Goal: Task Accomplishment & Management: Use online tool/utility

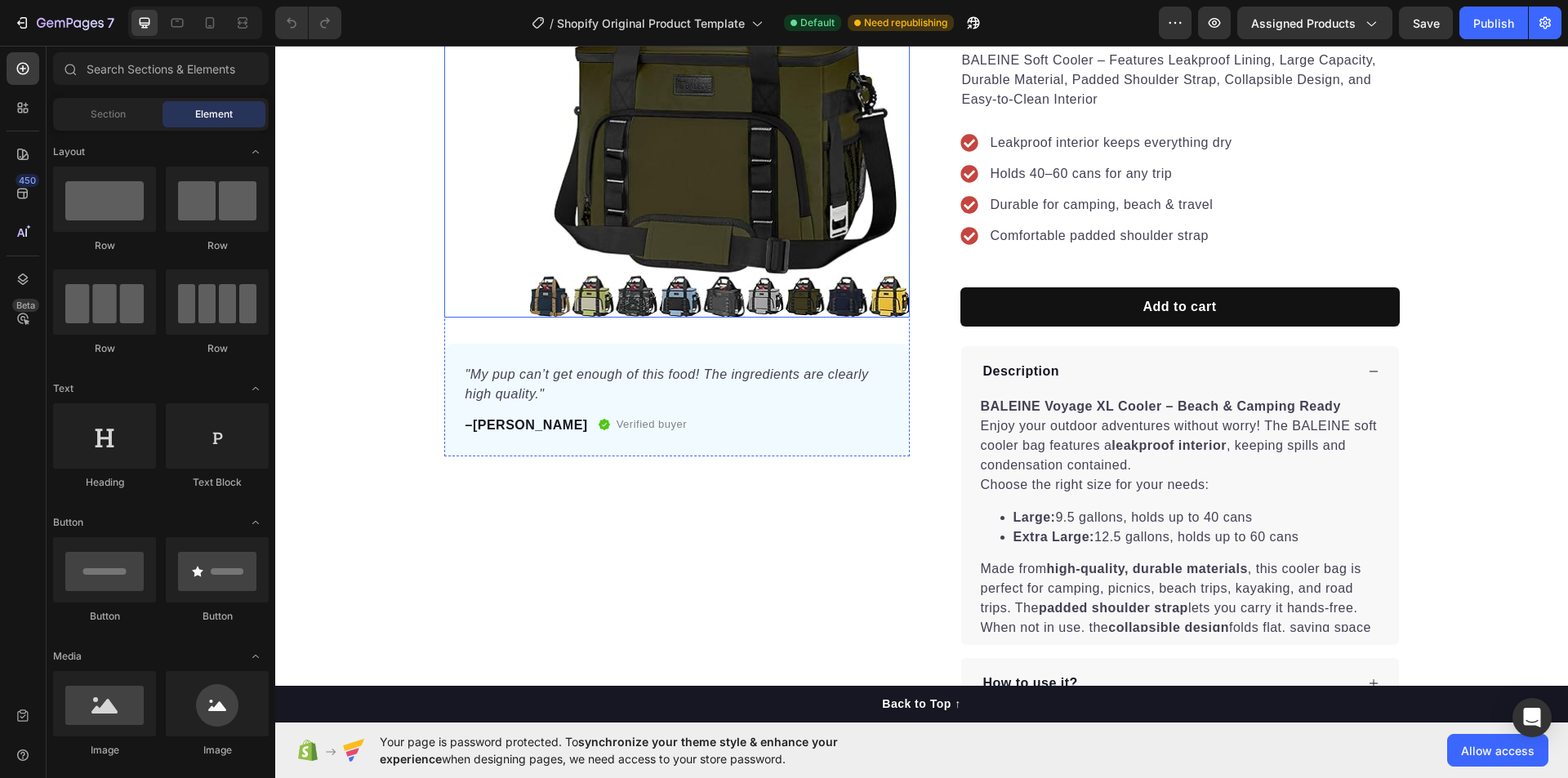
scroll to position [245, 0]
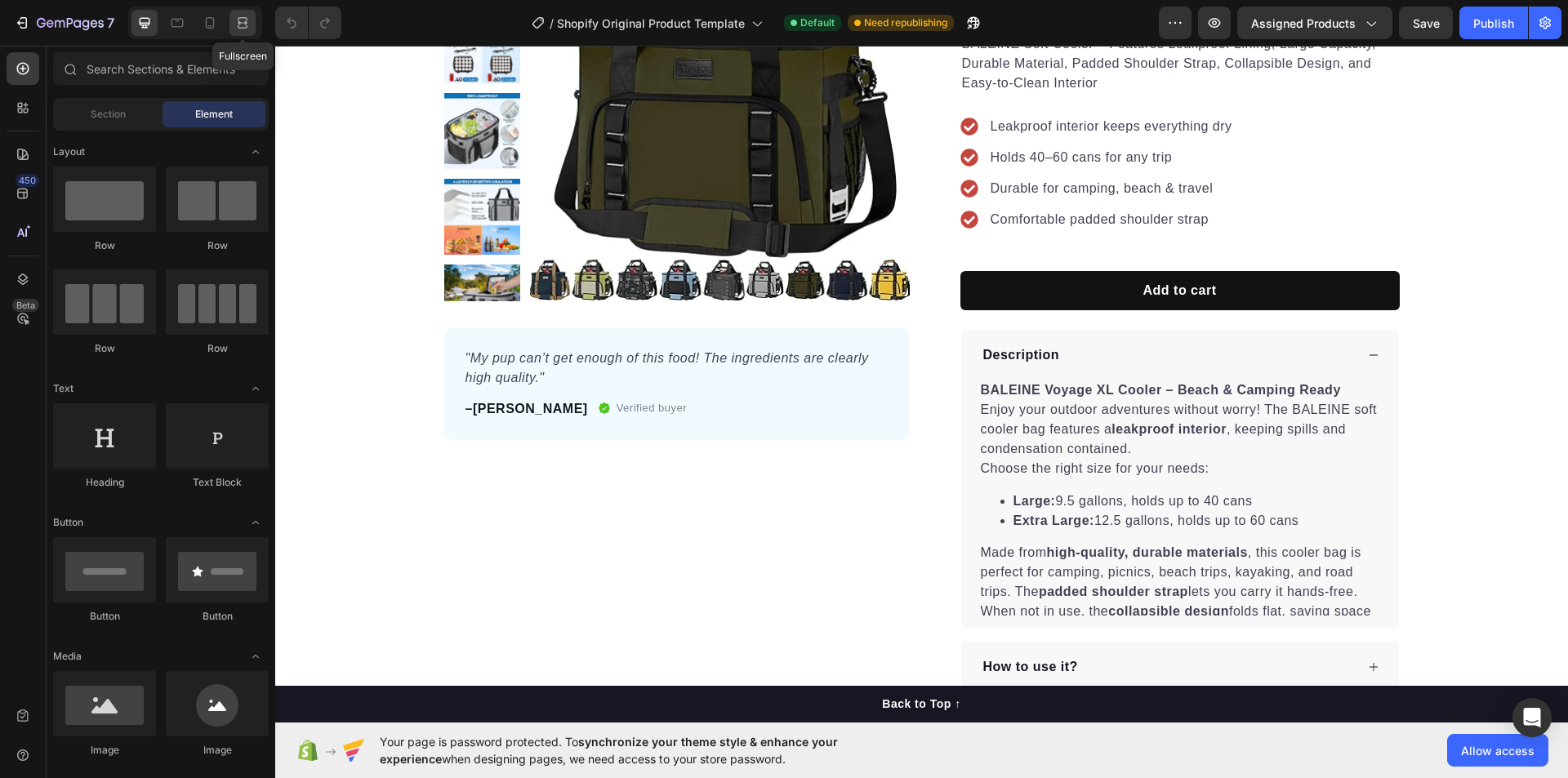
click at [232, 29] on div at bounding box center [242, 23] width 26 height 26
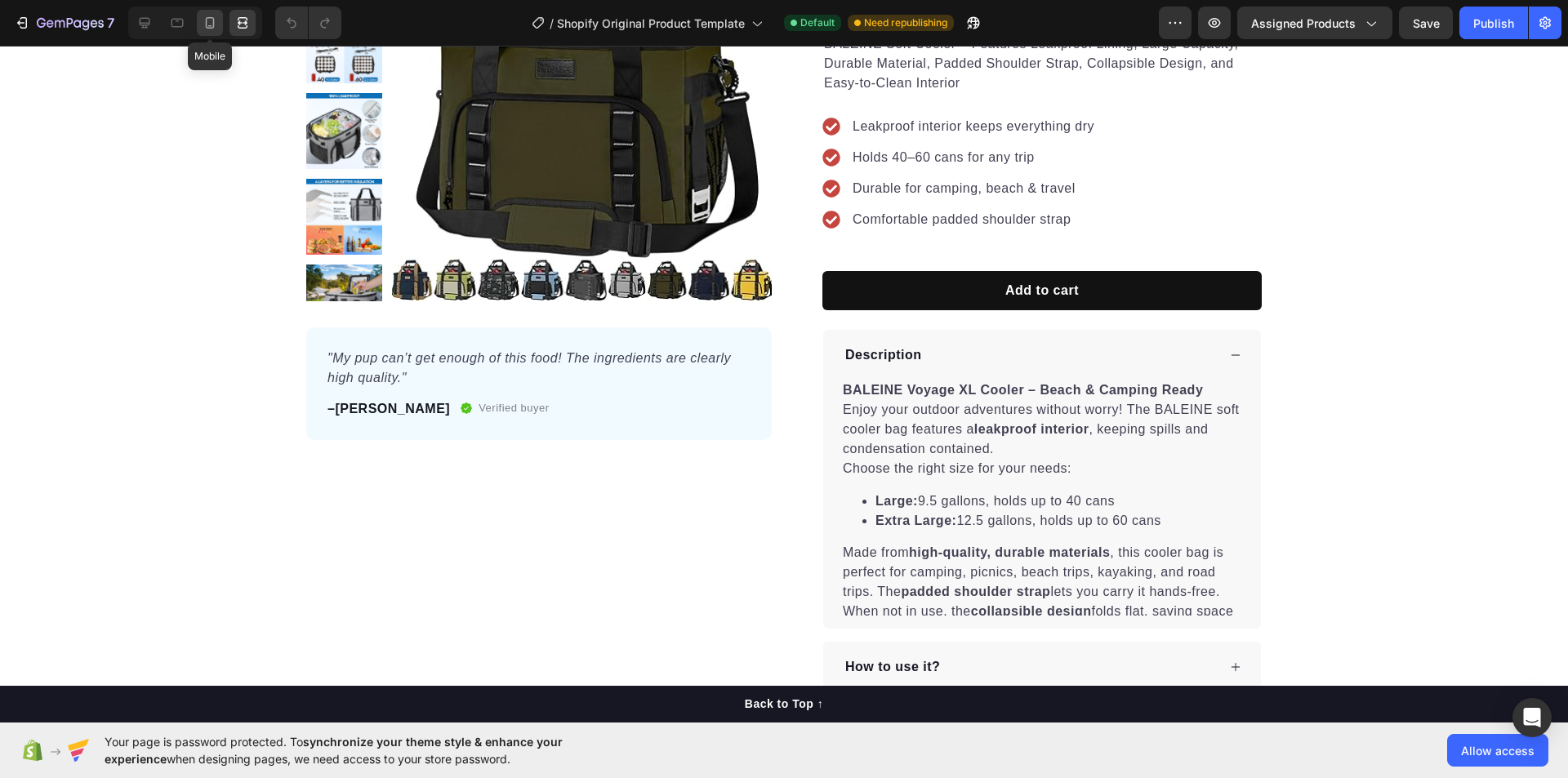
click at [217, 24] on icon at bounding box center [210, 23] width 16 height 16
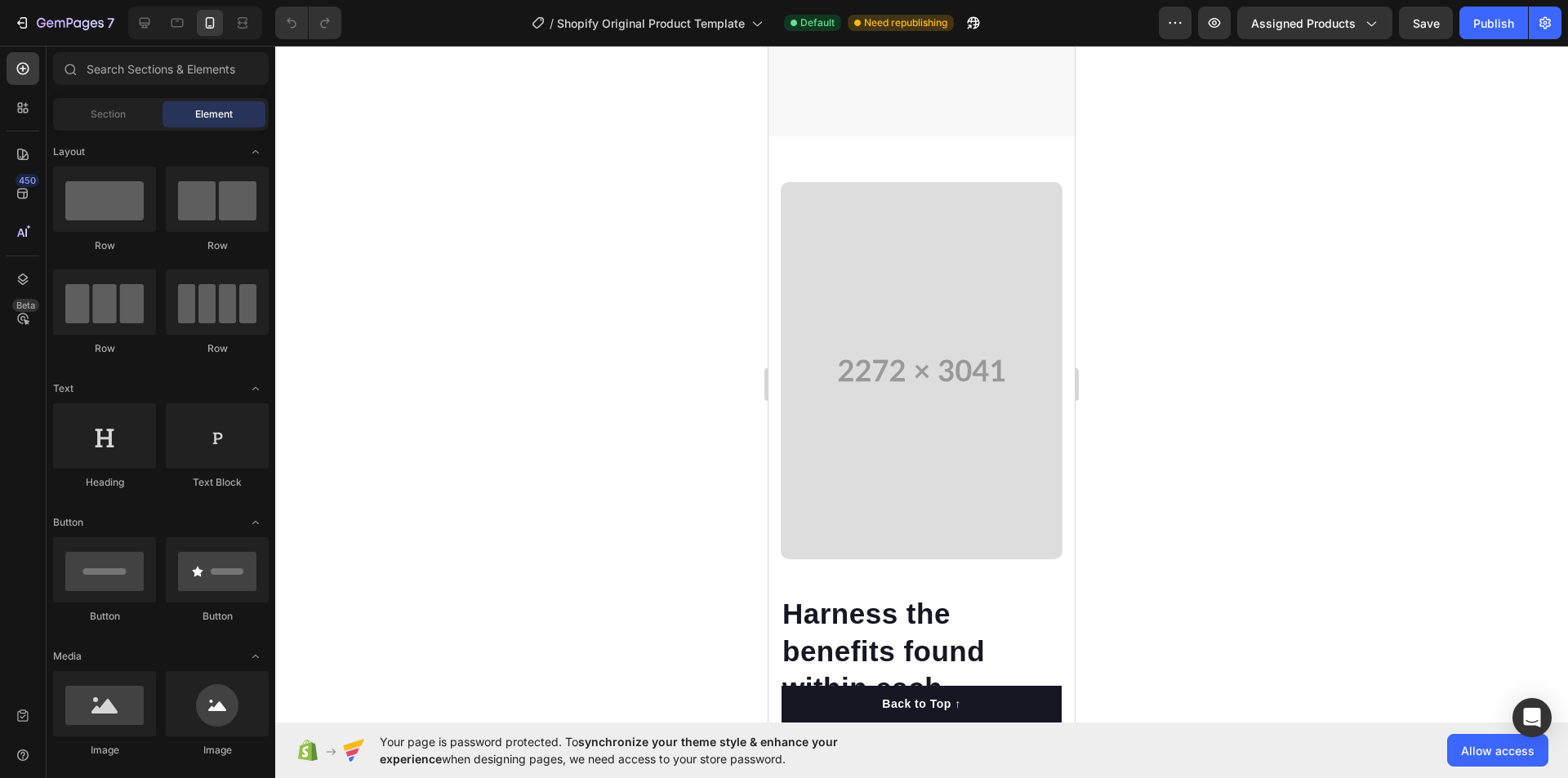
scroll to position [2041, 0]
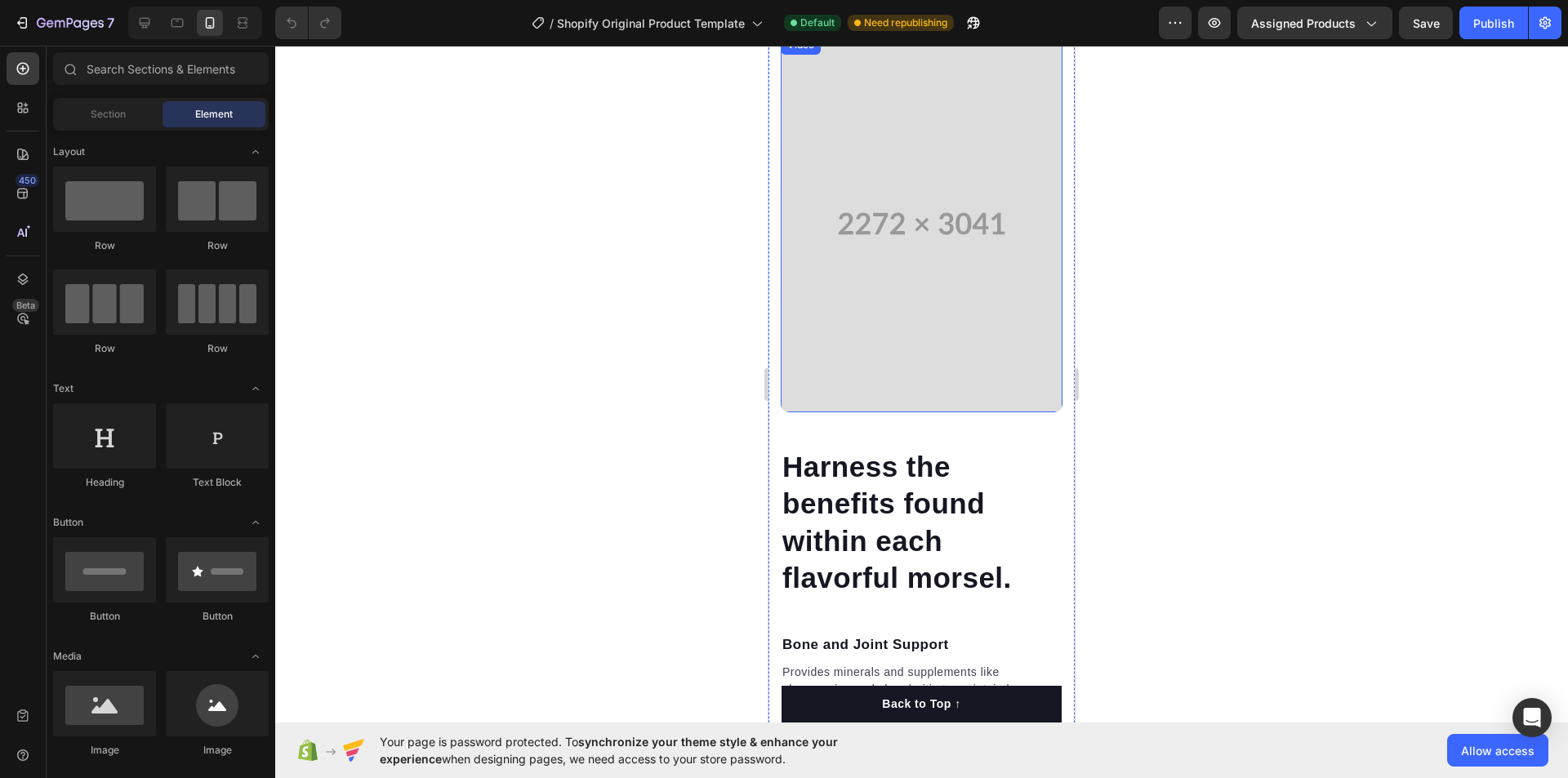
click at [891, 312] on video at bounding box center [922, 224] width 282 height 377
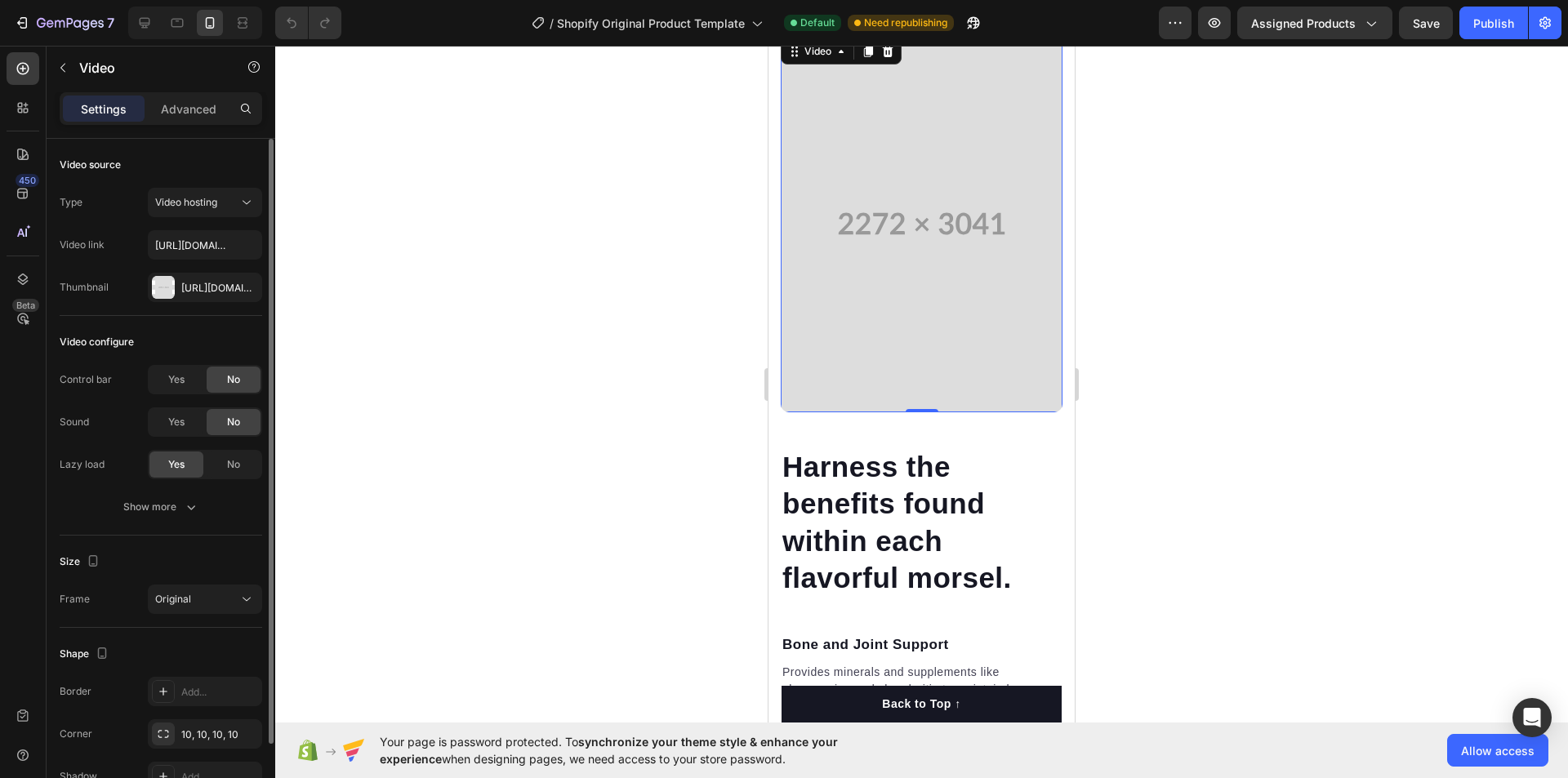
scroll to position [91, 0]
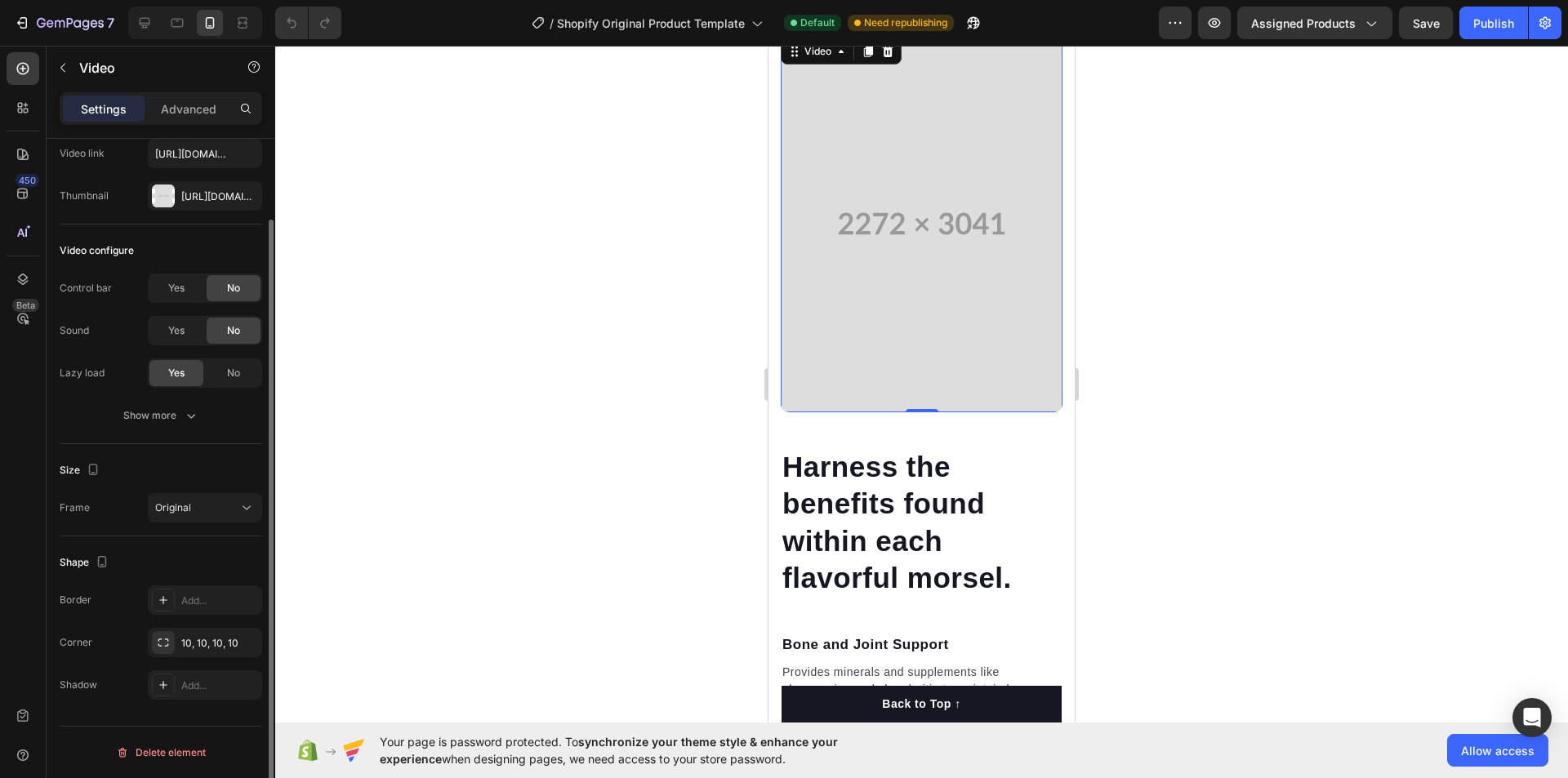
click at [917, 326] on video at bounding box center [922, 224] width 282 height 377
click at [808, 59] on div "Video" at bounding box center [818, 52] width 34 height 15
click at [807, 61] on div "Video" at bounding box center [818, 52] width 66 height 20
click at [168, 420] on div "Show more" at bounding box center [162, 415] width 76 height 16
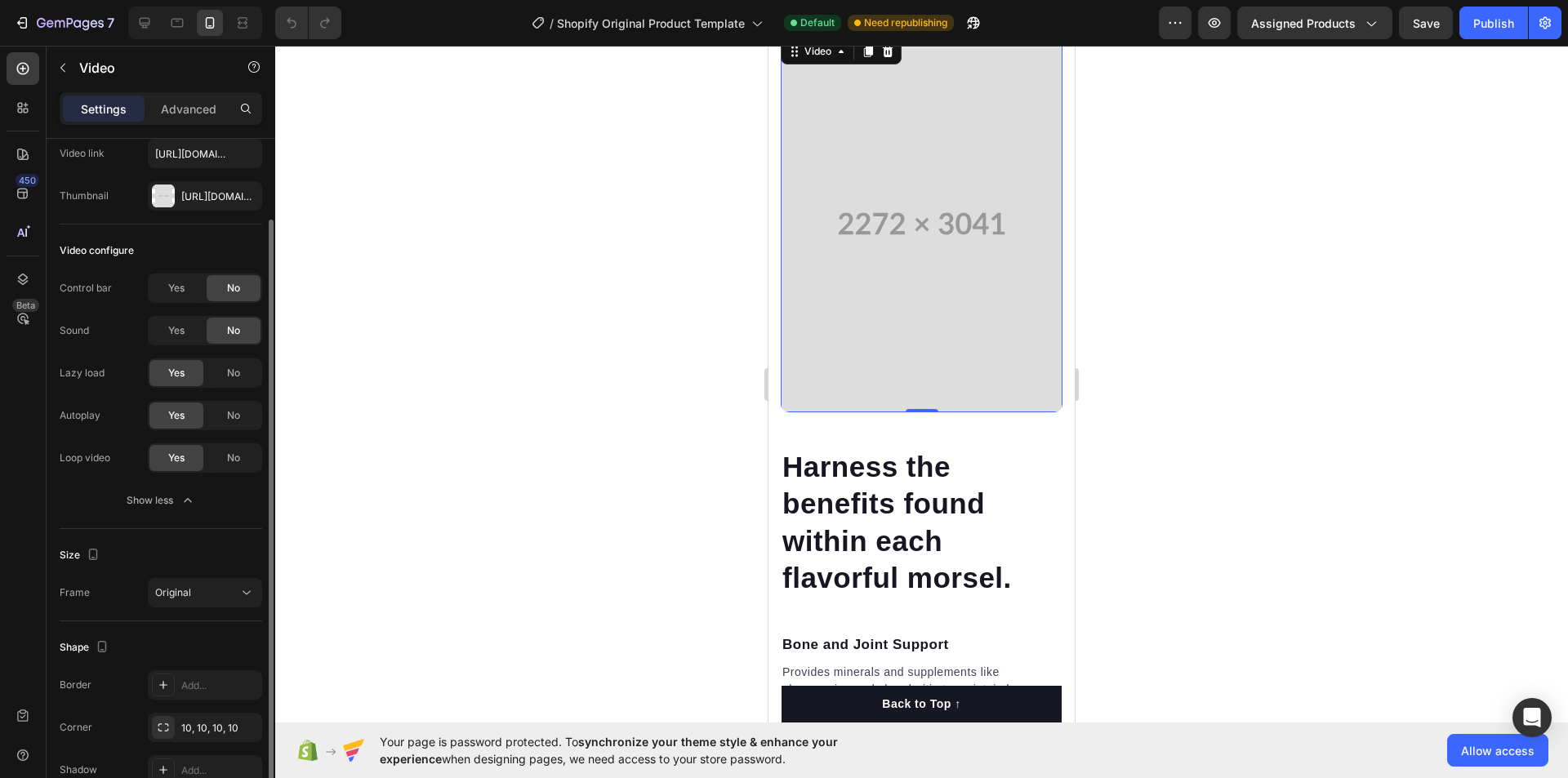
scroll to position [176, 0]
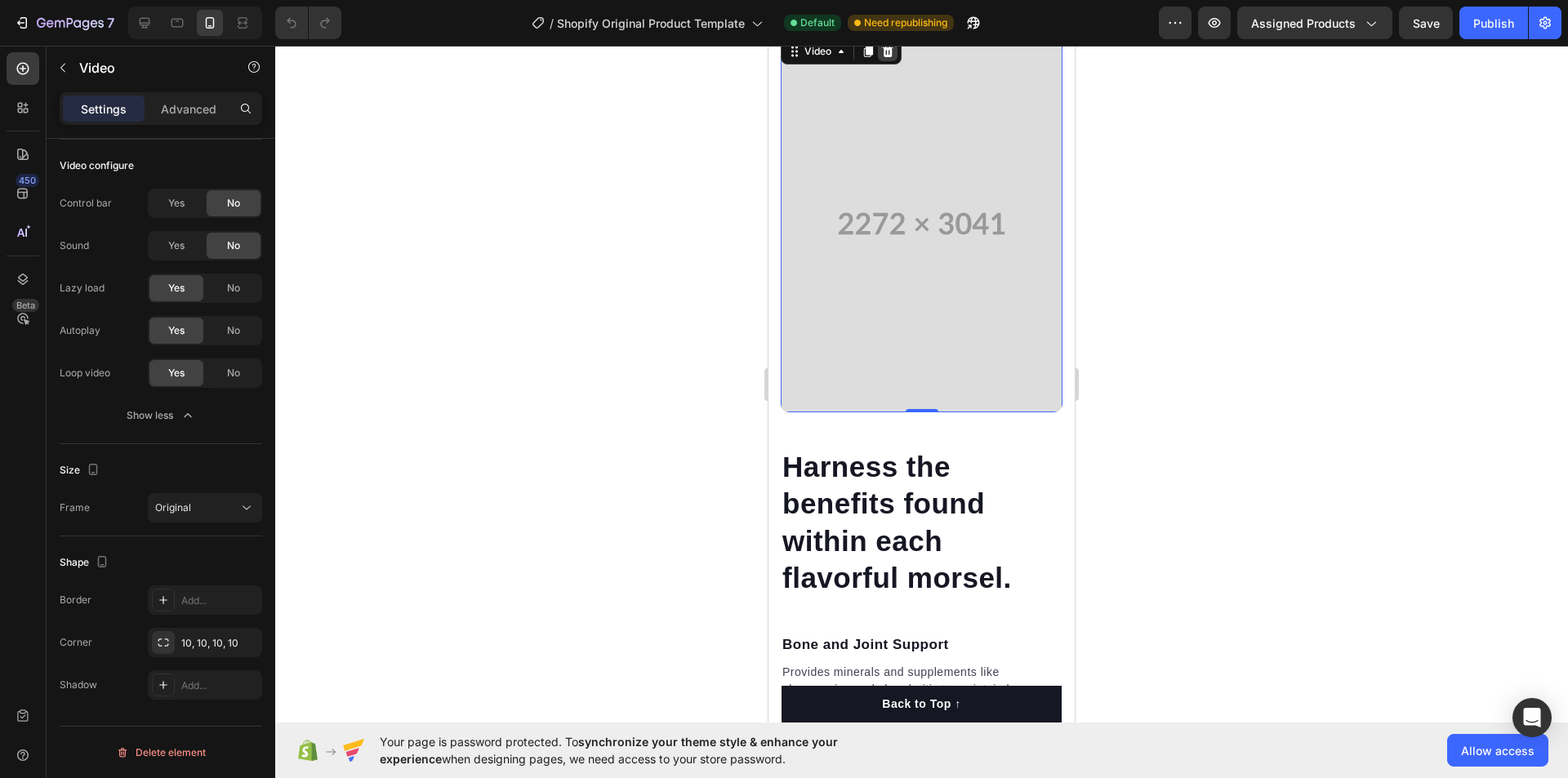
click at [885, 57] on icon at bounding box center [888, 51] width 11 height 12
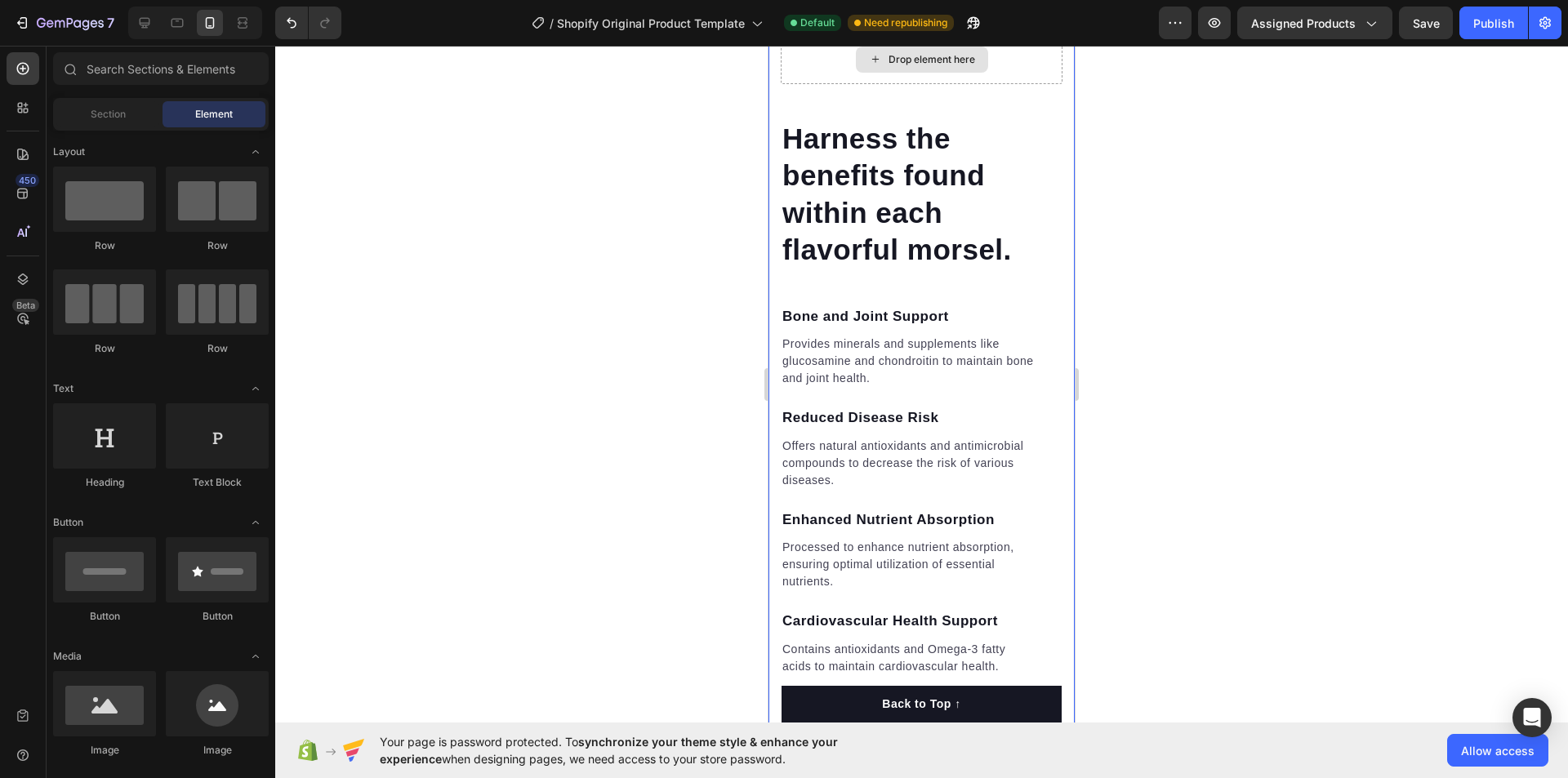
click at [905, 66] on div "Drop element here" at bounding box center [932, 59] width 87 height 13
click at [900, 66] on div "Drop element here" at bounding box center [932, 59] width 87 height 13
click at [889, 66] on div "Drop element here" at bounding box center [932, 59] width 87 height 13
click at [901, 66] on div "Drop element here" at bounding box center [932, 59] width 87 height 13
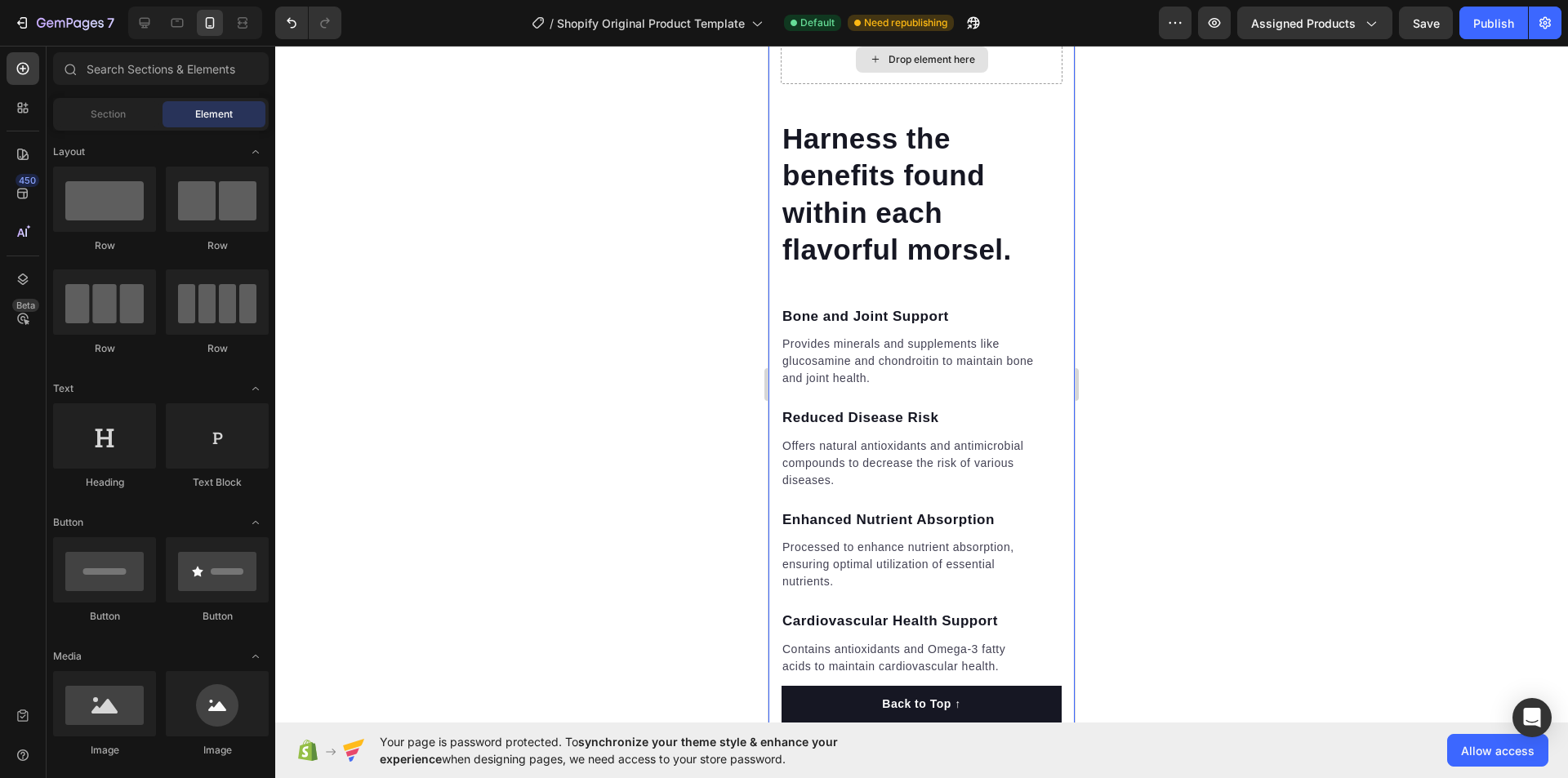
click at [901, 66] on div "Drop element here" at bounding box center [932, 59] width 87 height 13
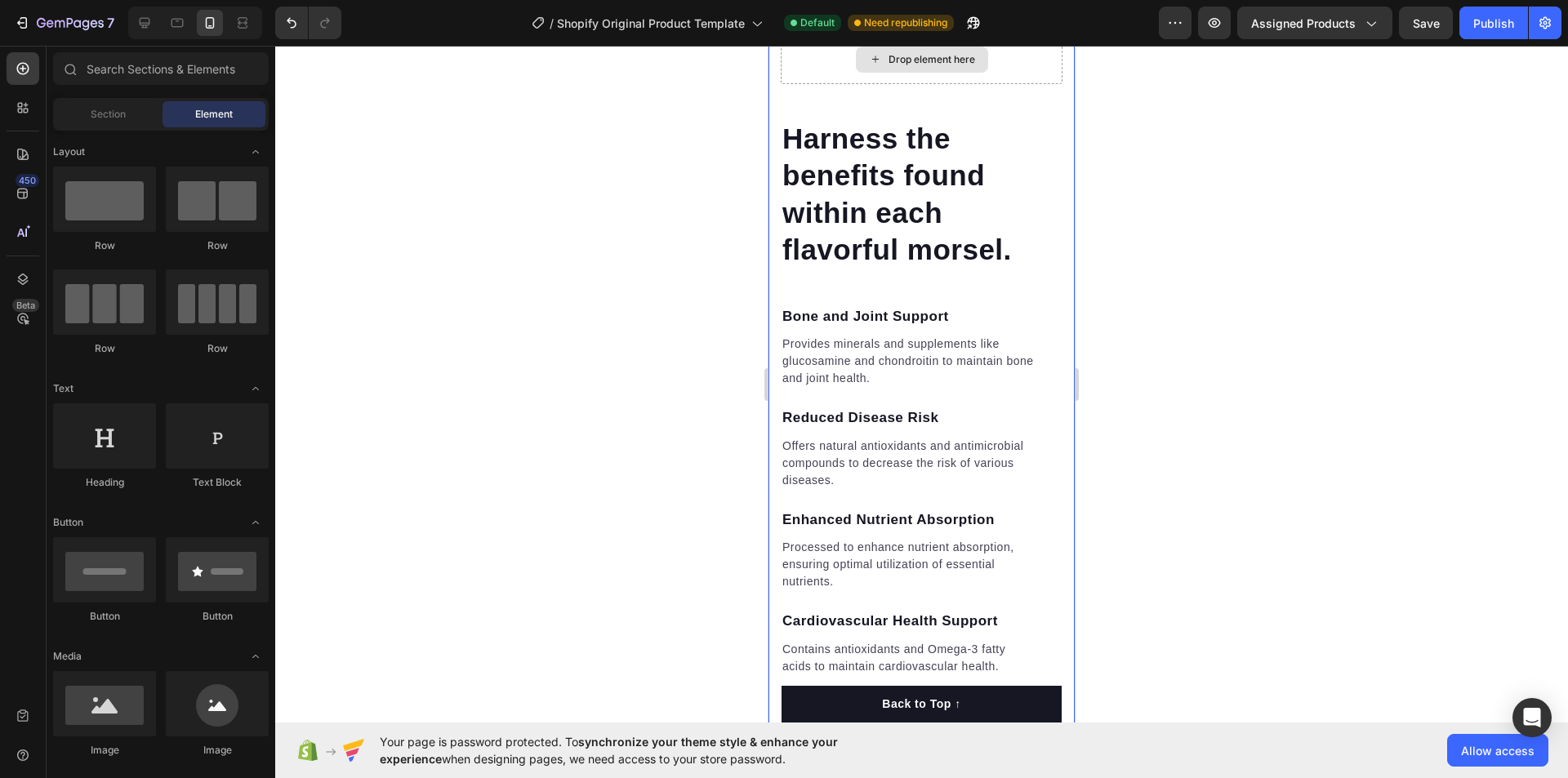
click at [901, 66] on div "Drop element here" at bounding box center [932, 59] width 87 height 13
click at [106, 205] on div at bounding box center [104, 199] width 103 height 65
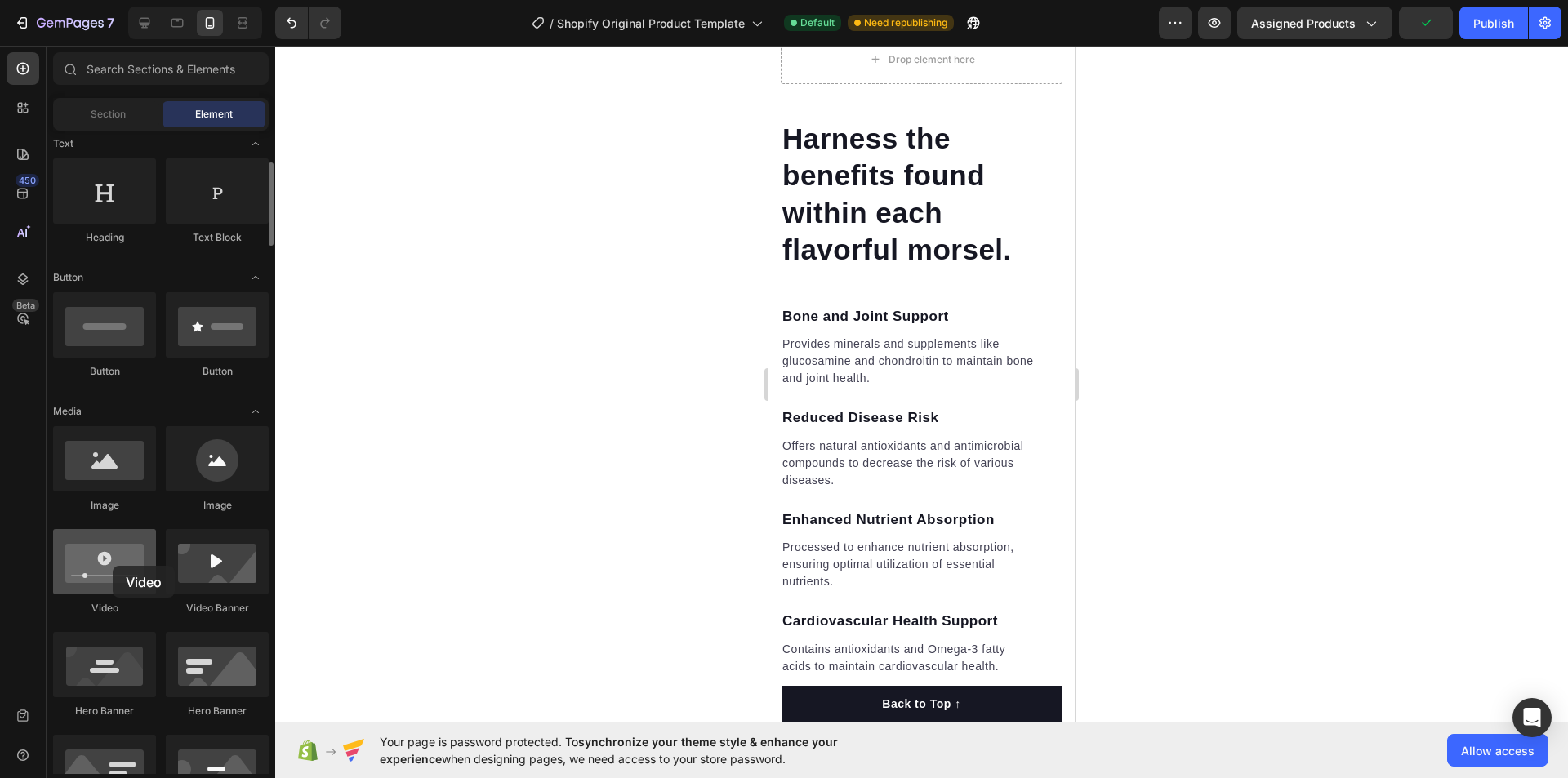
click at [113, 566] on div at bounding box center [104, 561] width 103 height 65
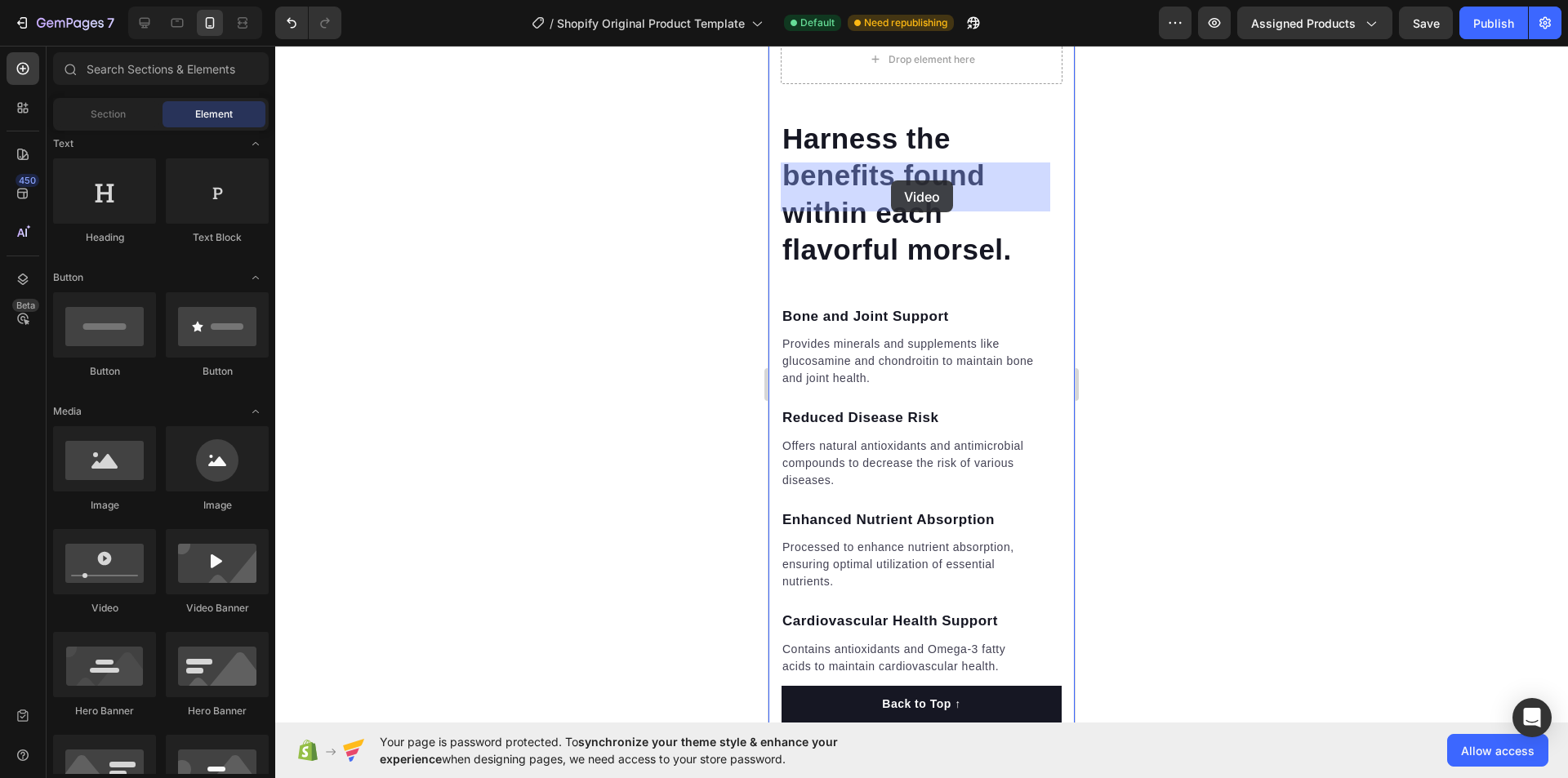
drag, startPoint x: 866, startPoint y: 616, endPoint x: 890, endPoint y: 180, distance: 436.7
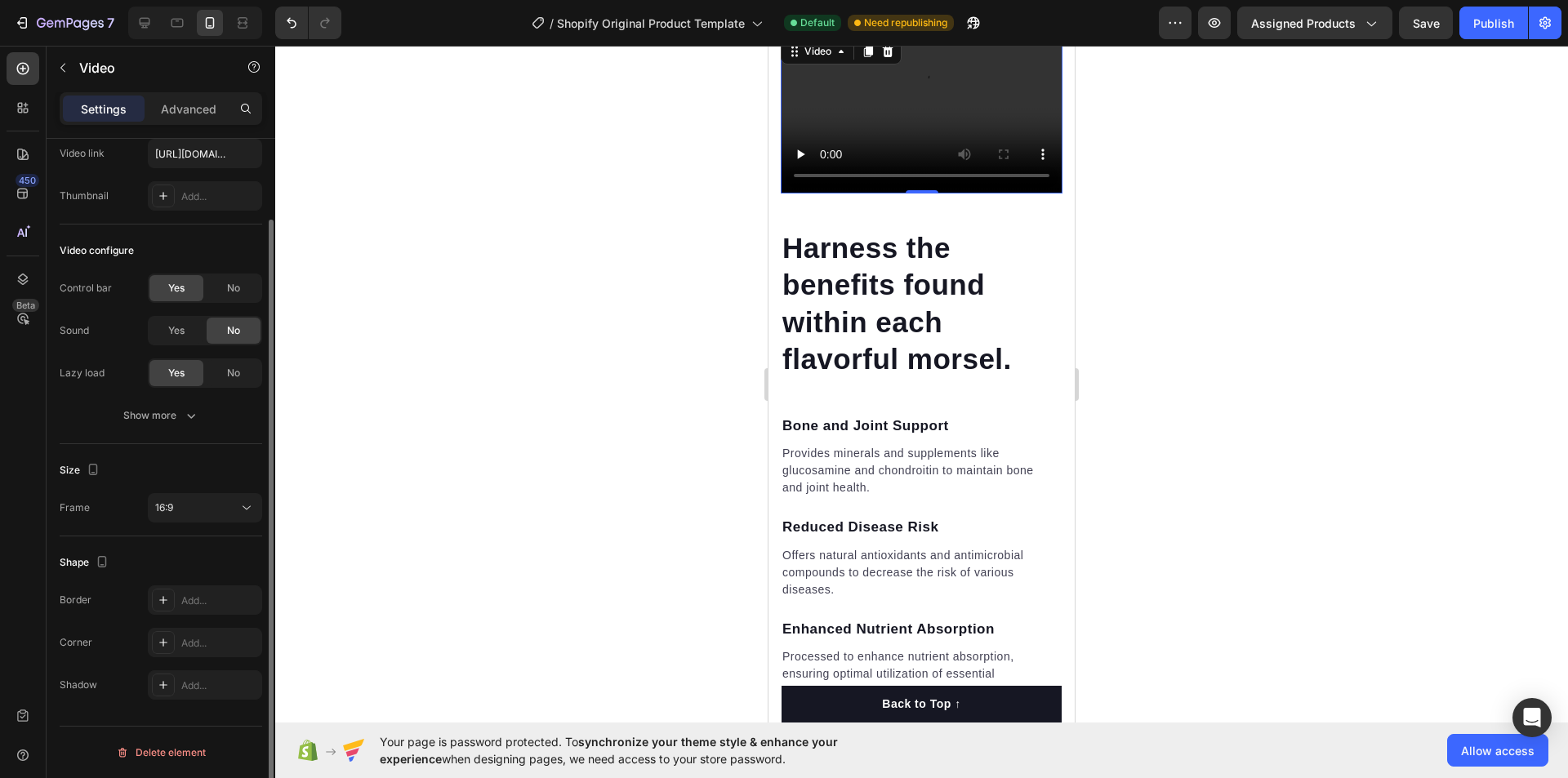
scroll to position [0, 0]
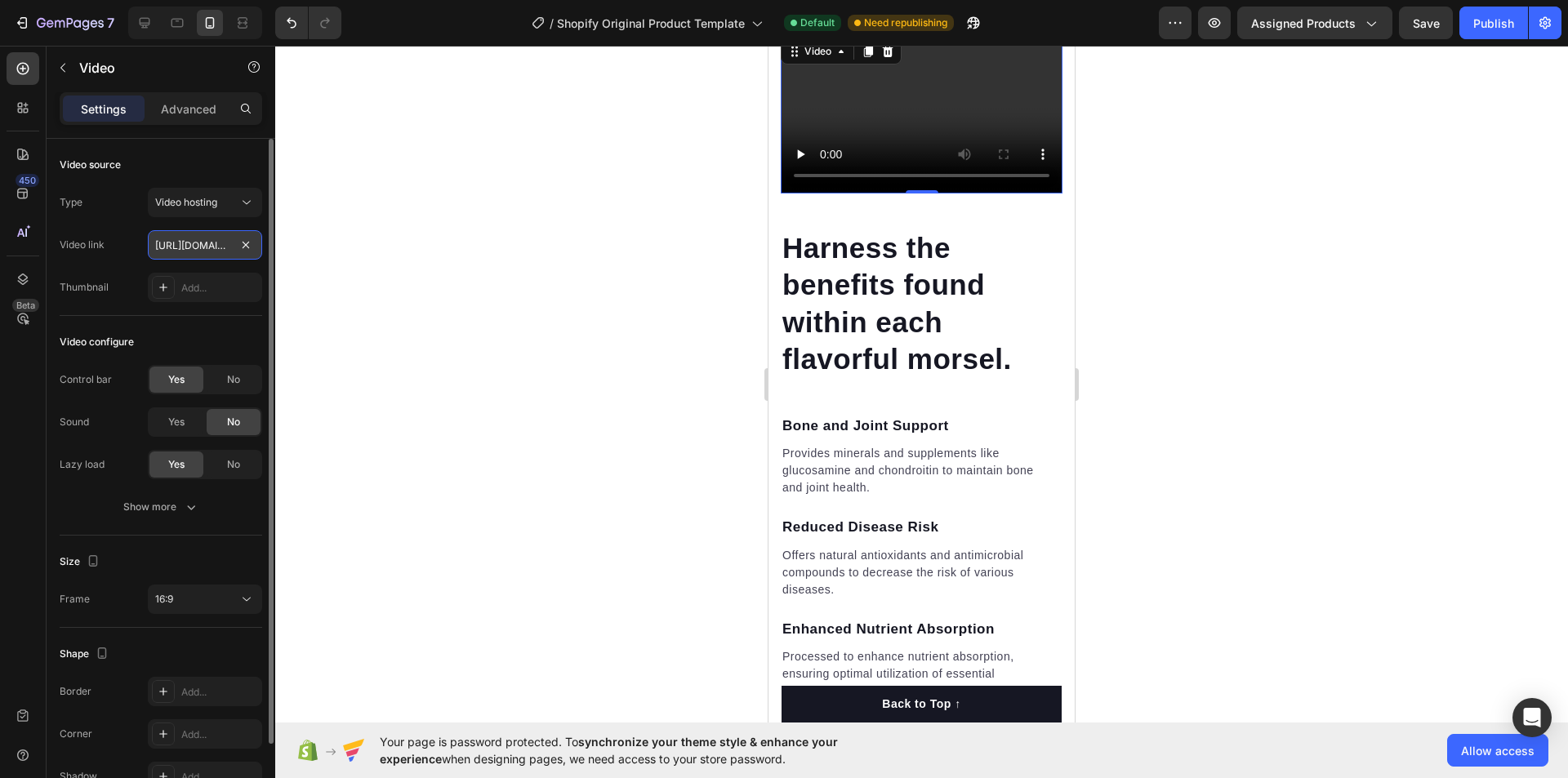
click at [224, 241] on input "[URL][DOMAIN_NAME]" at bounding box center [204, 245] width 115 height 30
click at [167, 246] on input "text" at bounding box center [204, 245] width 115 height 30
click at [224, 204] on div "Video hosting" at bounding box center [196, 203] width 83 height 15
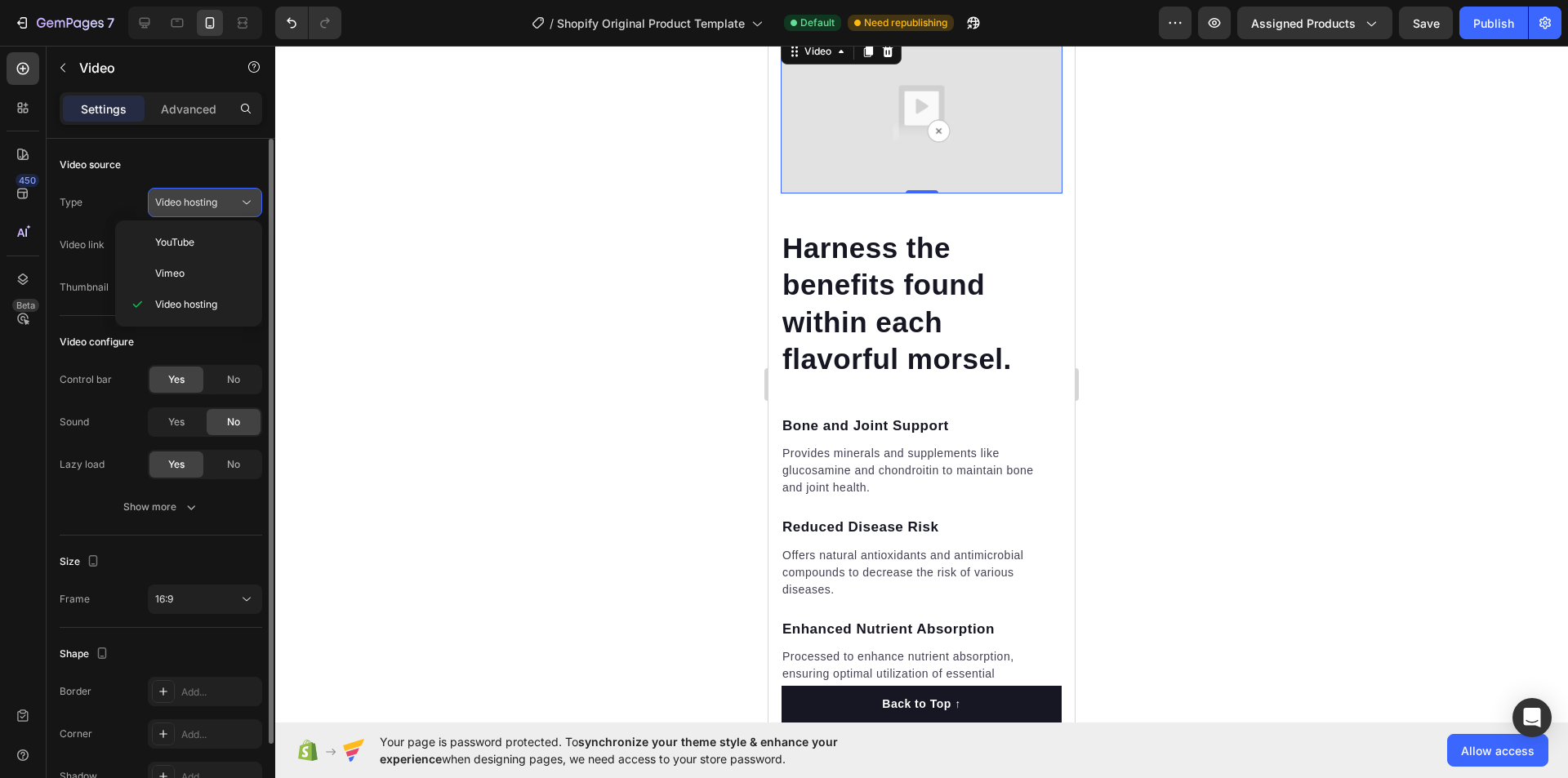
click at [223, 206] on div "Video hosting" at bounding box center [196, 203] width 83 height 15
click at [218, 210] on div "Video hosting" at bounding box center [204, 203] width 100 height 16
click at [78, 208] on div "Type" at bounding box center [71, 203] width 23 height 15
click at [189, 293] on div "Add..." at bounding box center [219, 288] width 77 height 15
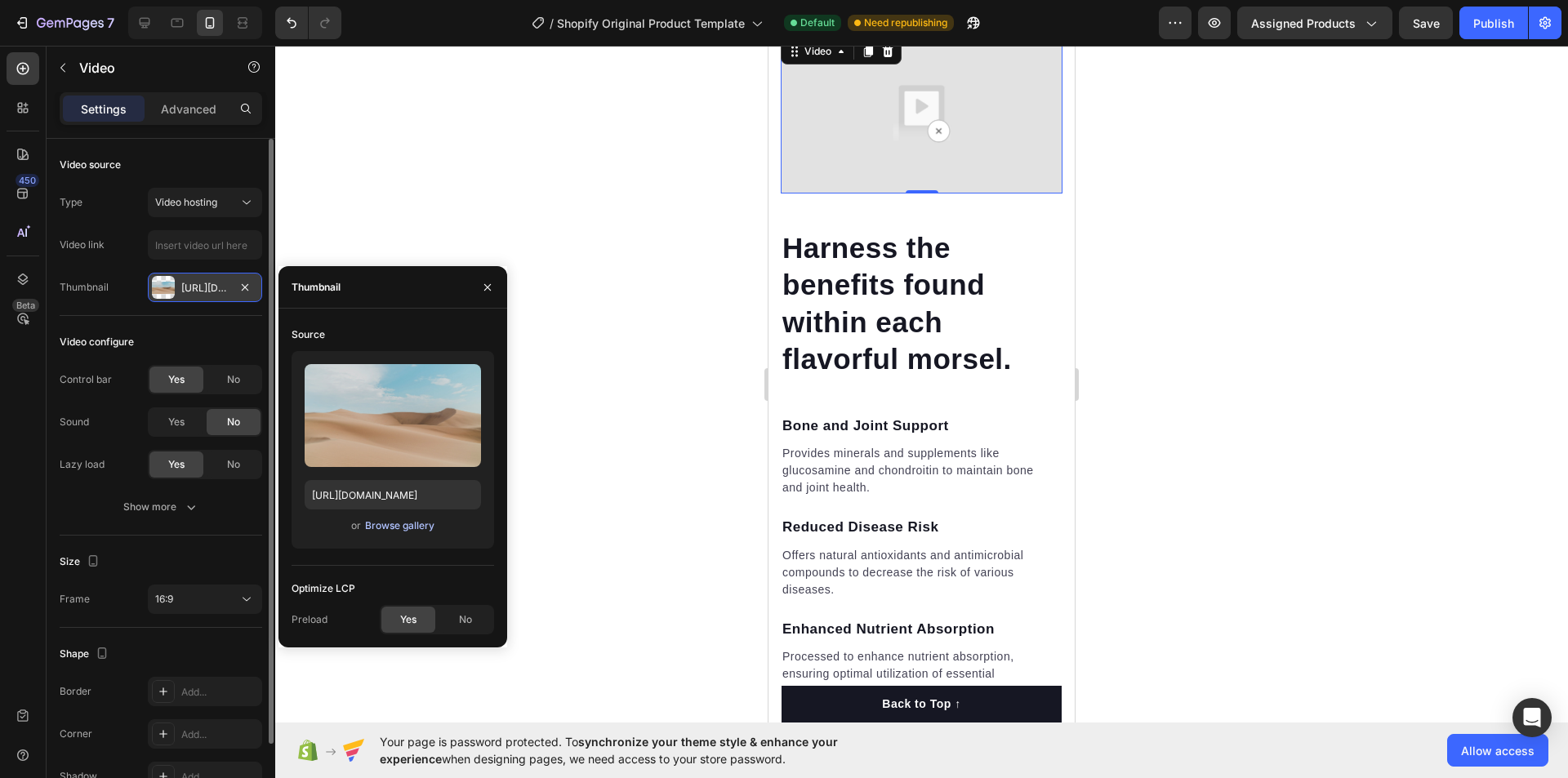
click at [402, 522] on div "Browse gallery" at bounding box center [400, 526] width 69 height 15
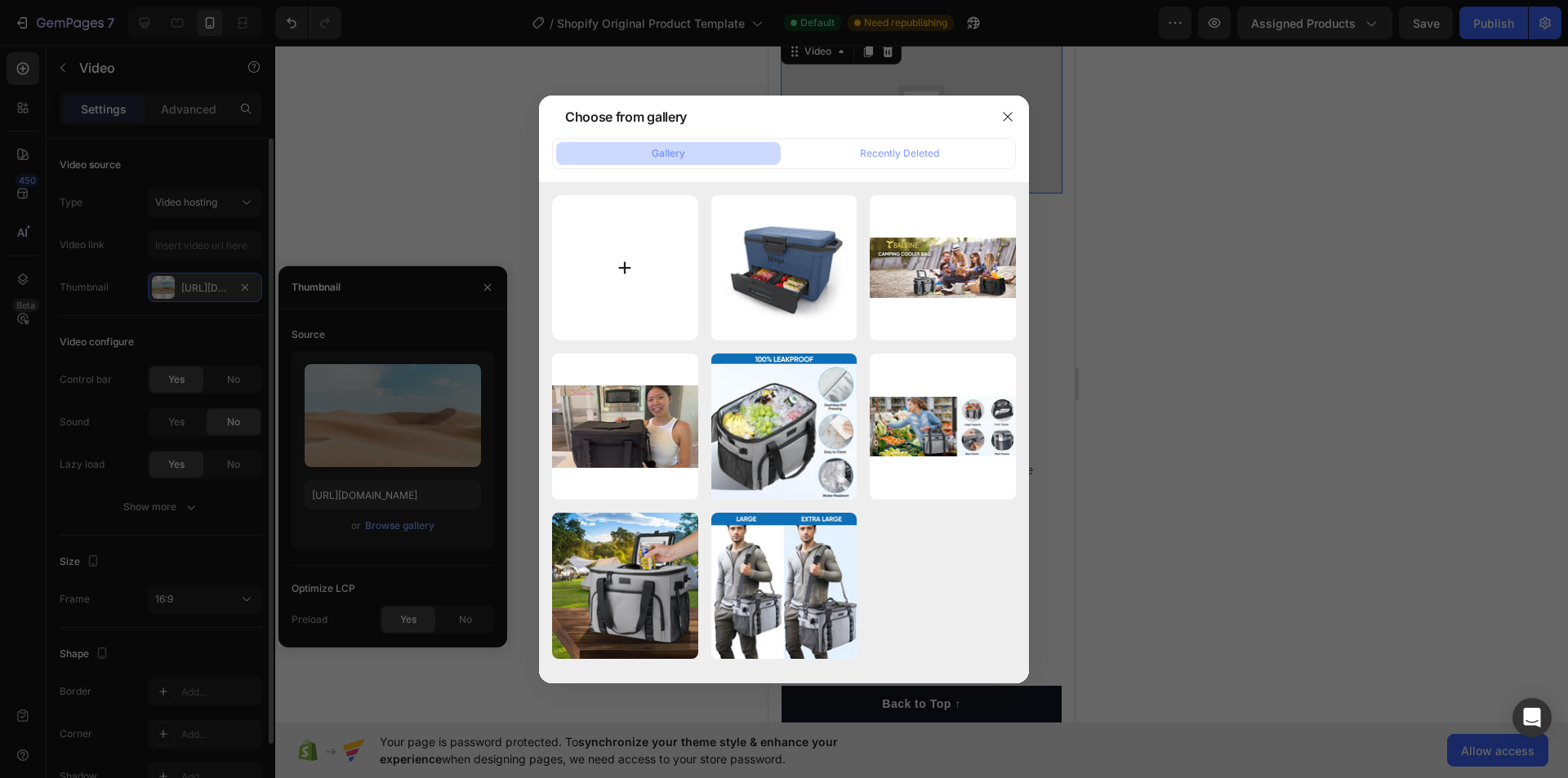
click at [621, 289] on input "file" at bounding box center [625, 268] width 146 height 146
click at [898, 150] on div "Recently Deleted" at bounding box center [899, 153] width 79 height 15
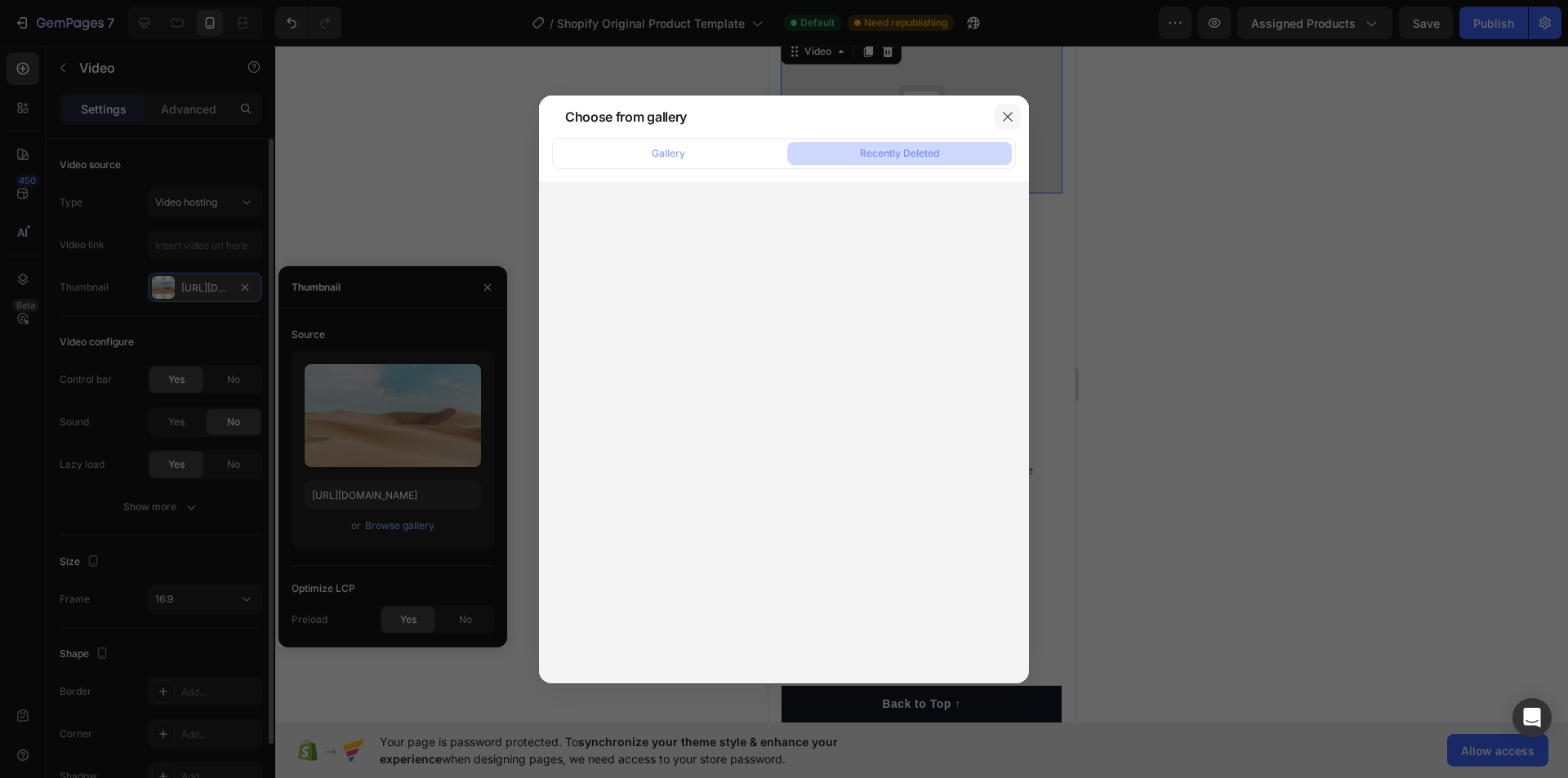
click at [1003, 117] on icon "button" at bounding box center [1008, 117] width 13 height 13
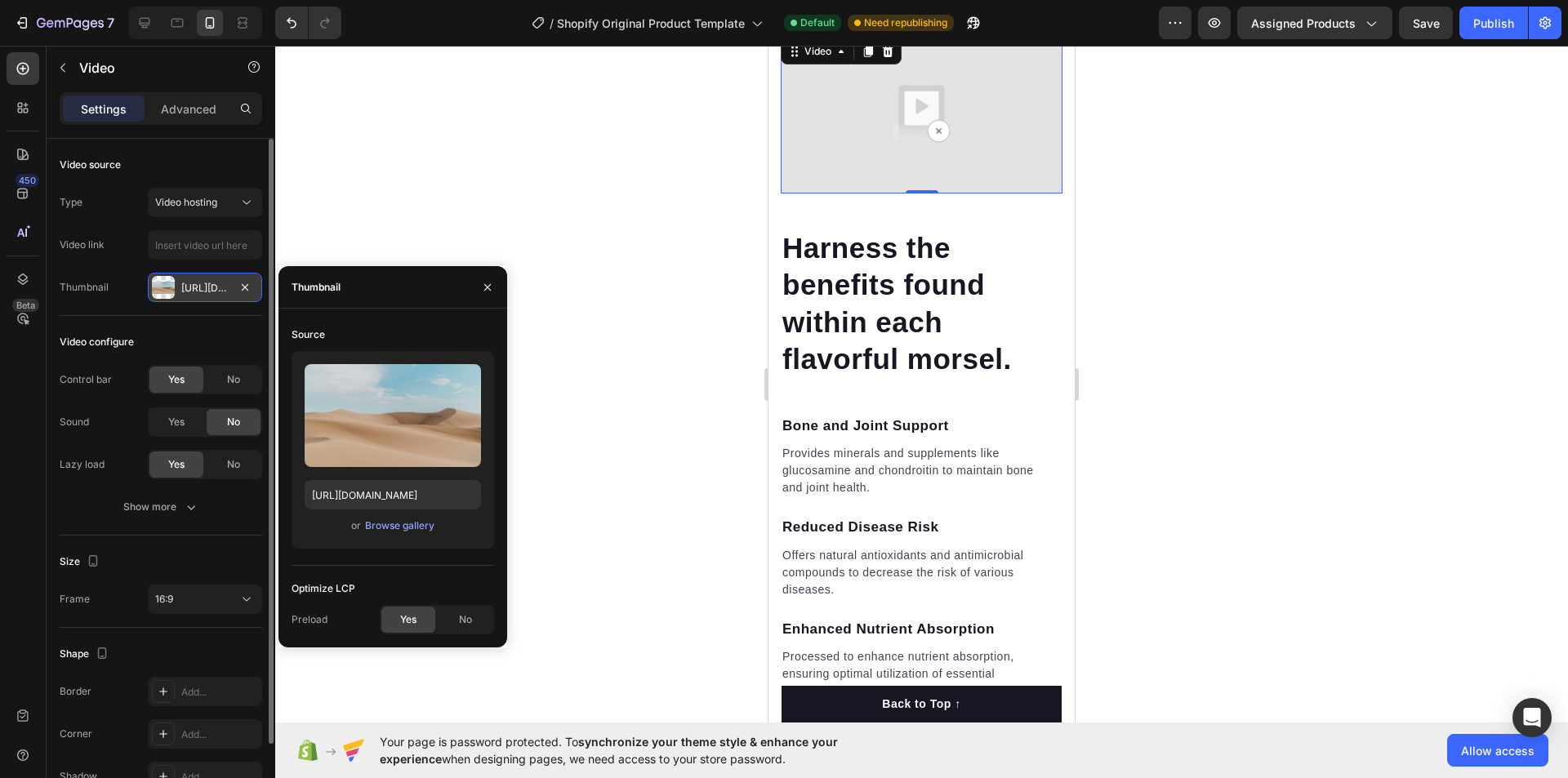
click at [924, 194] on img at bounding box center [922, 115] width 282 height 158
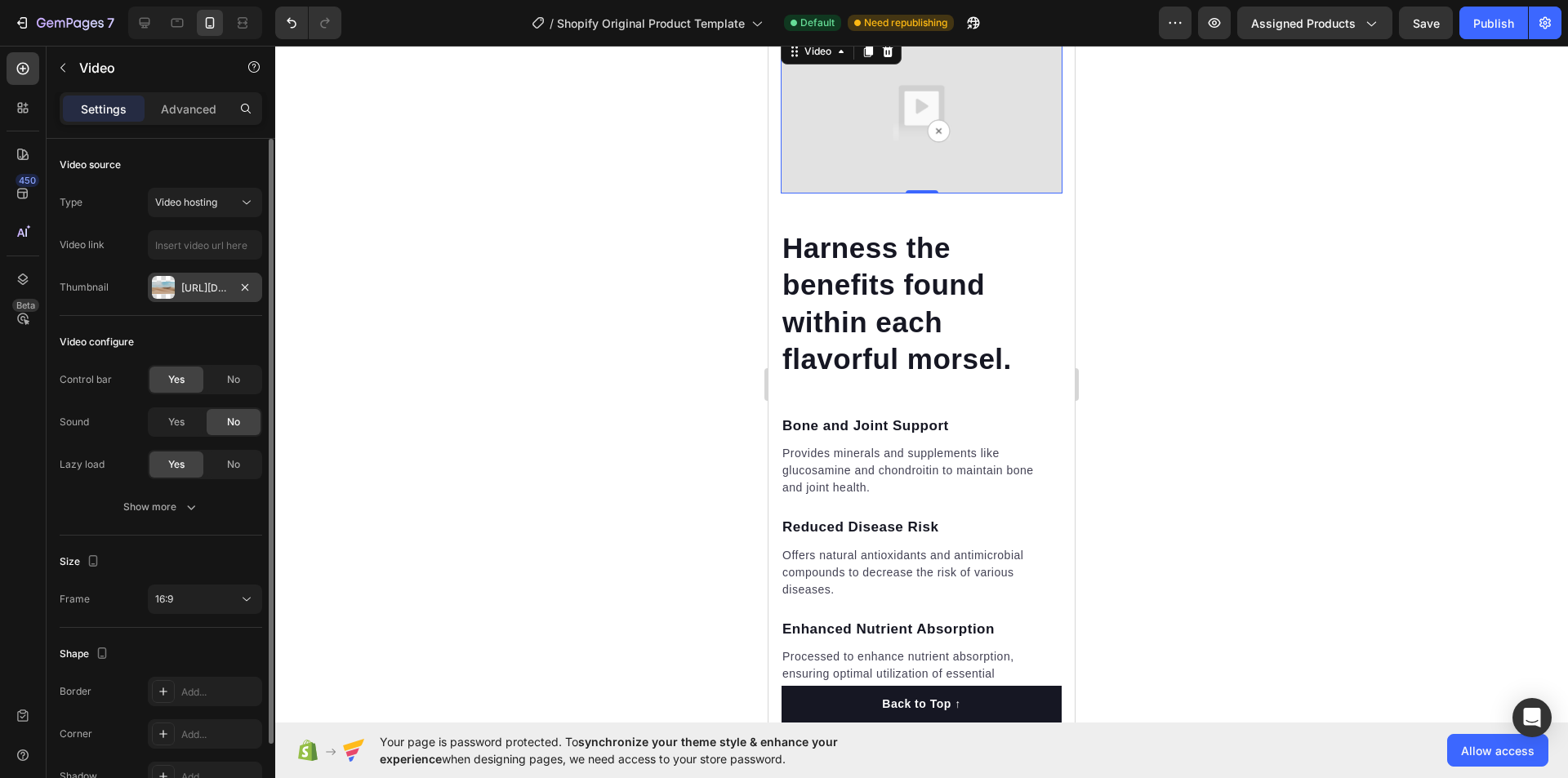
click at [925, 194] on img at bounding box center [922, 115] width 282 height 158
click at [932, 194] on img at bounding box center [922, 115] width 282 height 158
click at [180, 206] on span "Video hosting" at bounding box center [185, 202] width 62 height 12
drag, startPoint x: 421, startPoint y: 256, endPoint x: 665, endPoint y: 209, distance: 248.5
click at [427, 256] on div at bounding box center [922, 411] width 1293 height 733
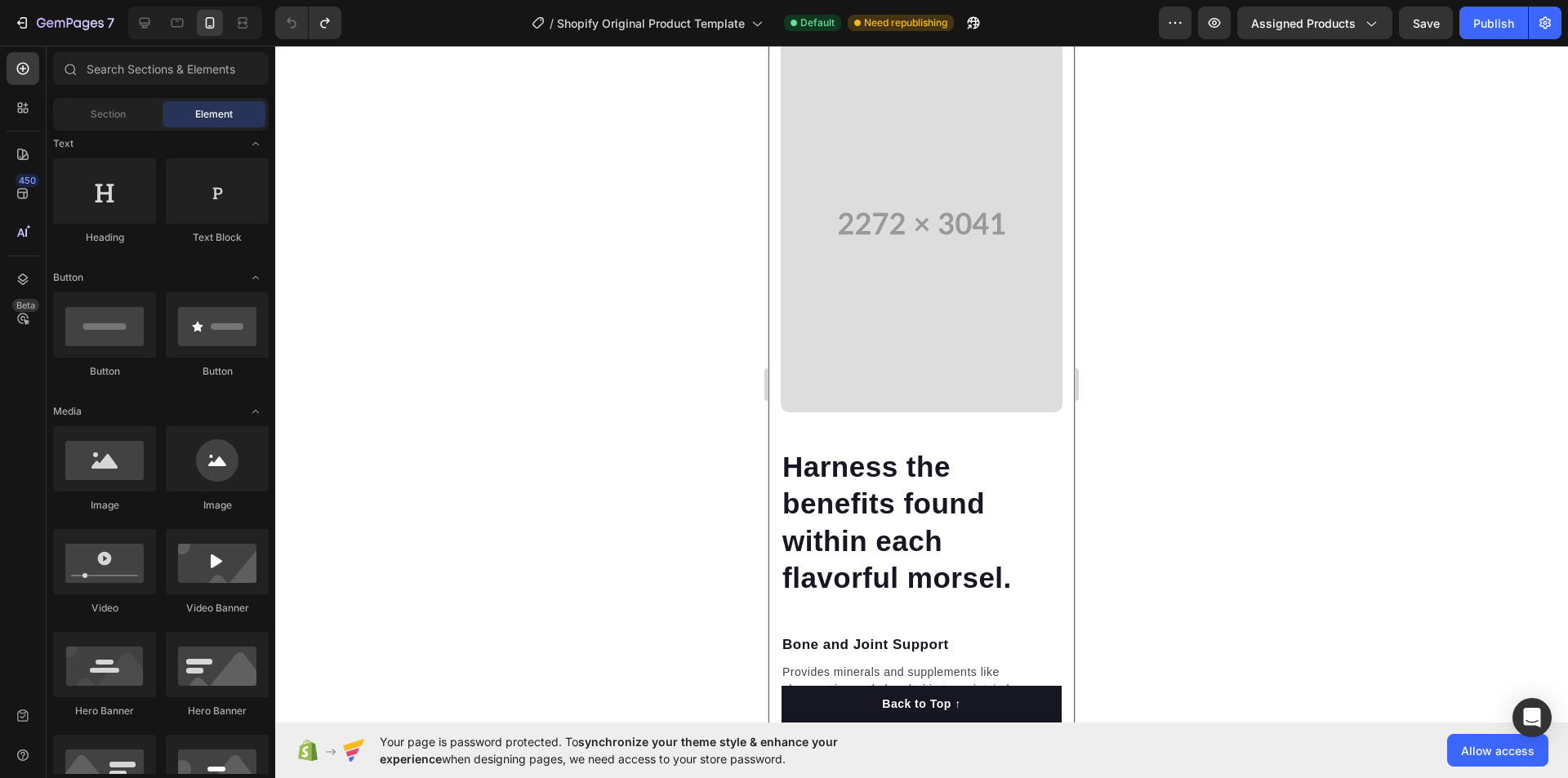
scroll to position [163, 0]
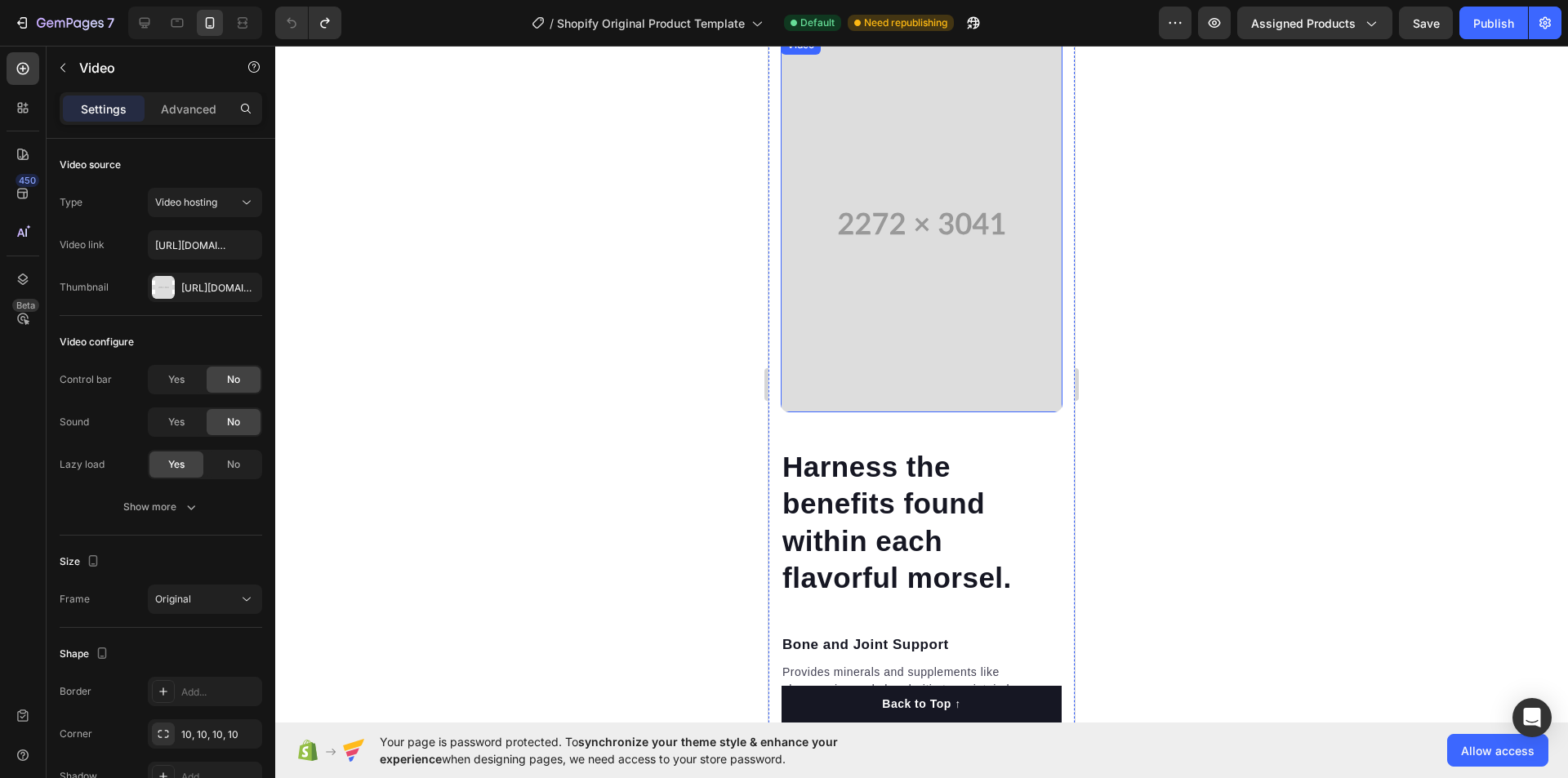
click at [910, 339] on video at bounding box center [922, 224] width 282 height 377
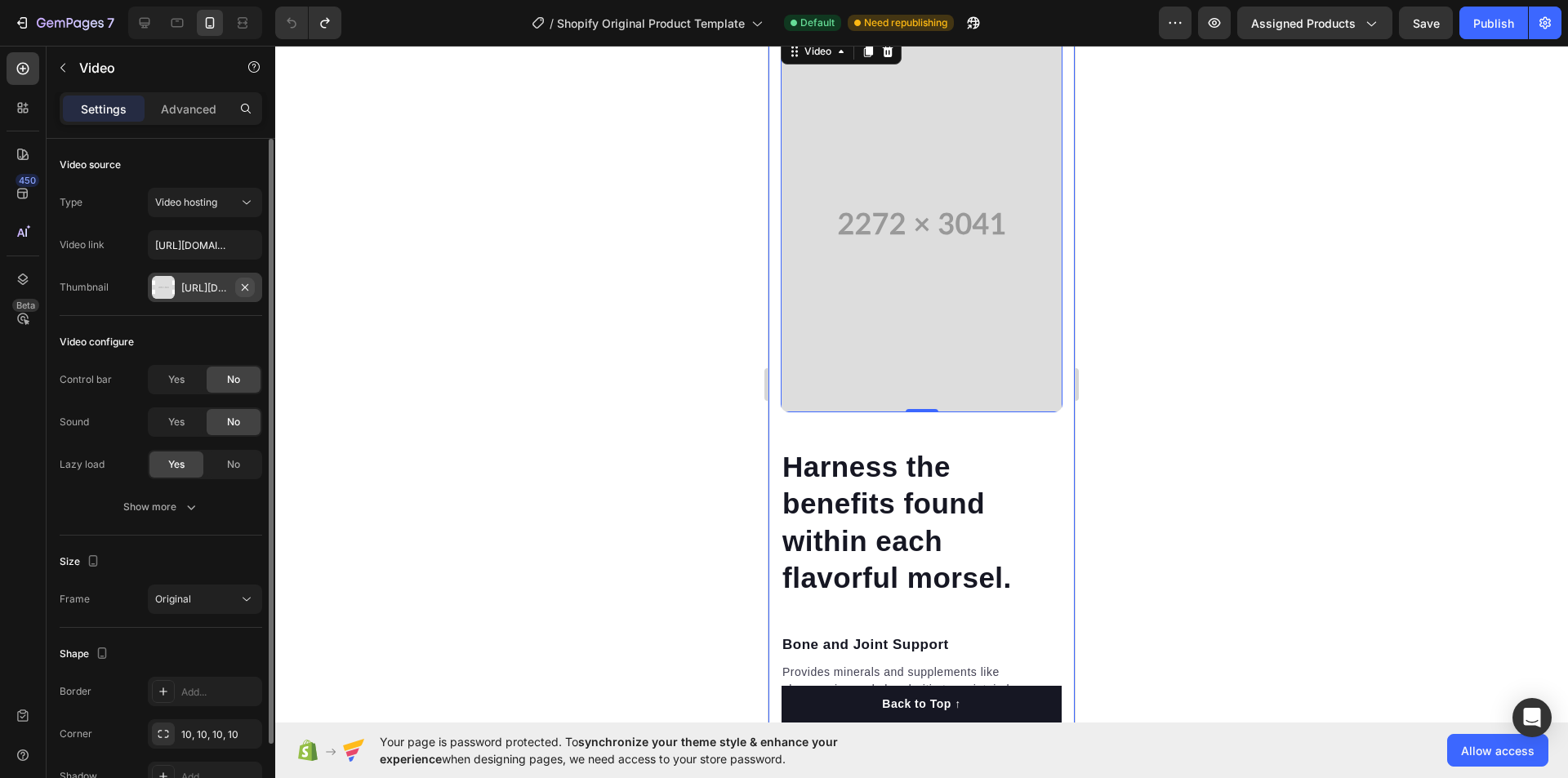
click at [244, 289] on icon "button" at bounding box center [245, 288] width 13 height 13
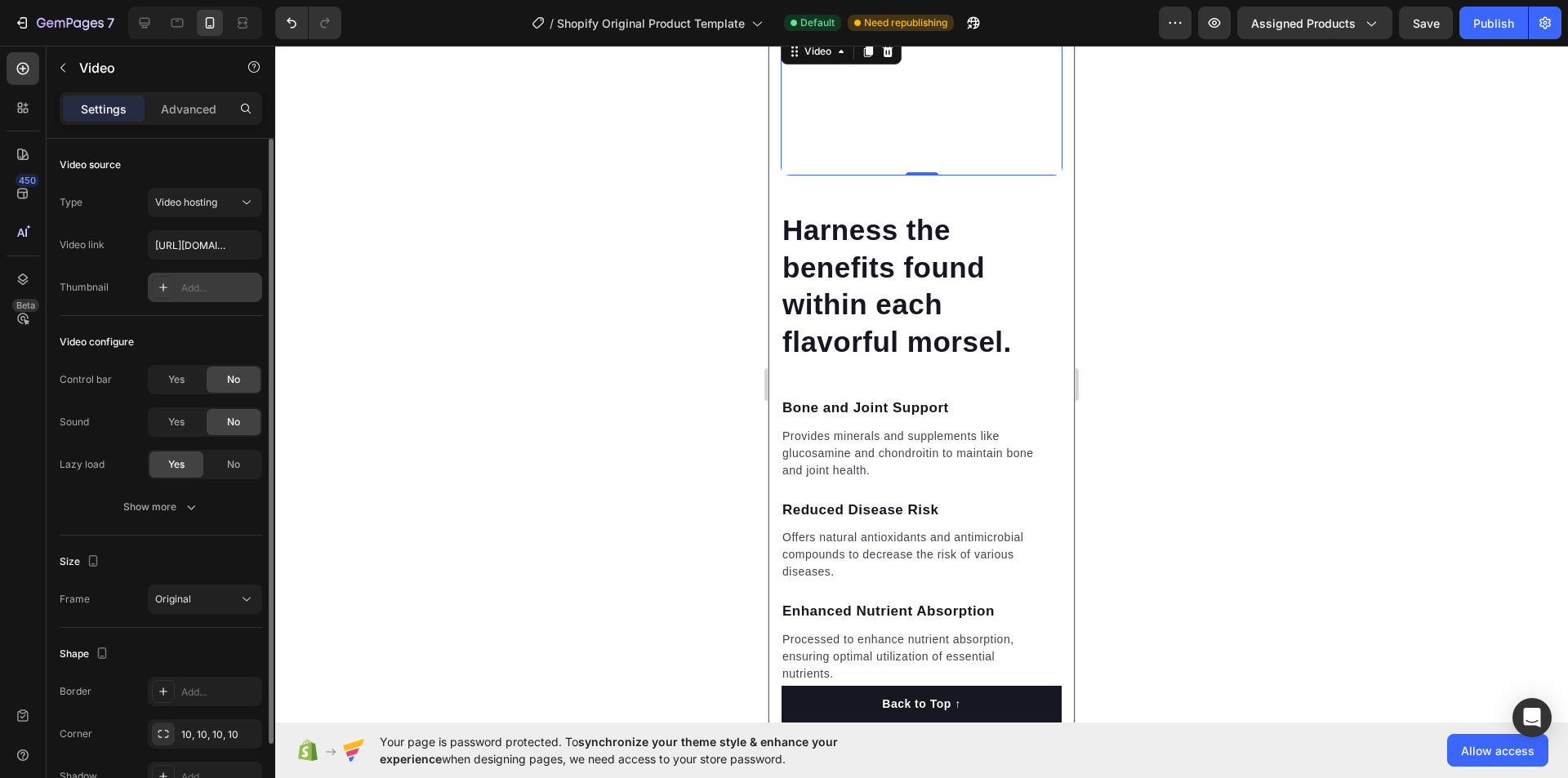
click at [193, 285] on div "Add..." at bounding box center [219, 288] width 77 height 15
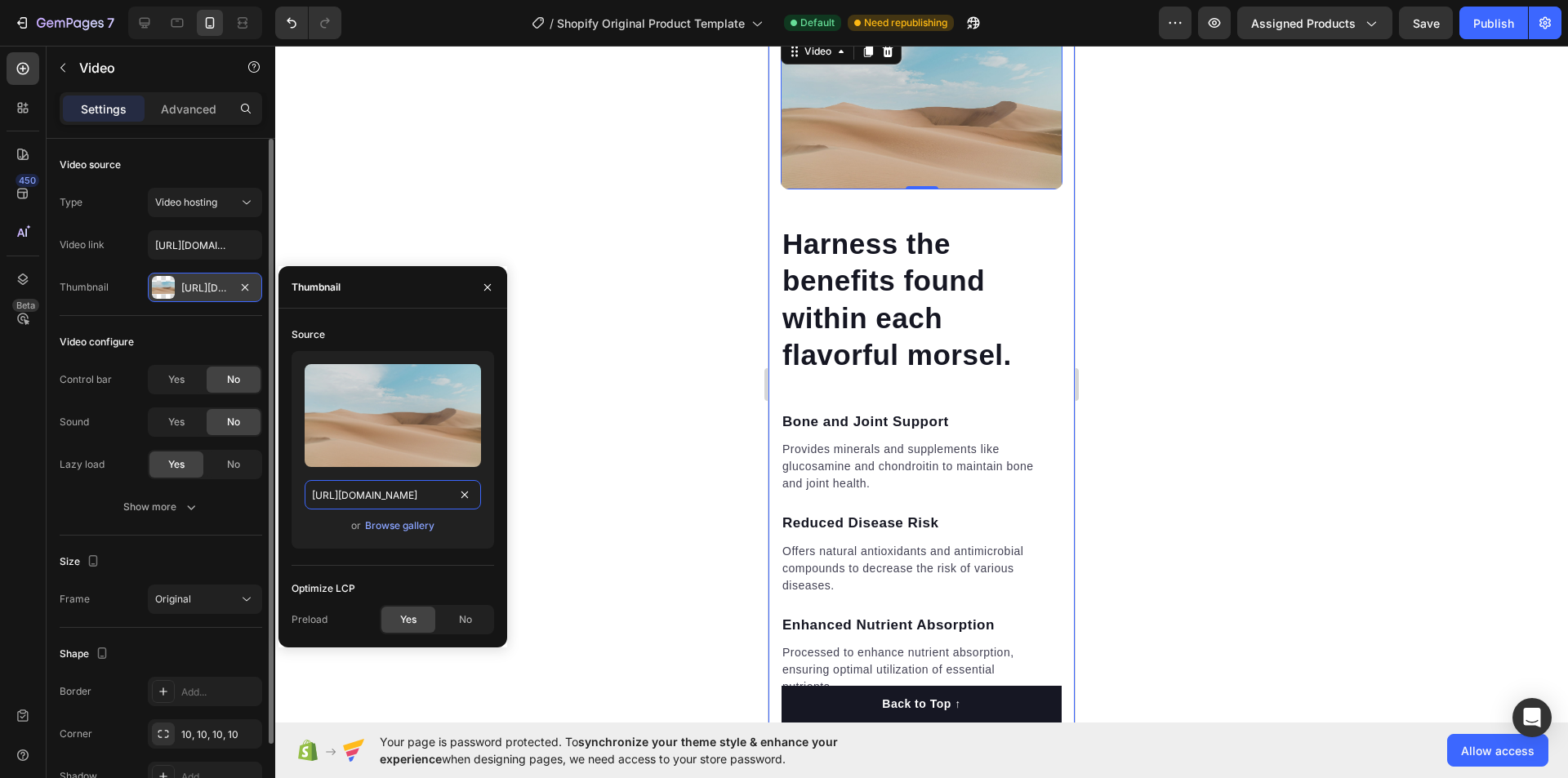
click at [433, 494] on input "[URL][DOMAIN_NAME]" at bounding box center [393, 495] width 176 height 30
paste input "[DOMAIN_NAME][URL]"
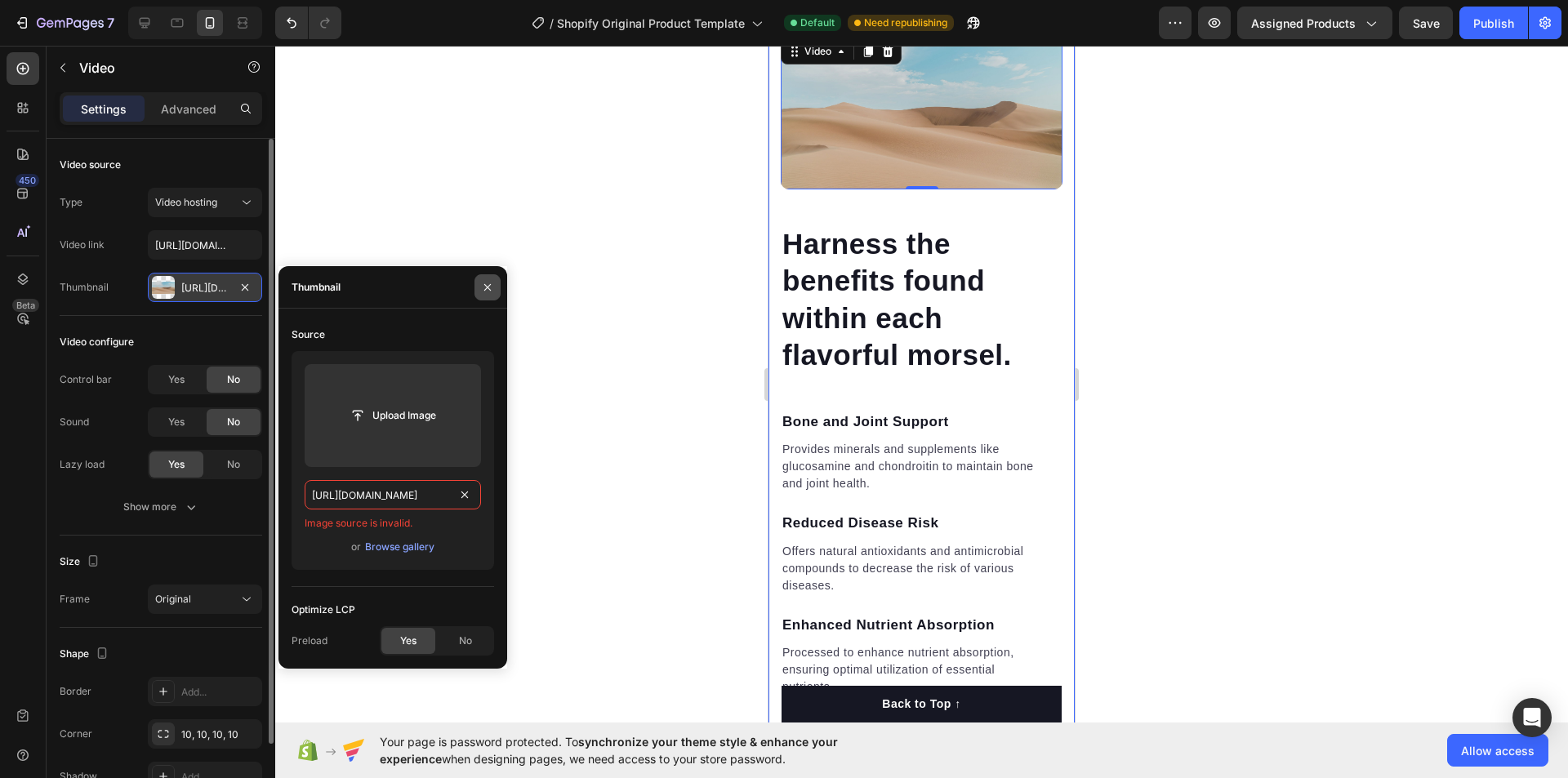
type input "[URL][DOMAIN_NAME]"
click at [492, 281] on icon "button" at bounding box center [488, 288] width 13 height 13
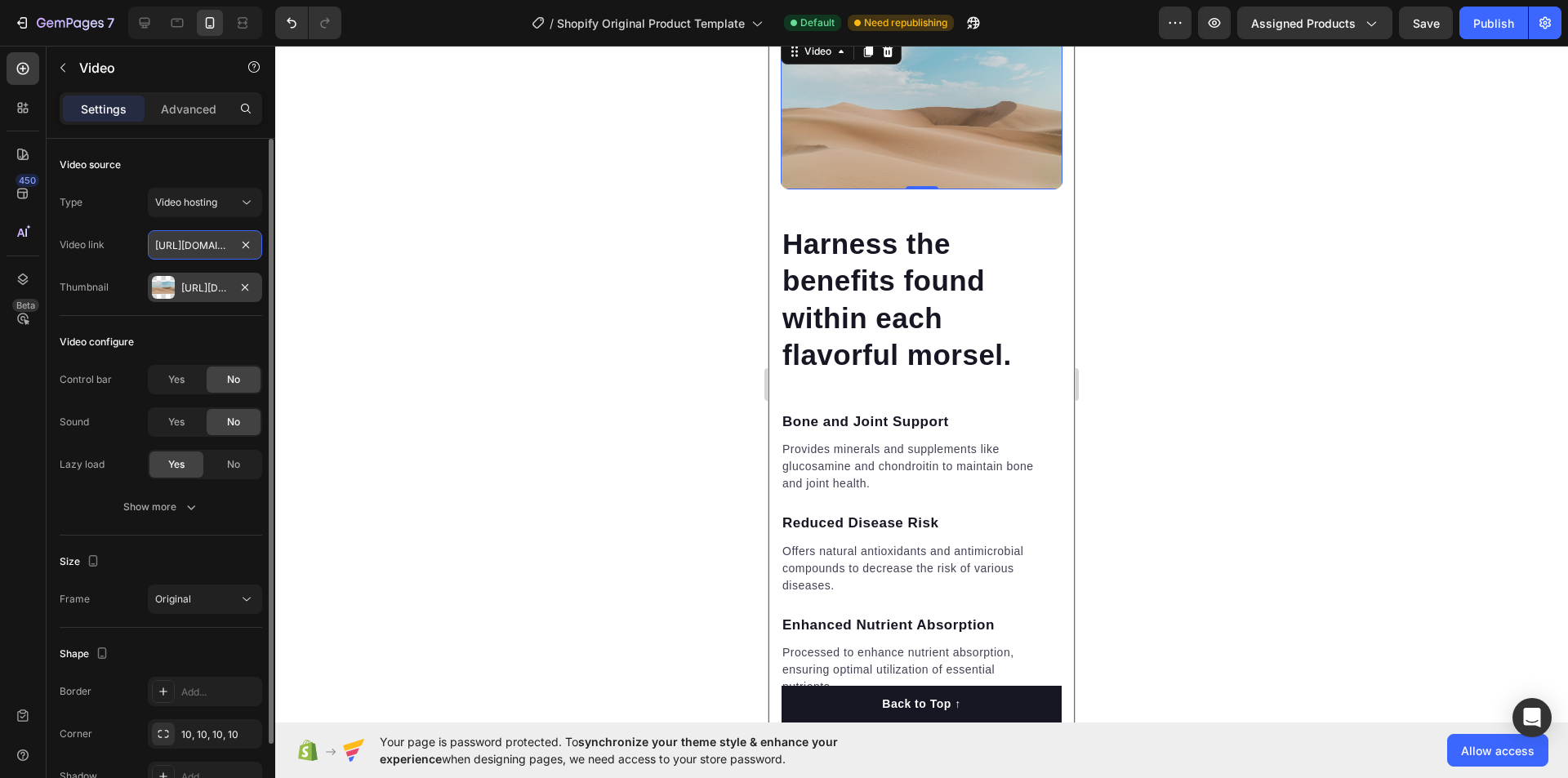
click at [211, 246] on input "[URL][DOMAIN_NAME]" at bounding box center [204, 245] width 115 height 30
paste input "[URL][DOMAIN_NAME]"
click at [231, 293] on div "[URL][DOMAIN_NAME]" at bounding box center [204, 288] width 115 height 30
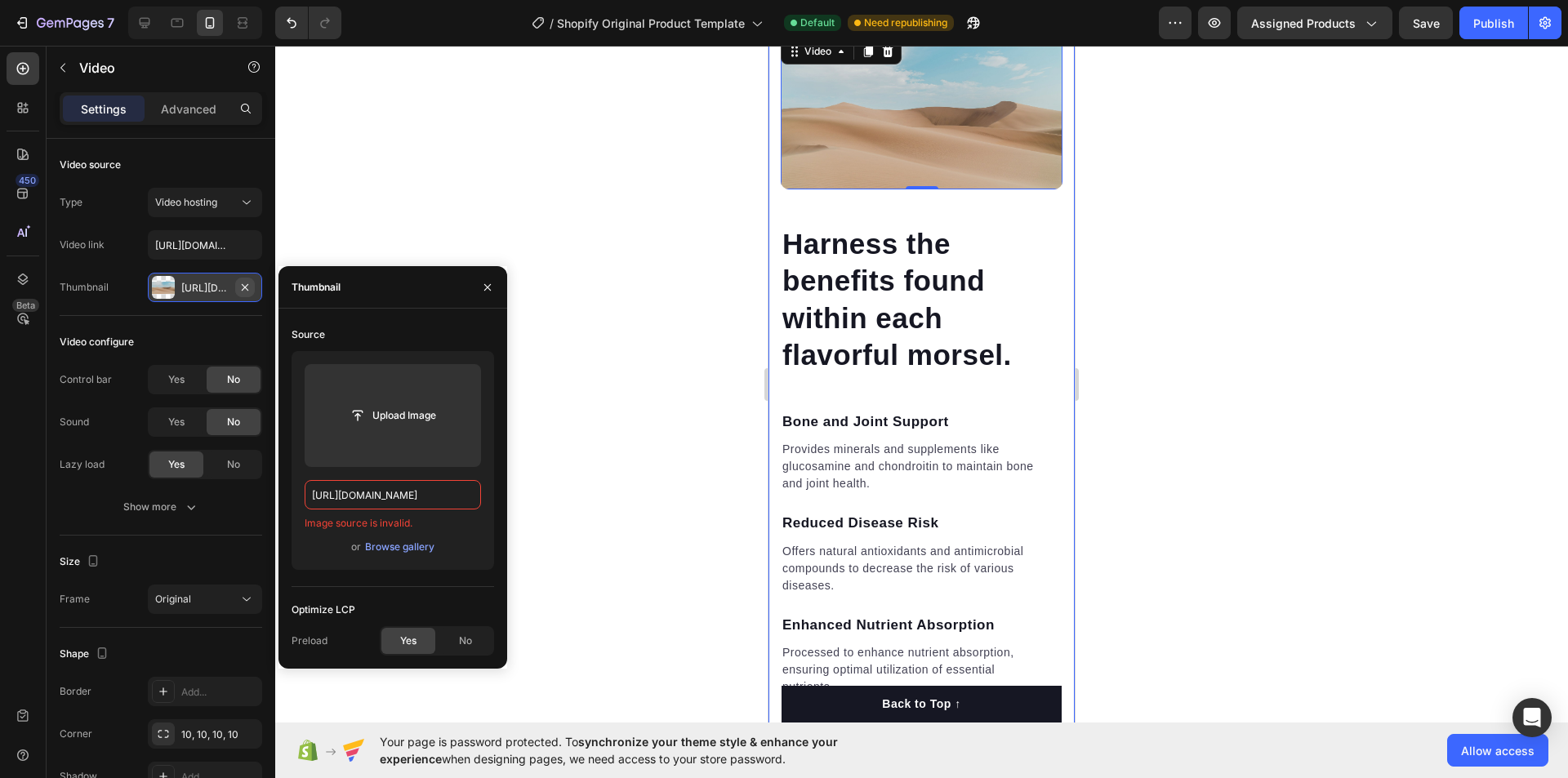
click at [243, 286] on icon "button" at bounding box center [245, 287] width 7 height 7
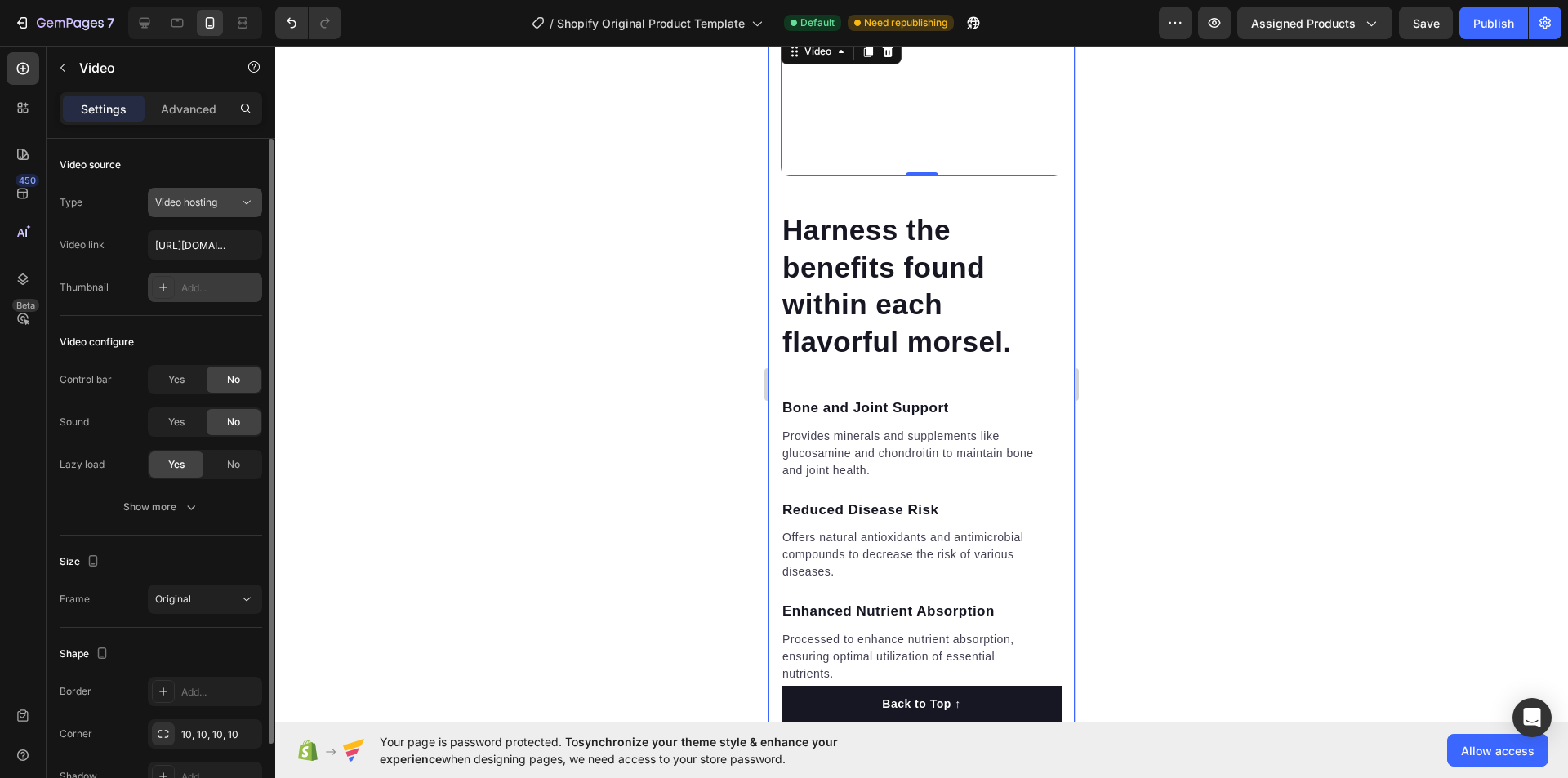
click at [195, 201] on span "Video hosting" at bounding box center [185, 202] width 62 height 12
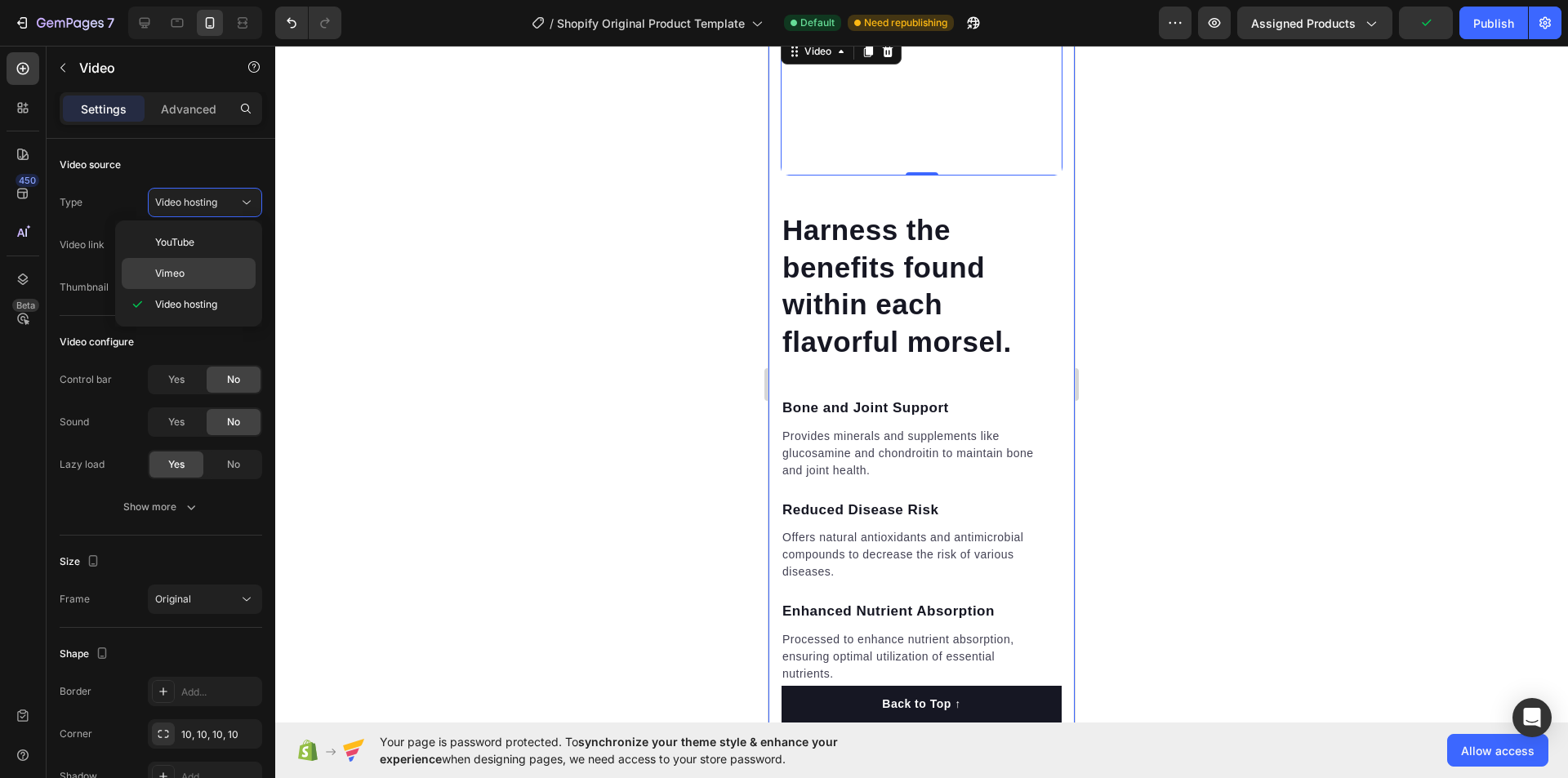
click at [193, 261] on div "Vimeo" at bounding box center [189, 274] width 134 height 31
type input "[URL][DOMAIN_NAME]"
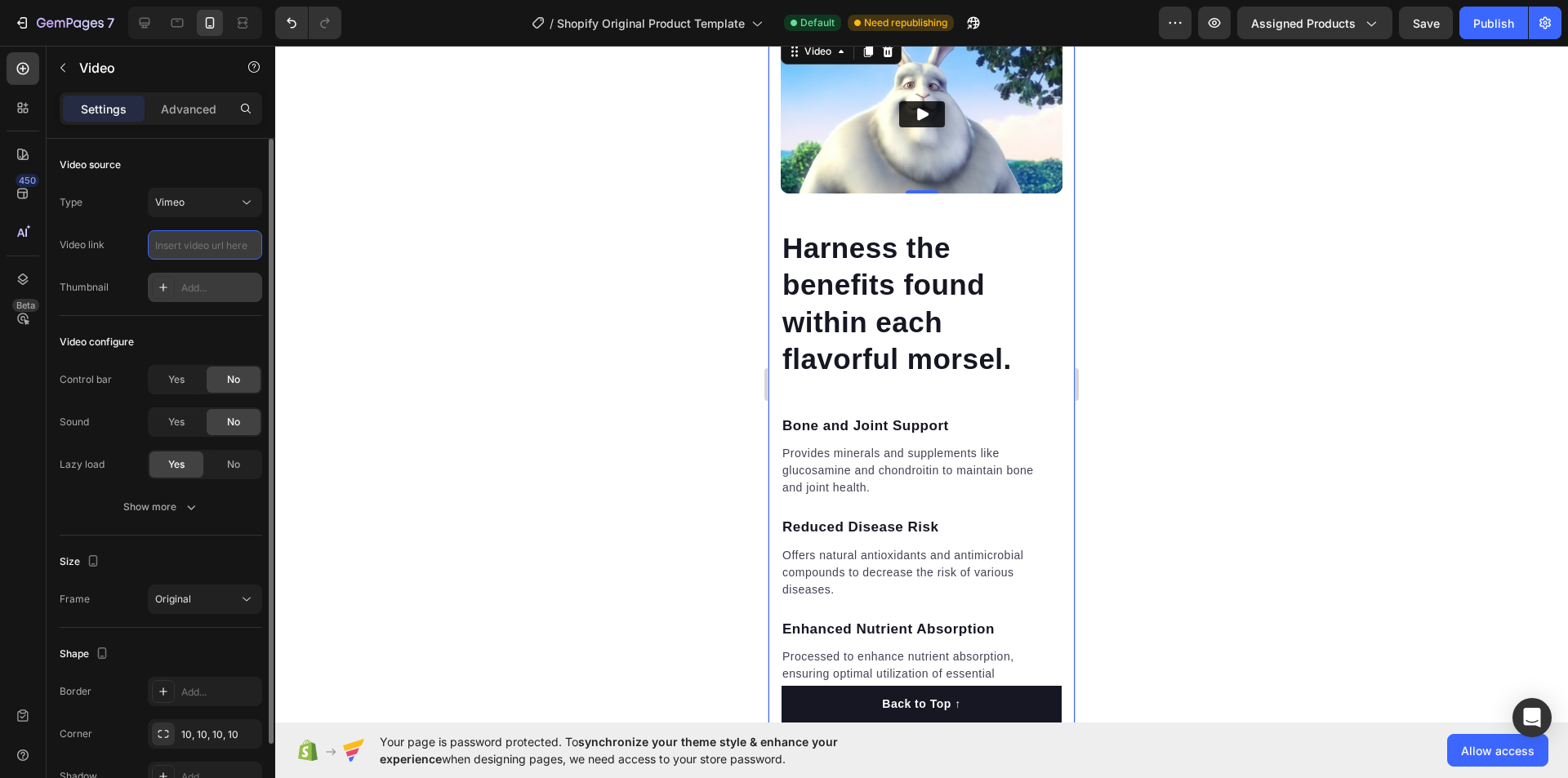
click at [207, 246] on input "text" at bounding box center [204, 245] width 115 height 30
paste input "[URL][DOMAIN_NAME]"
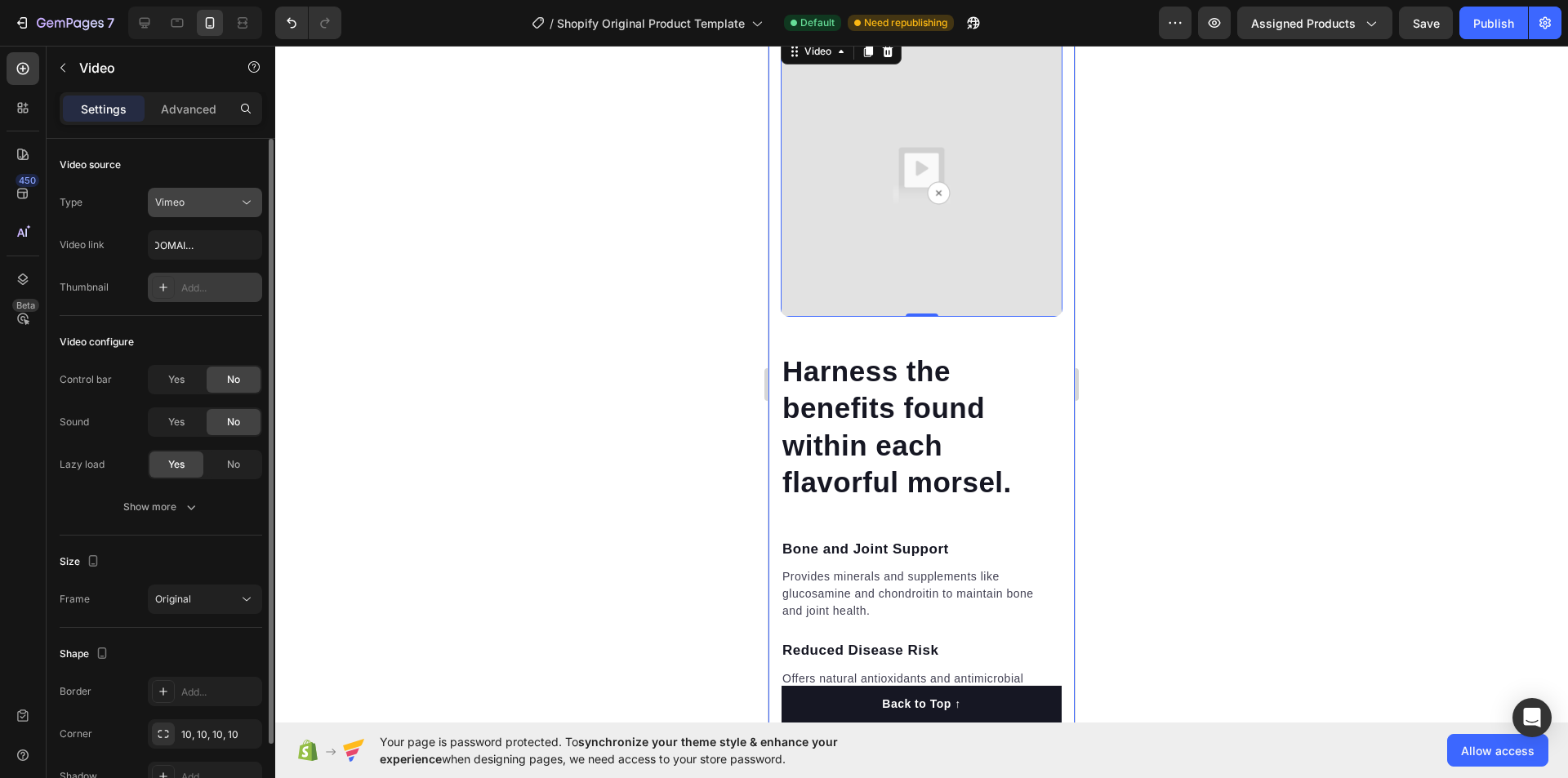
click at [228, 205] on div "Vimeo" at bounding box center [196, 203] width 83 height 15
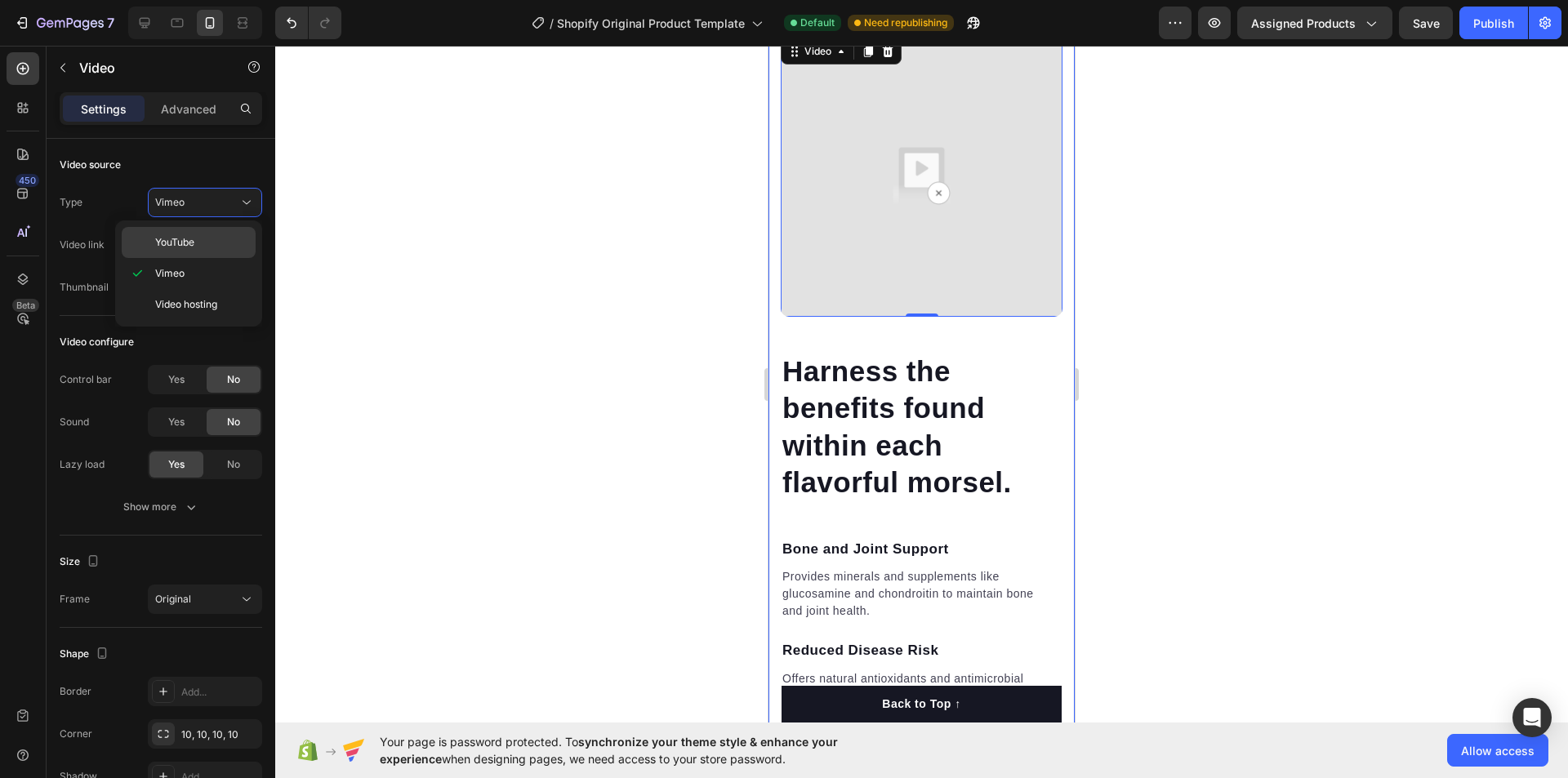
click at [218, 239] on p "YouTube" at bounding box center [201, 242] width 93 height 15
type input "[URL][DOMAIN_NAME]"
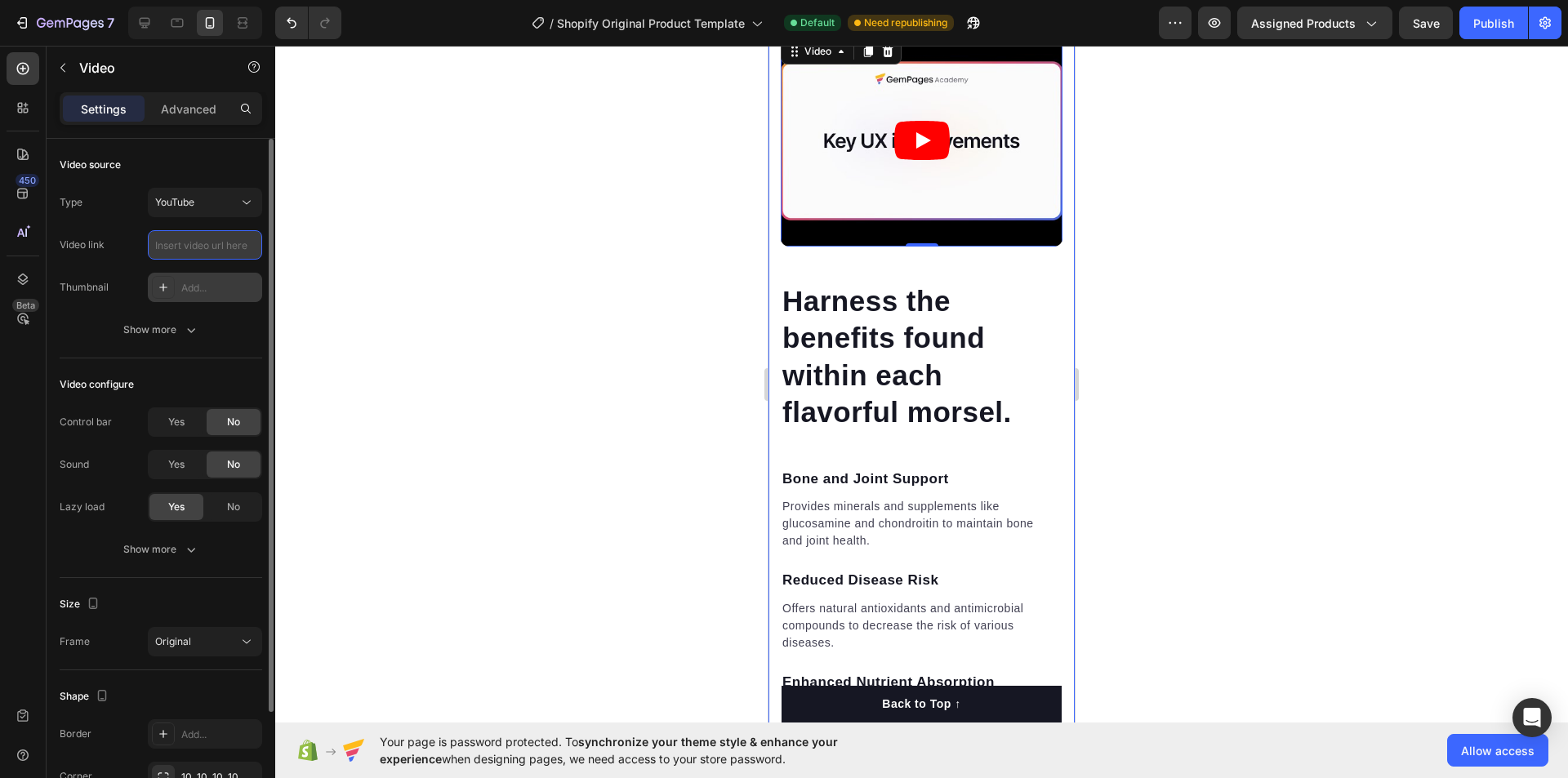
paste input "[URL][DOMAIN_NAME]"
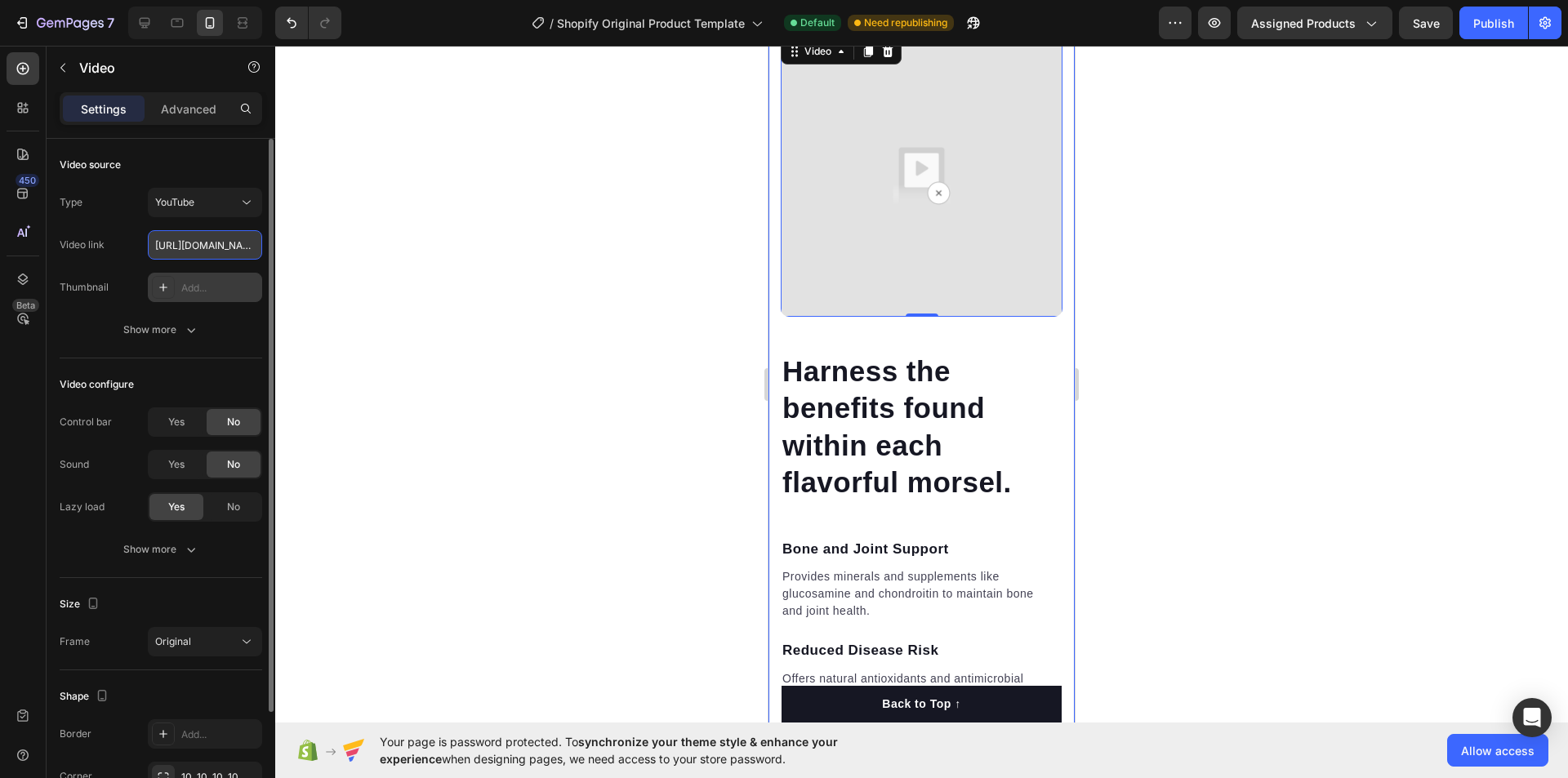
scroll to position [0, 550]
type input "[URL][DOMAIN_NAME]"
click at [104, 162] on div "Video source" at bounding box center [90, 165] width 61 height 15
click at [162, 322] on div "Show more" at bounding box center [162, 330] width 76 height 16
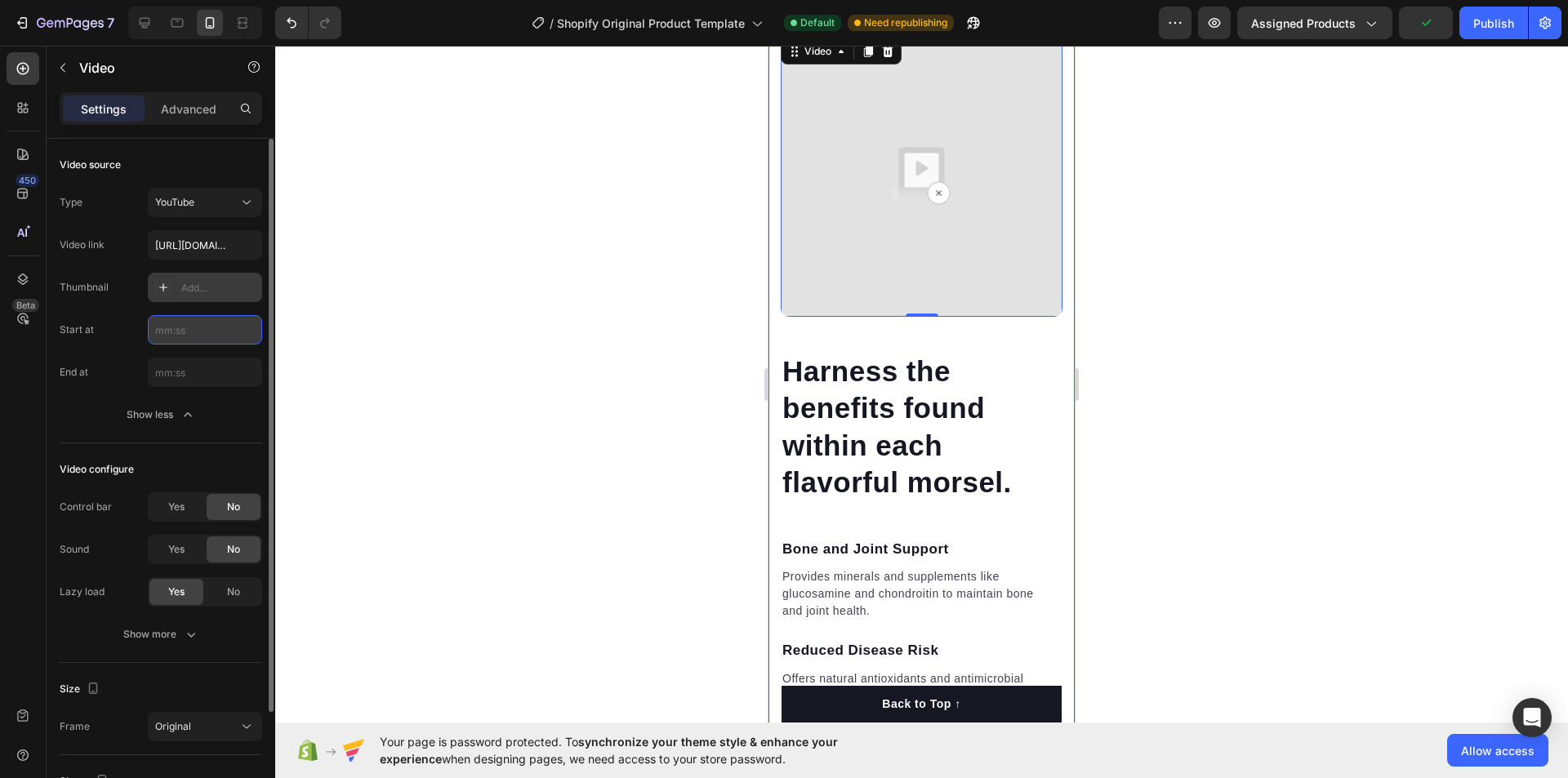
click at [186, 329] on input "text" at bounding box center [204, 330] width 115 height 30
click at [243, 204] on icon at bounding box center [246, 203] width 16 height 16
click at [238, 203] on icon at bounding box center [246, 203] width 16 height 16
click at [227, 218] on div "Type YouTube Video link Thumbnail Add..." at bounding box center [161, 245] width 203 height 115
click at [227, 211] on button "YouTube" at bounding box center [204, 203] width 115 height 30
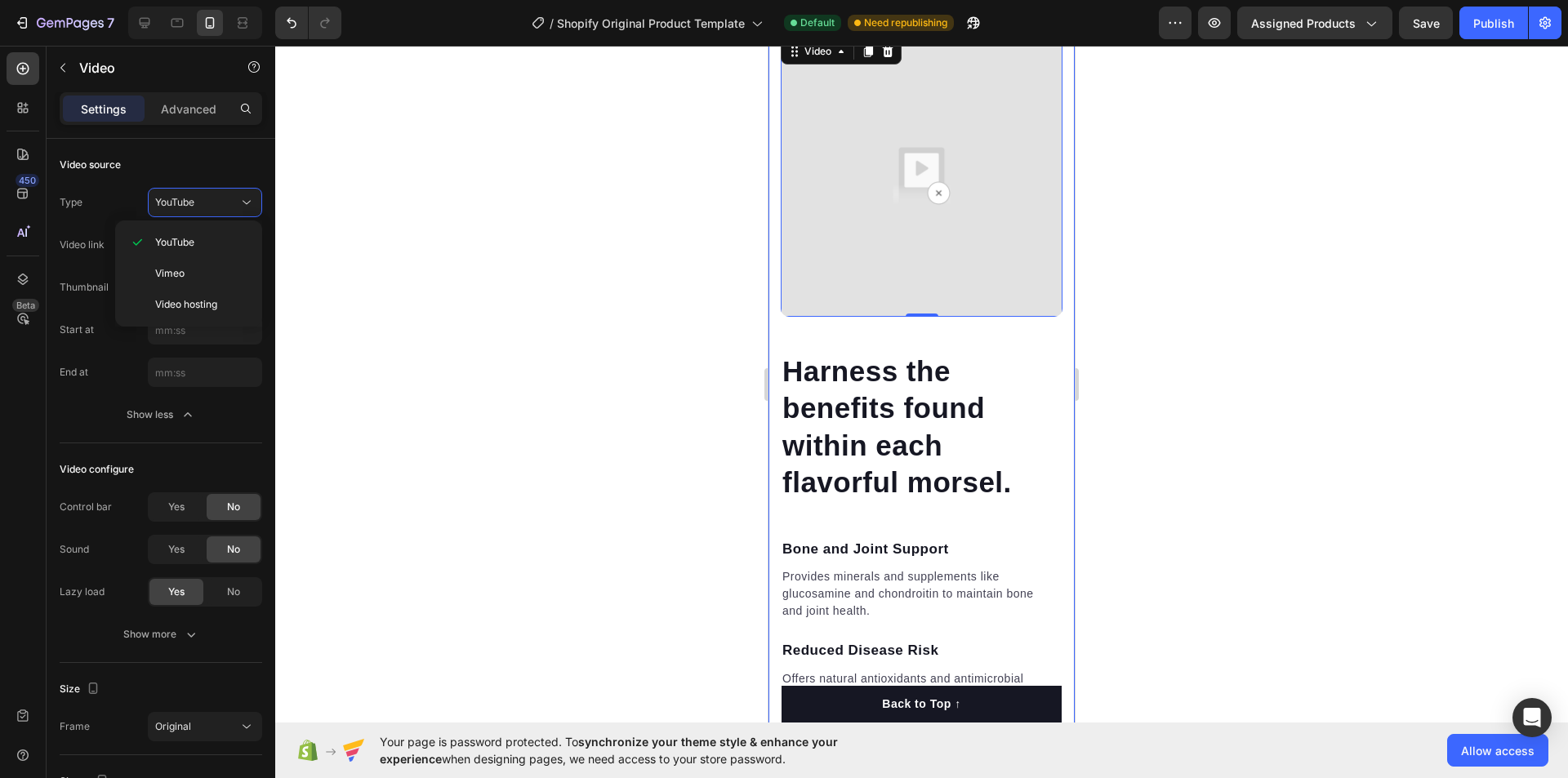
drag, startPoint x: 330, startPoint y: 227, endPoint x: 348, endPoint y: 222, distance: 18.7
click at [331, 227] on div at bounding box center [922, 411] width 1293 height 733
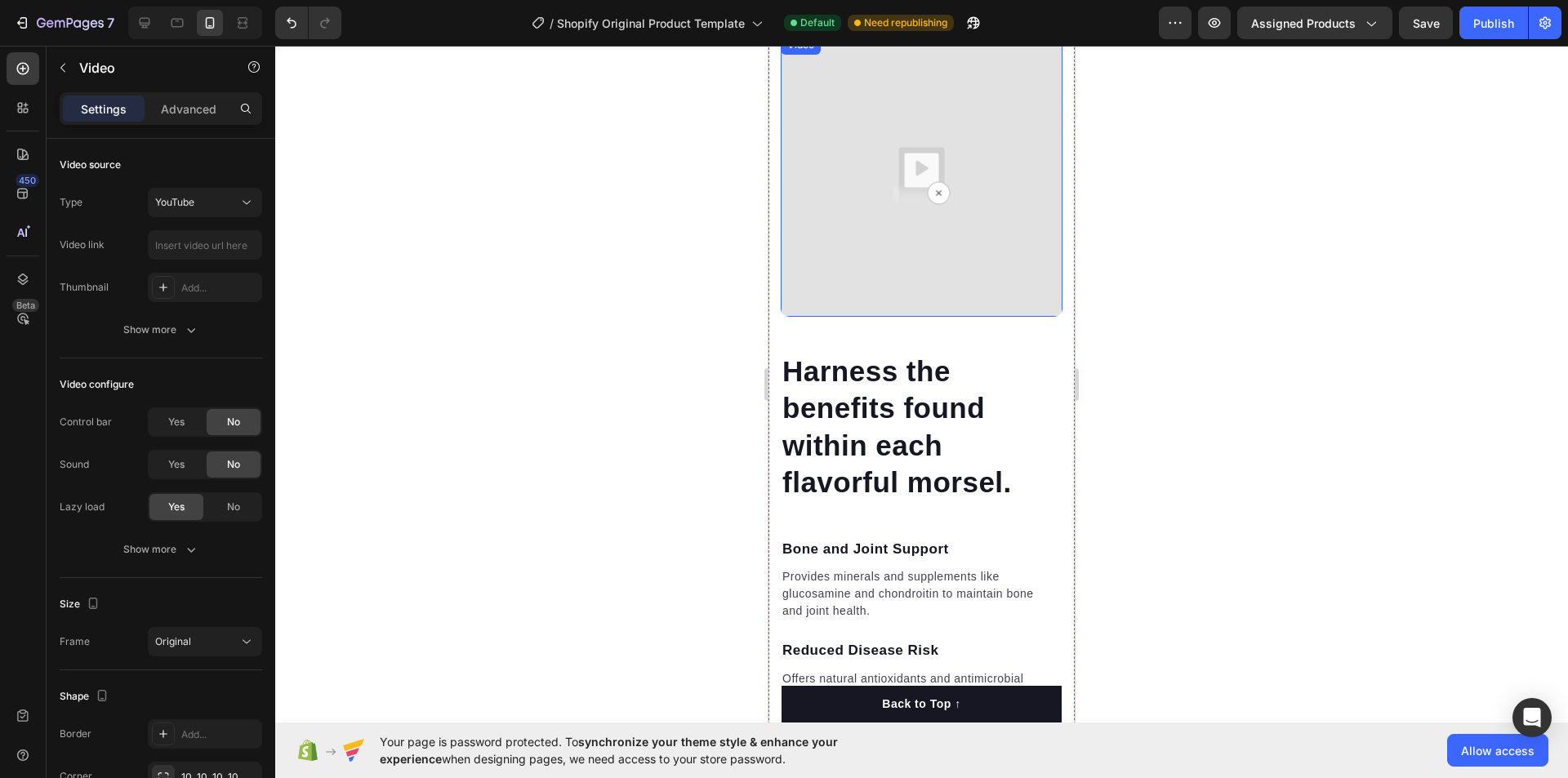
click at [821, 266] on img at bounding box center [922, 176] width 282 height 282
click at [885, 61] on div at bounding box center [888, 52] width 20 height 20
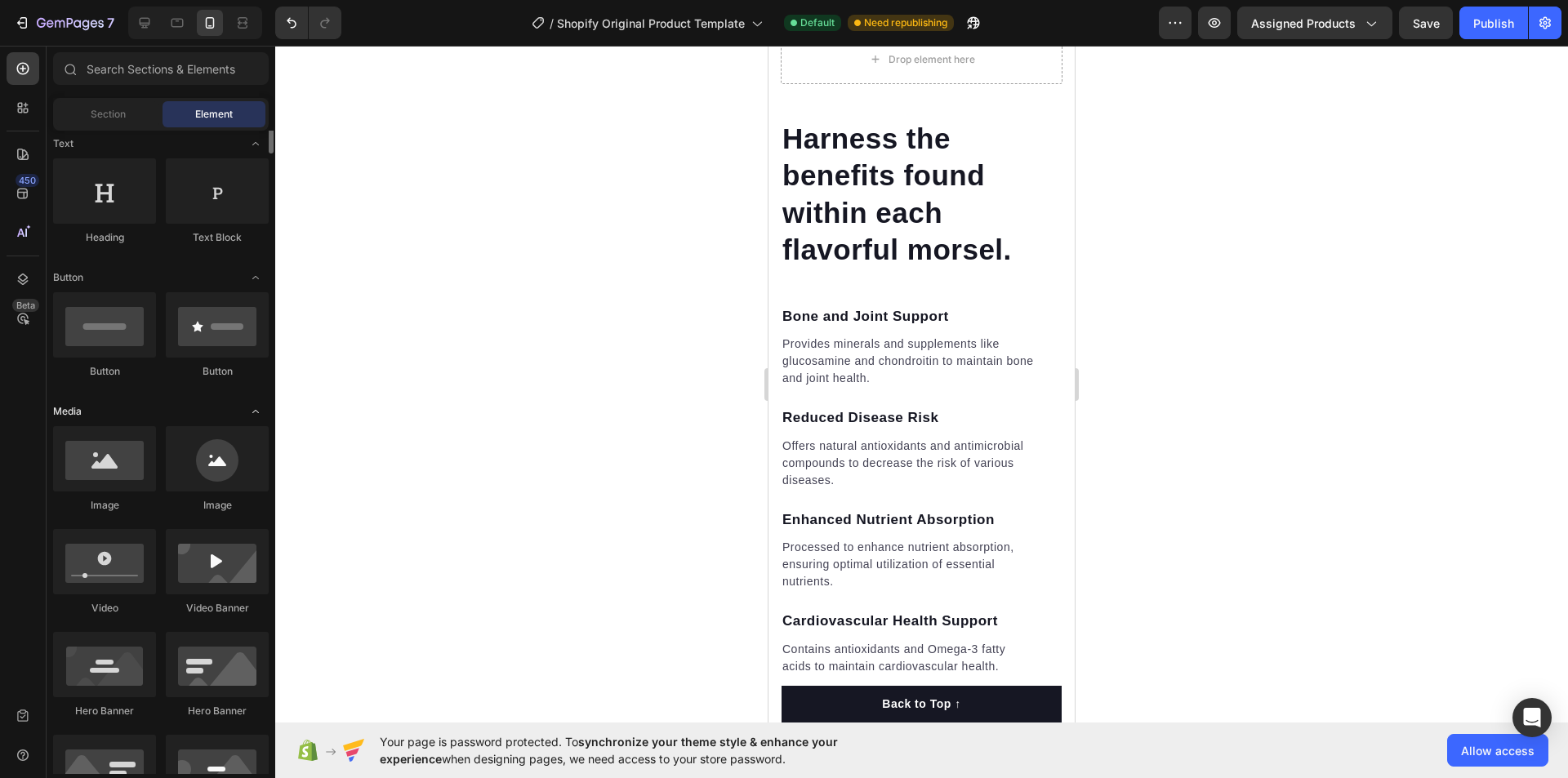
scroll to position [326, 0]
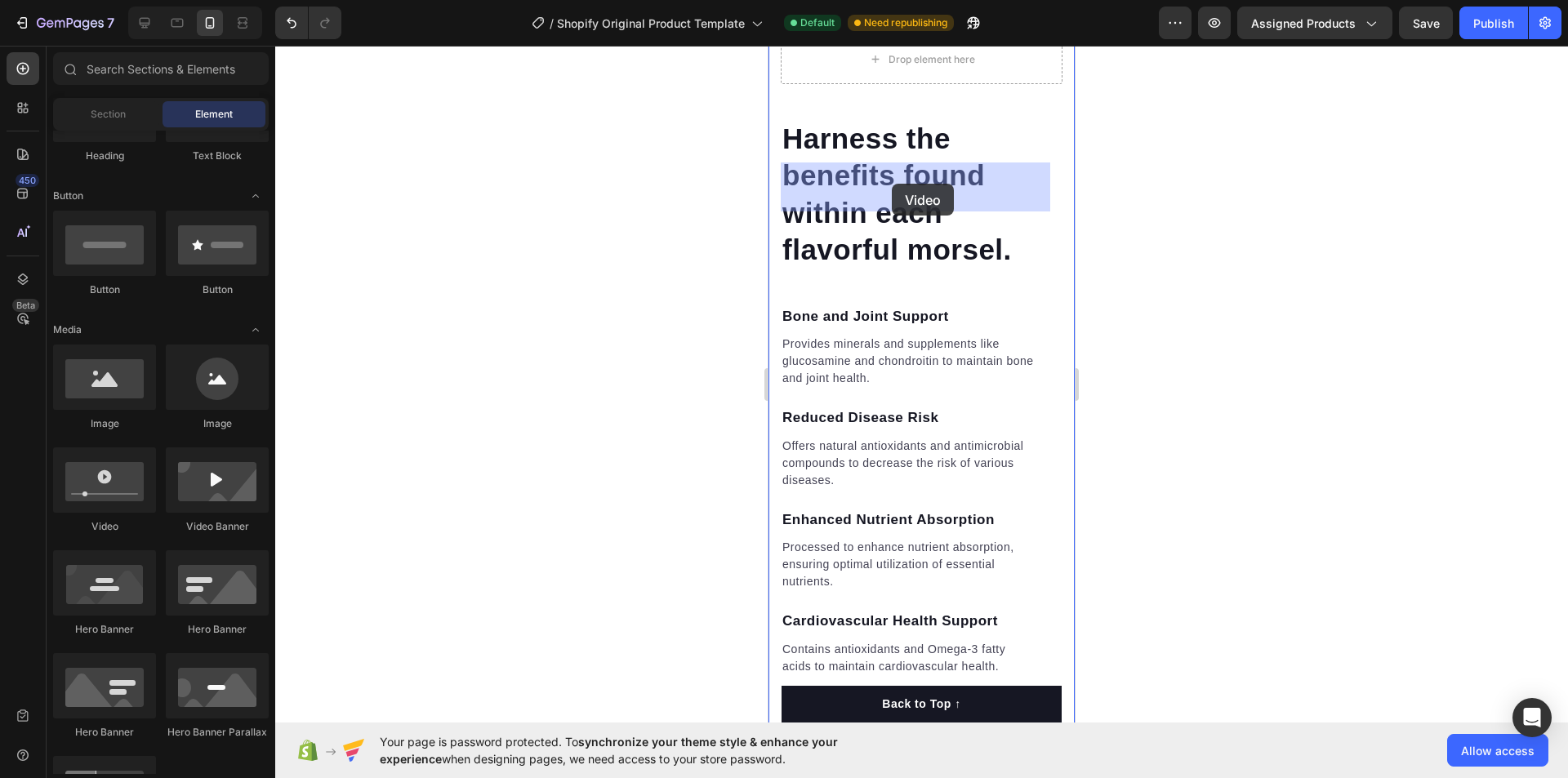
drag, startPoint x: 875, startPoint y: 537, endPoint x: 892, endPoint y: 184, distance: 353.4
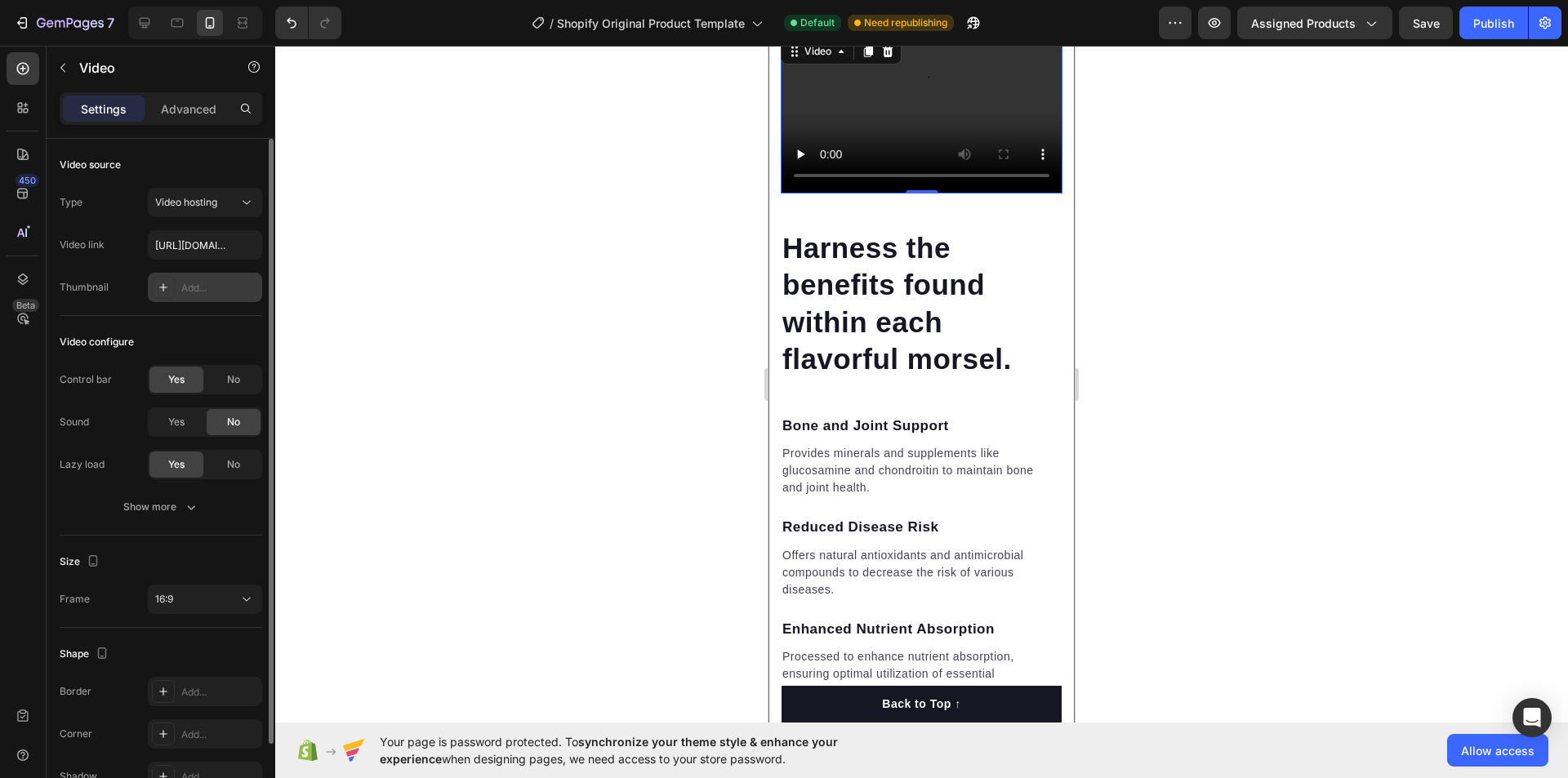
click at [170, 287] on div at bounding box center [163, 288] width 23 height 23
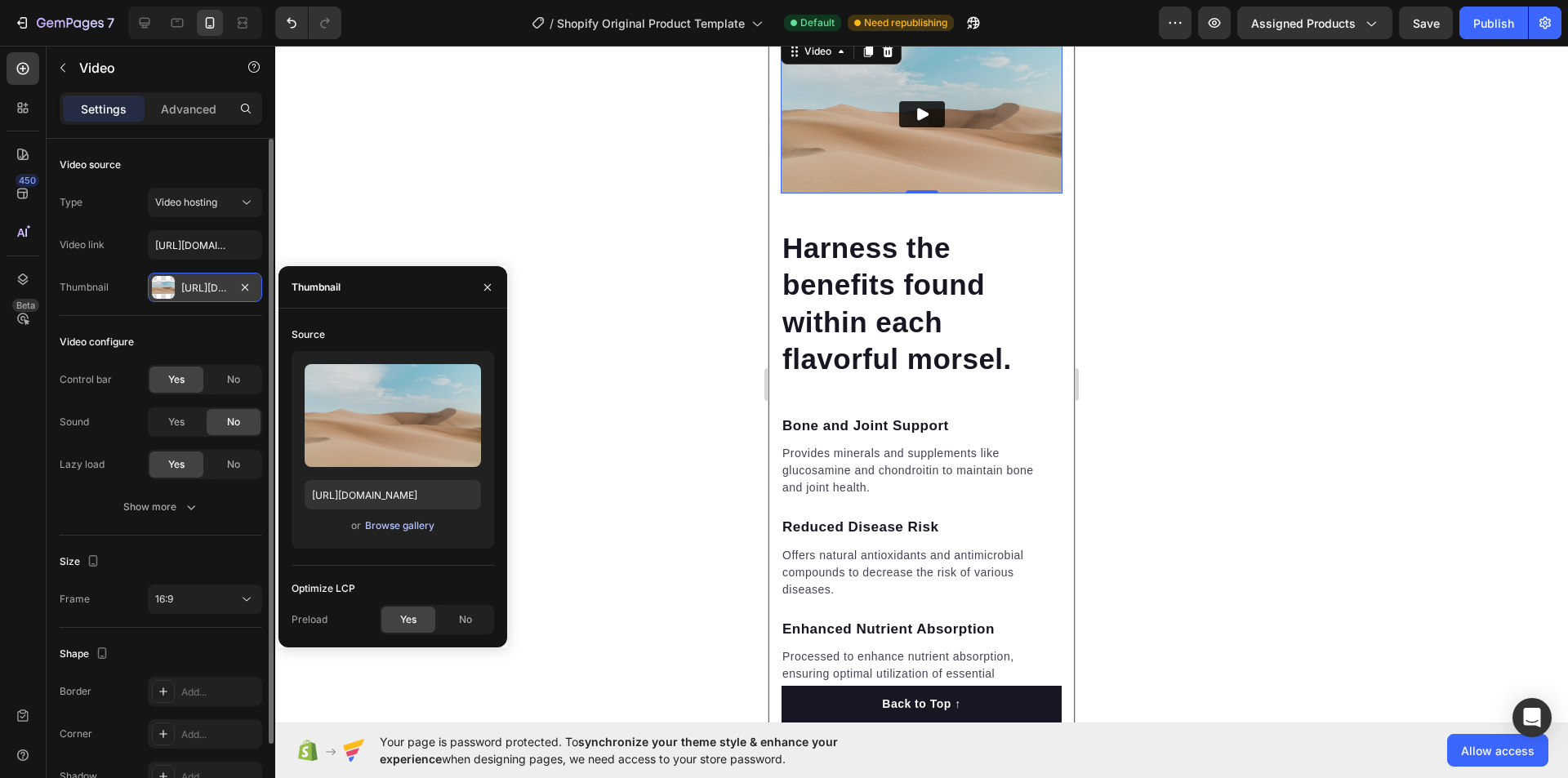
click at [413, 529] on div "Browse gallery" at bounding box center [400, 526] width 69 height 15
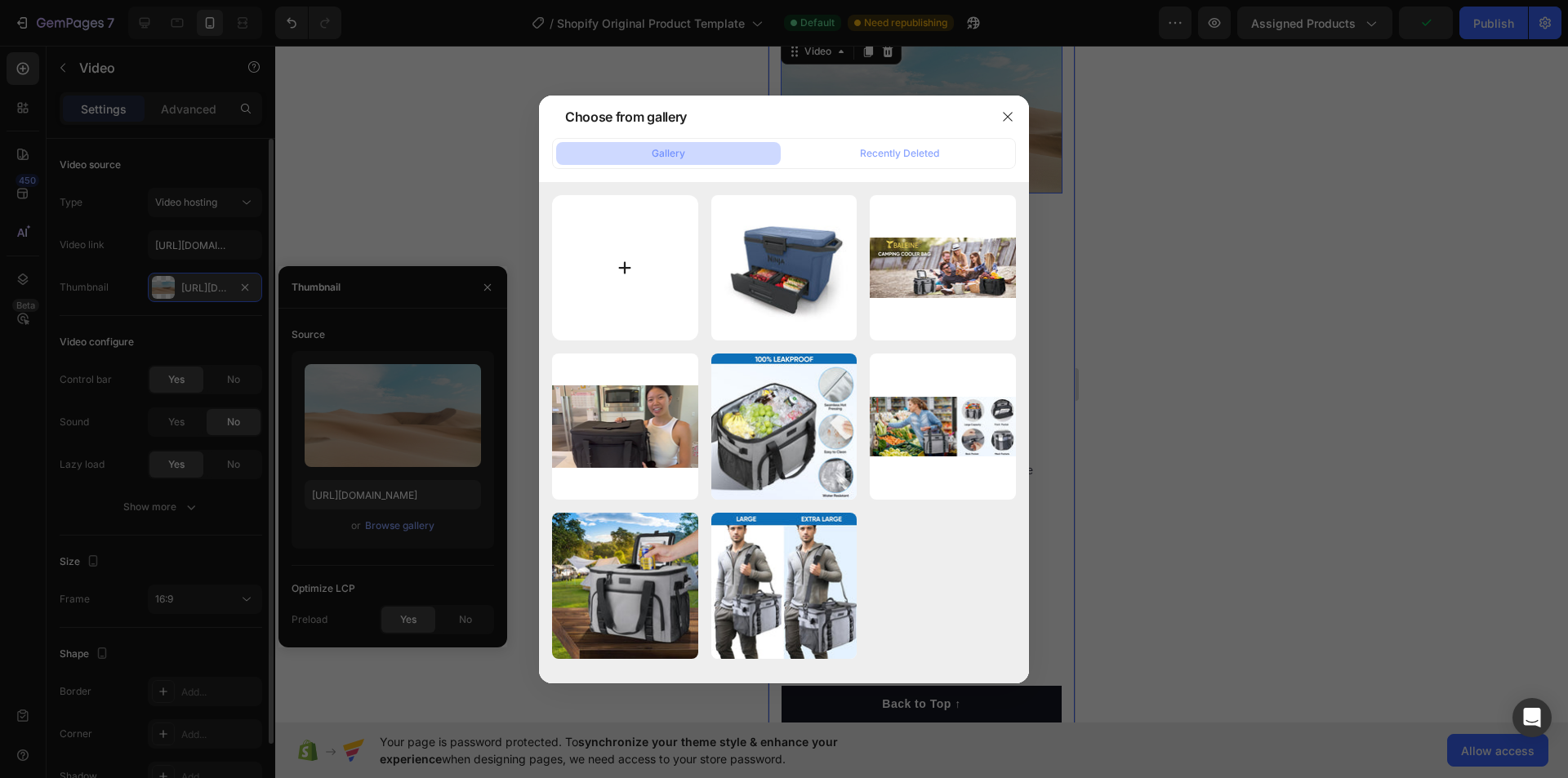
click at [628, 283] on input "file" at bounding box center [625, 268] width 146 height 146
click at [1015, 108] on button "button" at bounding box center [1008, 117] width 26 height 26
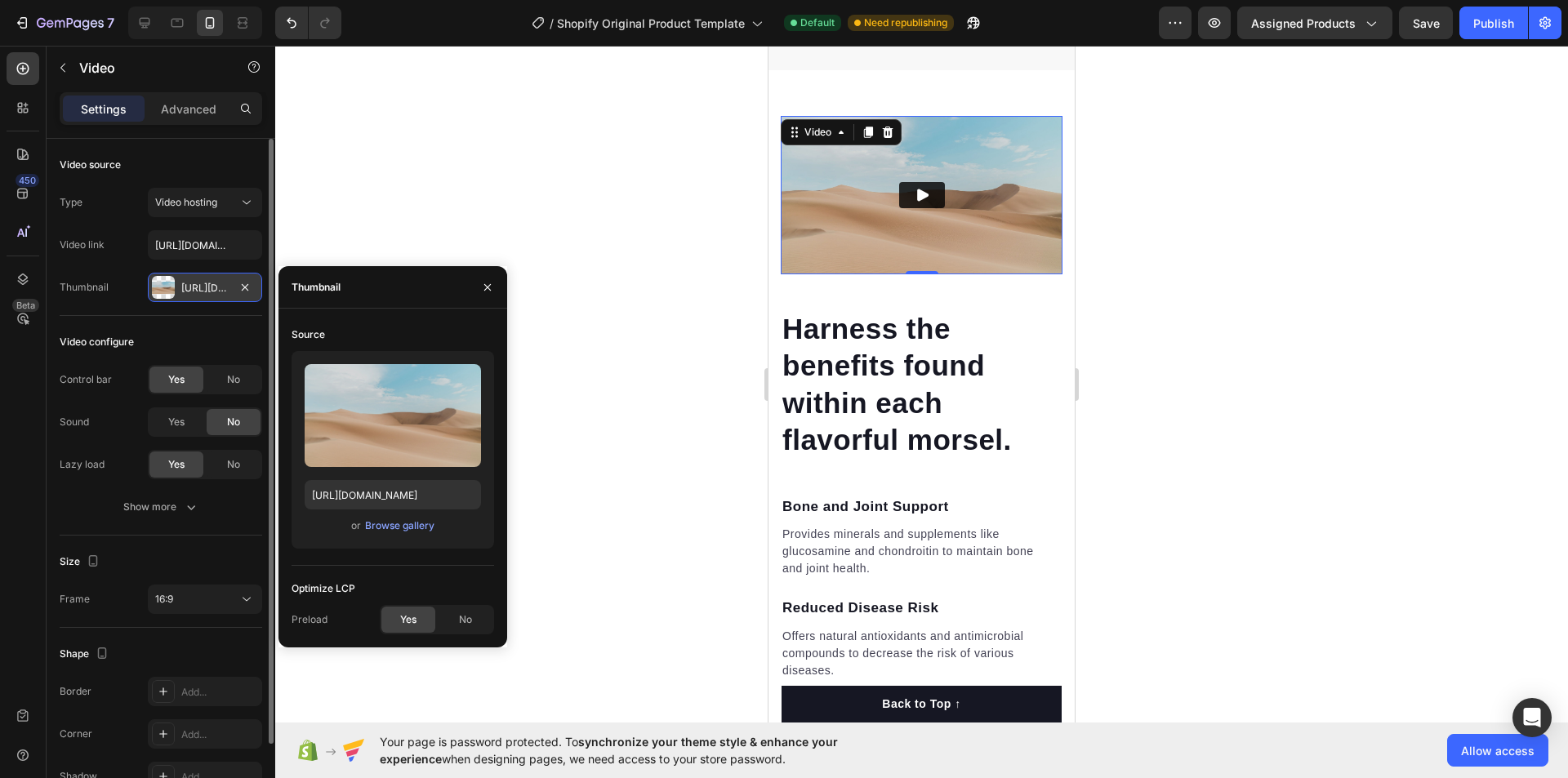
scroll to position [1960, 0]
click at [920, 275] on img at bounding box center [922, 196] width 282 height 158
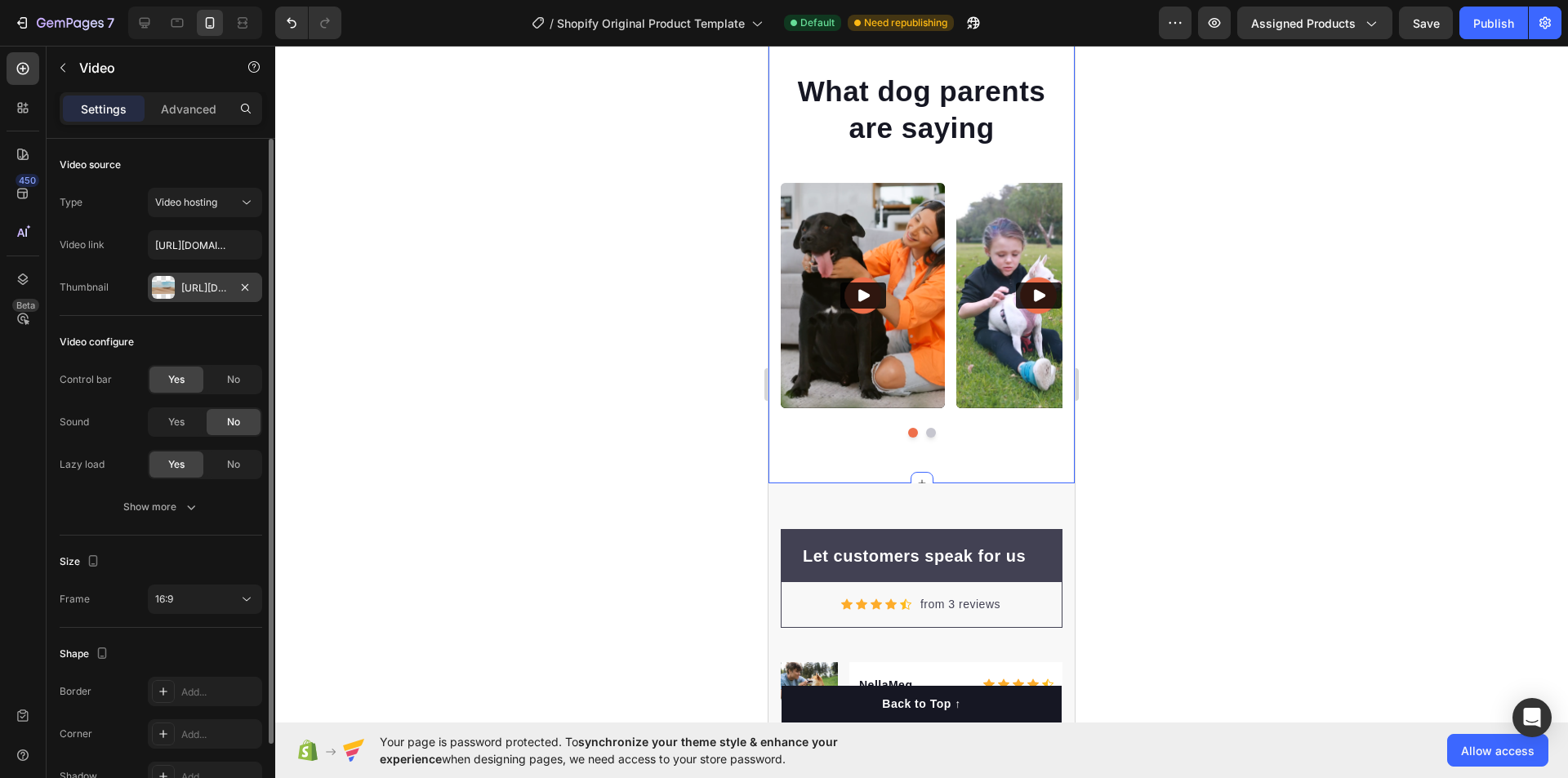
scroll to position [6941, 0]
click at [865, 246] on img at bounding box center [862, 294] width 164 height 225
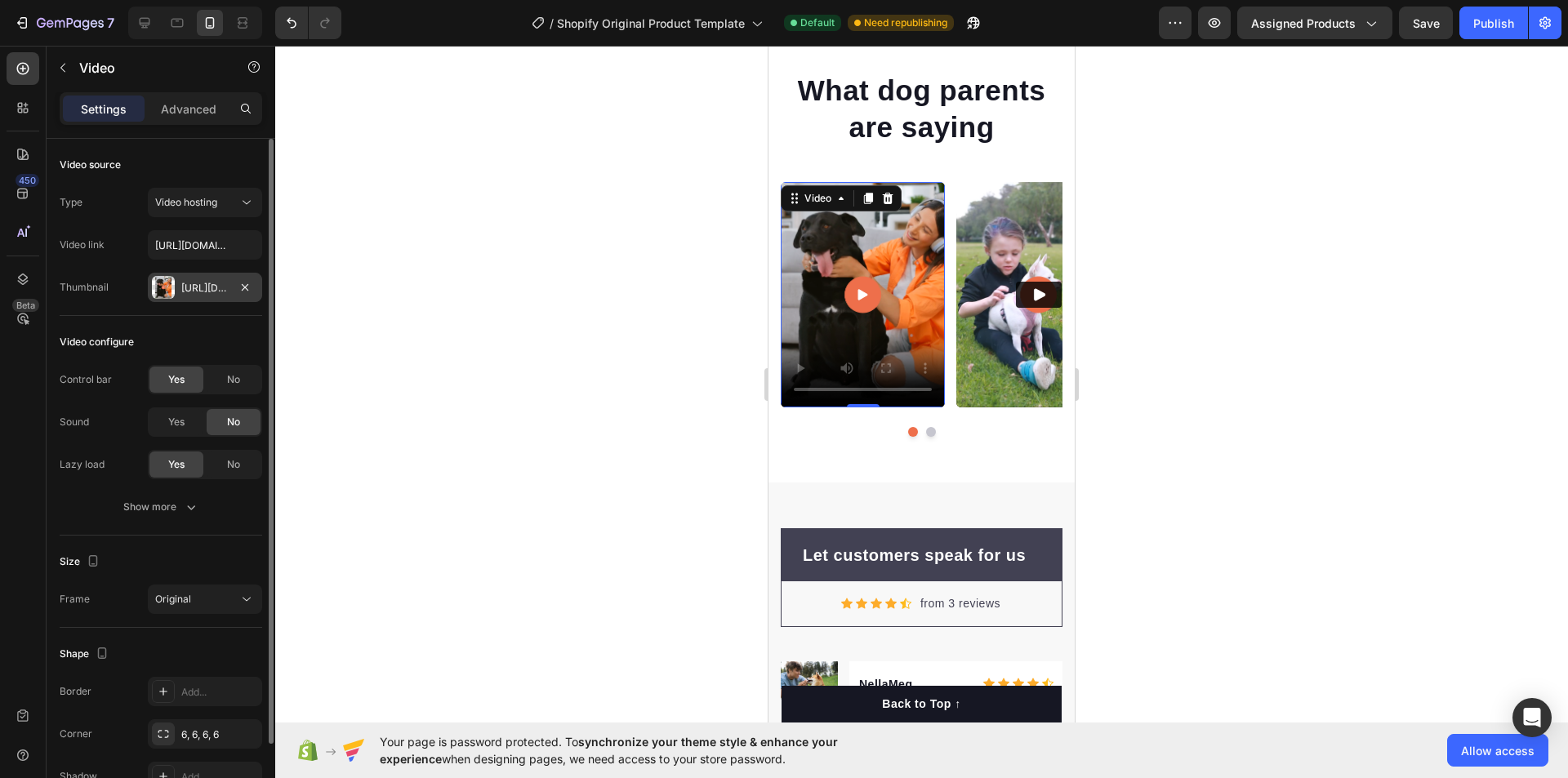
click at [188, 289] on div "[URL][DOMAIN_NAME]" at bounding box center [204, 288] width 47 height 15
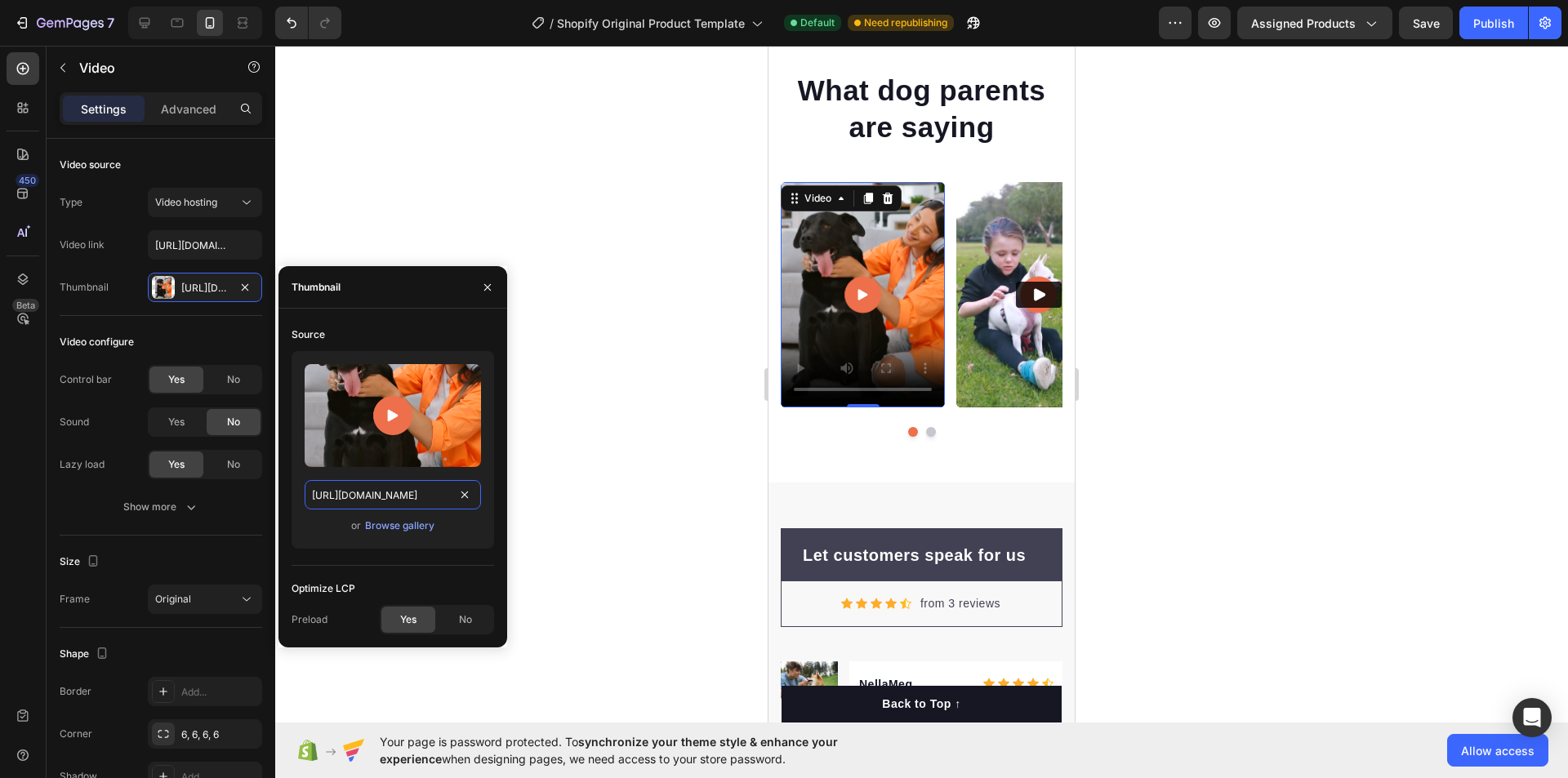
click at [415, 497] on input "[URL][DOMAIN_NAME]" at bounding box center [393, 495] width 176 height 30
click at [415, 527] on div "Browse gallery" at bounding box center [400, 526] width 69 height 15
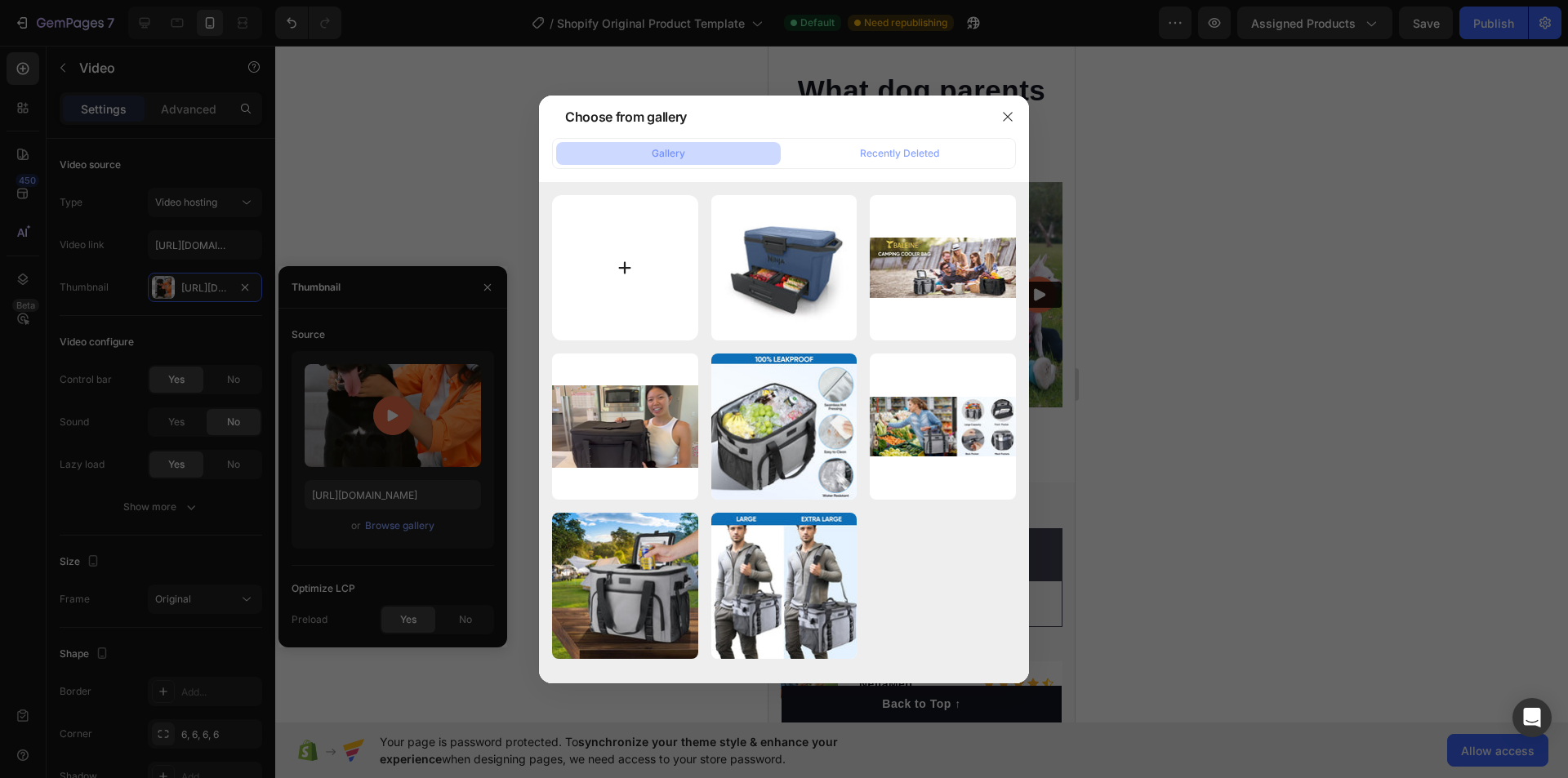
click at [650, 227] on input "file" at bounding box center [625, 268] width 146 height 146
click at [996, 116] on button "button" at bounding box center [1008, 117] width 26 height 26
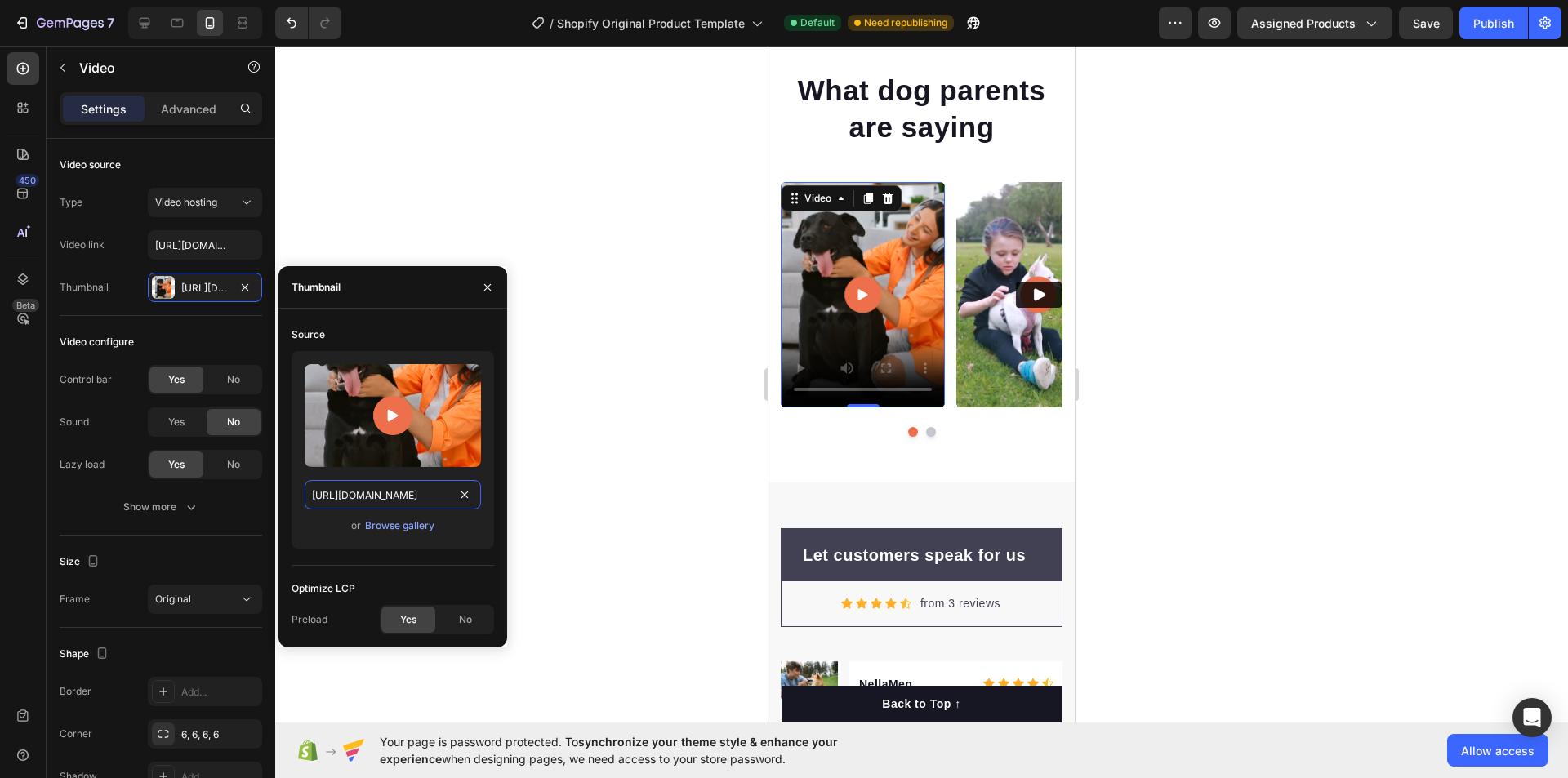
click at [426, 485] on input "[URL][DOMAIN_NAME]" at bounding box center [393, 495] width 176 height 30
click at [425, 486] on input "[URL][DOMAIN_NAME]" at bounding box center [393, 495] width 176 height 30
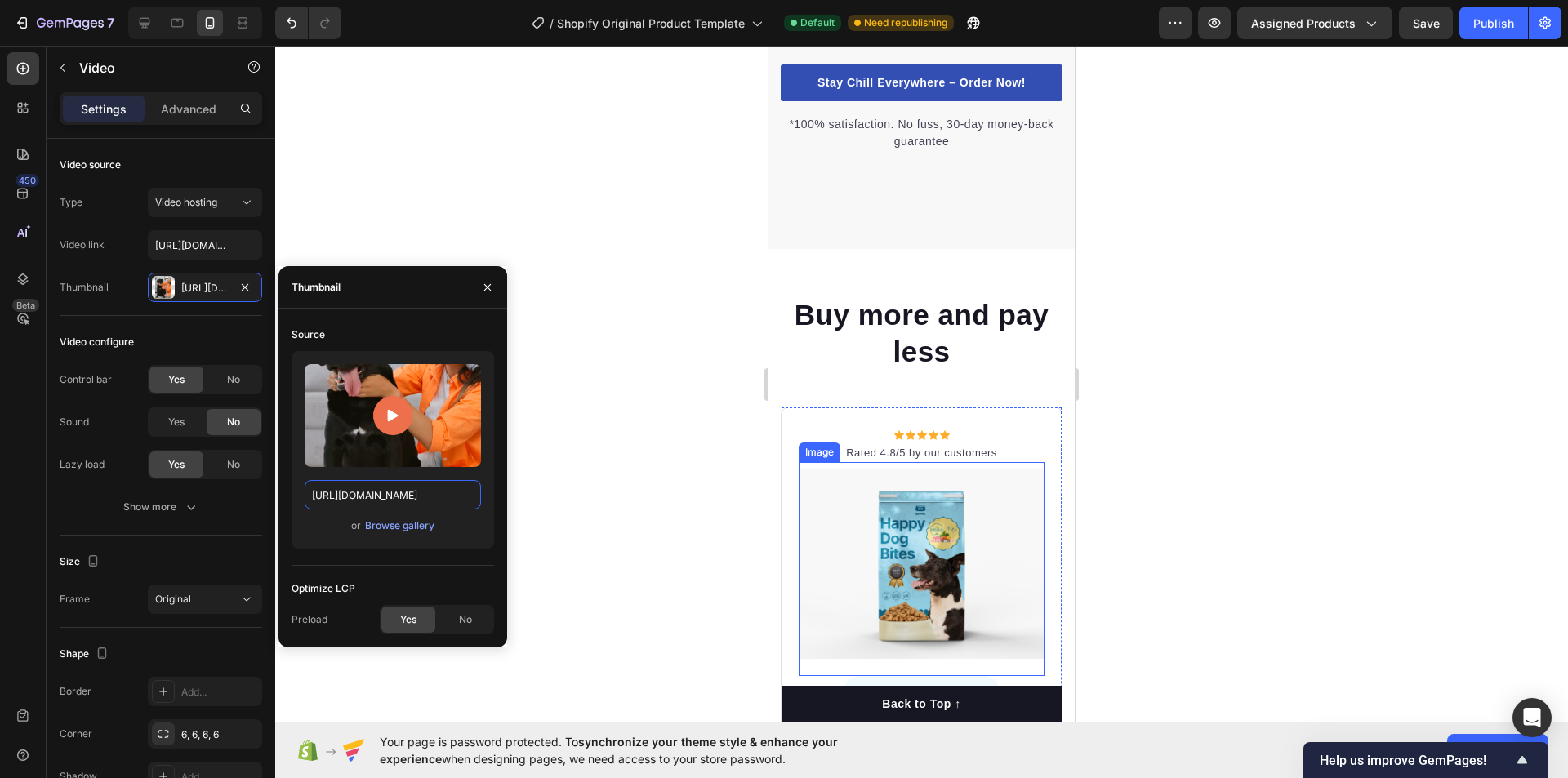
scroll to position [3860, 0]
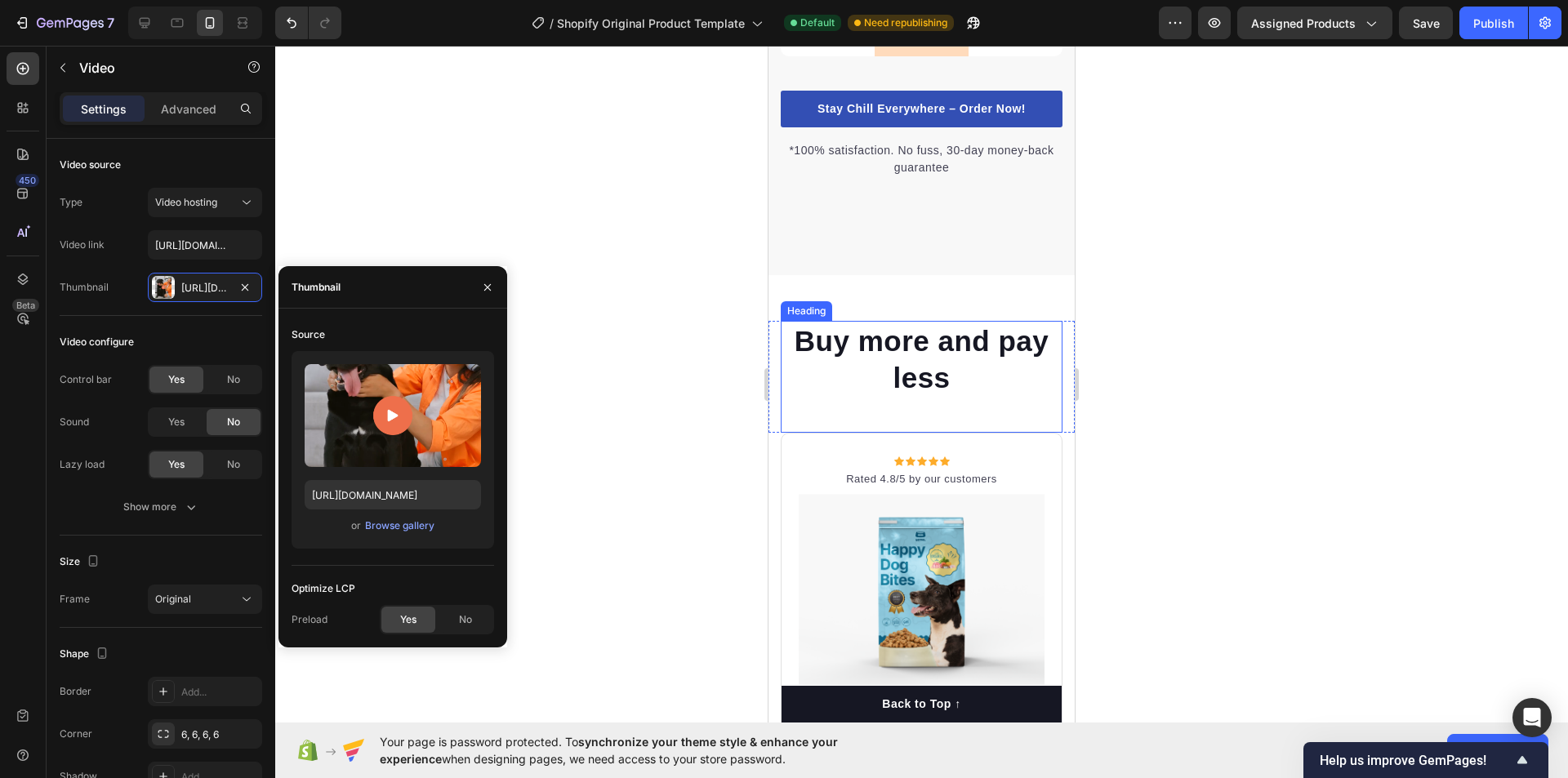
click at [907, 382] on p "Buy more and pay less" at bounding box center [922, 359] width 279 height 74
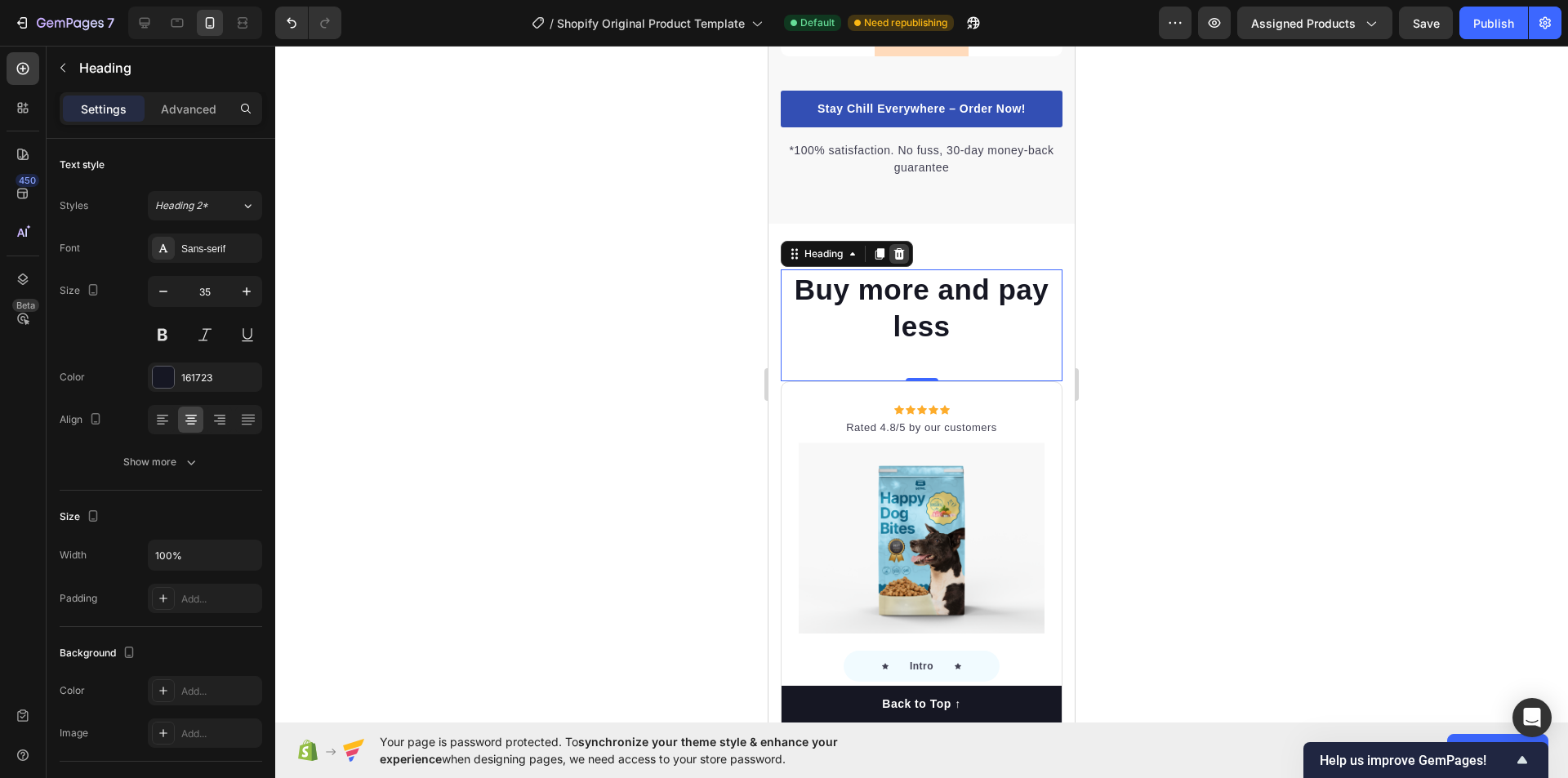
click at [894, 260] on icon at bounding box center [899, 254] width 13 height 13
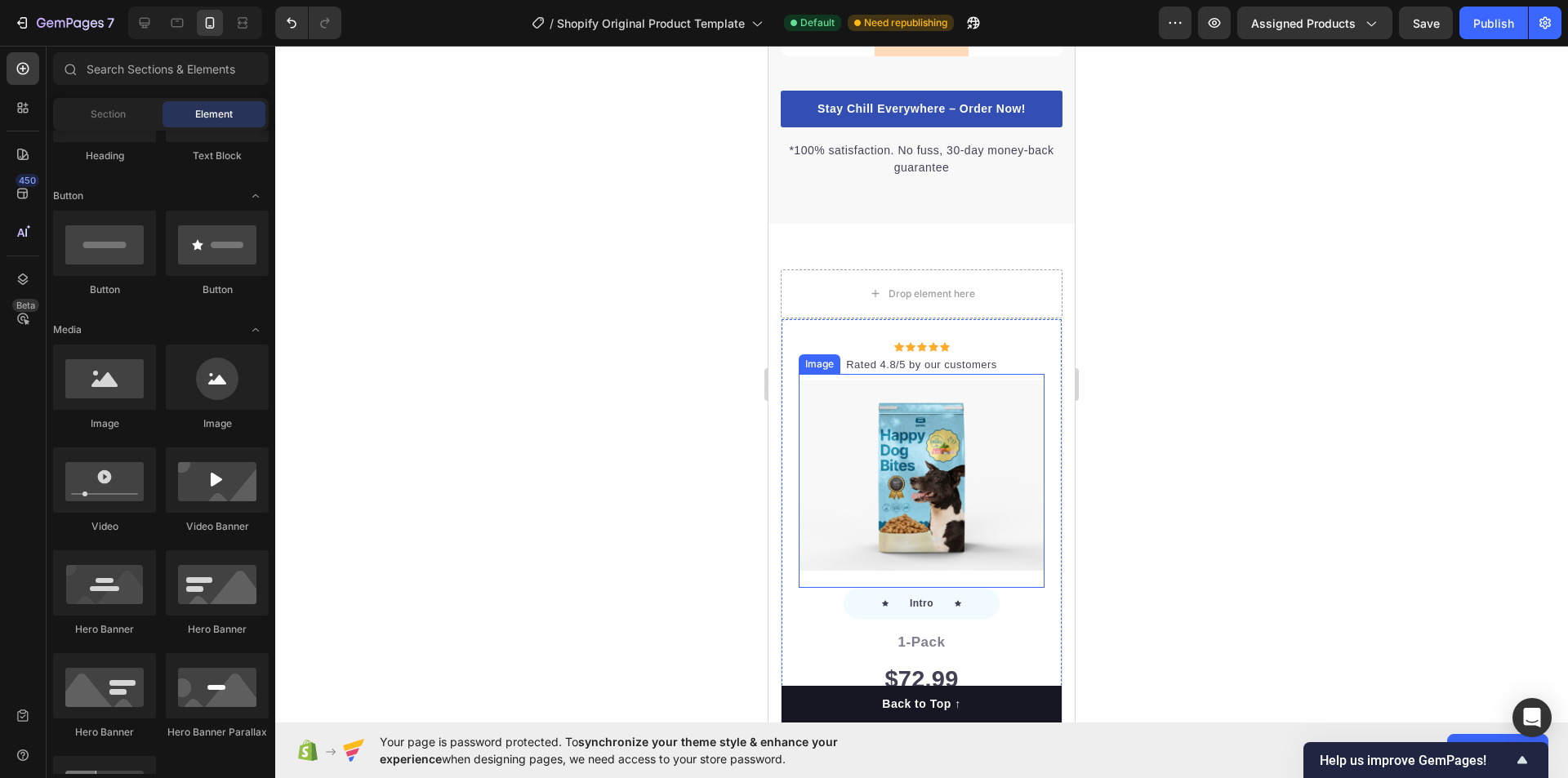
click at [915, 448] on img at bounding box center [922, 476] width 246 height 191
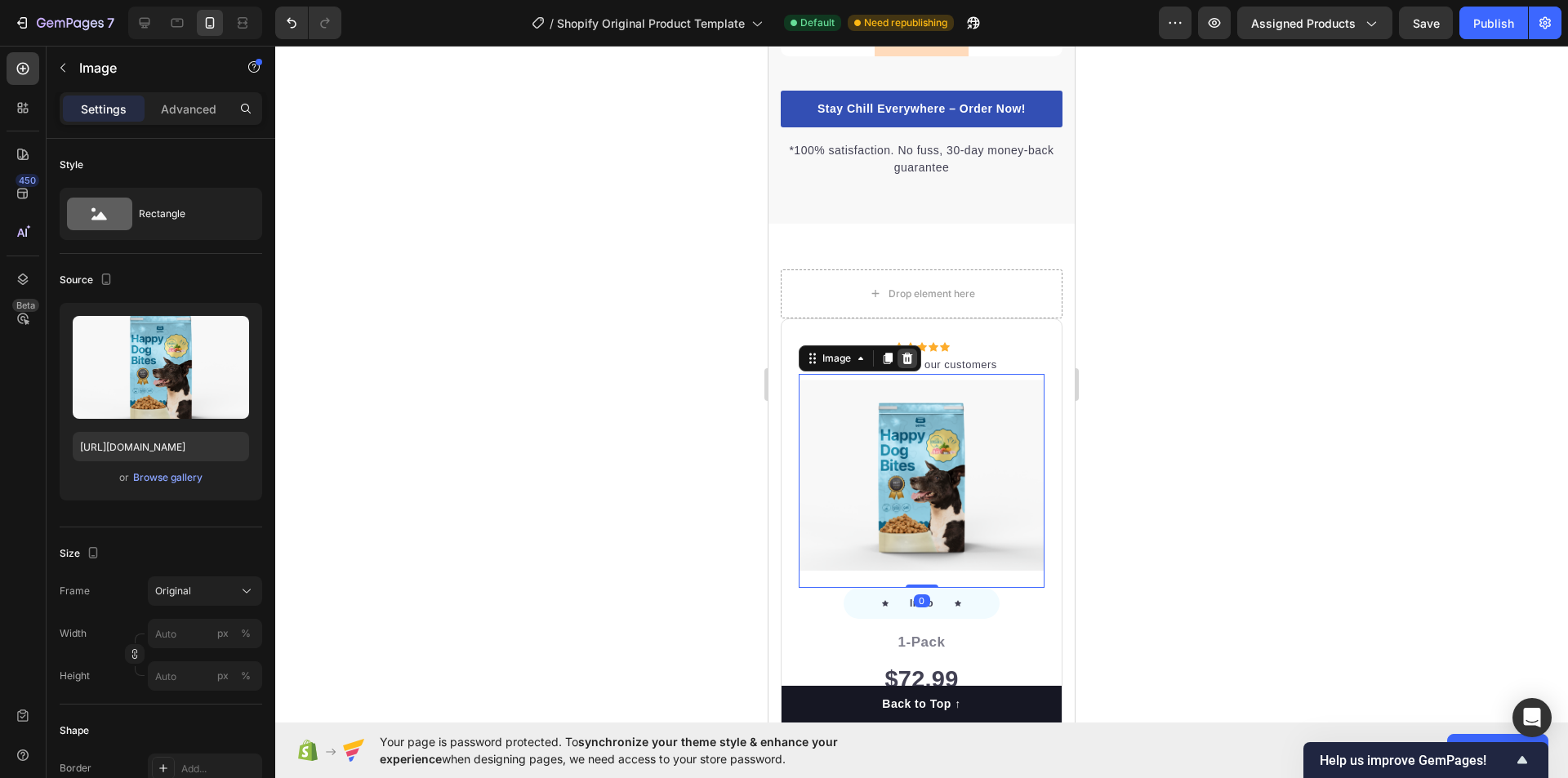
click at [907, 365] on icon at bounding box center [908, 359] width 13 height 13
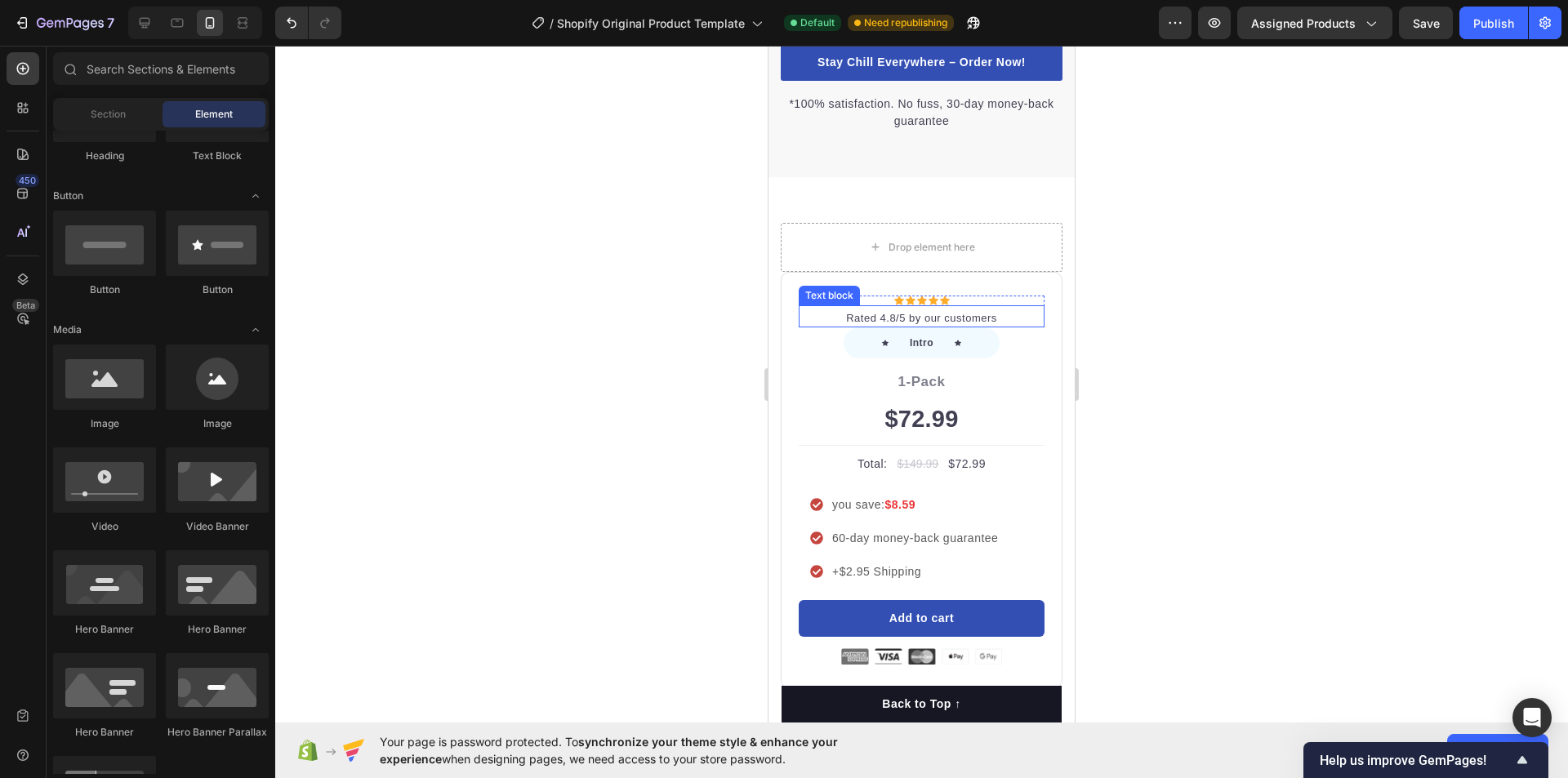
scroll to position [4024, 0]
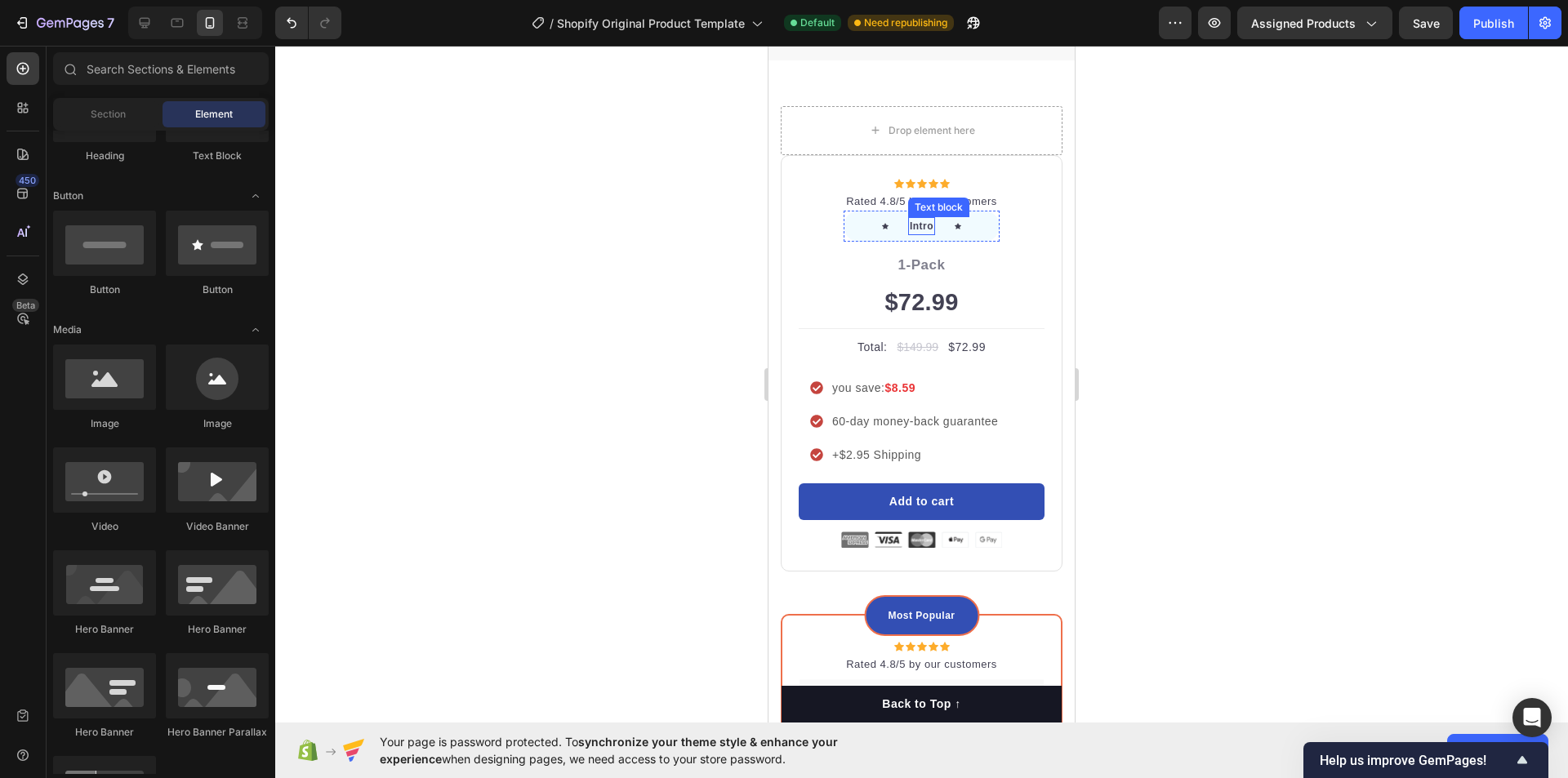
click at [927, 215] on div "Text block" at bounding box center [939, 208] width 54 height 15
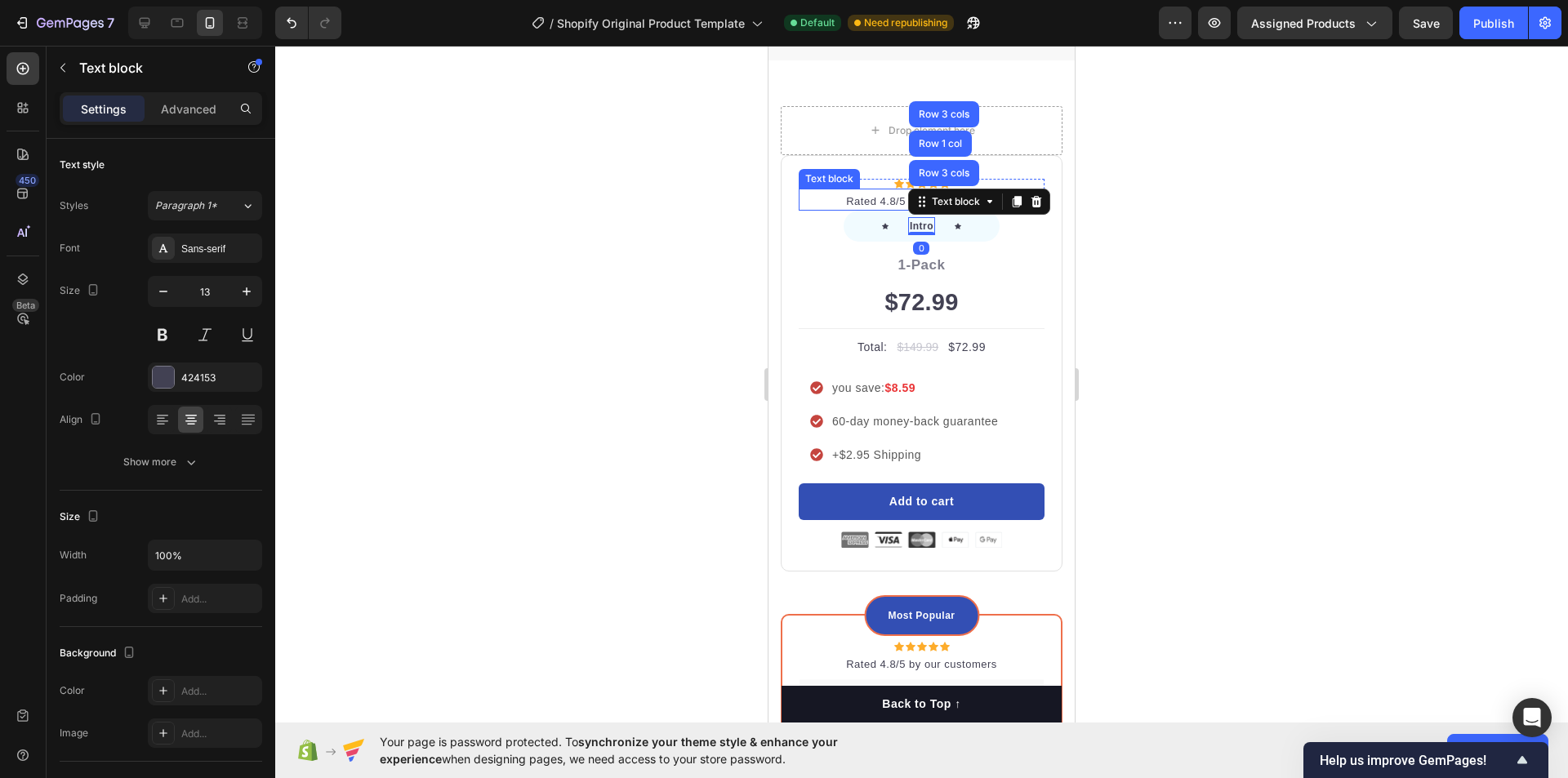
click at [883, 210] on p "Rated 4.8/5 by our customers" at bounding box center [922, 202] width 242 height 16
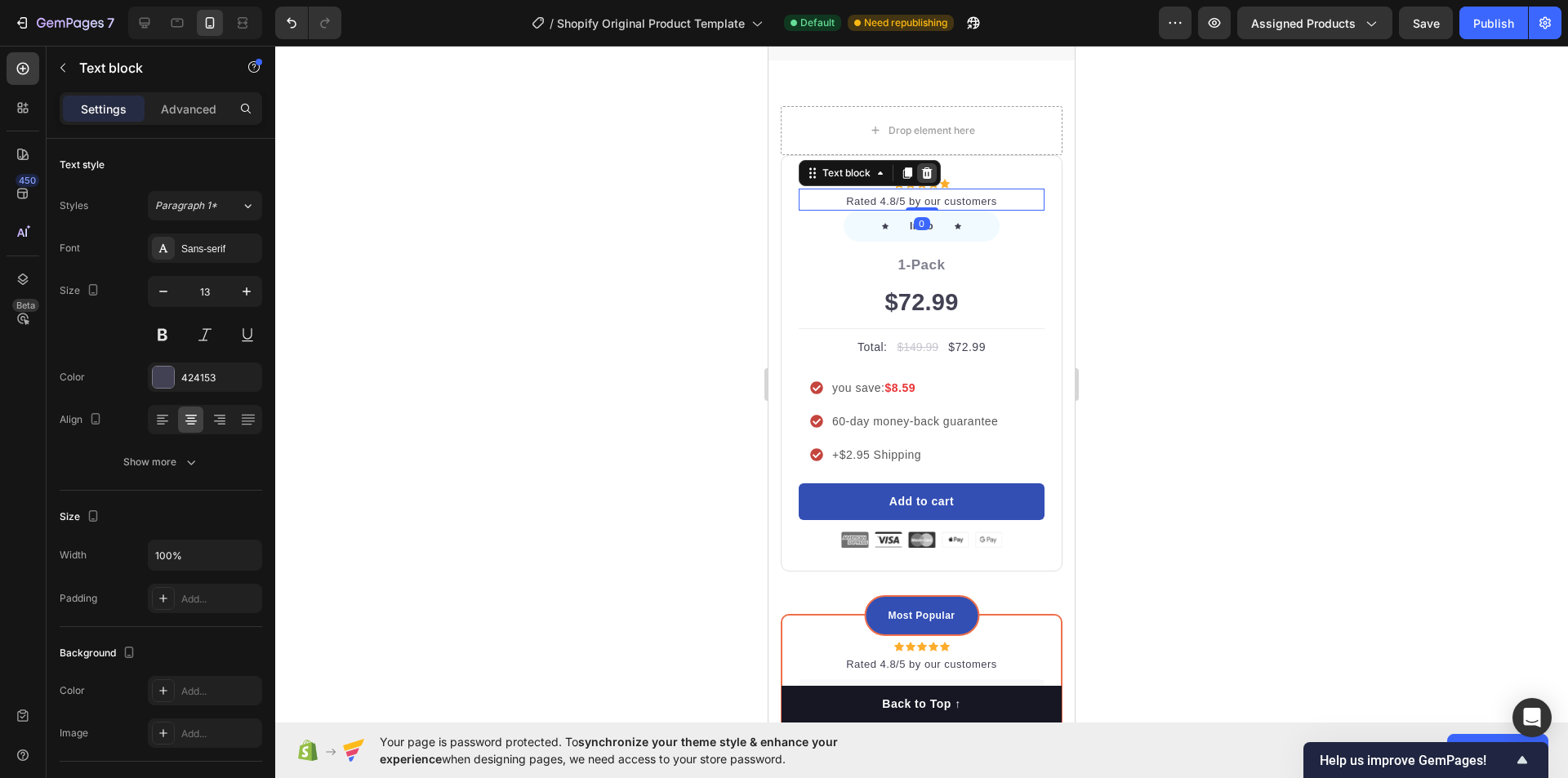
click at [926, 179] on icon at bounding box center [927, 173] width 11 height 12
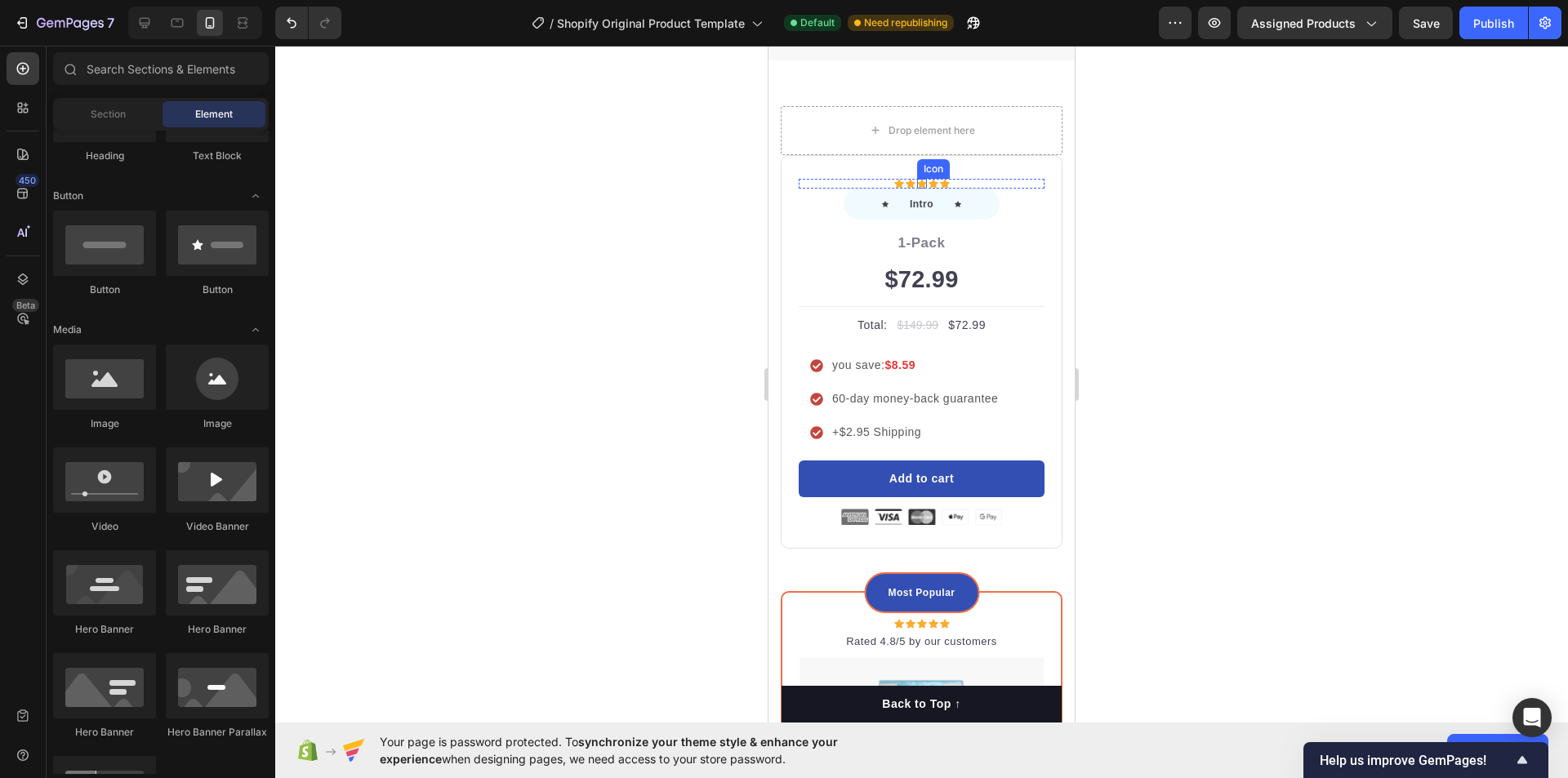
click at [919, 189] on div "Icon" at bounding box center [922, 184] width 10 height 10
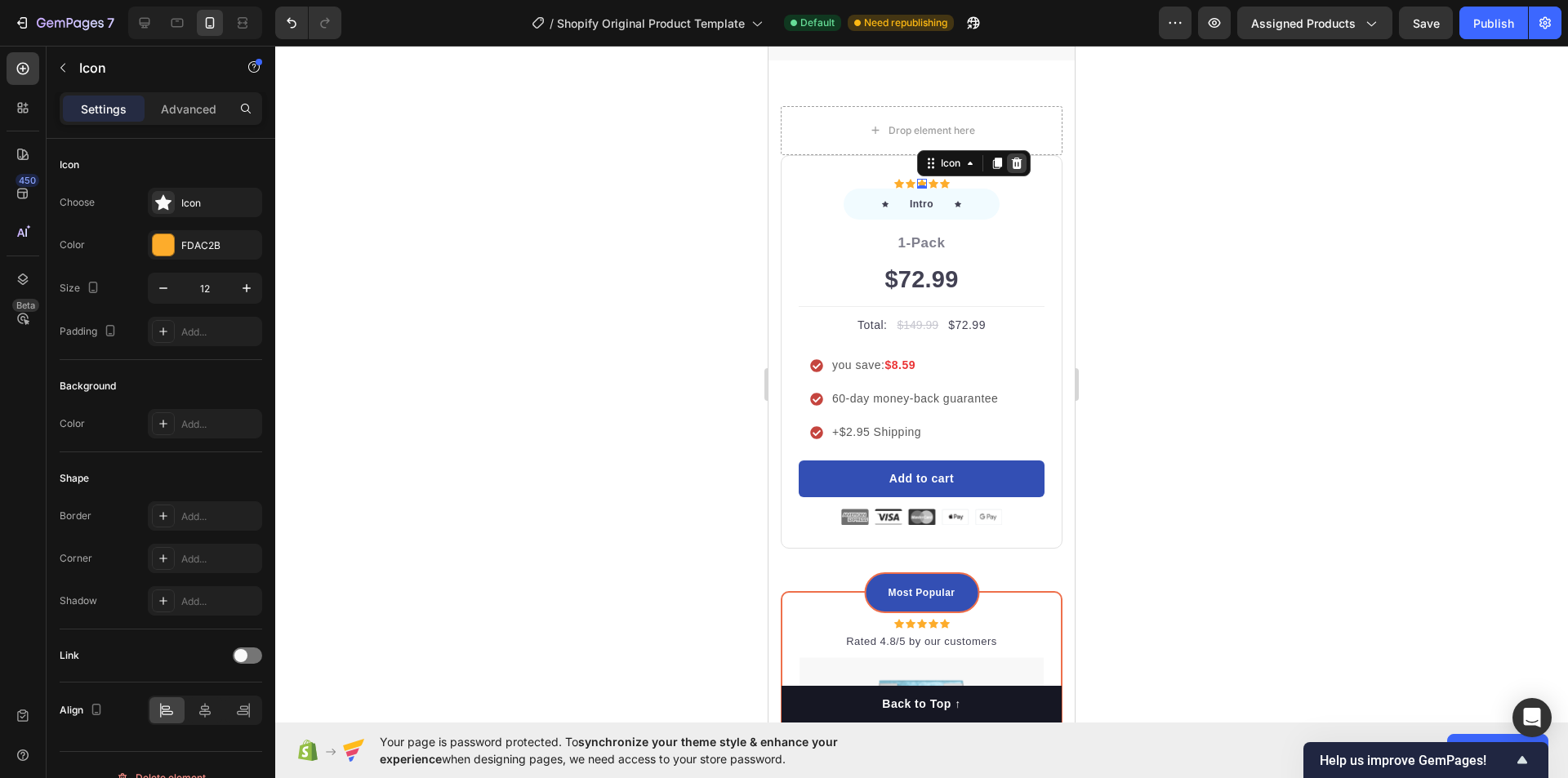
click at [1012, 169] on icon at bounding box center [1016, 163] width 11 height 12
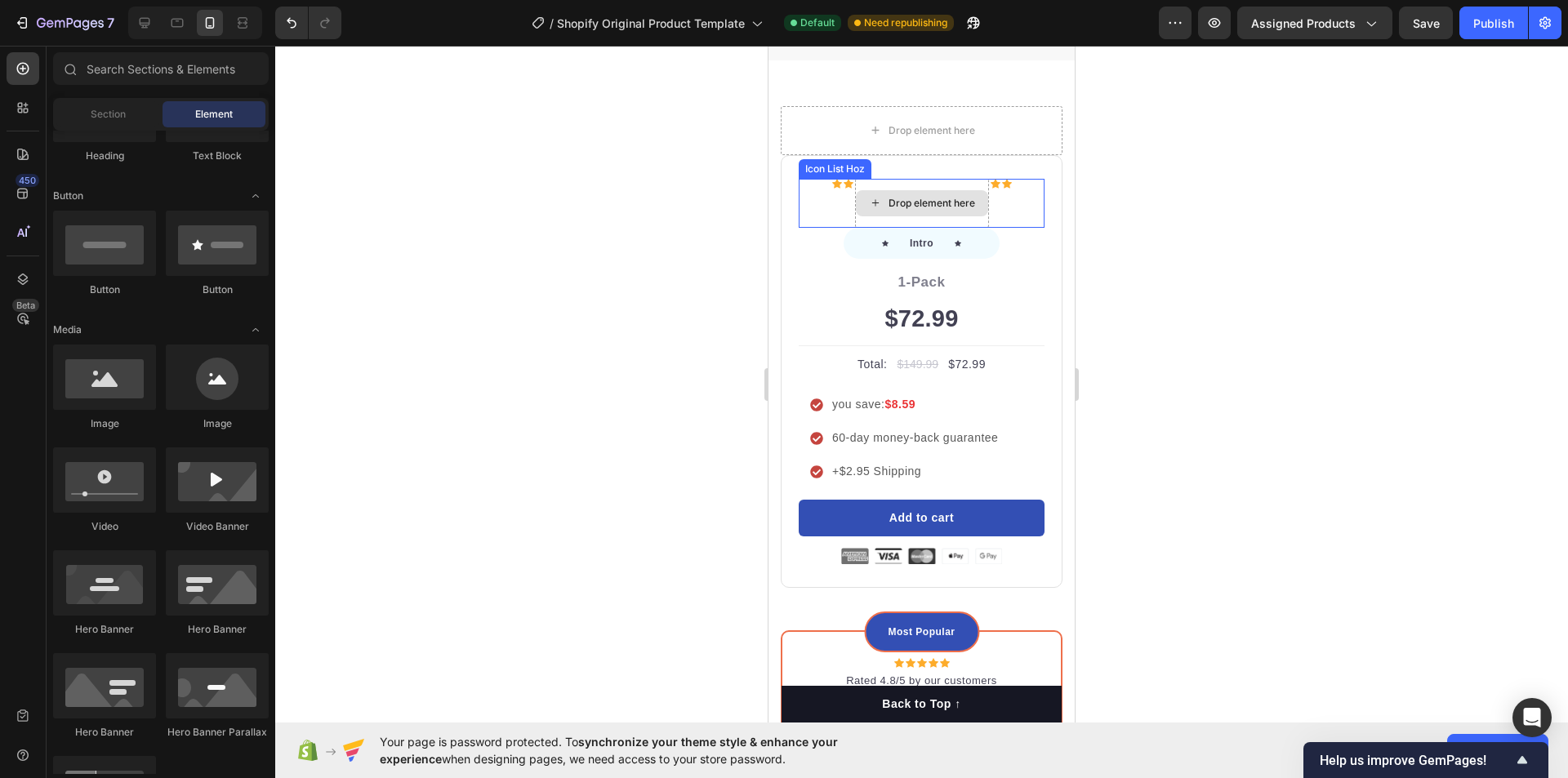
click at [927, 210] on div "Drop element here" at bounding box center [932, 204] width 87 height 13
click at [1011, 227] on div "Icon Icon Drop element here Icon Icon" at bounding box center [922, 203] width 246 height 49
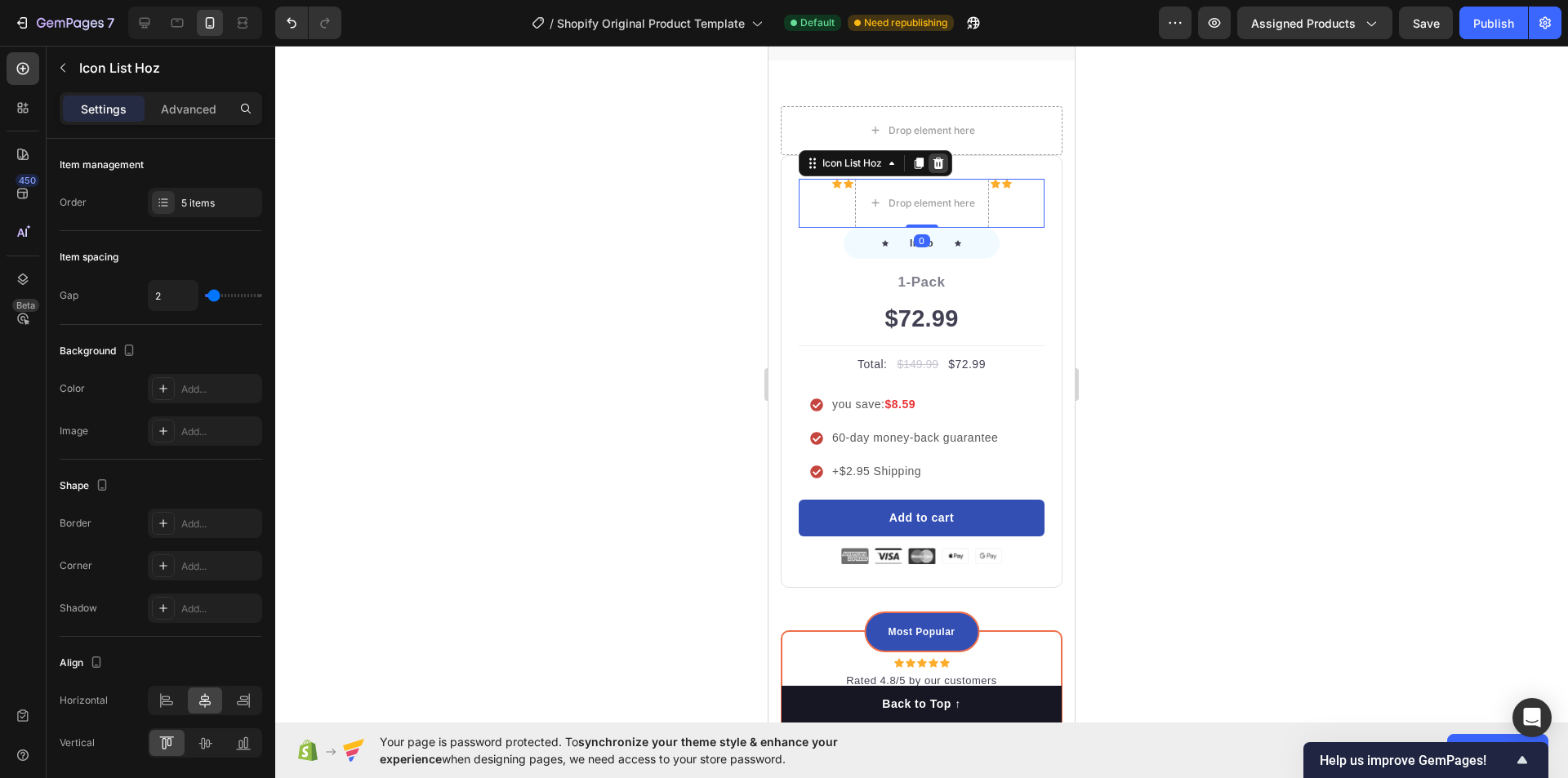
click at [940, 169] on icon at bounding box center [938, 163] width 11 height 12
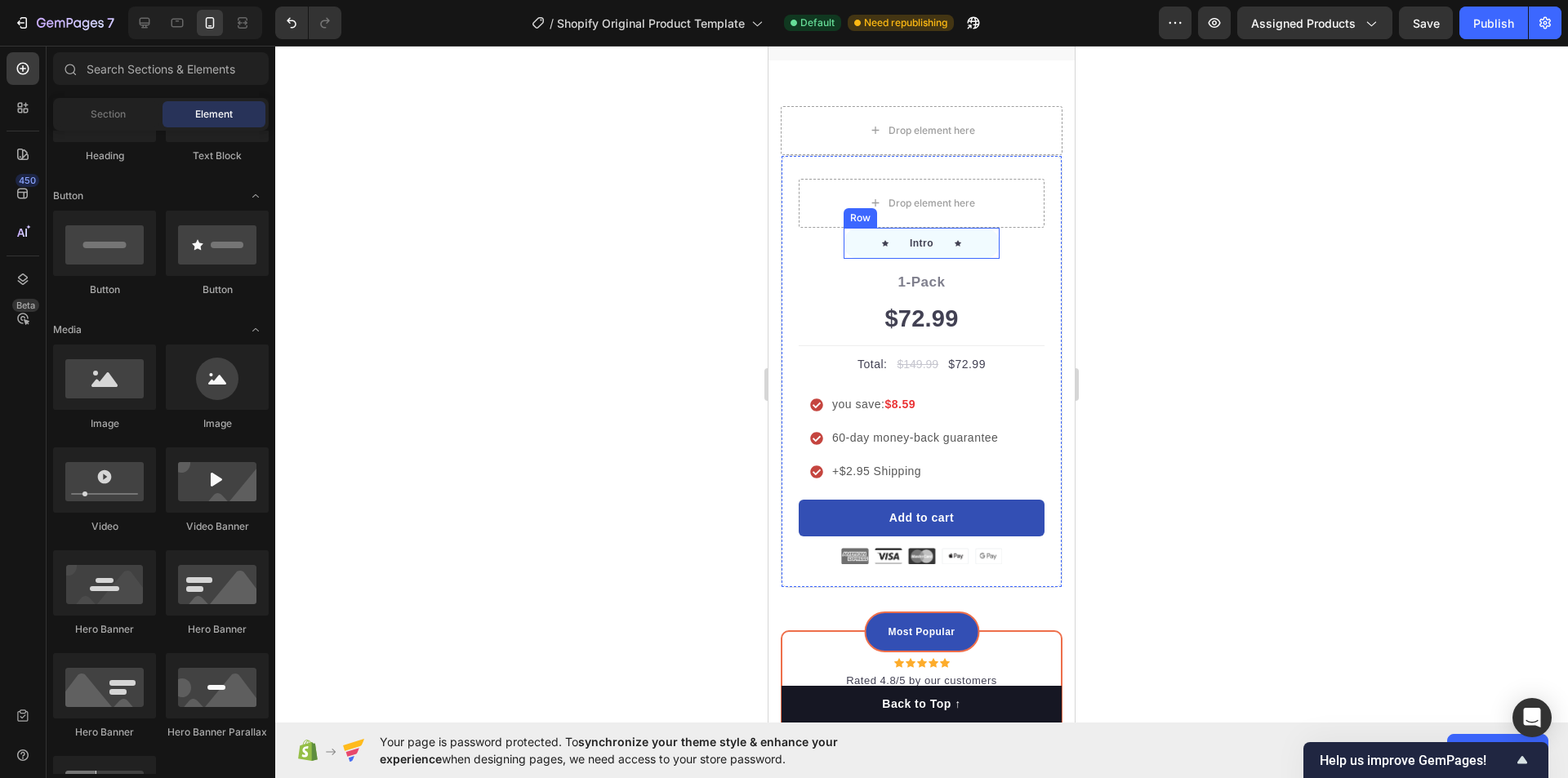
click at [923, 293] on p "1-Pack" at bounding box center [922, 283] width 242 height 21
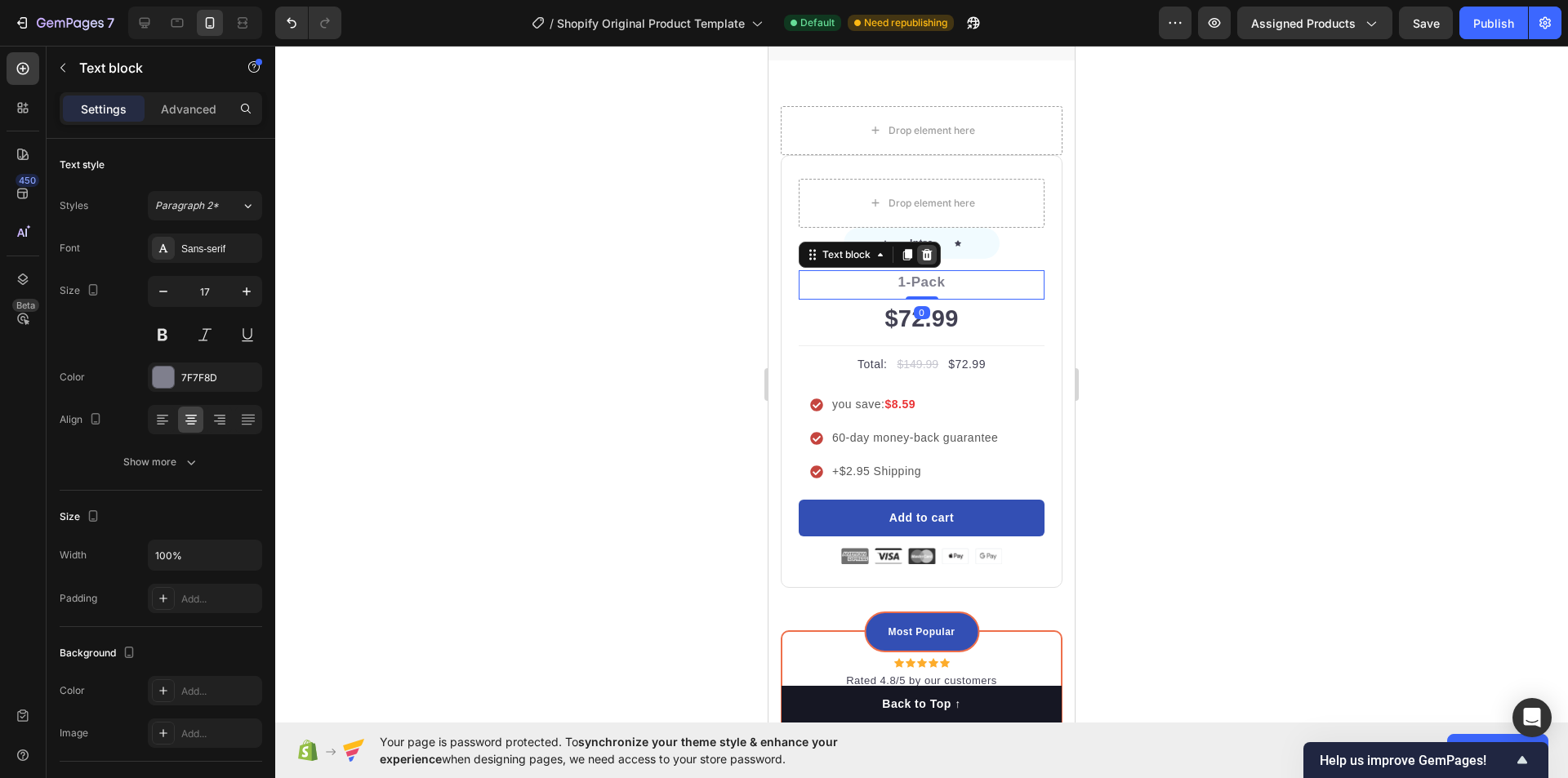
click at [927, 260] on icon at bounding box center [927, 255] width 11 height 12
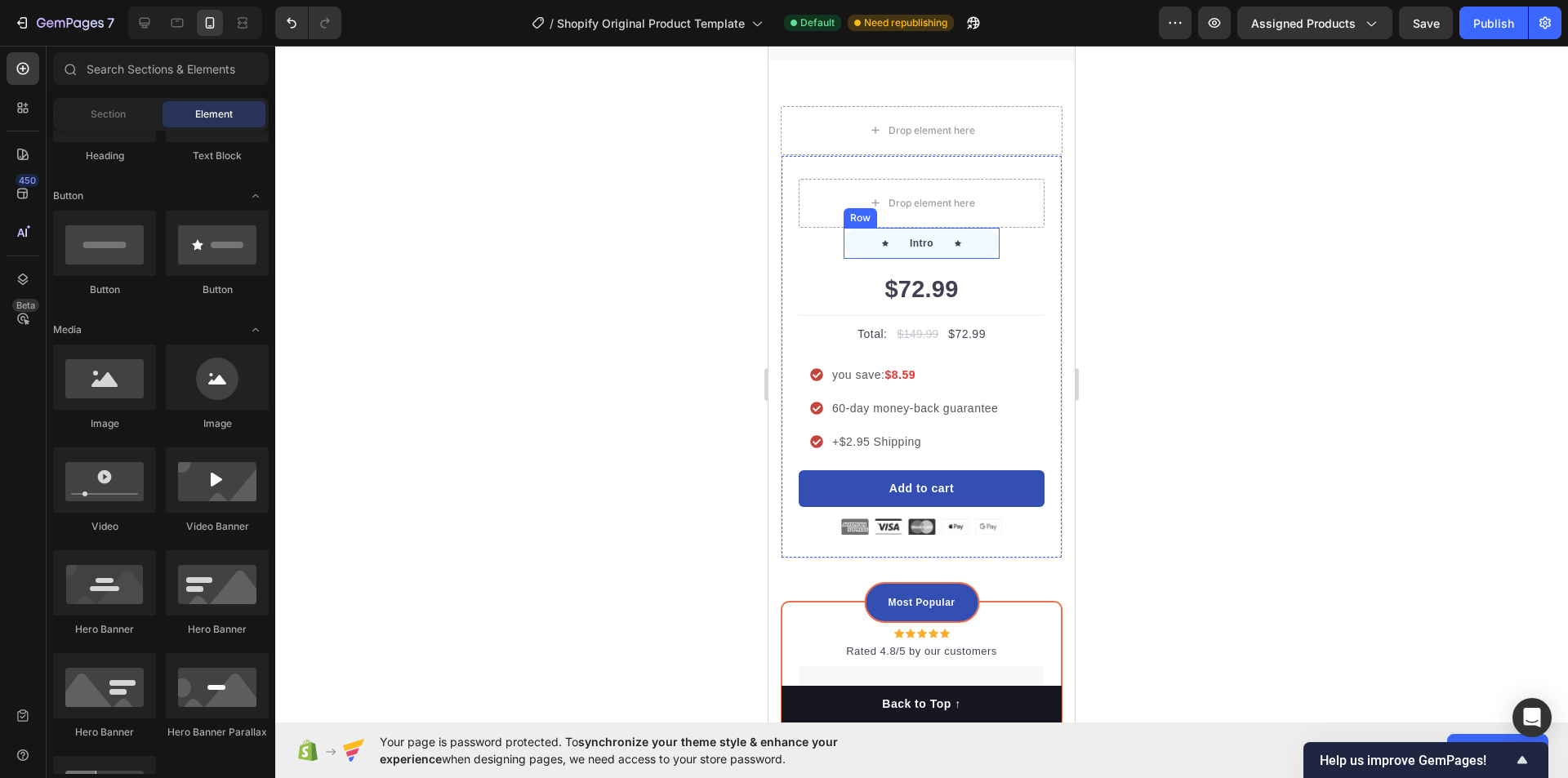
click at [955, 252] on div "Icon" at bounding box center [958, 243] width 7 height 18
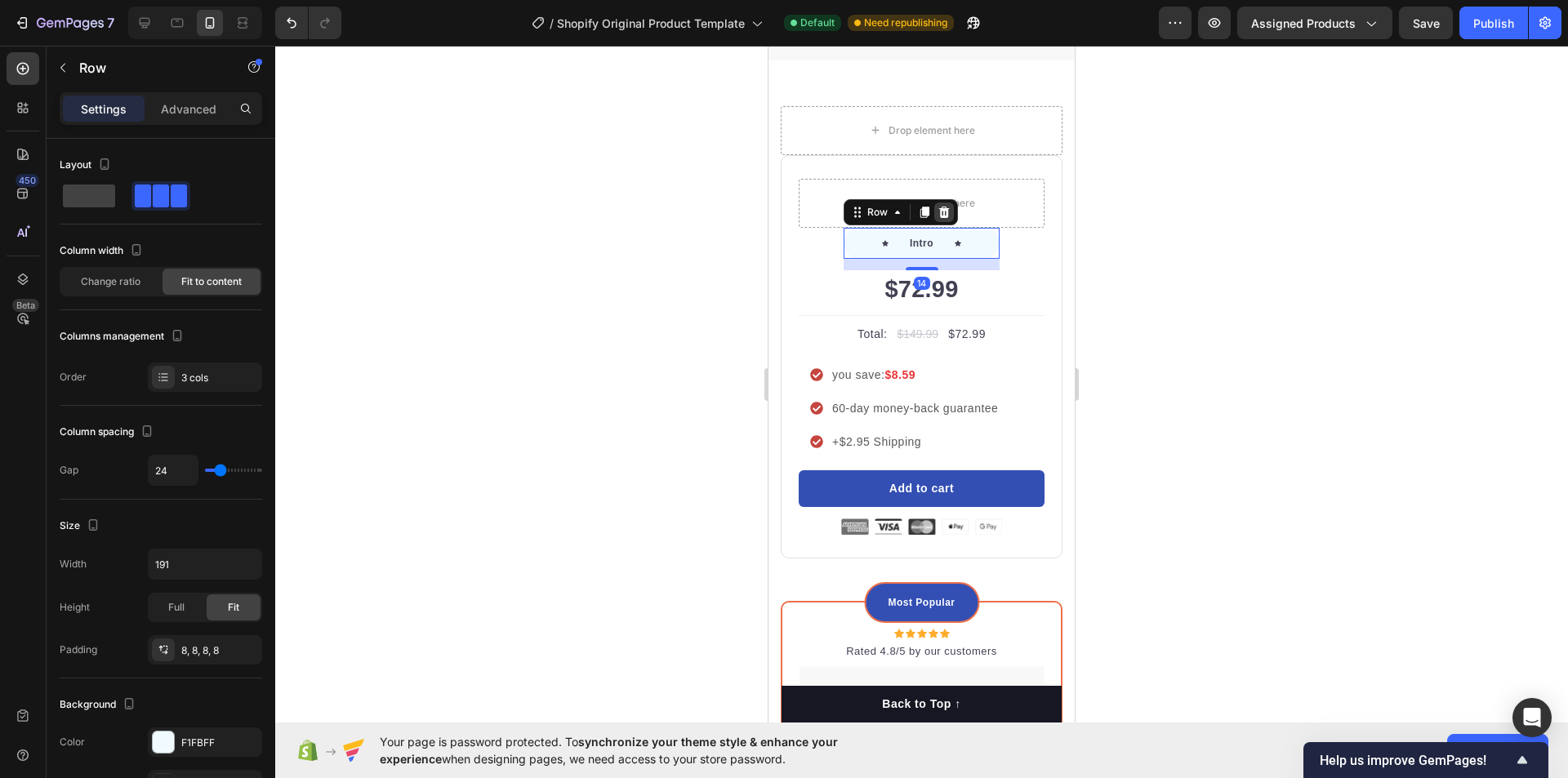
click at [946, 222] on div at bounding box center [944, 213] width 20 height 20
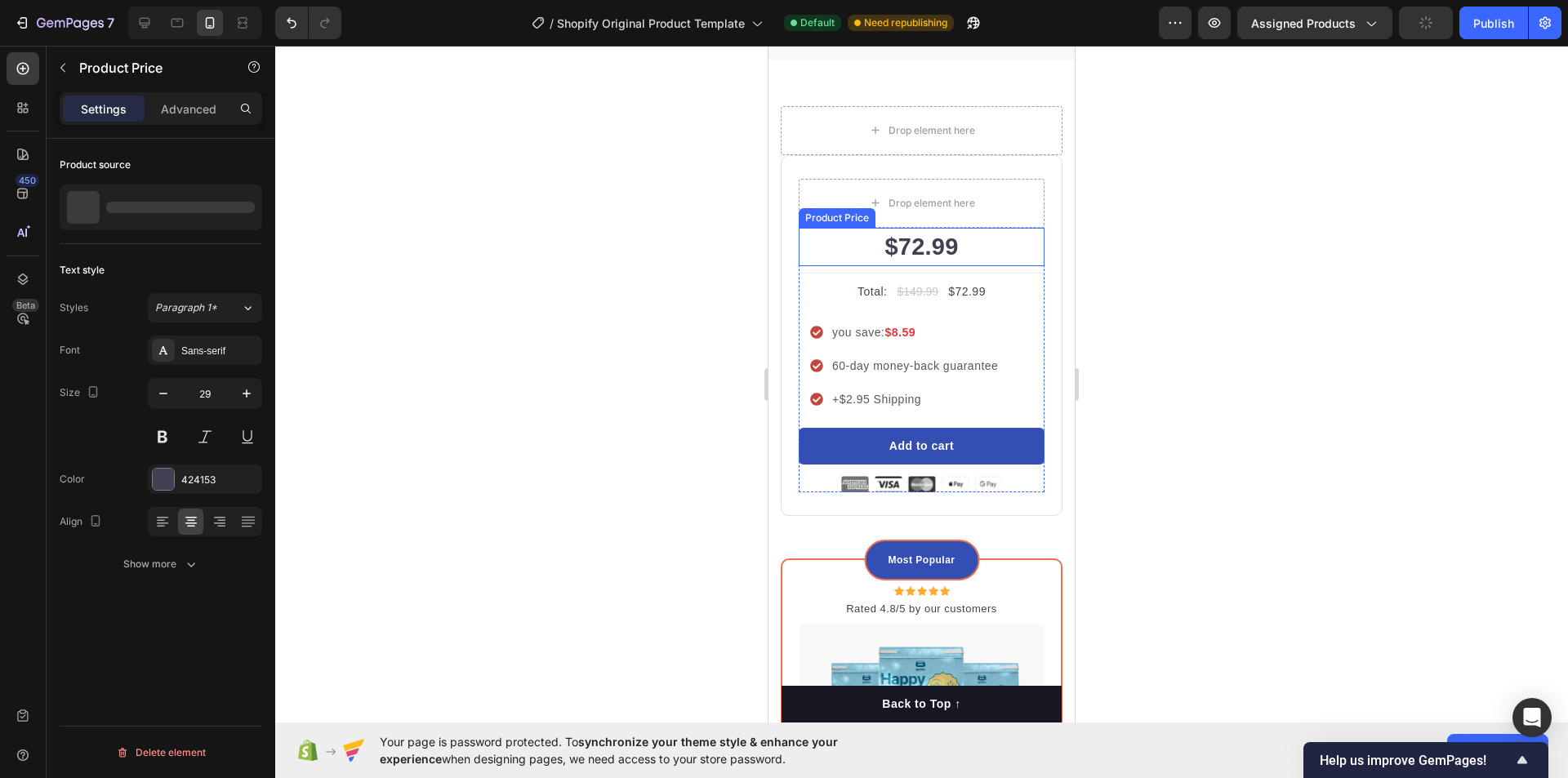
click at [951, 267] on div "$72.99" at bounding box center [922, 247] width 246 height 40
click at [962, 218] on icon at bounding box center [962, 213] width 11 height 12
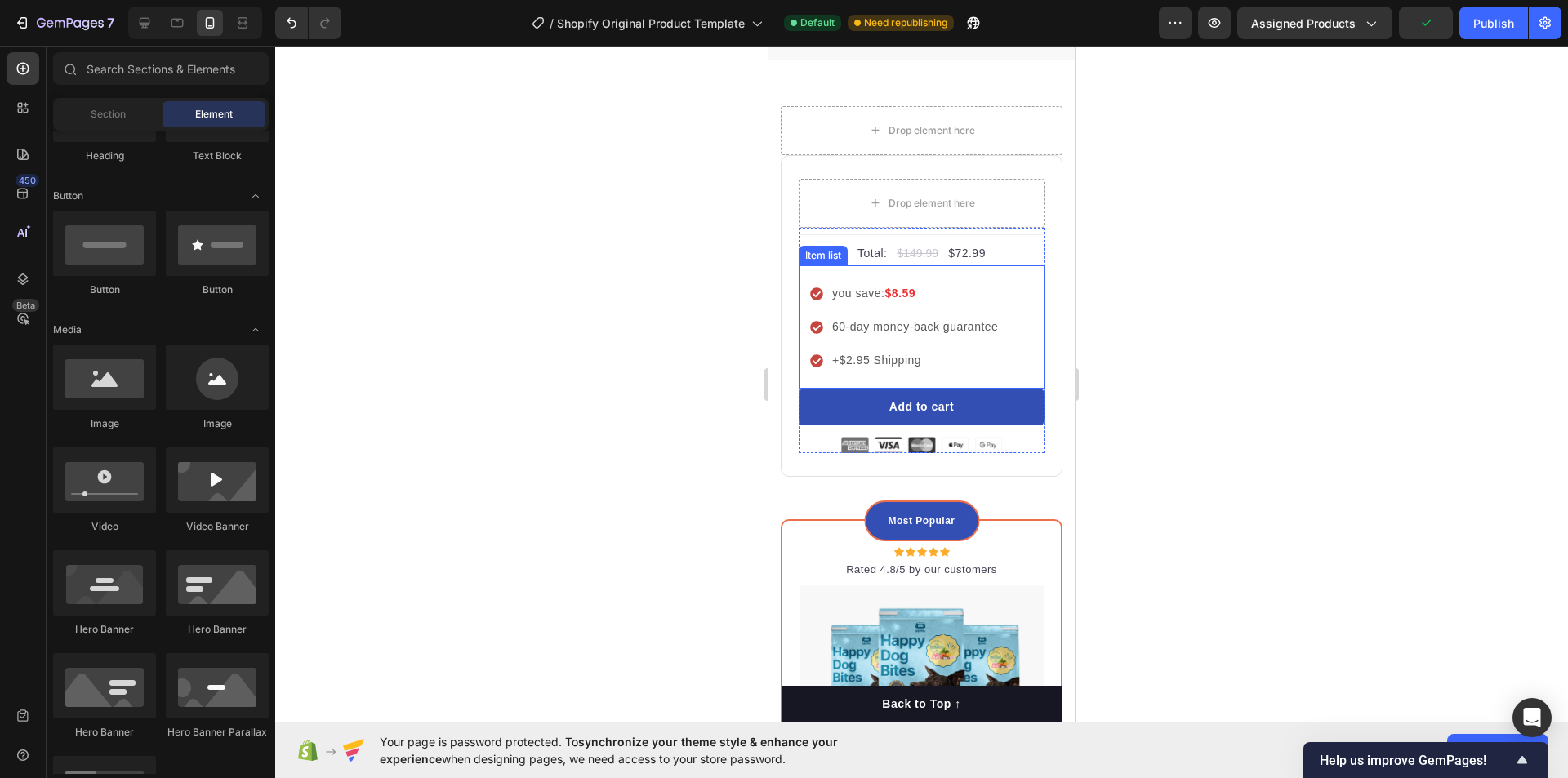
click at [932, 302] on p "you save: $8.59" at bounding box center [915, 293] width 166 height 17
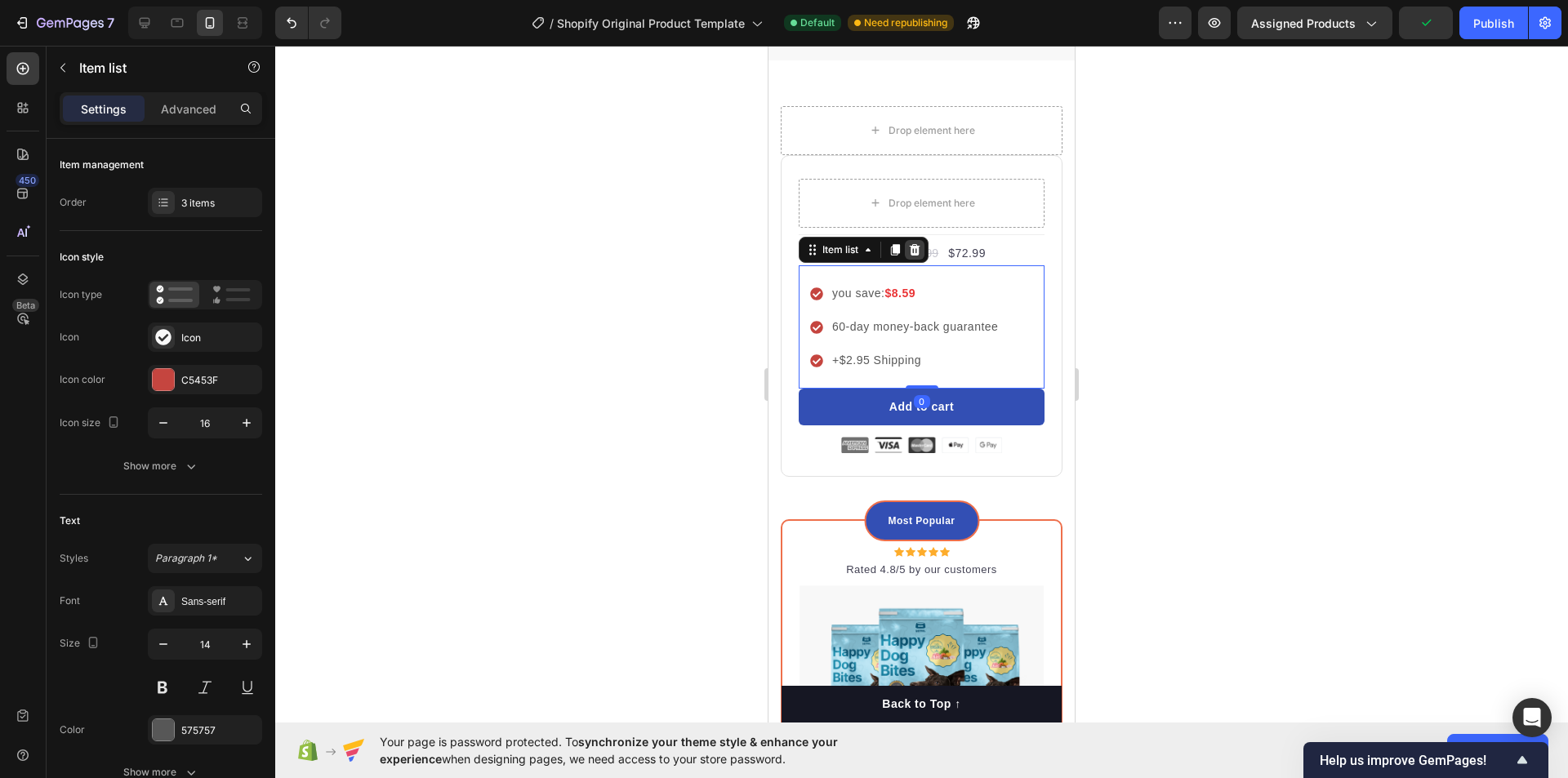
click at [913, 255] on icon at bounding box center [915, 250] width 11 height 12
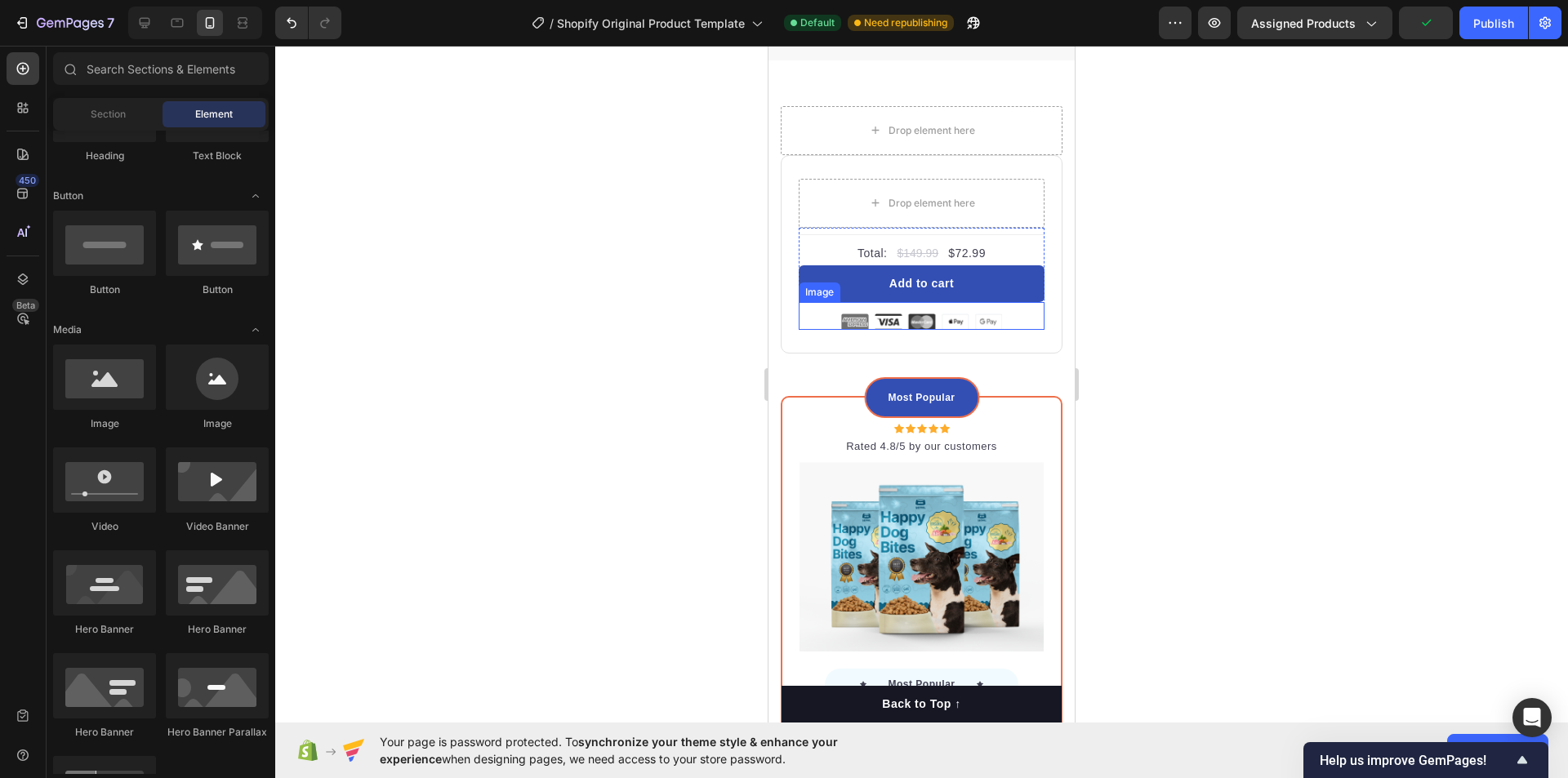
click at [939, 330] on img at bounding box center [922, 321] width 161 height 16
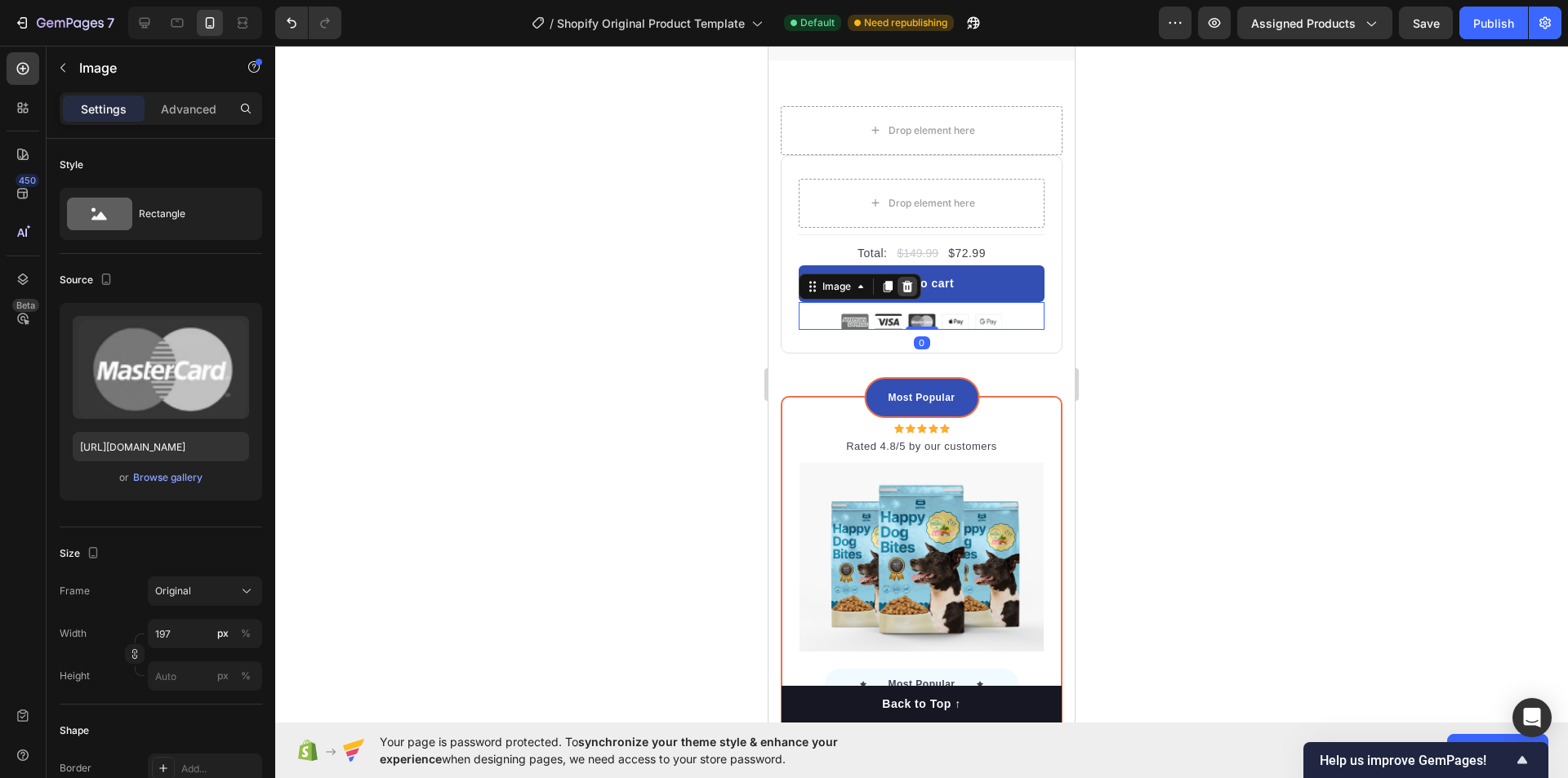
click at [913, 293] on icon at bounding box center [908, 287] width 13 height 13
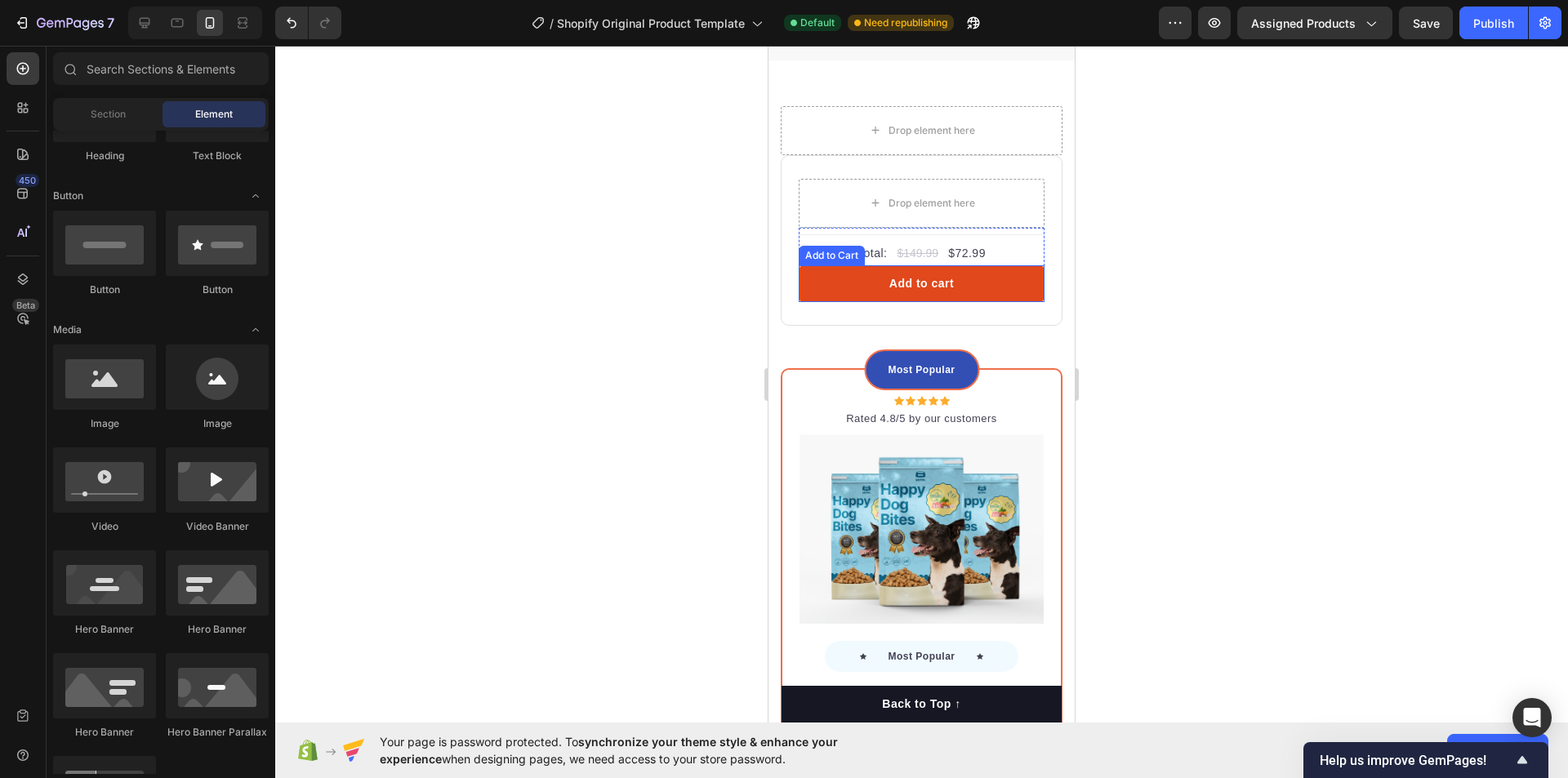
click at [985, 302] on button "Add to cart" at bounding box center [922, 284] width 246 height 37
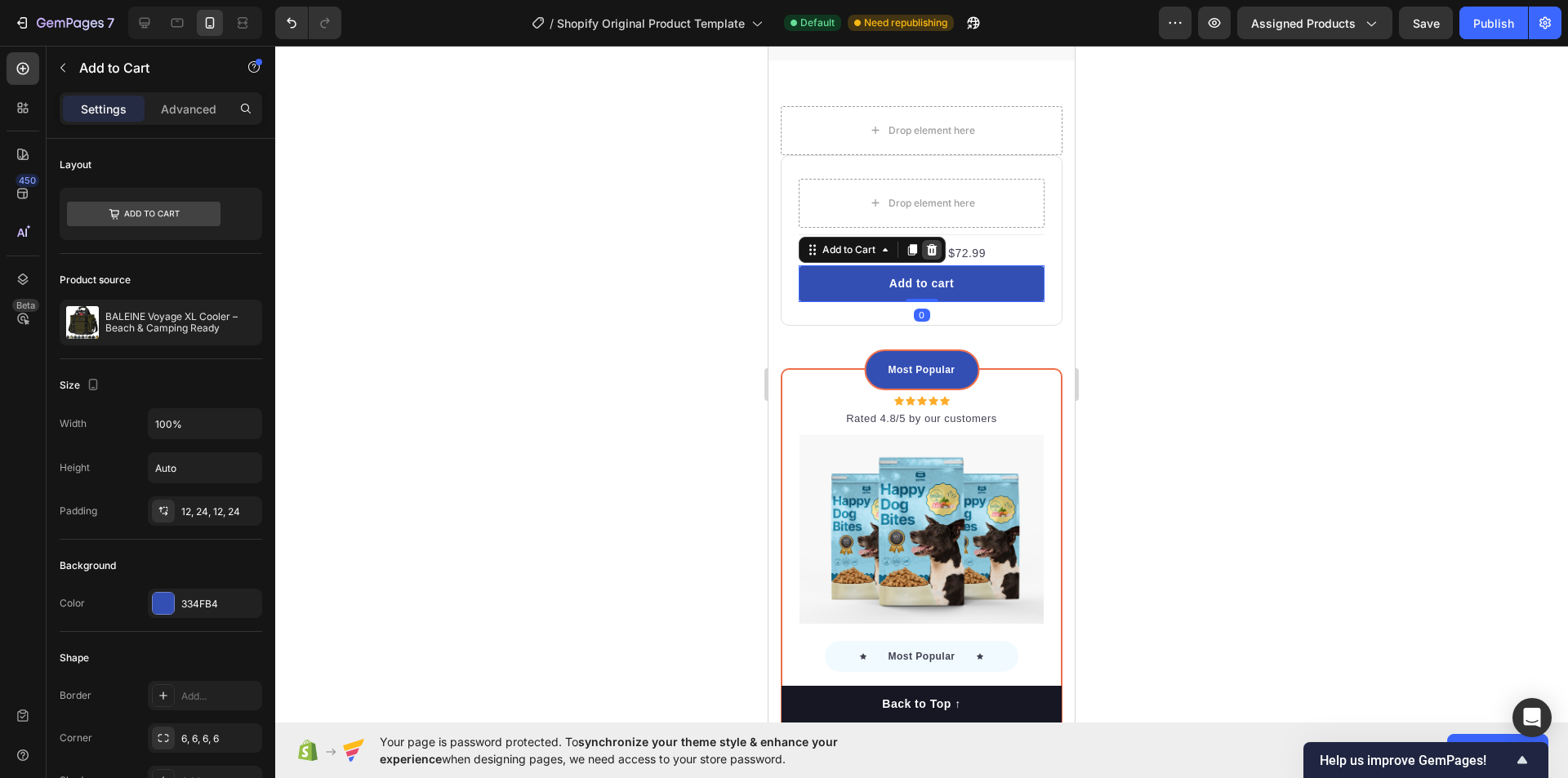
click at [931, 255] on icon at bounding box center [932, 250] width 11 height 12
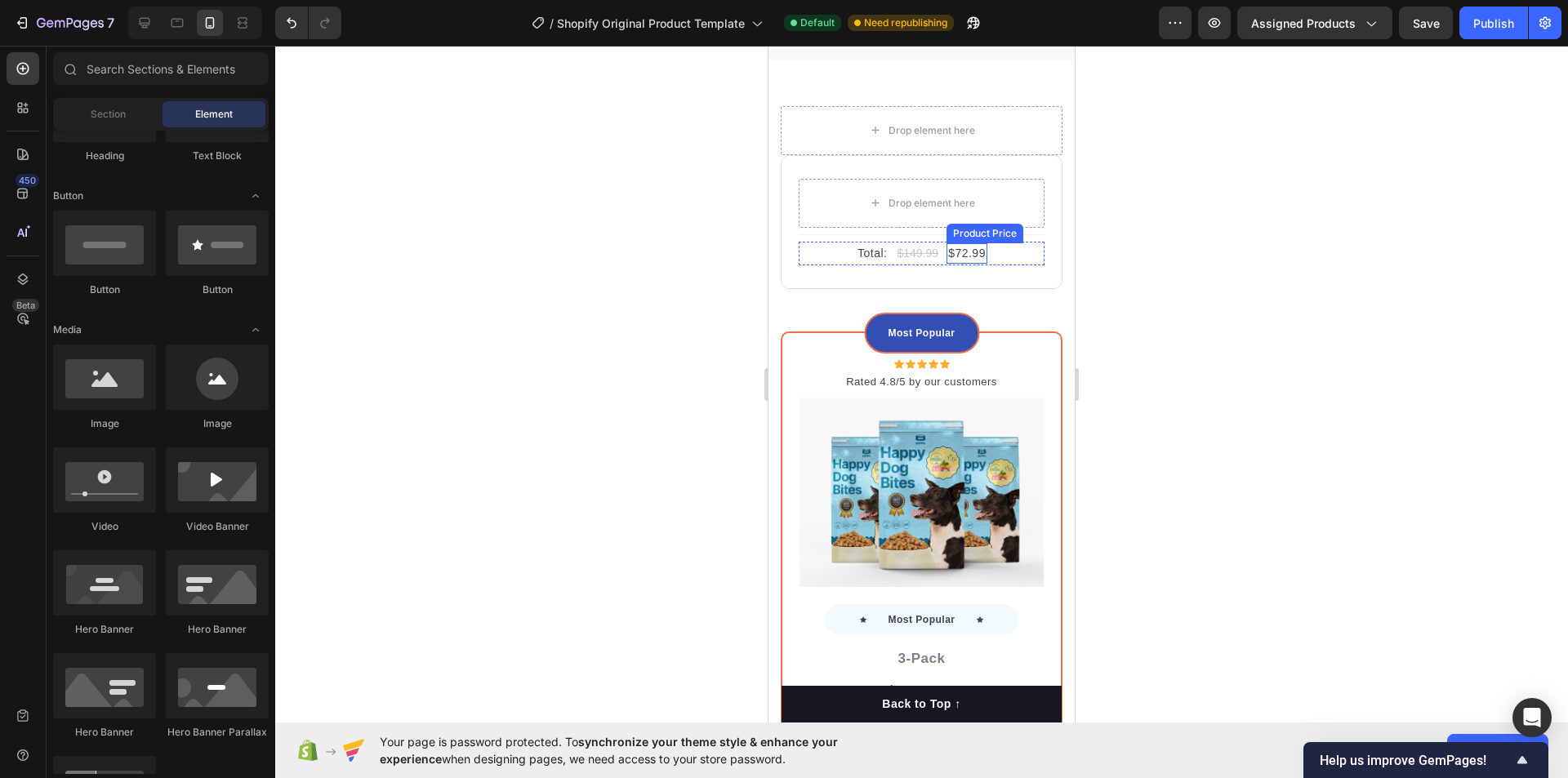
click at [967, 264] on div "$72.99" at bounding box center [967, 253] width 41 height 21
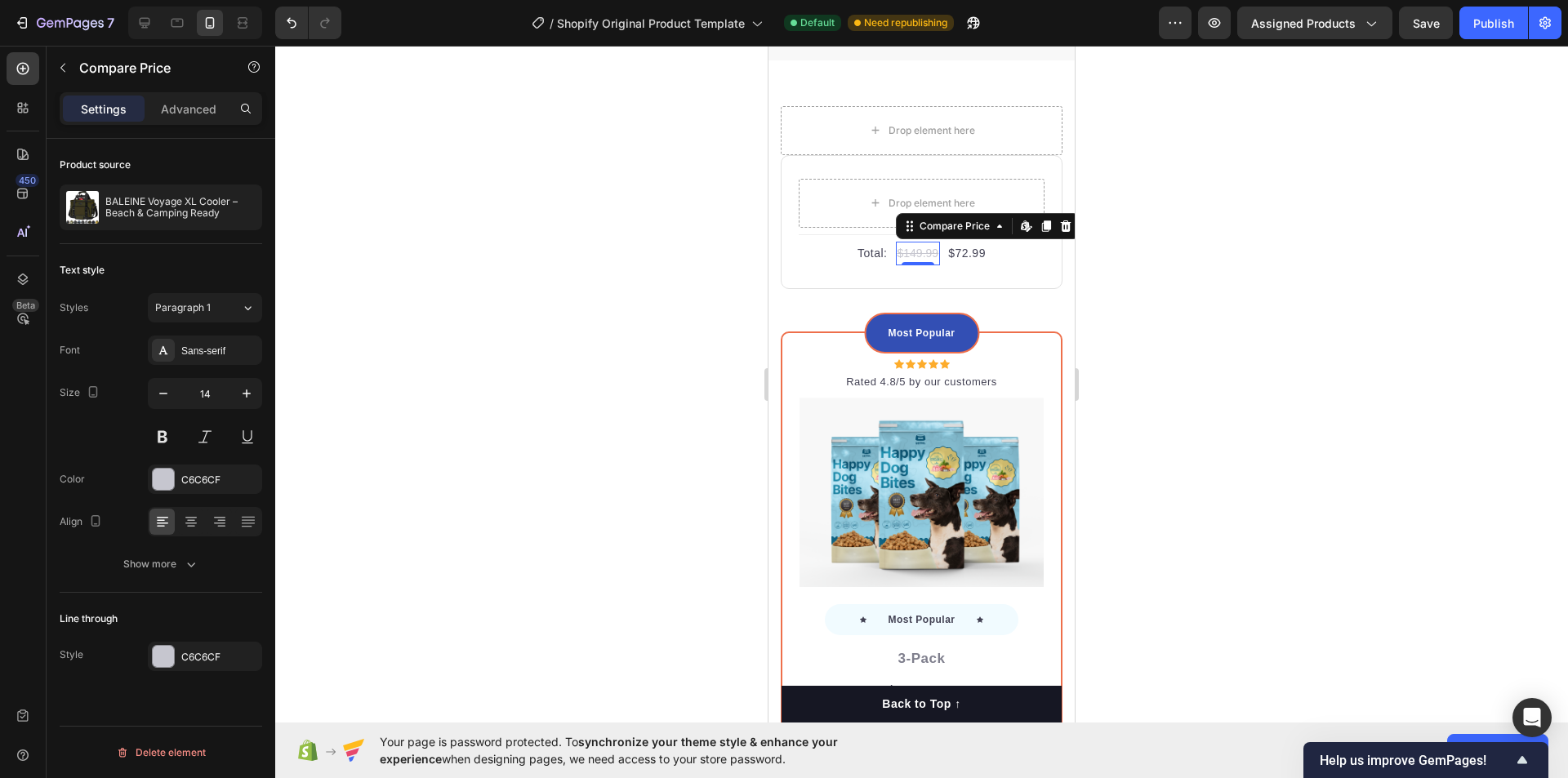
click at [902, 265] on div "$149.99" at bounding box center [918, 253] width 45 height 24
click at [1059, 232] on icon at bounding box center [1066, 227] width 13 height 13
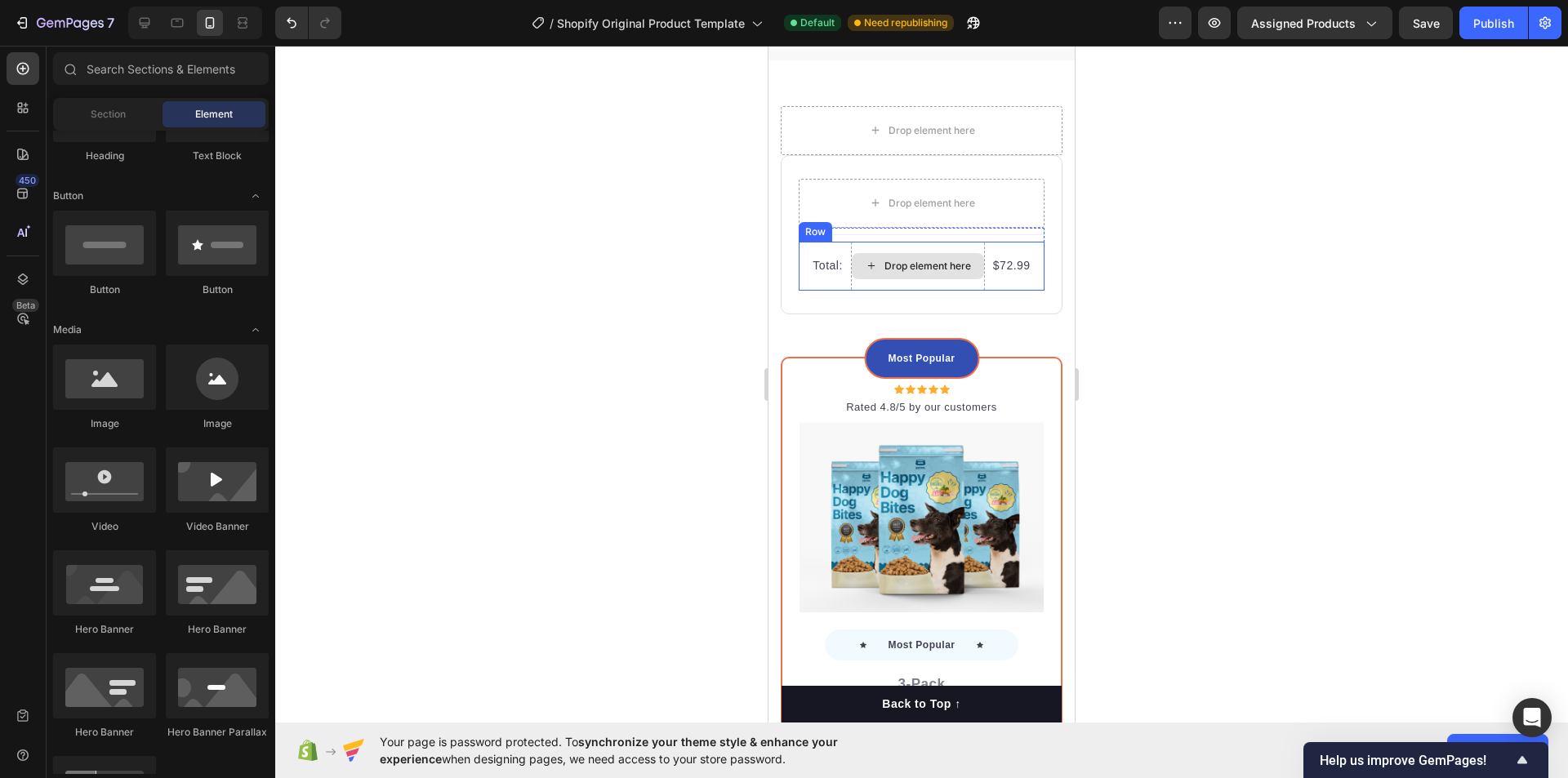
click at [992, 276] on div "$72.99" at bounding box center [1012, 265] width 41 height 21
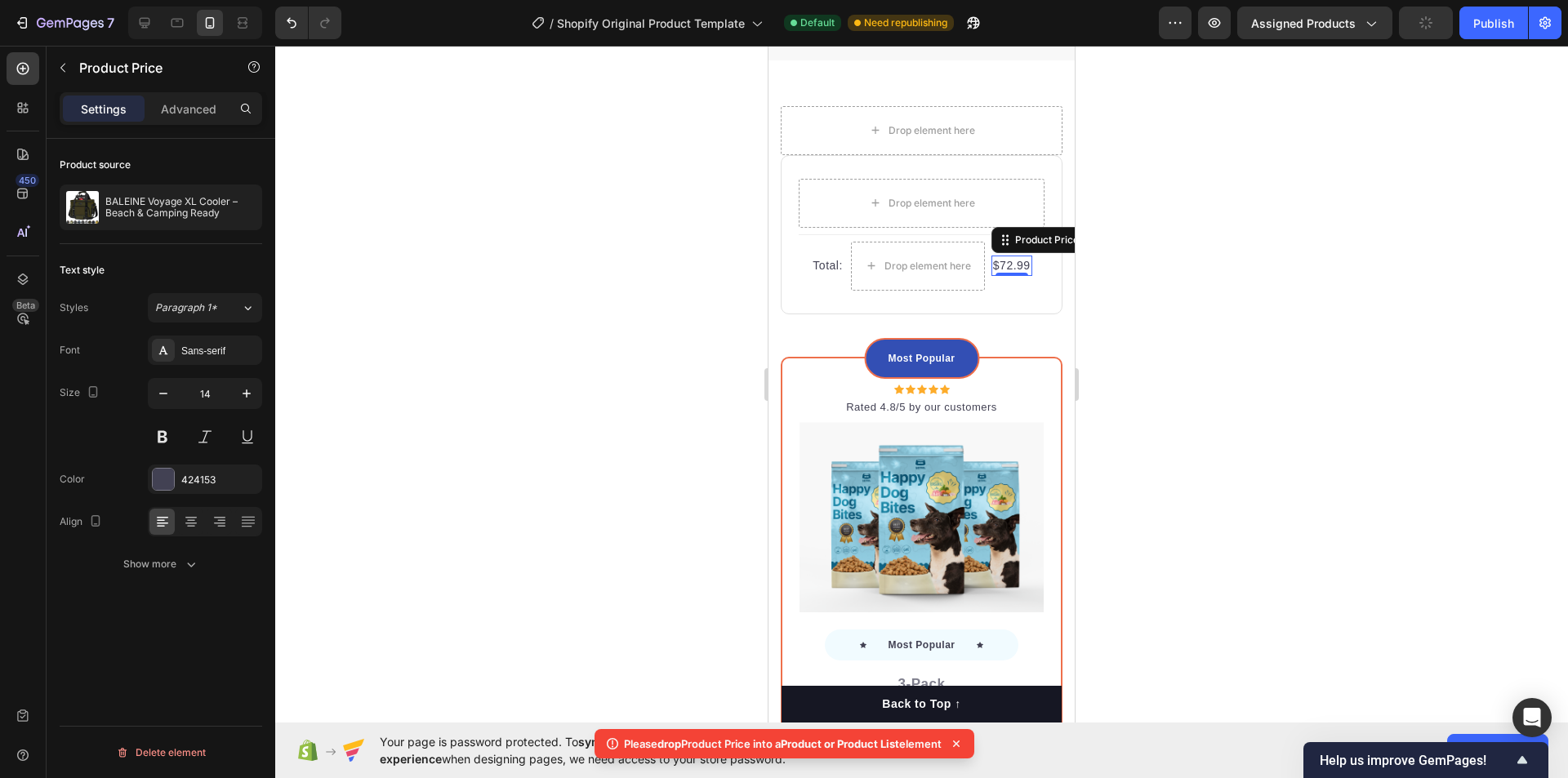
click at [1009, 276] on div "$72.99" at bounding box center [1012, 265] width 41 height 21
click at [1014, 276] on div "$72.99" at bounding box center [1012, 265] width 41 height 21
click at [1200, 362] on div at bounding box center [922, 411] width 1293 height 733
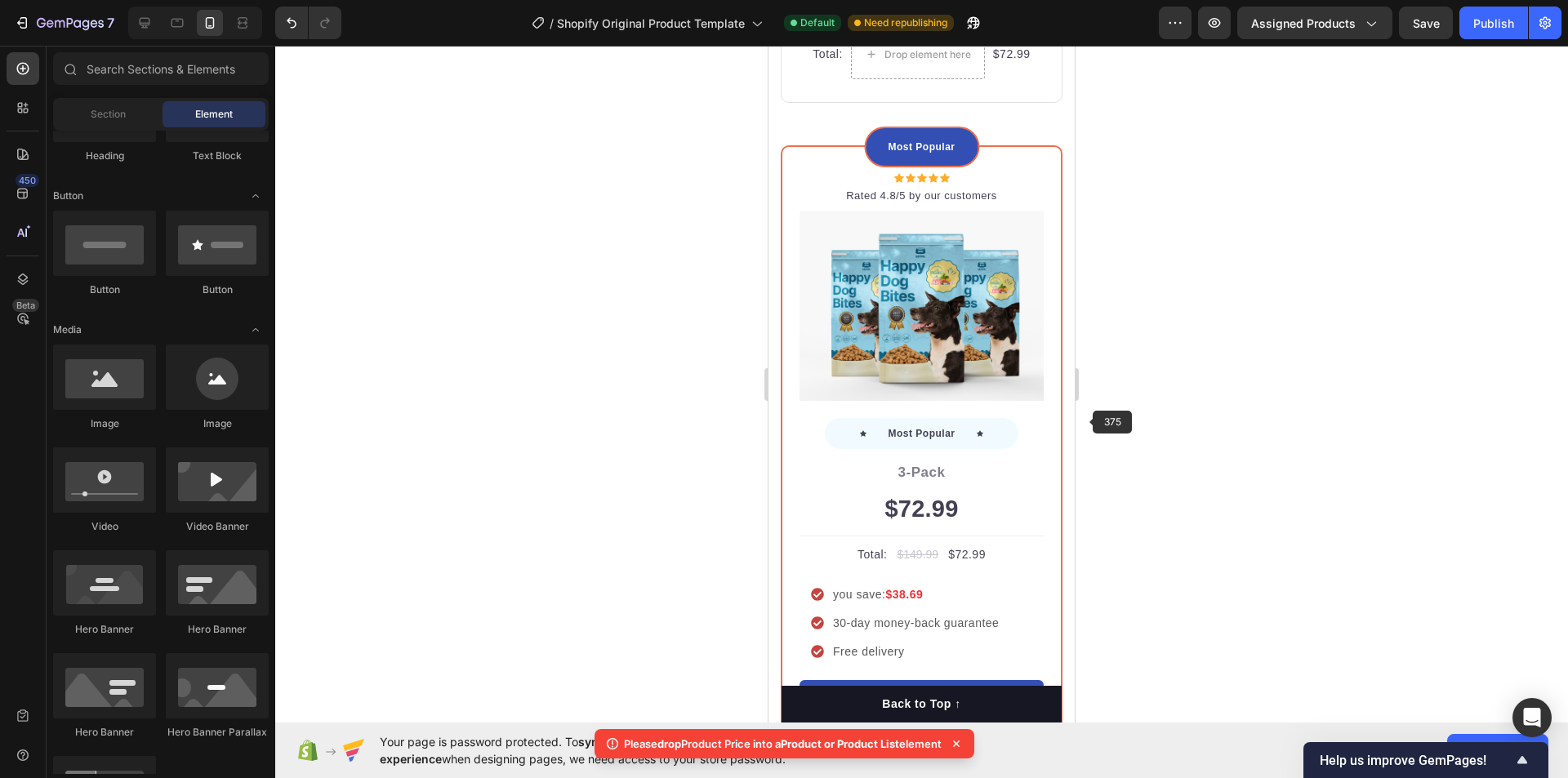
scroll to position [4351, 0]
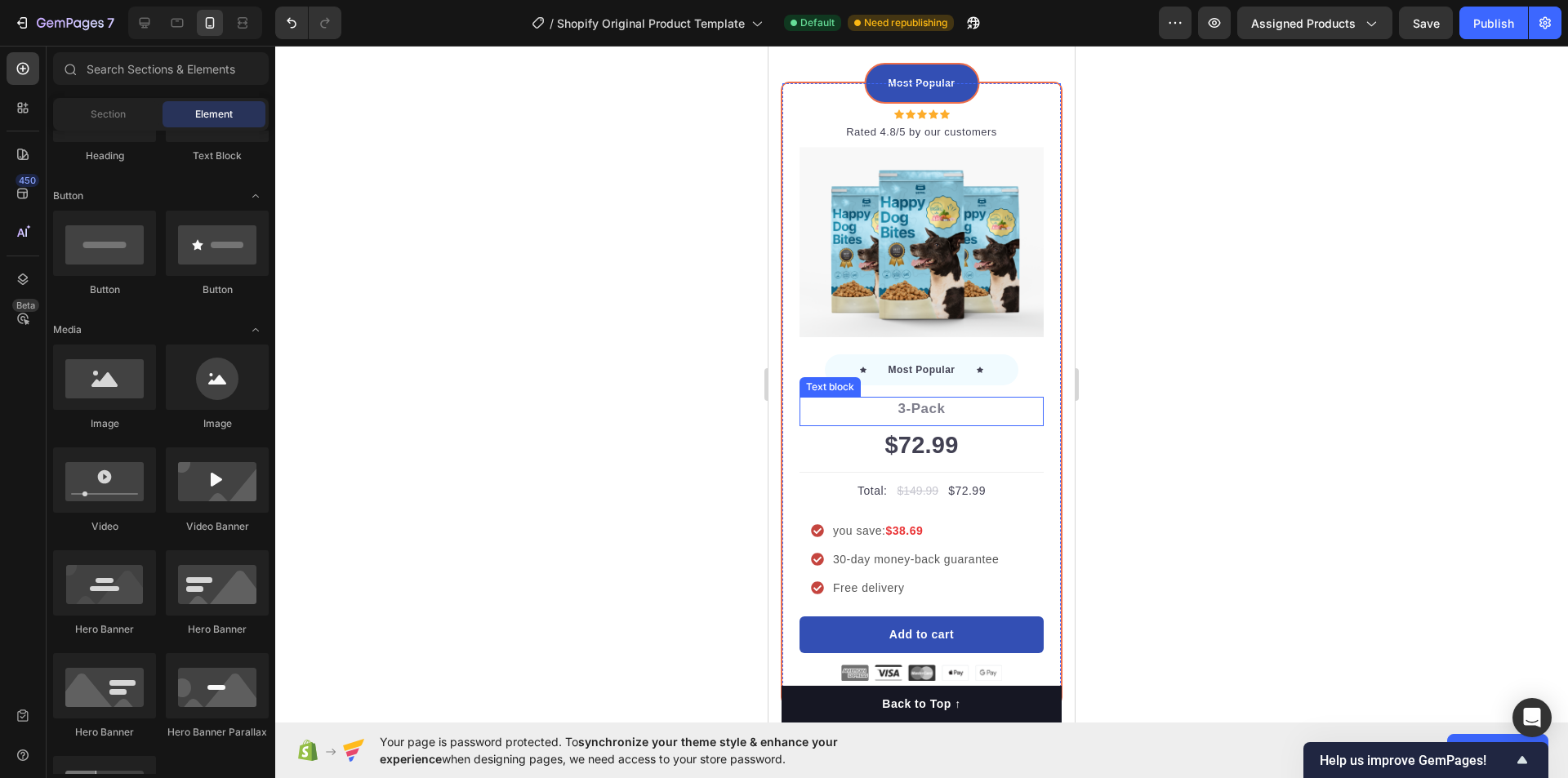
click at [929, 347] on div "Text block" at bounding box center [918, 351] width 63 height 20
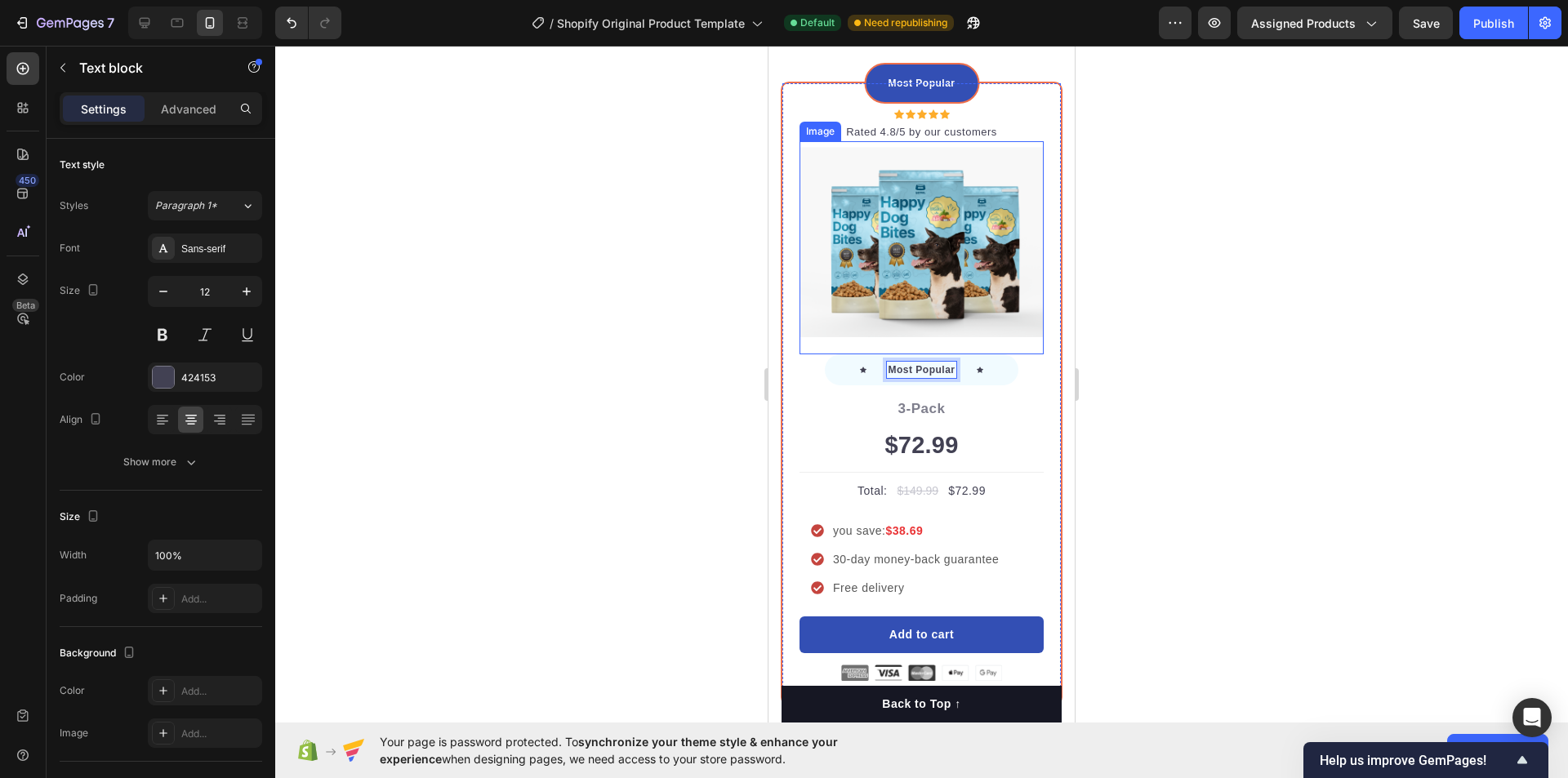
click at [1016, 133] on p "Rated 4.8/5 by our customers" at bounding box center [922, 133] width 241 height 16
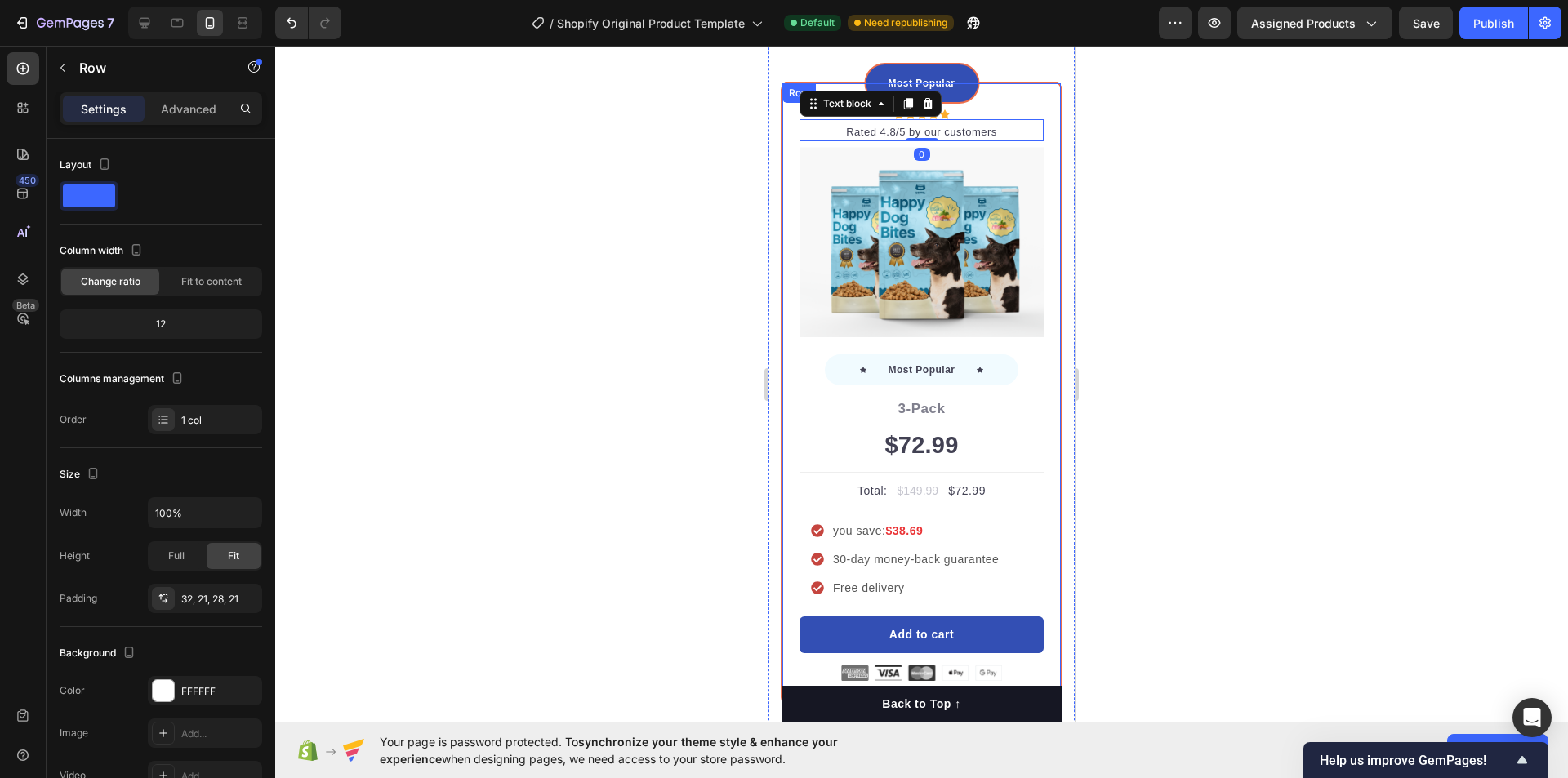
click at [1014, 97] on div "Most Popular Text block Row Icon Icon Icon Icon Icon Icon List Hoz Rated 4.8/5 …" at bounding box center [922, 393] width 282 height 624
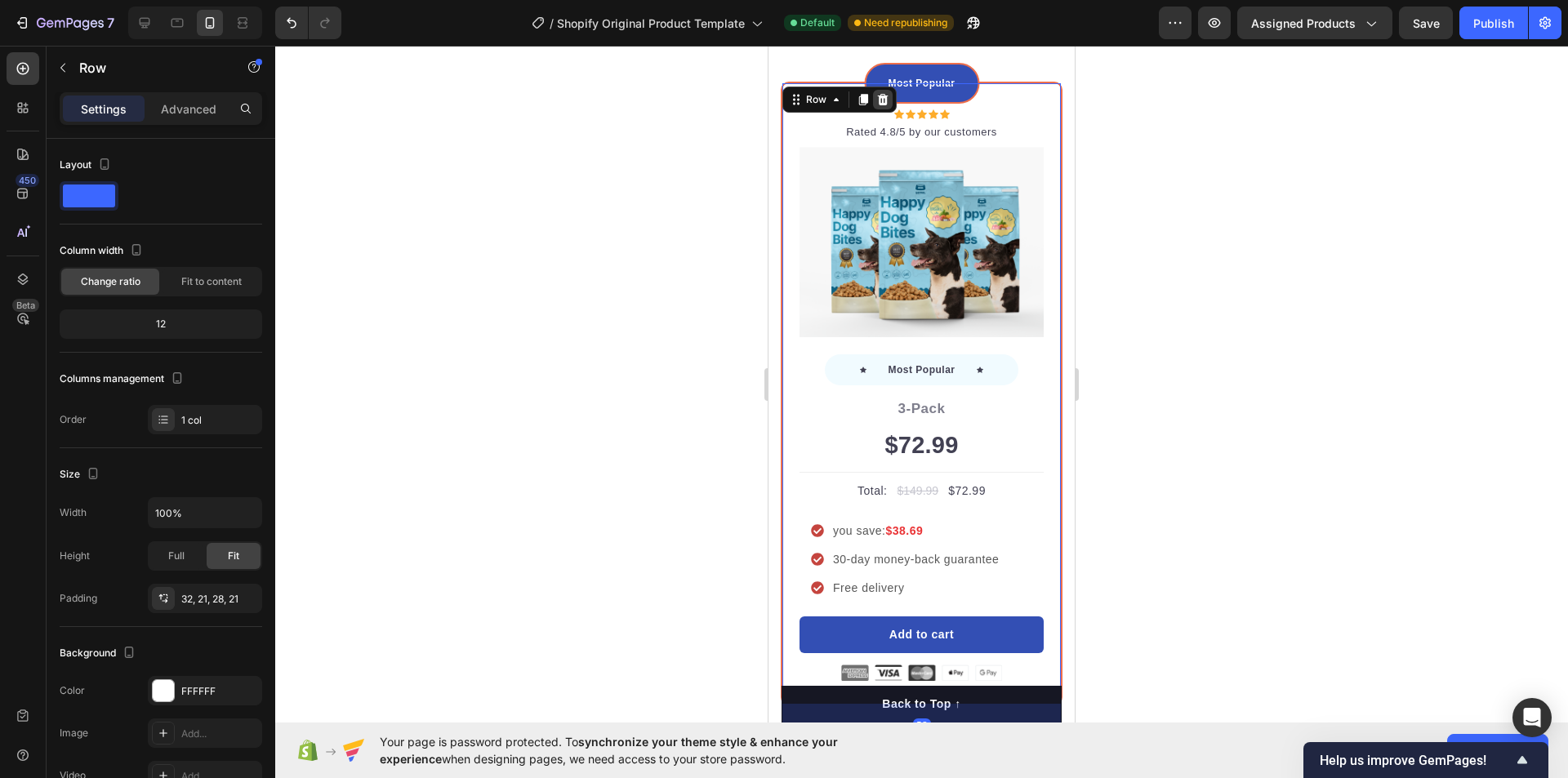
click at [887, 104] on icon at bounding box center [883, 100] width 13 height 13
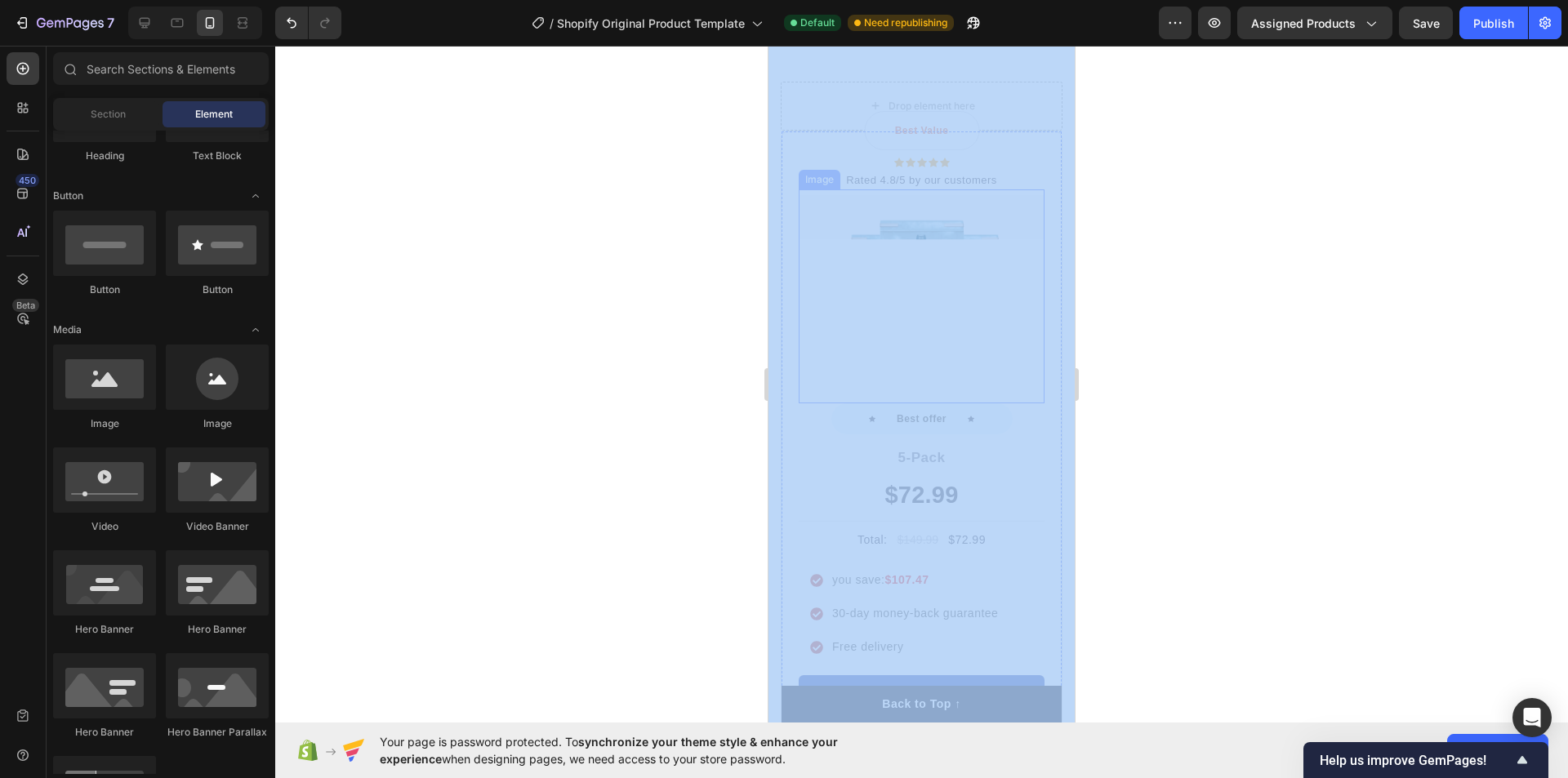
drag, startPoint x: 1492, startPoint y: 198, endPoint x: 980, endPoint y: 363, distance: 537.9
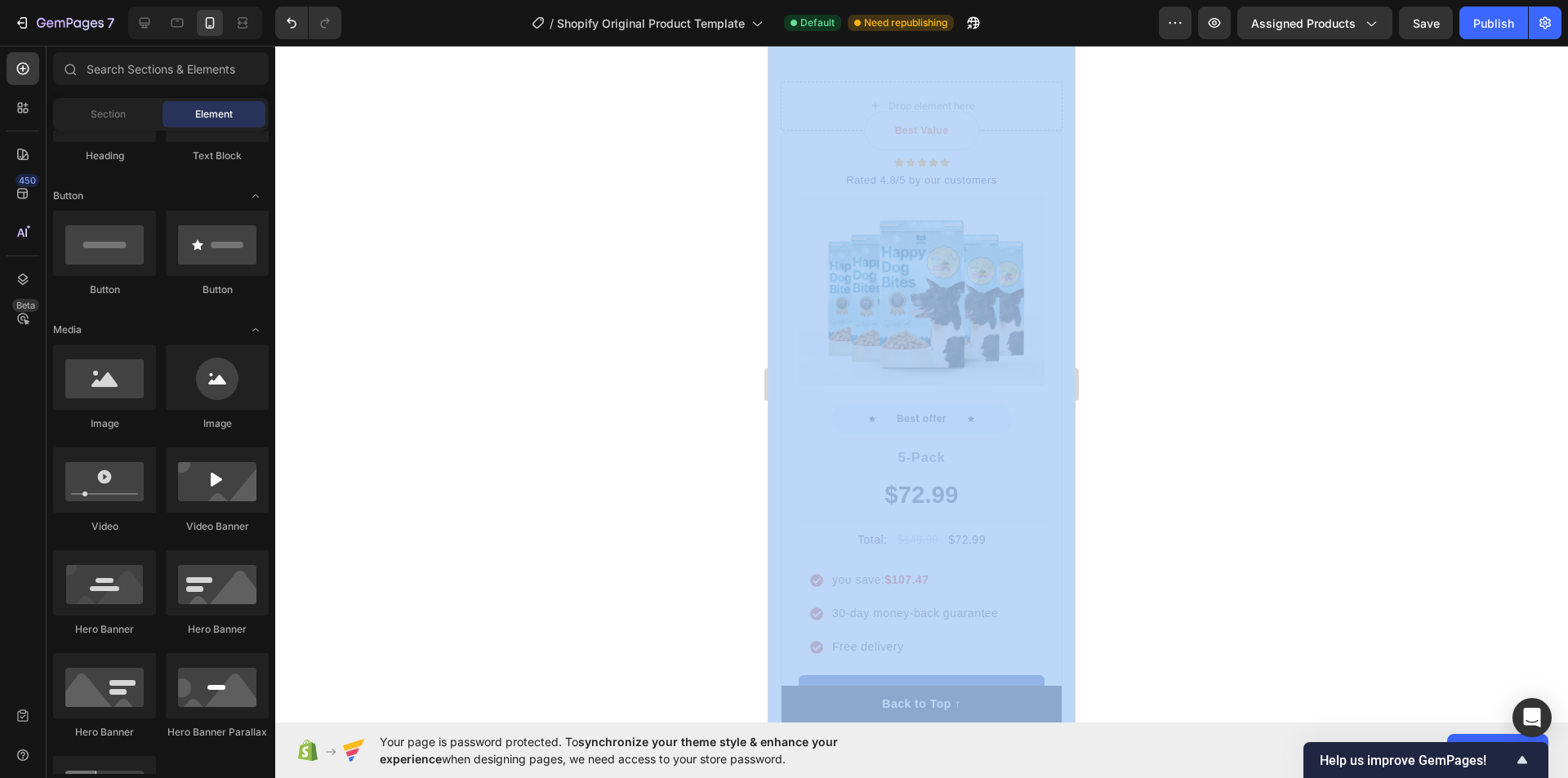
click at [1157, 316] on div at bounding box center [922, 411] width 1293 height 733
click at [1098, 281] on div at bounding box center [922, 411] width 1293 height 733
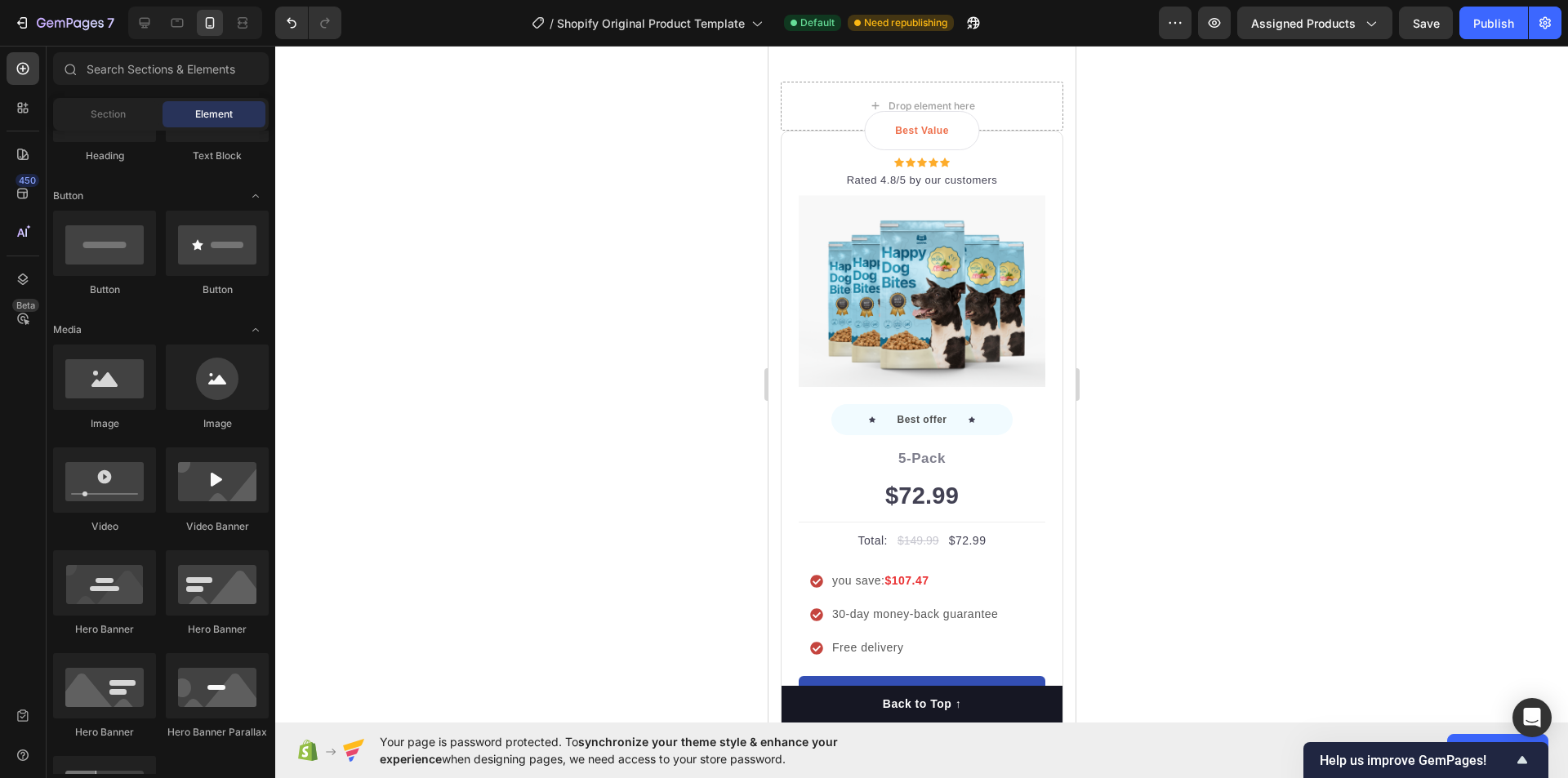
click at [1098, 281] on div at bounding box center [922, 411] width 1293 height 733
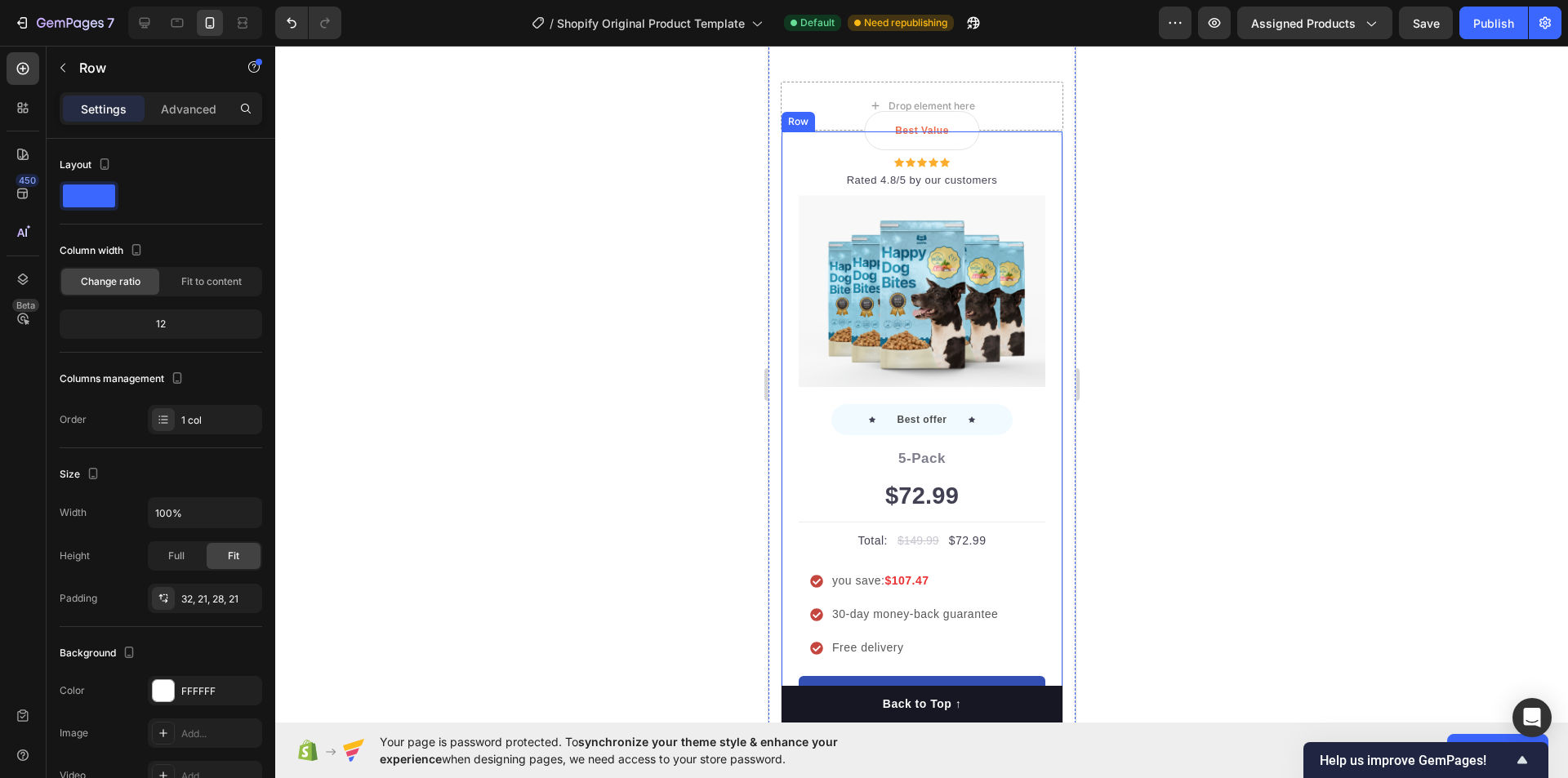
click at [781, 261] on div "Best Value Text block Row Icon Icon Icon Icon Icon Icon List Hoz Rated 4.8/5 by…" at bounding box center [921, 448] width 283 height 635
click at [880, 116] on icon at bounding box center [881, 116] width 13 height 13
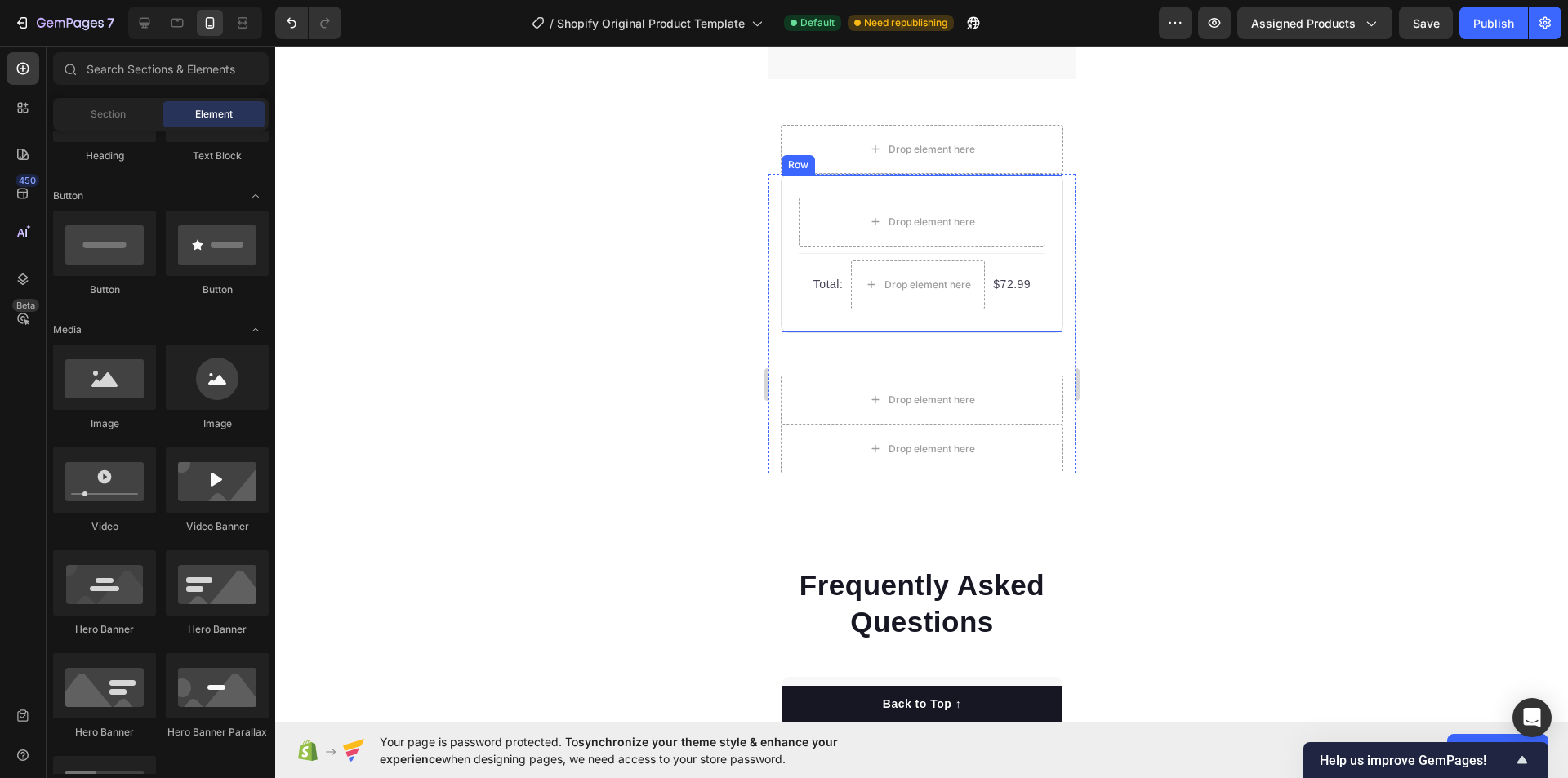
scroll to position [3943, 0]
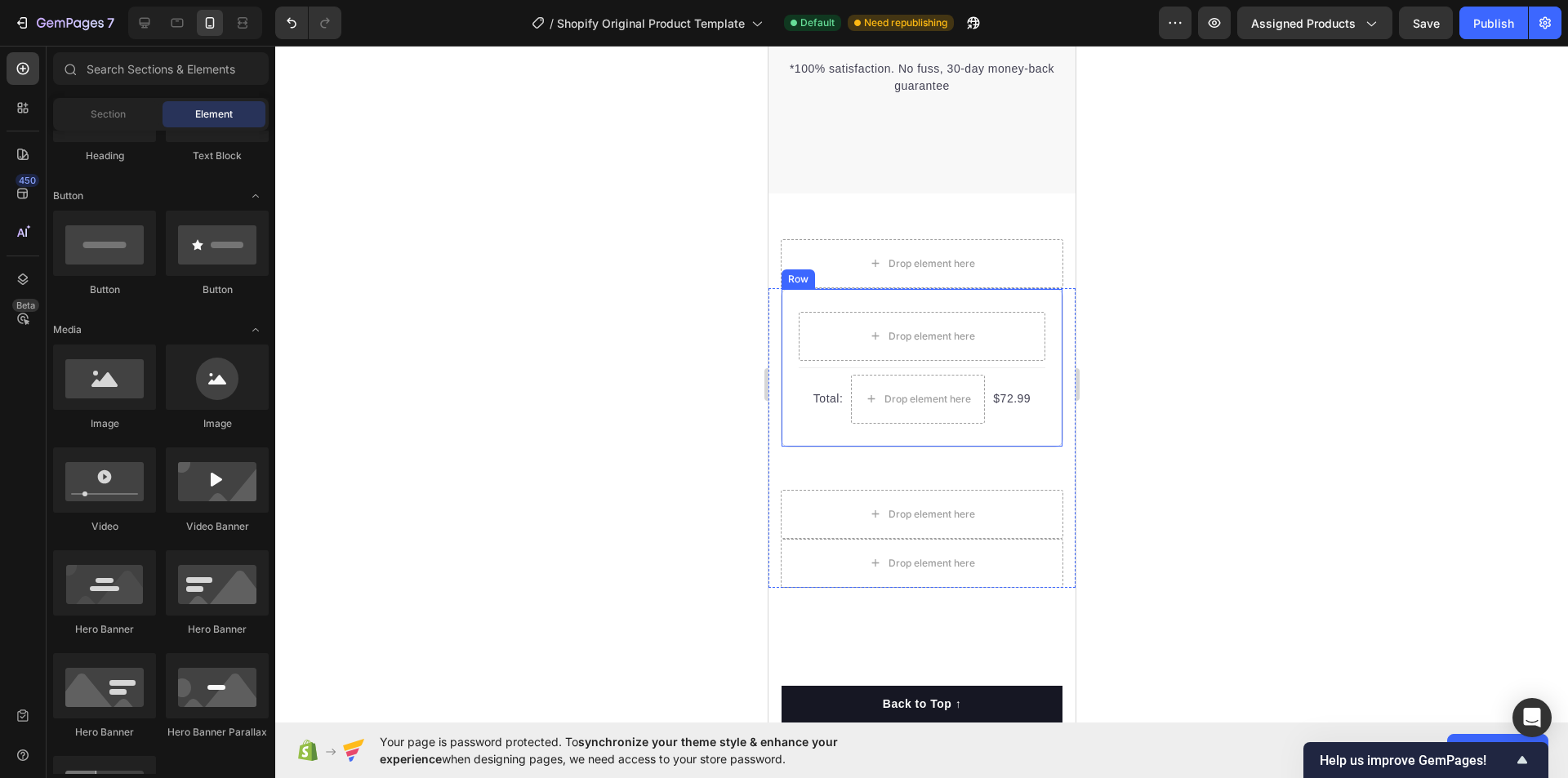
click at [786, 342] on div "Drop element here Row Title Line Total: Text block Drop element here $72.99 Pro…" at bounding box center [921, 368] width 283 height 159
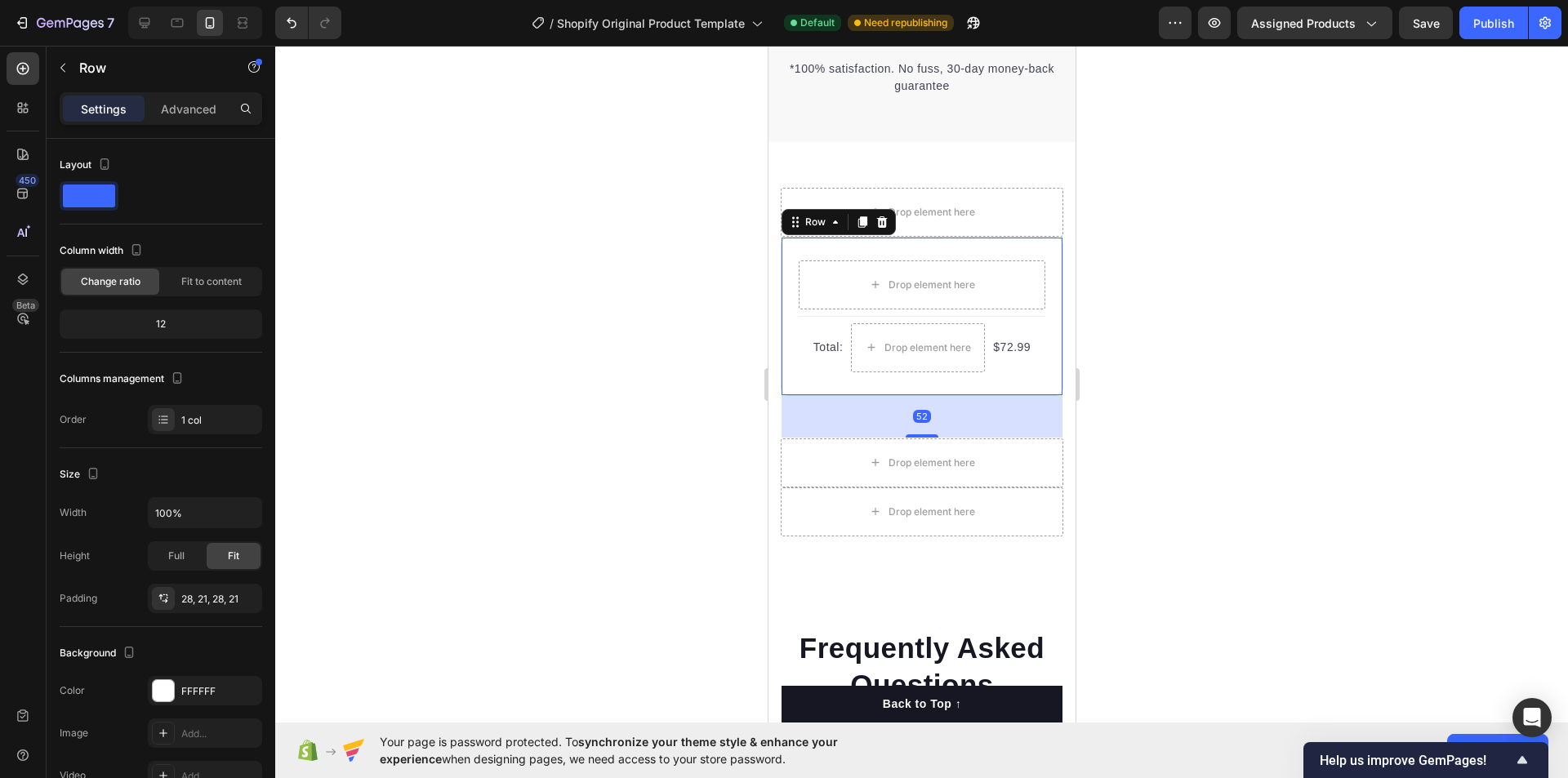
click at [875, 235] on div "Row" at bounding box center [838, 223] width 115 height 26
click at [880, 227] on icon at bounding box center [881, 223] width 11 height 12
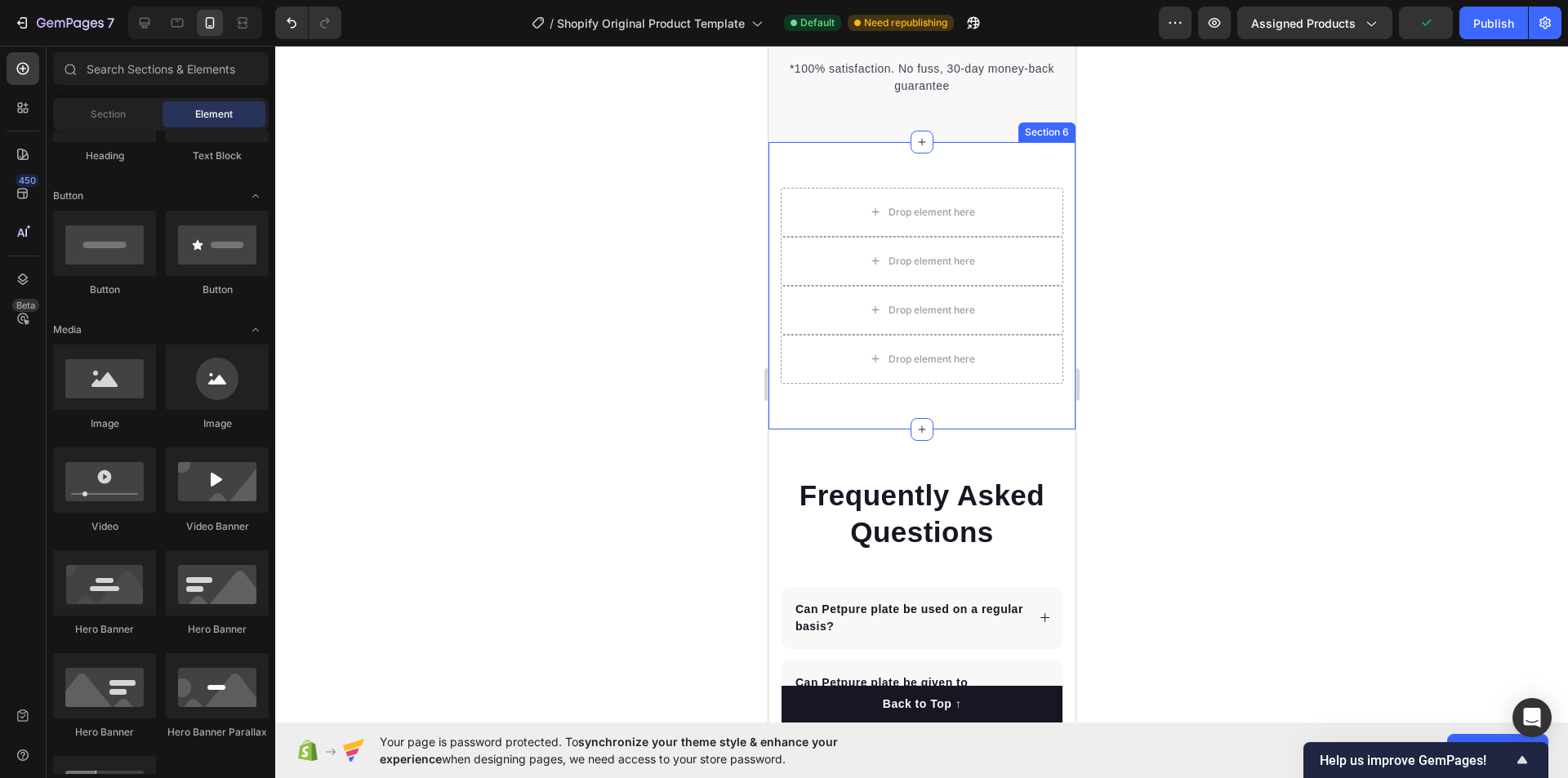
click at [781, 429] on div "Drop element here Row Drop element here Drop element here Drop element here Row…" at bounding box center [921, 285] width 307 height 288
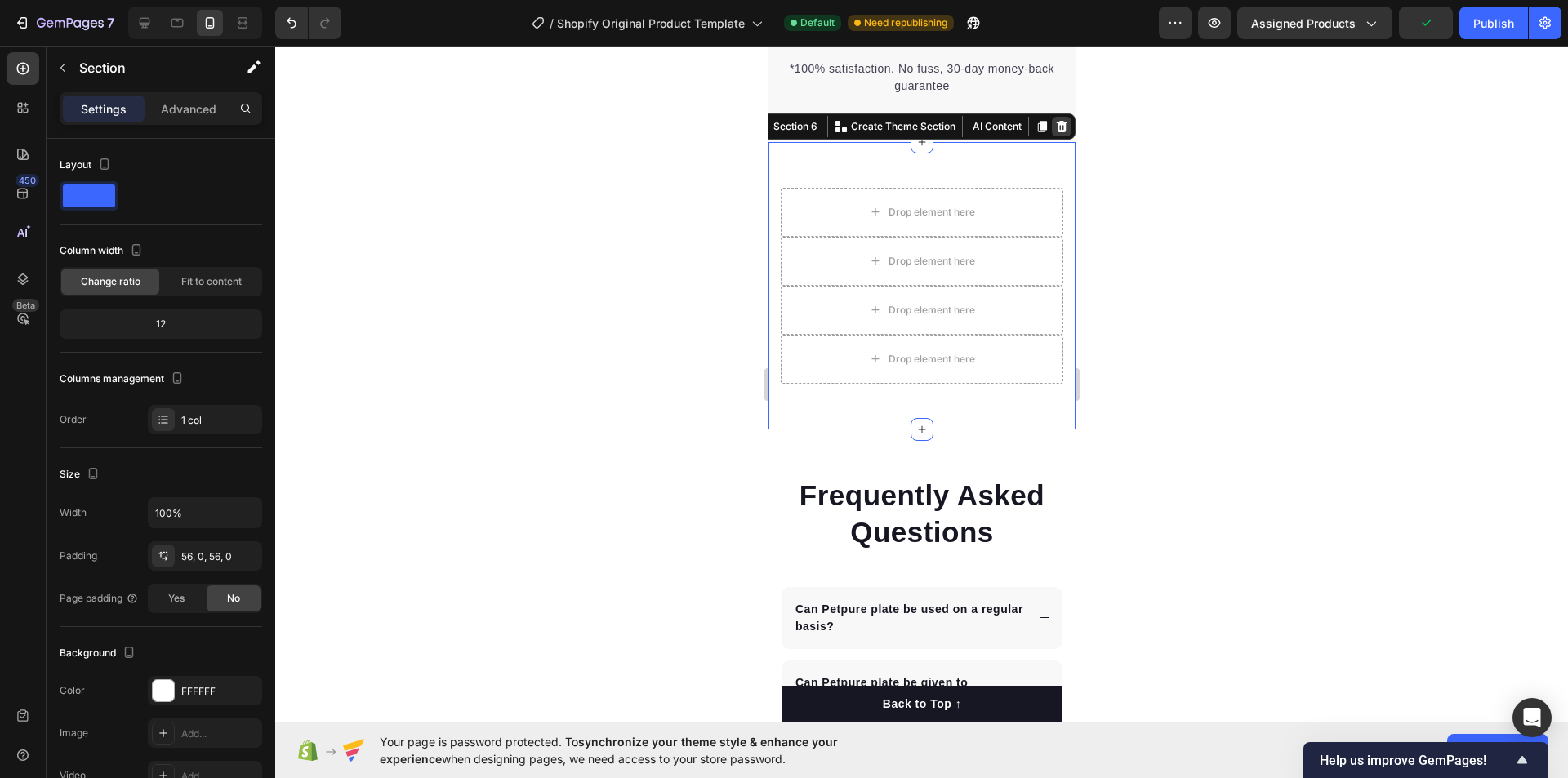
click at [1054, 133] on icon at bounding box center [1061, 127] width 13 height 13
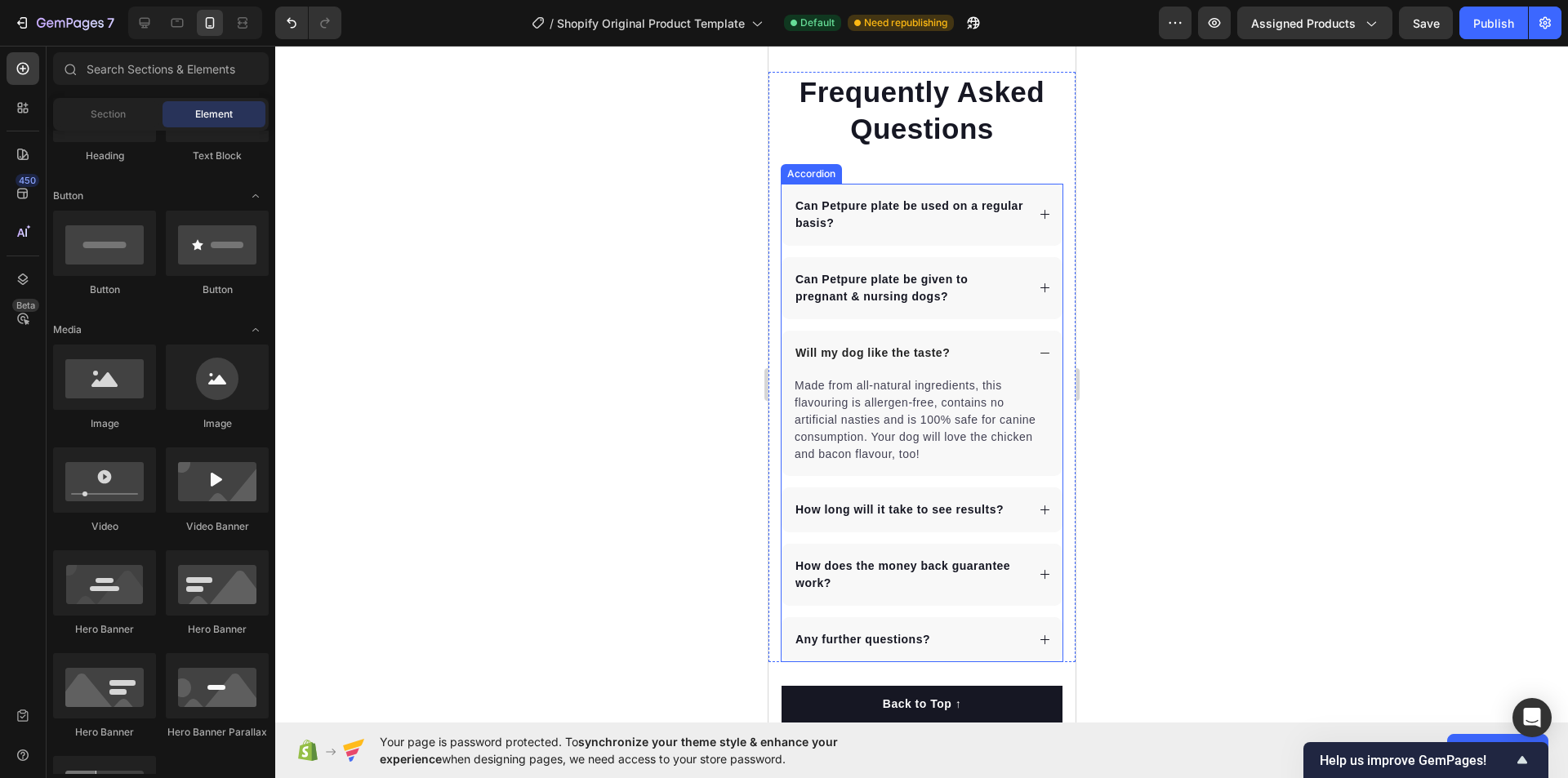
scroll to position [4106, 0]
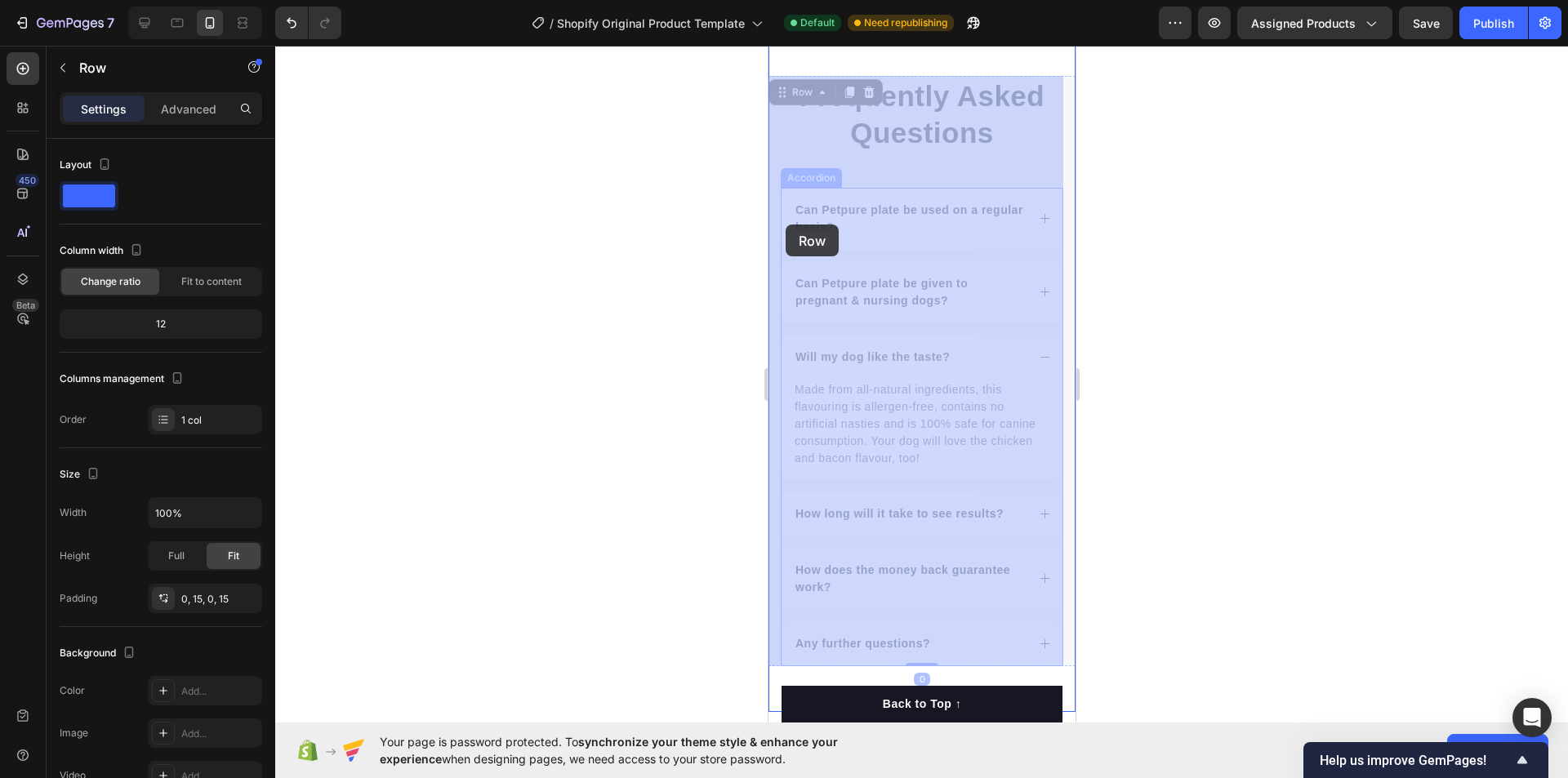
drag, startPoint x: 785, startPoint y: 216, endPoint x: 785, endPoint y: 224, distance: 8.0
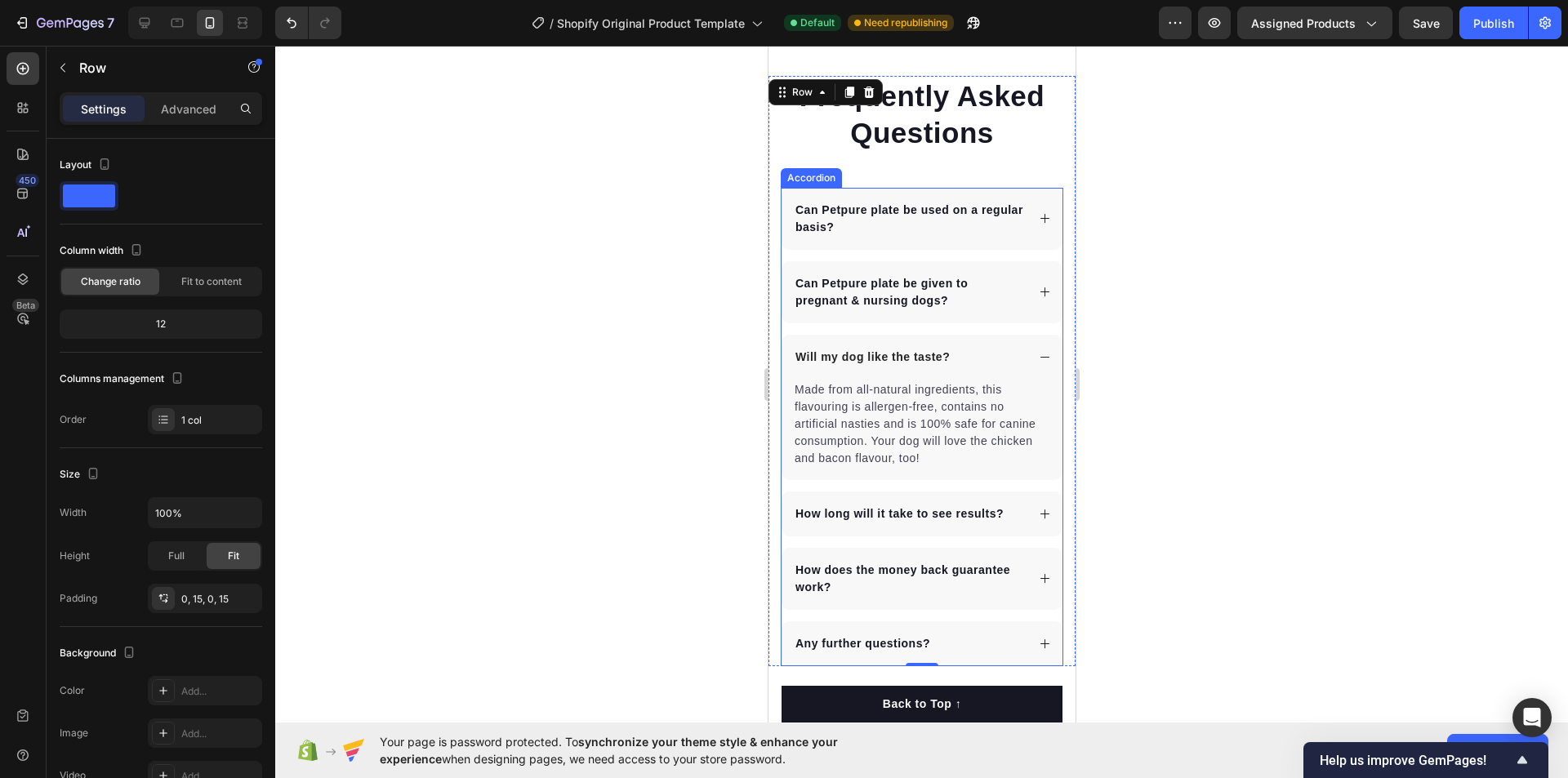
click at [809, 220] on p "Can Petpure plate be used on a regular basis?" at bounding box center [908, 219] width 228 height 35
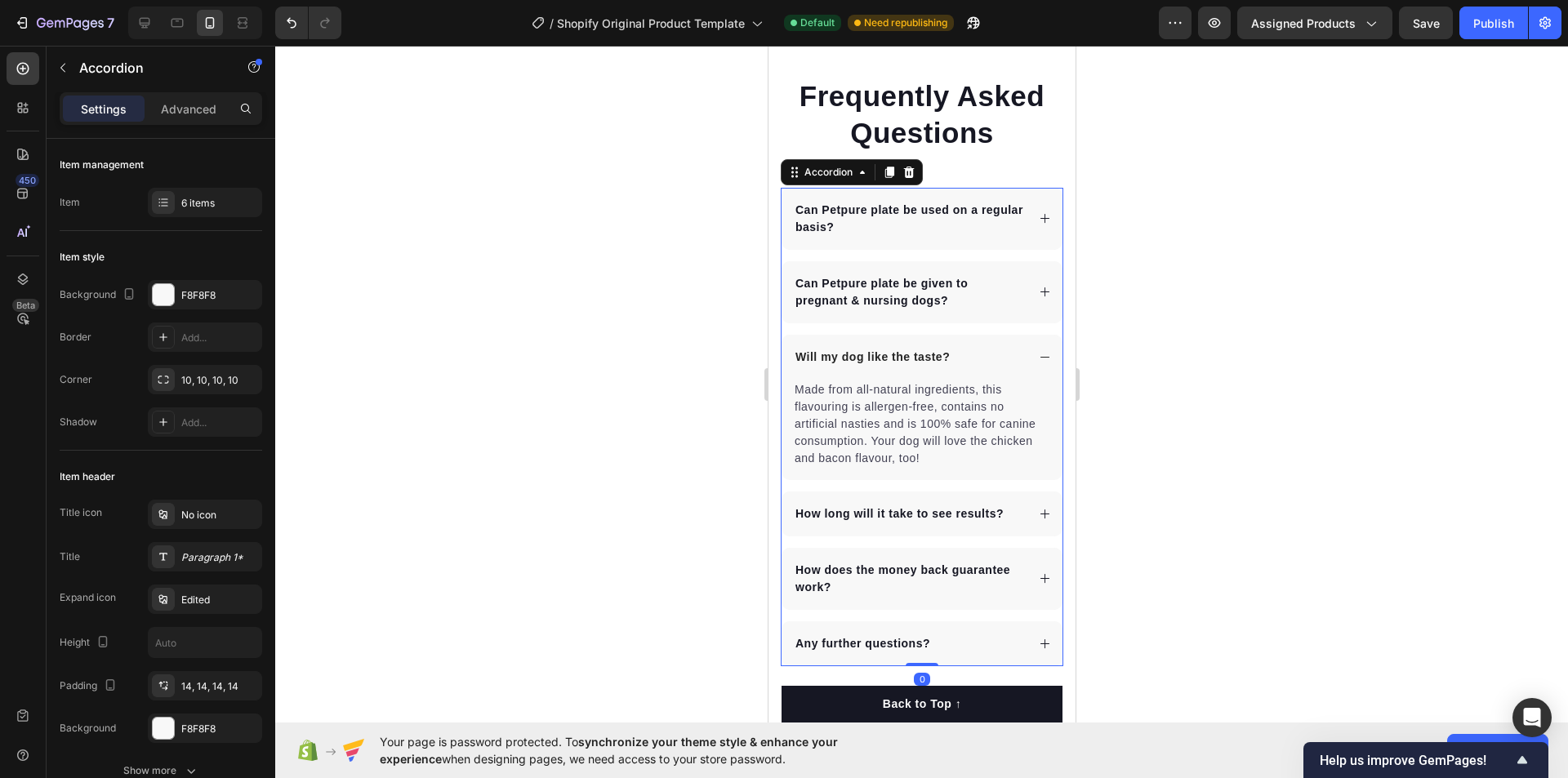
click at [809, 218] on p "Can Petpure plate be used on a regular basis?" at bounding box center [908, 219] width 228 height 35
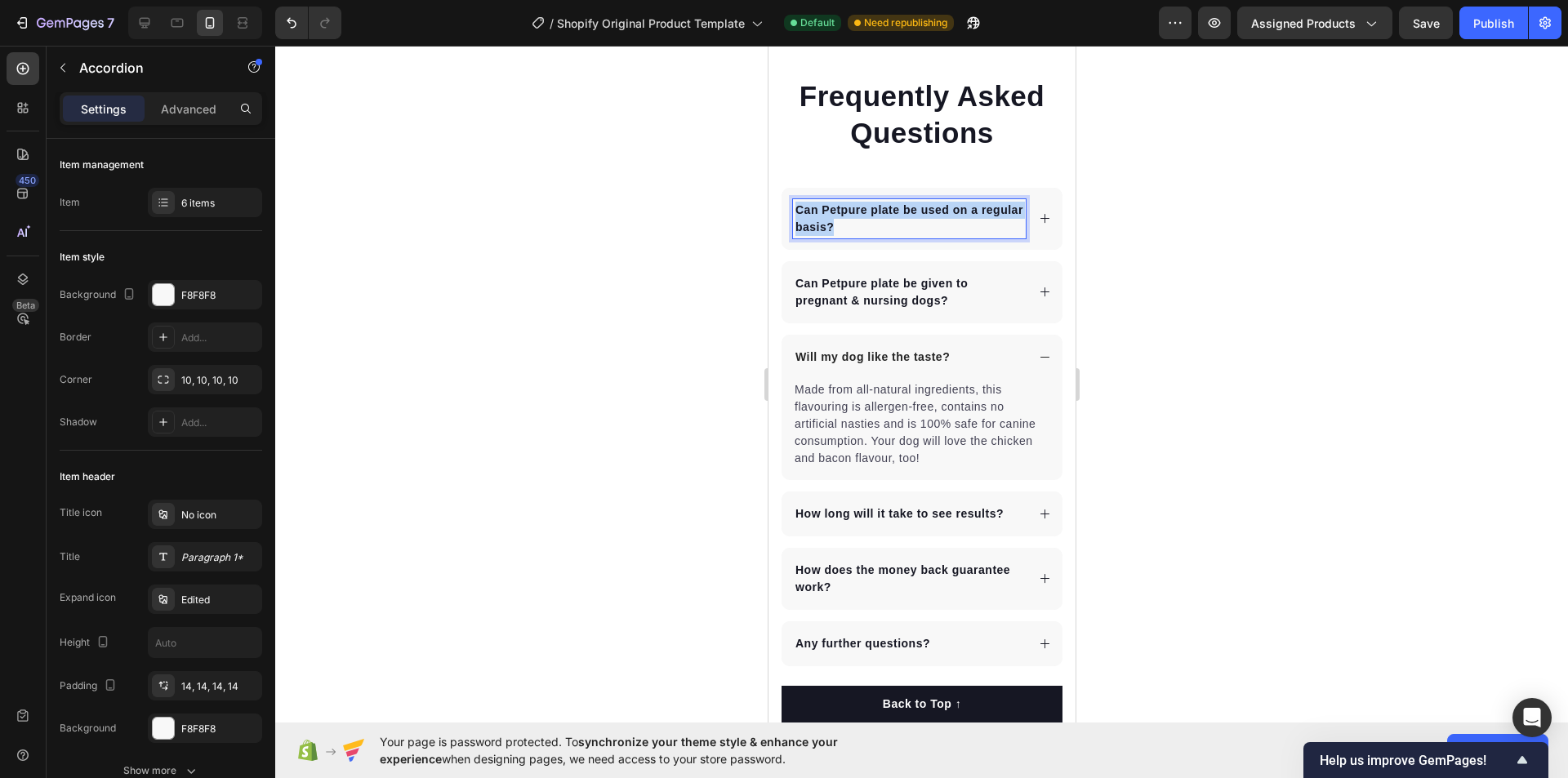
click at [809, 218] on p "Can Petpure plate be used on a regular basis?" at bounding box center [908, 219] width 228 height 35
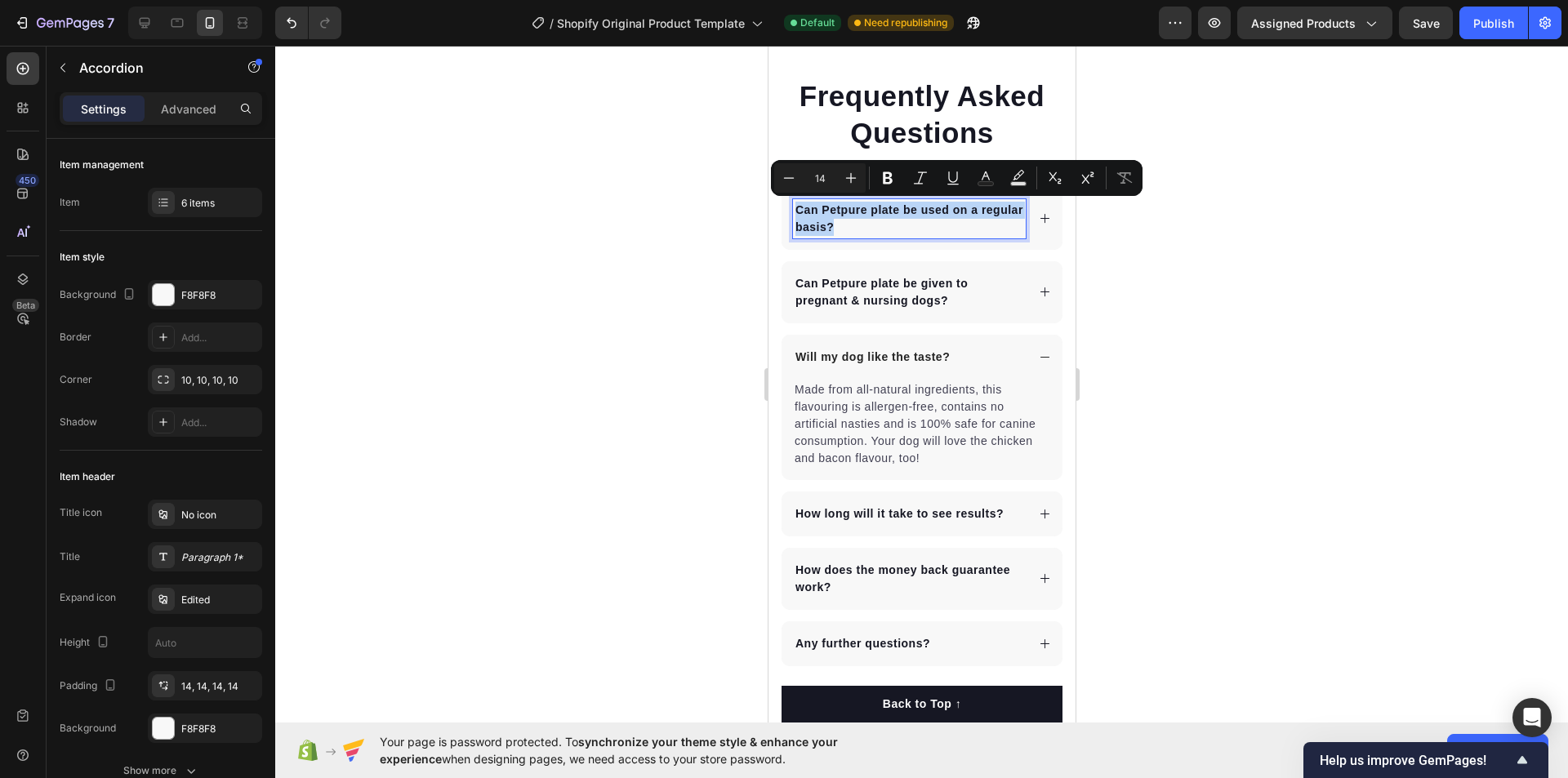
click at [811, 218] on p "Can Petpure plate be used on a regular basis?" at bounding box center [908, 219] width 228 height 35
drag, startPoint x: 796, startPoint y: 208, endPoint x: 946, endPoint y: 600, distance: 419.7
click at [946, 600] on div "Can Petpure plate be used on a regular basis? Can Petpure plate be given to pre…" at bounding box center [921, 427] width 283 height 479
copy p "Can Petpure plate be used on a regular basis?"
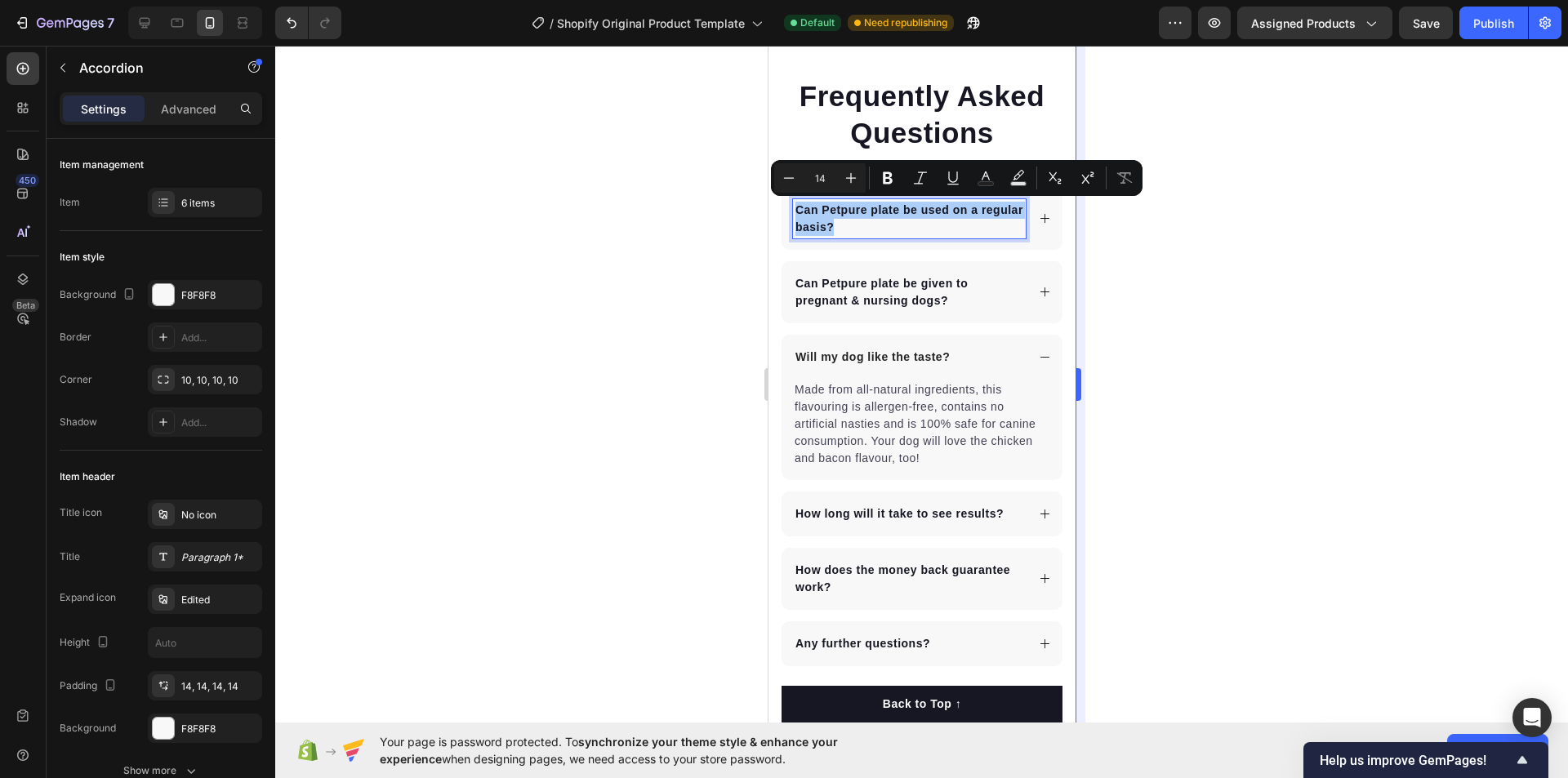
drag, startPoint x: 1260, startPoint y: 326, endPoint x: 1081, endPoint y: 221, distance: 207.5
click at [1246, 319] on div at bounding box center [922, 411] width 1293 height 733
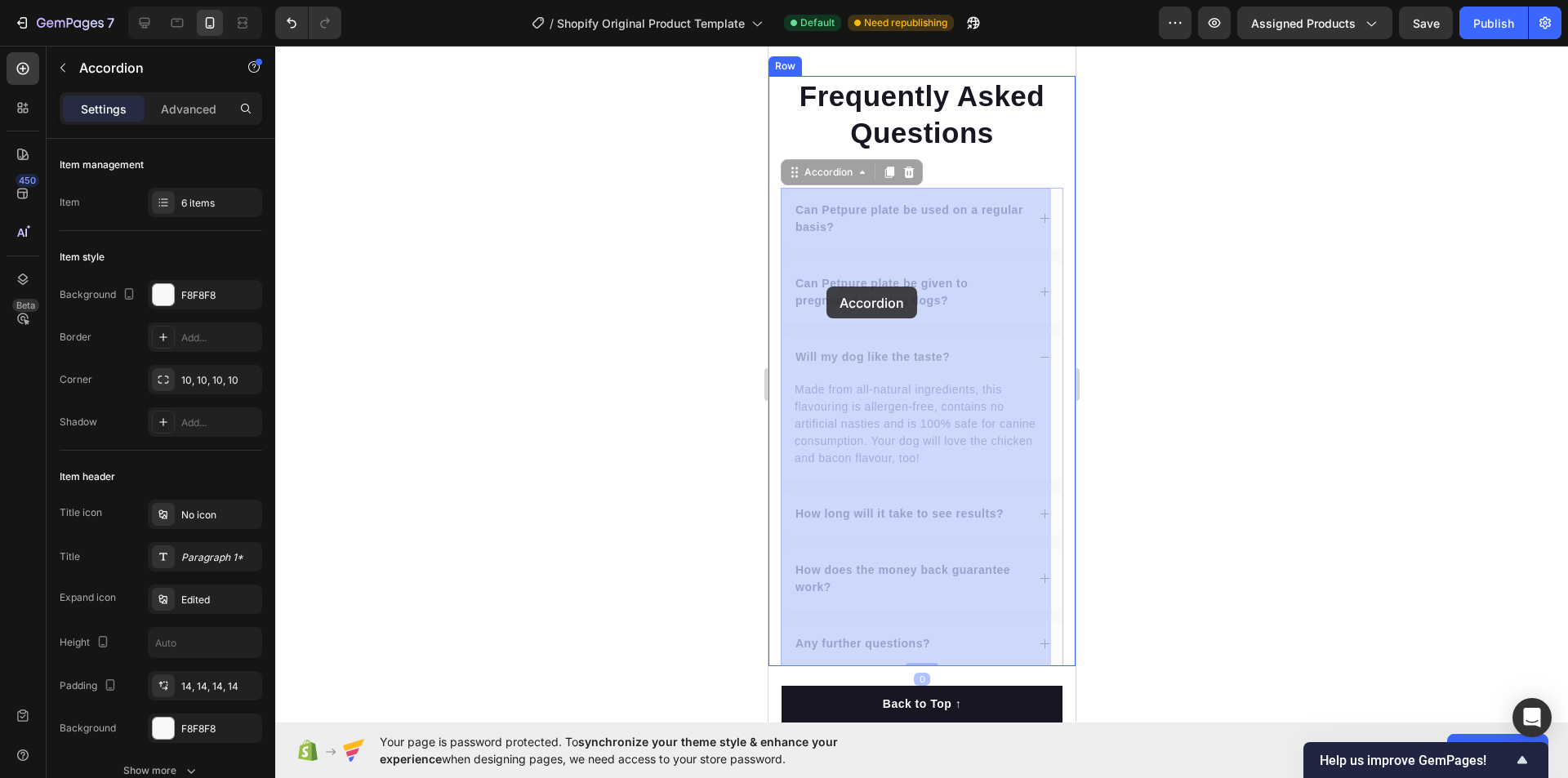
drag, startPoint x: 818, startPoint y: 292, endPoint x: 826, endPoint y: 286, distance: 10.0
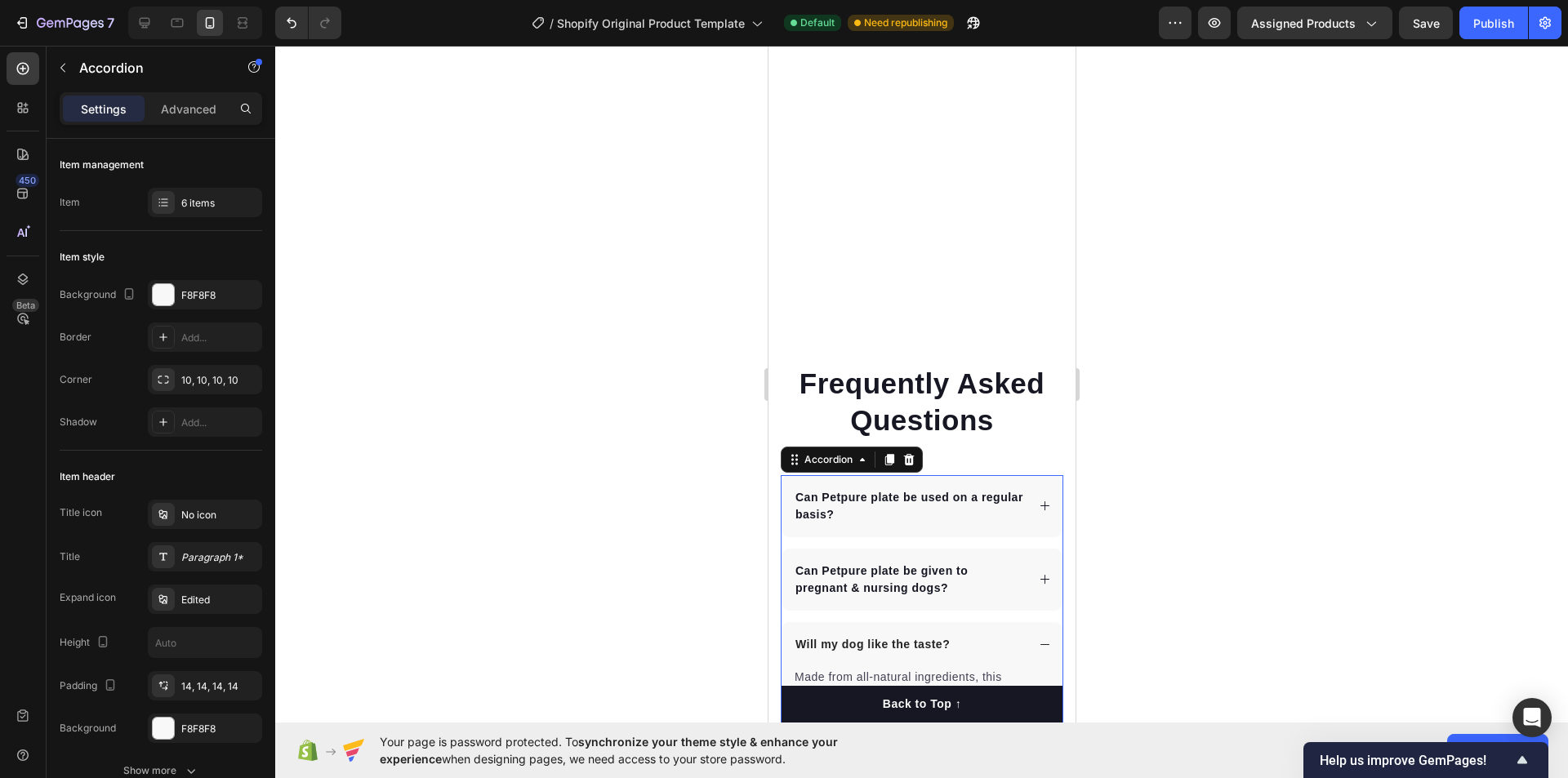
scroll to position [4393, 0]
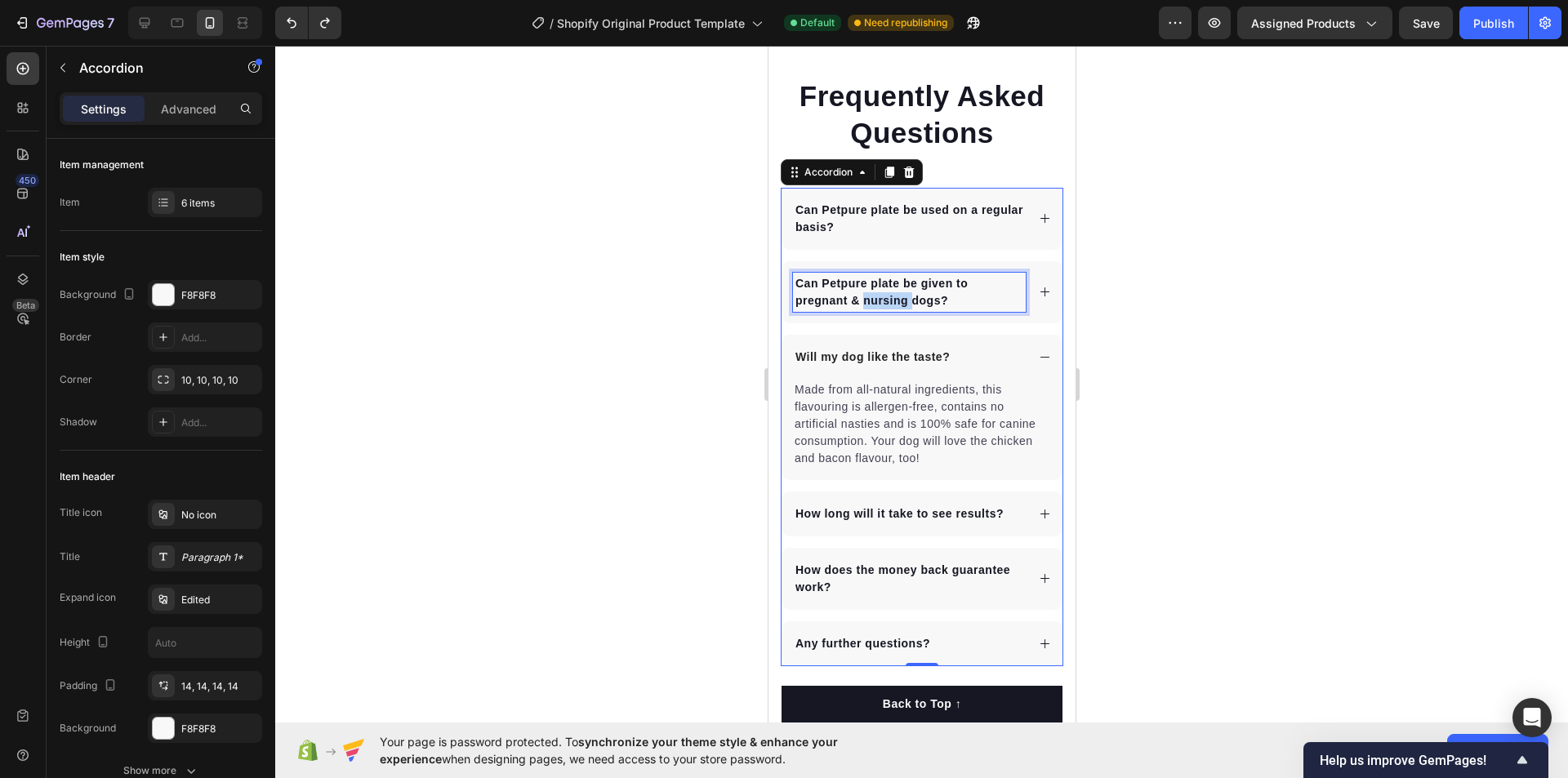
click at [883, 298] on p "Can Petpure plate be given to pregnant & nursing dogs?" at bounding box center [908, 293] width 228 height 35
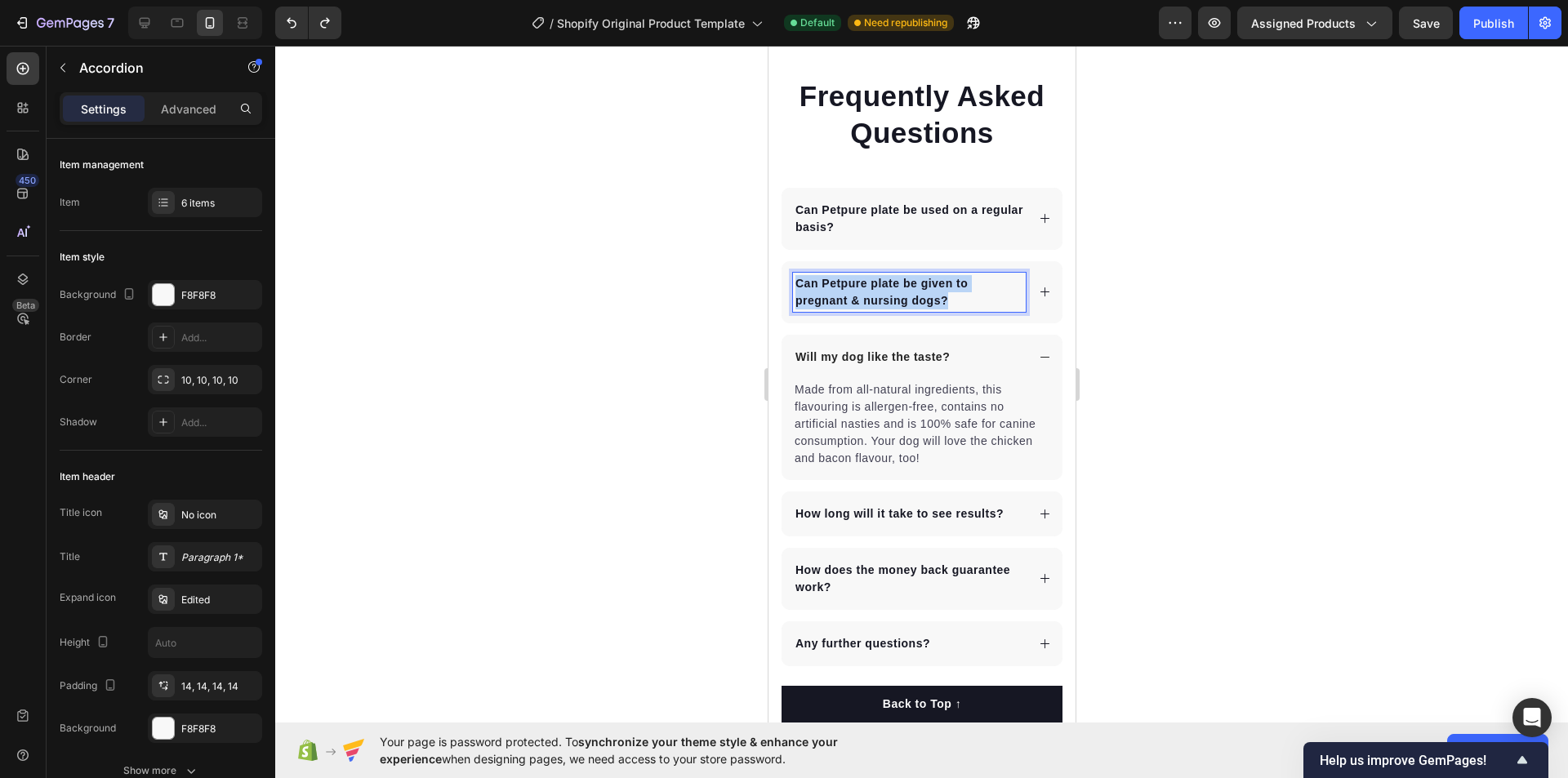
click at [883, 298] on p "Can Petpure plate be given to pregnant & nursing dogs?" at bounding box center [908, 293] width 228 height 35
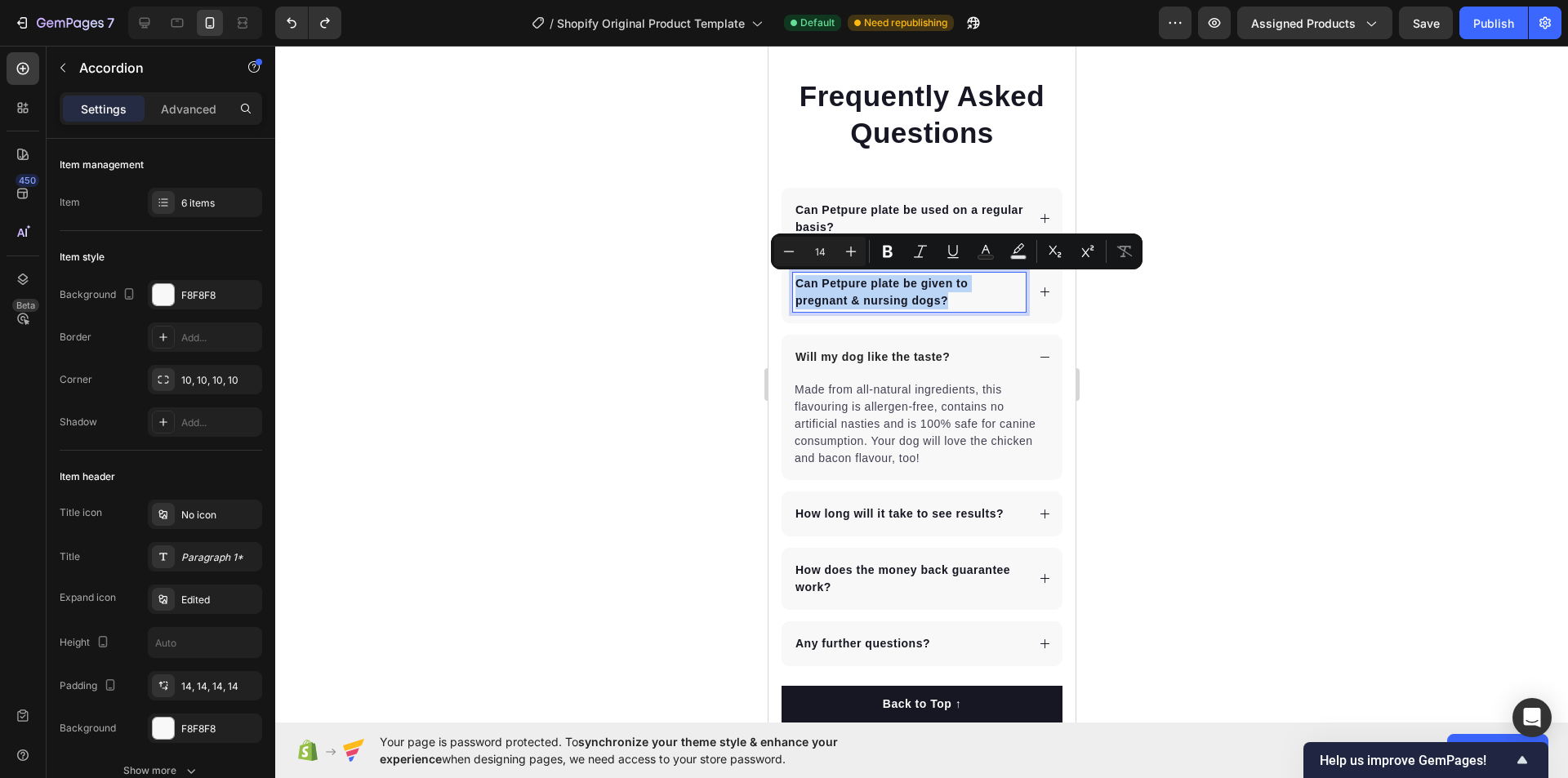
copy p "Can Petpure plate be given to pregnant & nursing dogs?"
click at [824, 358] on p "Will my dog like the taste?" at bounding box center [871, 357] width 154 height 17
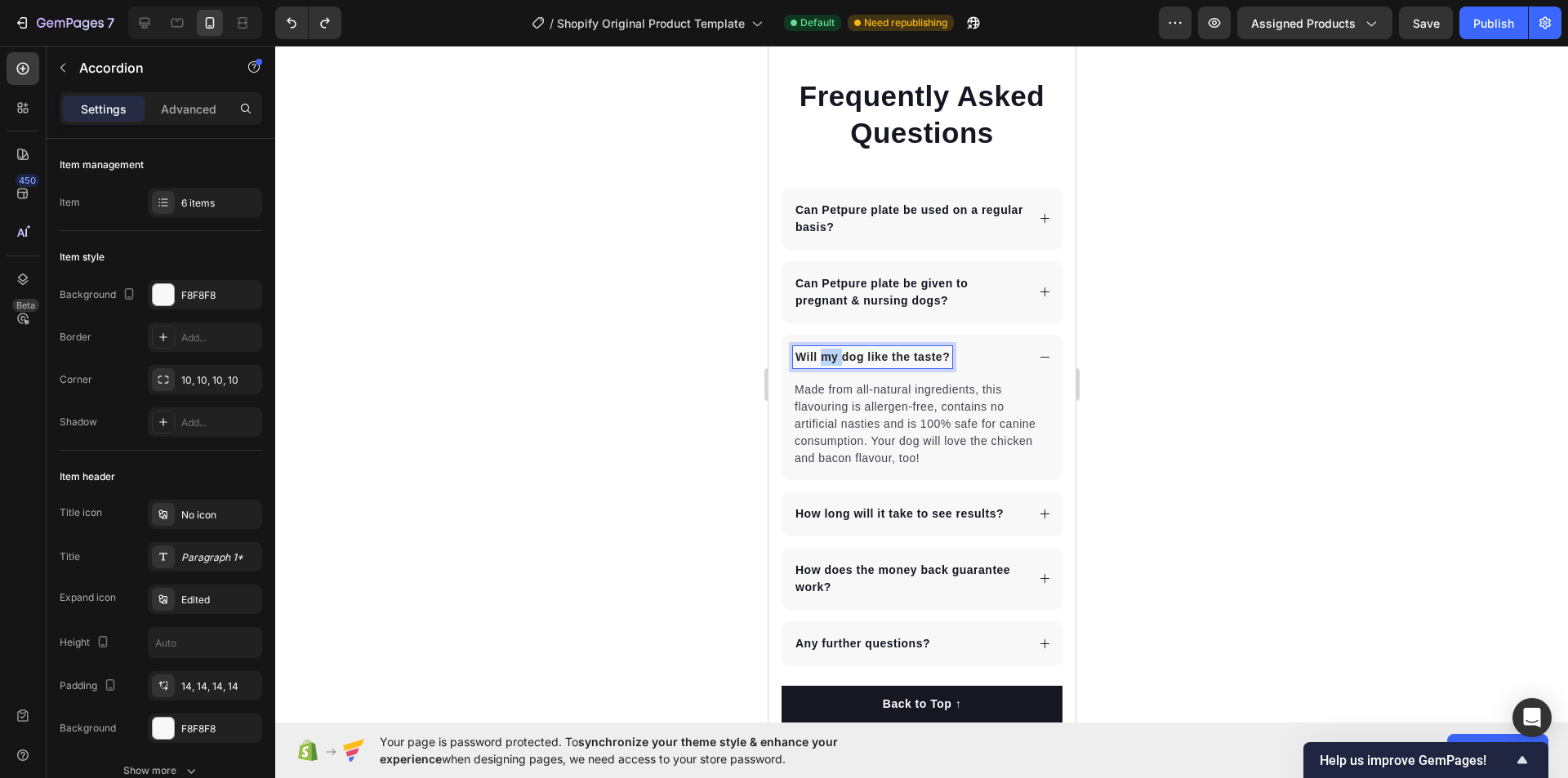
click at [824, 358] on p "Will my dog like the taste?" at bounding box center [871, 357] width 154 height 17
copy p "Will my dog like the taste?"
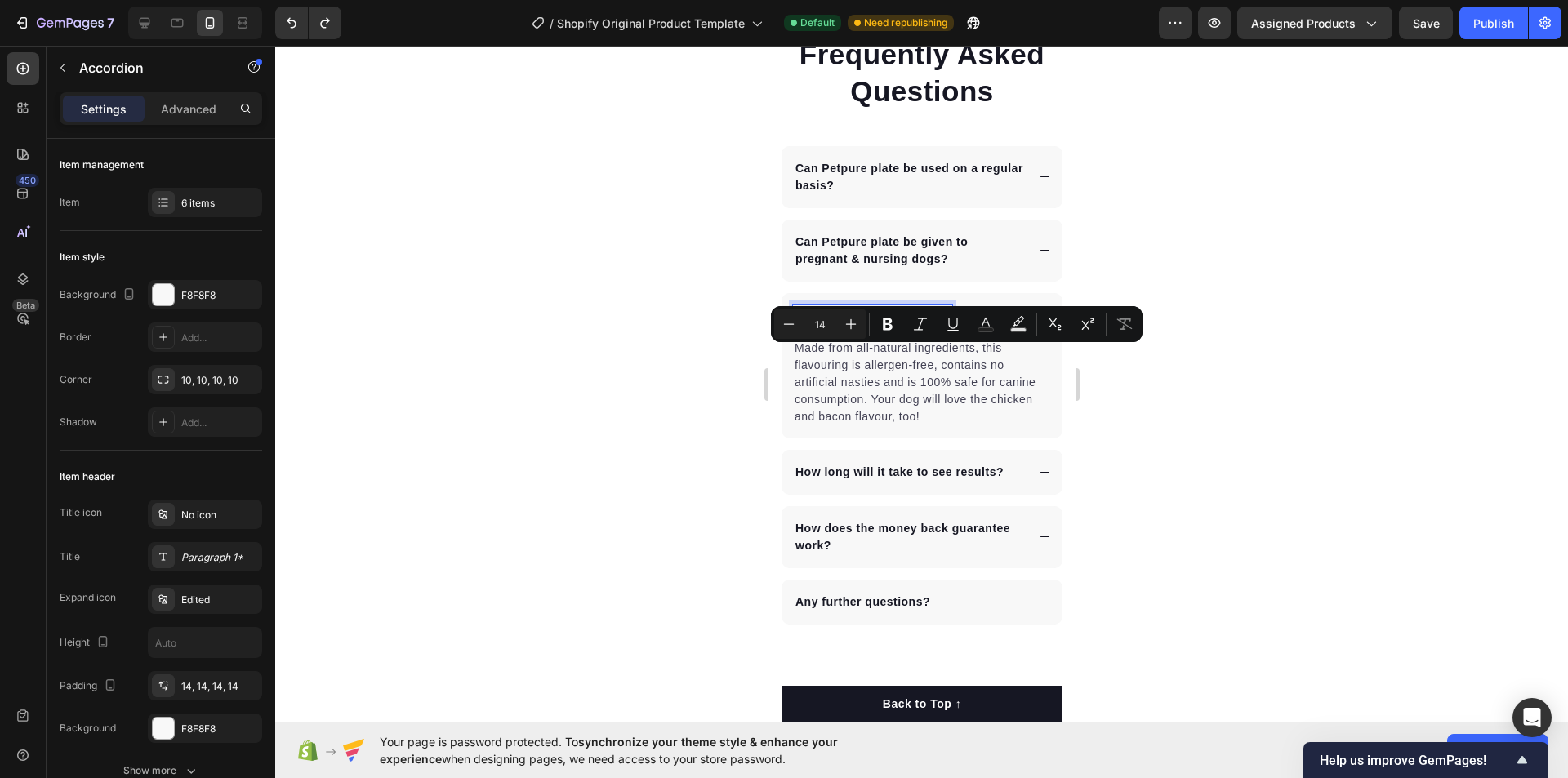
scroll to position [4475, 0]
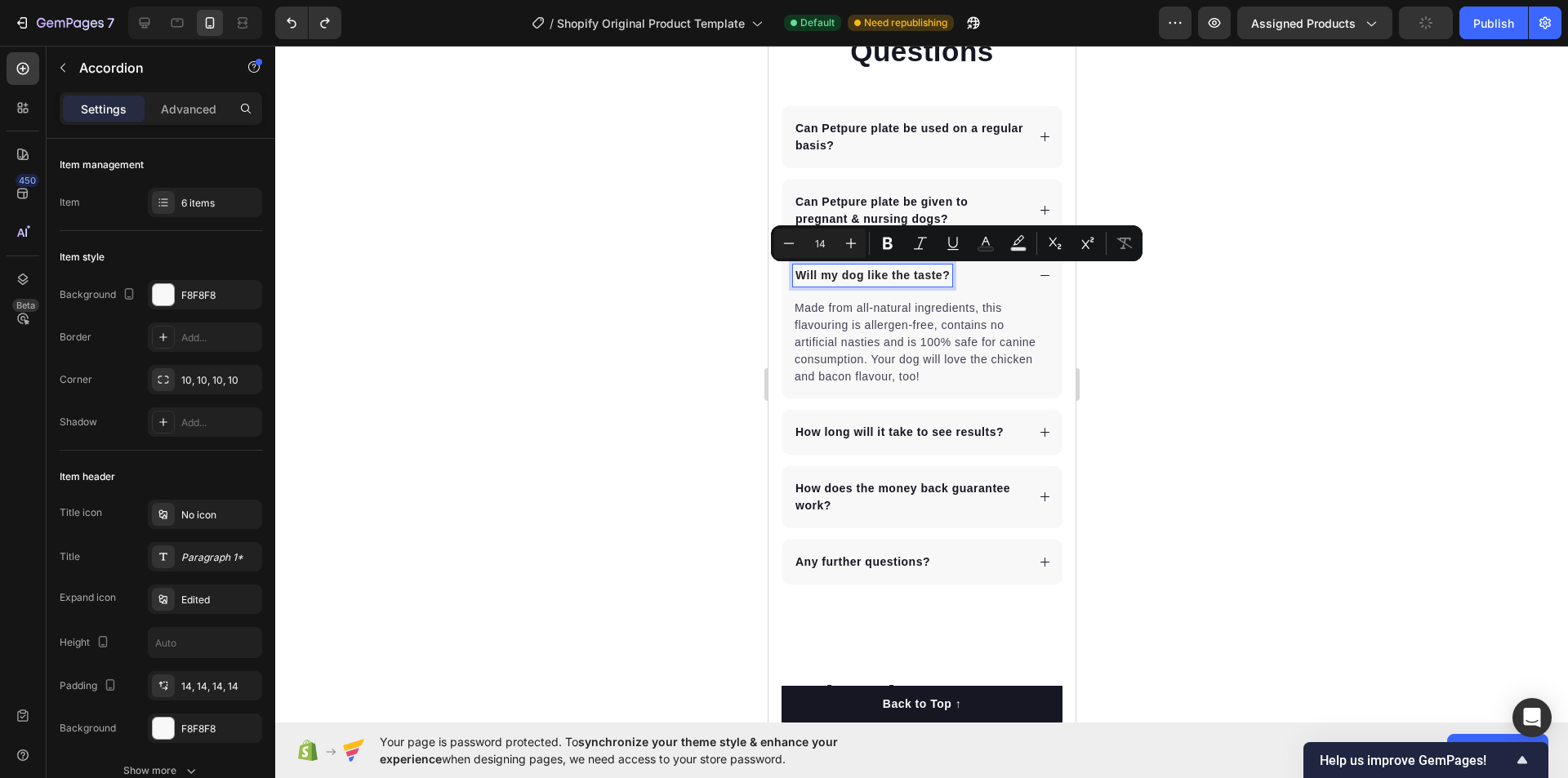
click at [847, 434] on p "How long will it take to see results?" at bounding box center [899, 432] width 209 height 17
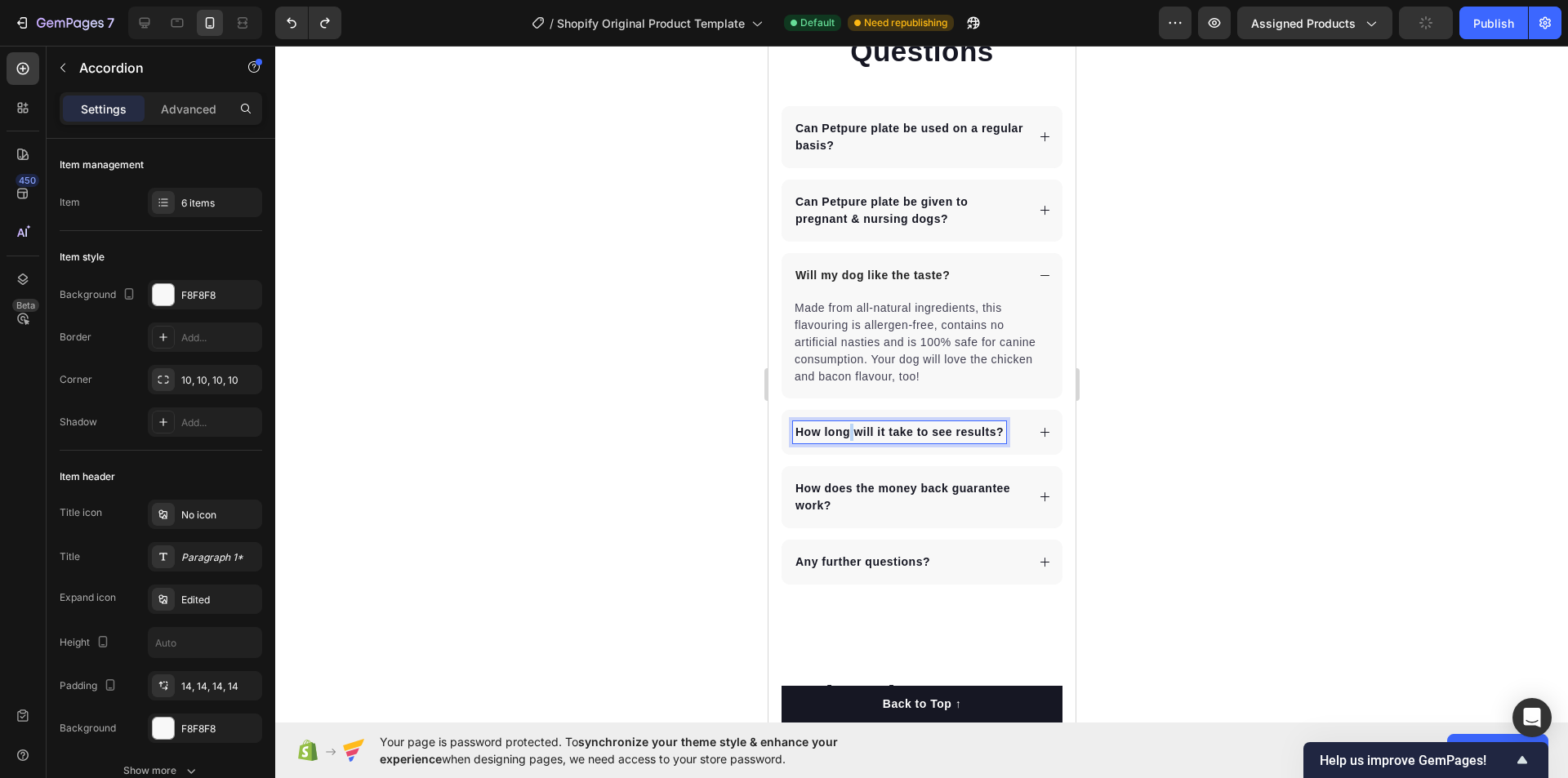
click at [847, 434] on p "How long will it take to see results?" at bounding box center [899, 432] width 209 height 17
copy p "How long will it take to see results?"
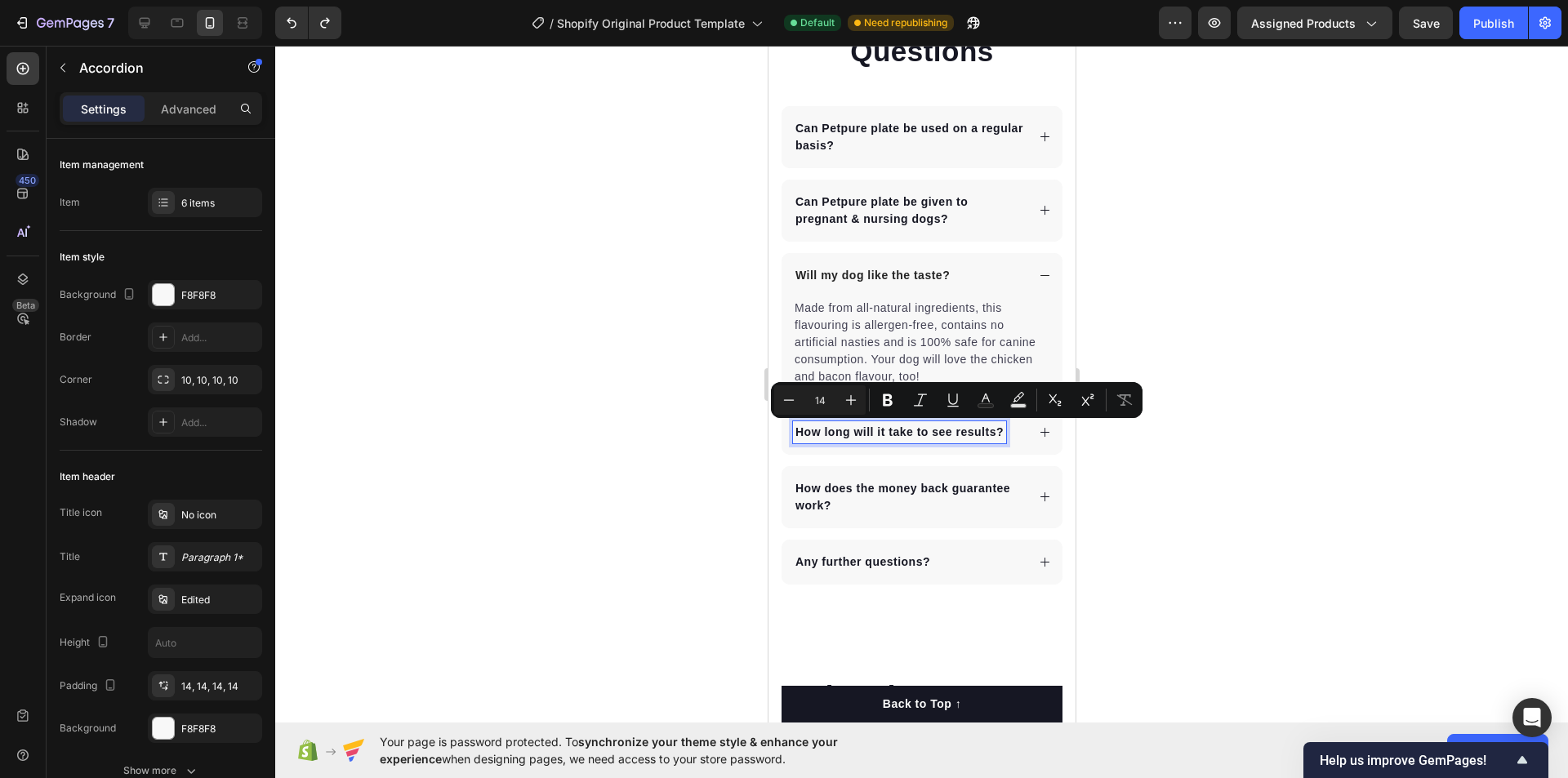
click at [823, 491] on p "How does the money back guarantee work?" at bounding box center [908, 498] width 228 height 35
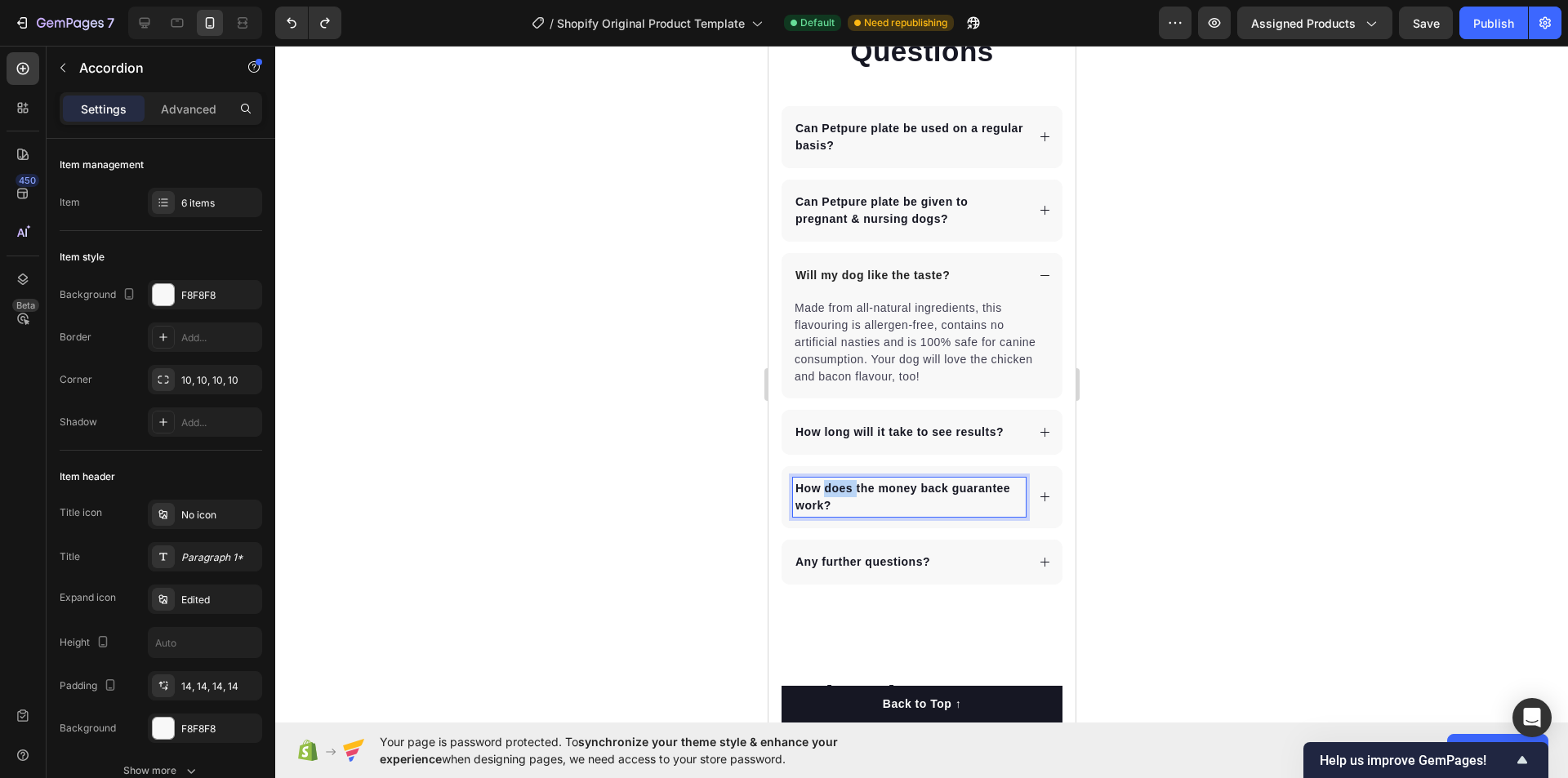
click at [823, 491] on p "How does the money back guarantee work?" at bounding box center [908, 498] width 228 height 35
copy p "How does the money back guarantee work?"
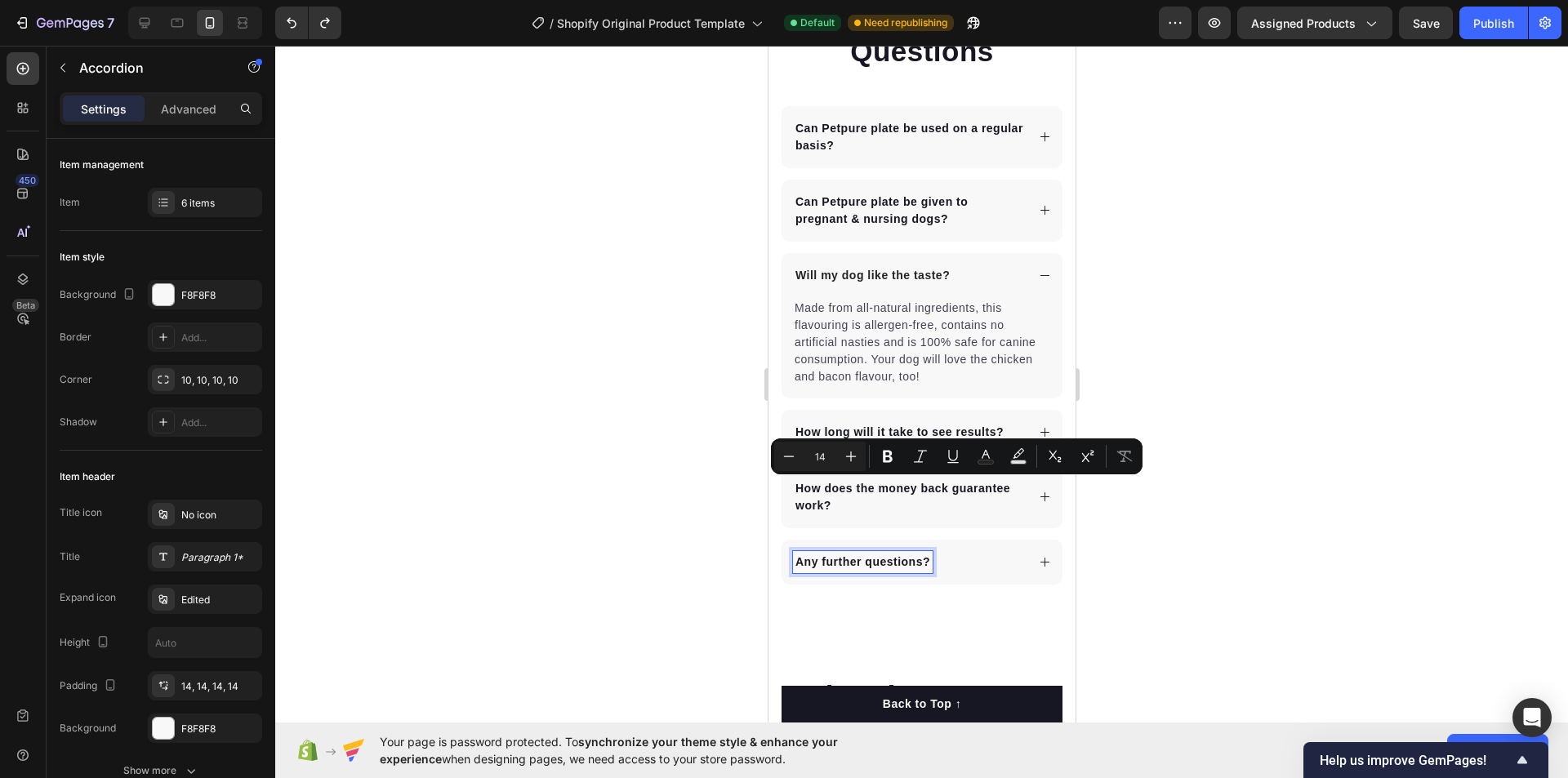
click at [831, 560] on p "Any further questions?" at bounding box center [861, 562] width 134 height 17
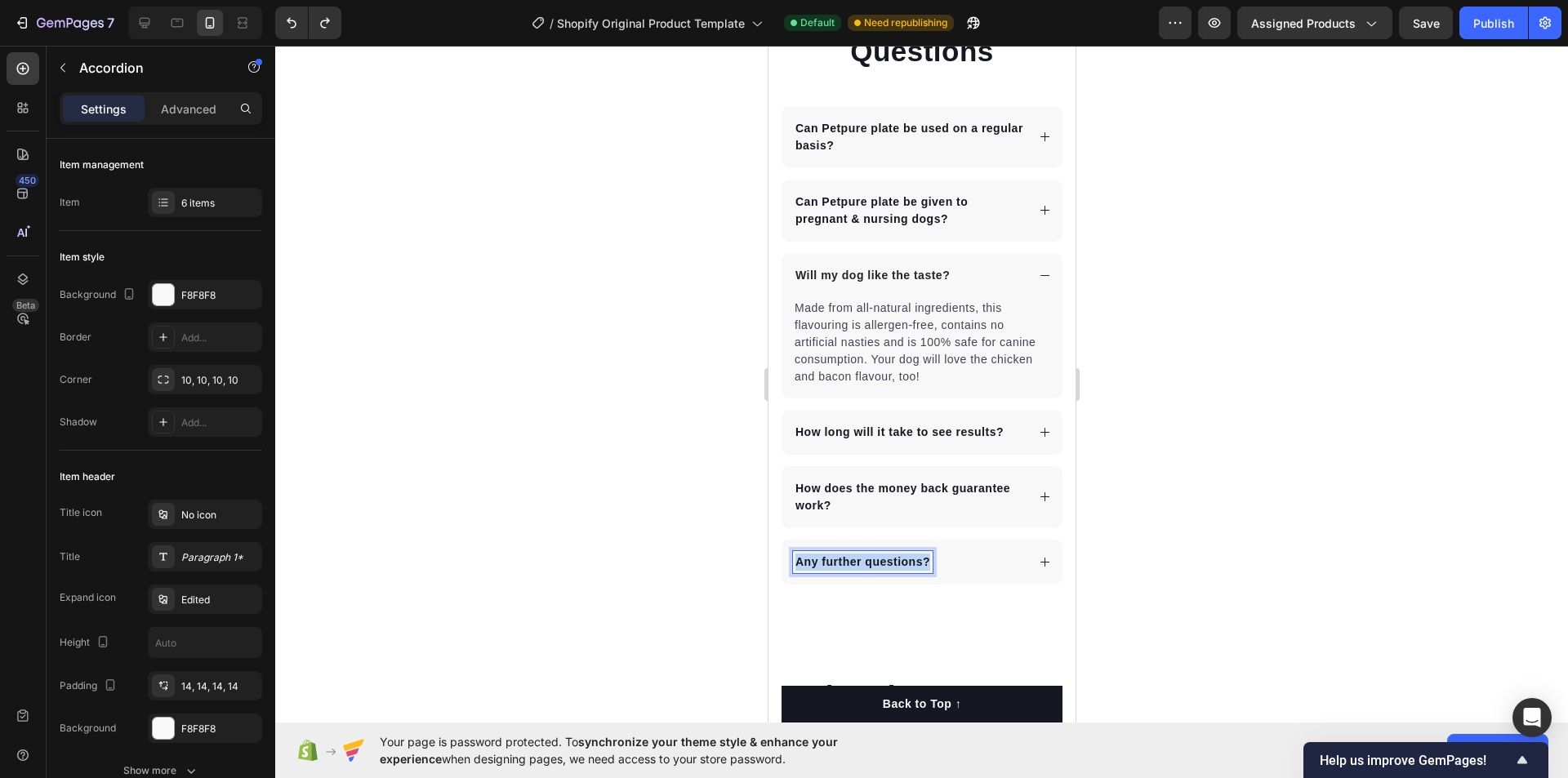
click at [831, 560] on p "Any further questions?" at bounding box center [861, 562] width 134 height 17
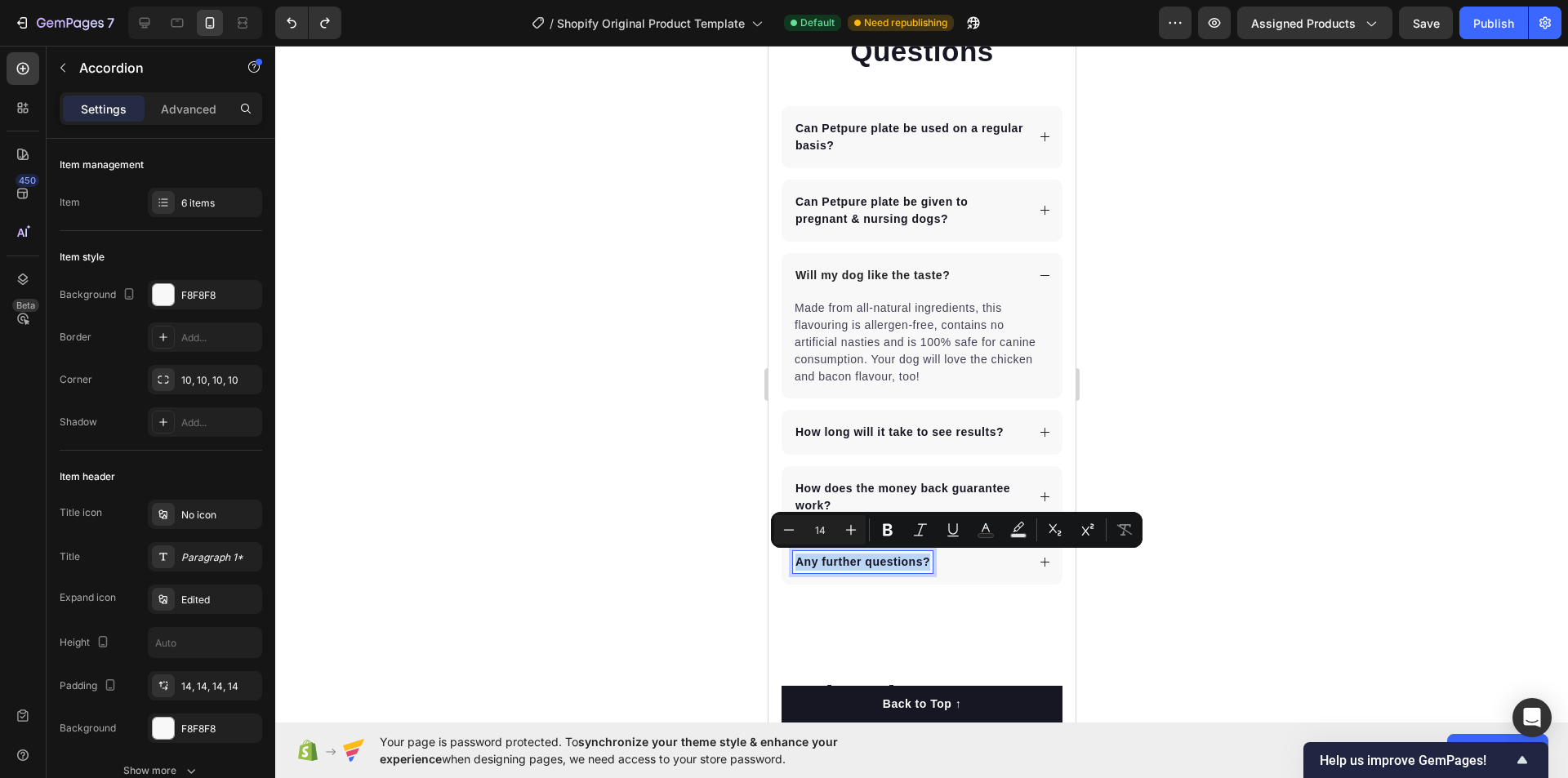
copy p "Any further questions?"
click at [871, 134] on p "Can Petpure plate be used on a regular basis?" at bounding box center [908, 138] width 228 height 35
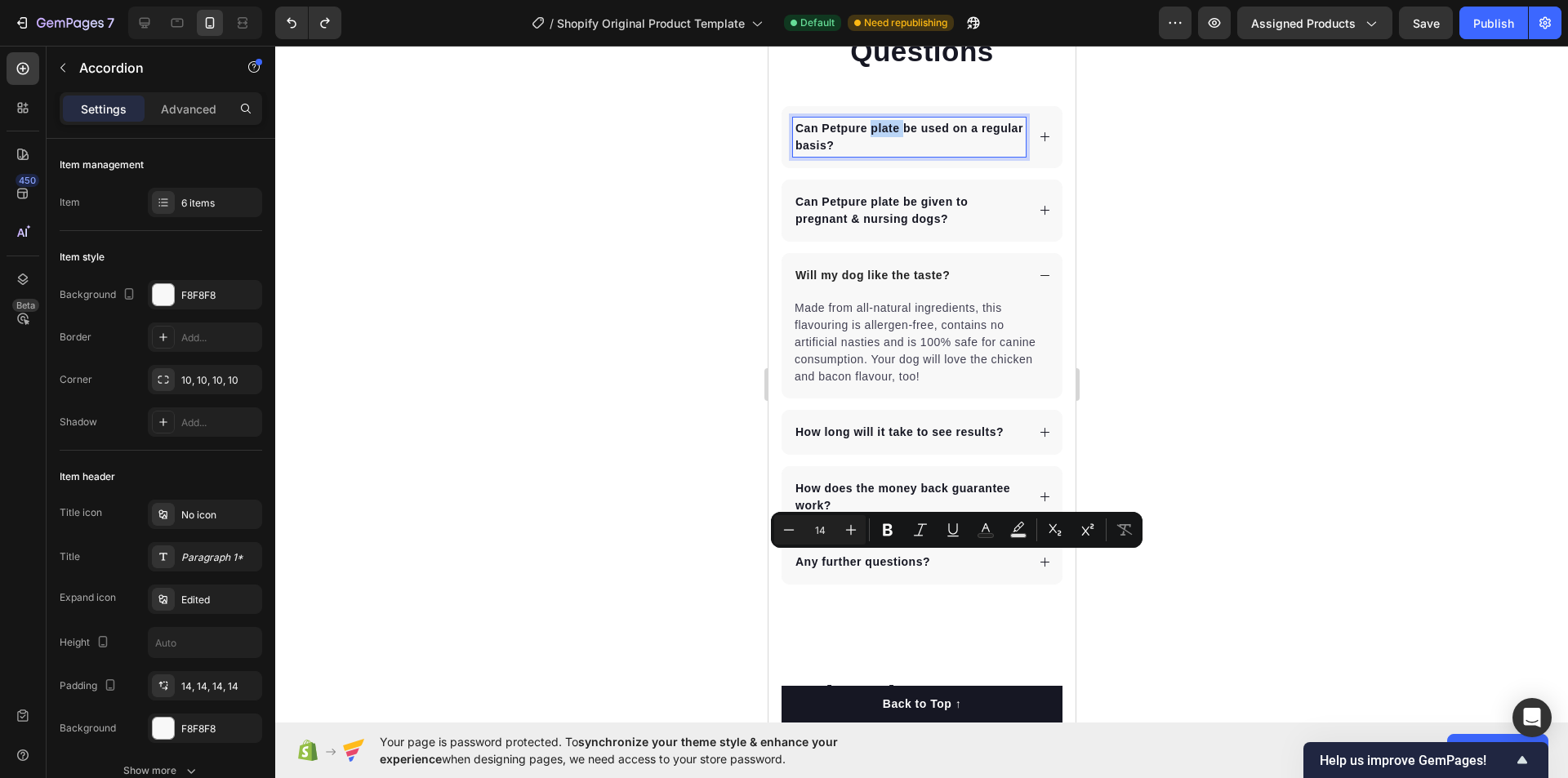
click at [871, 134] on p "Can Petpure plate be used on a regular basis?" at bounding box center [908, 138] width 228 height 35
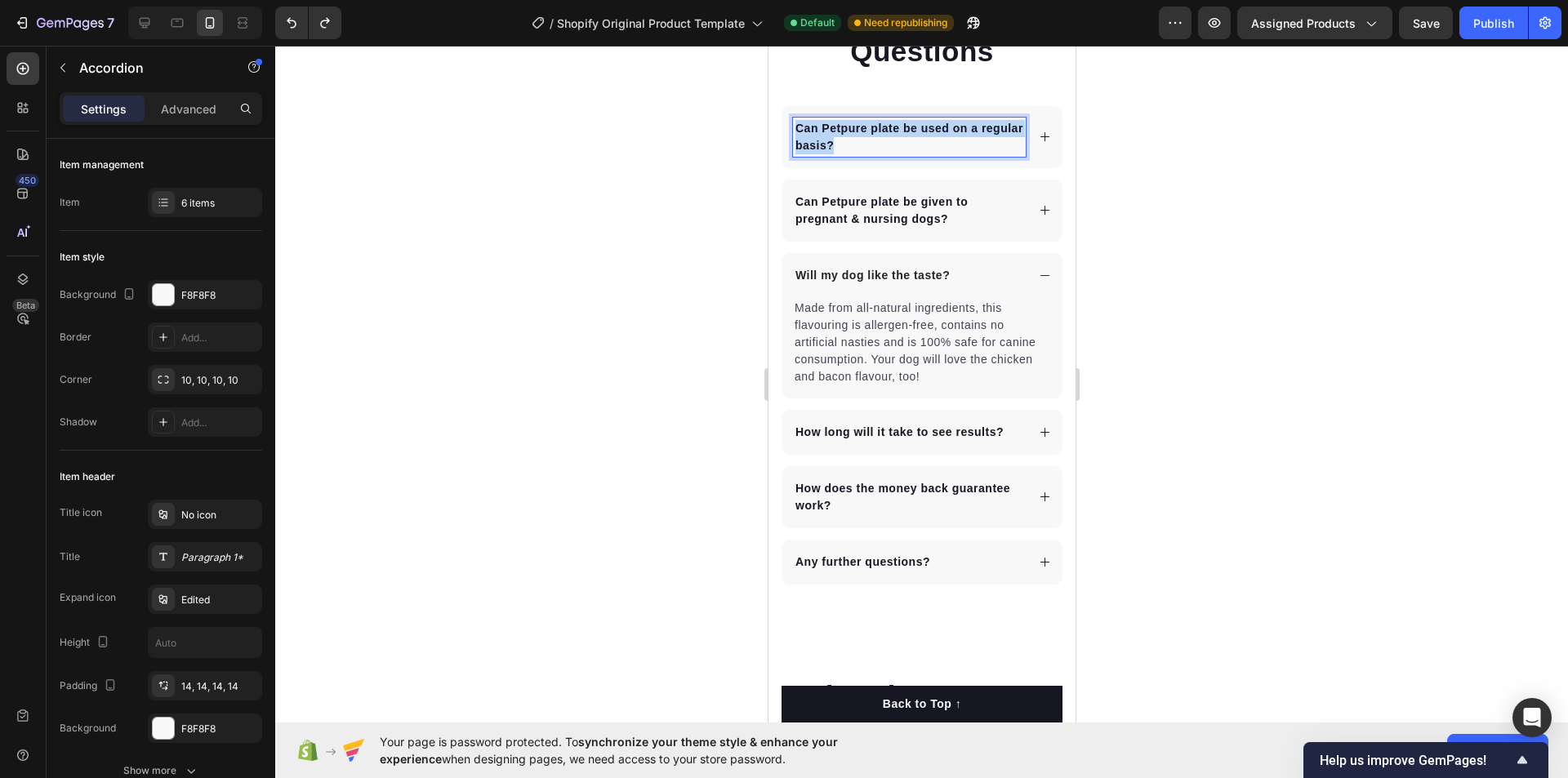
click at [871, 134] on p "Can Petpure plate be used on a regular basis?" at bounding box center [908, 138] width 228 height 35
click at [1038, 134] on icon at bounding box center [1044, 137] width 12 height 12
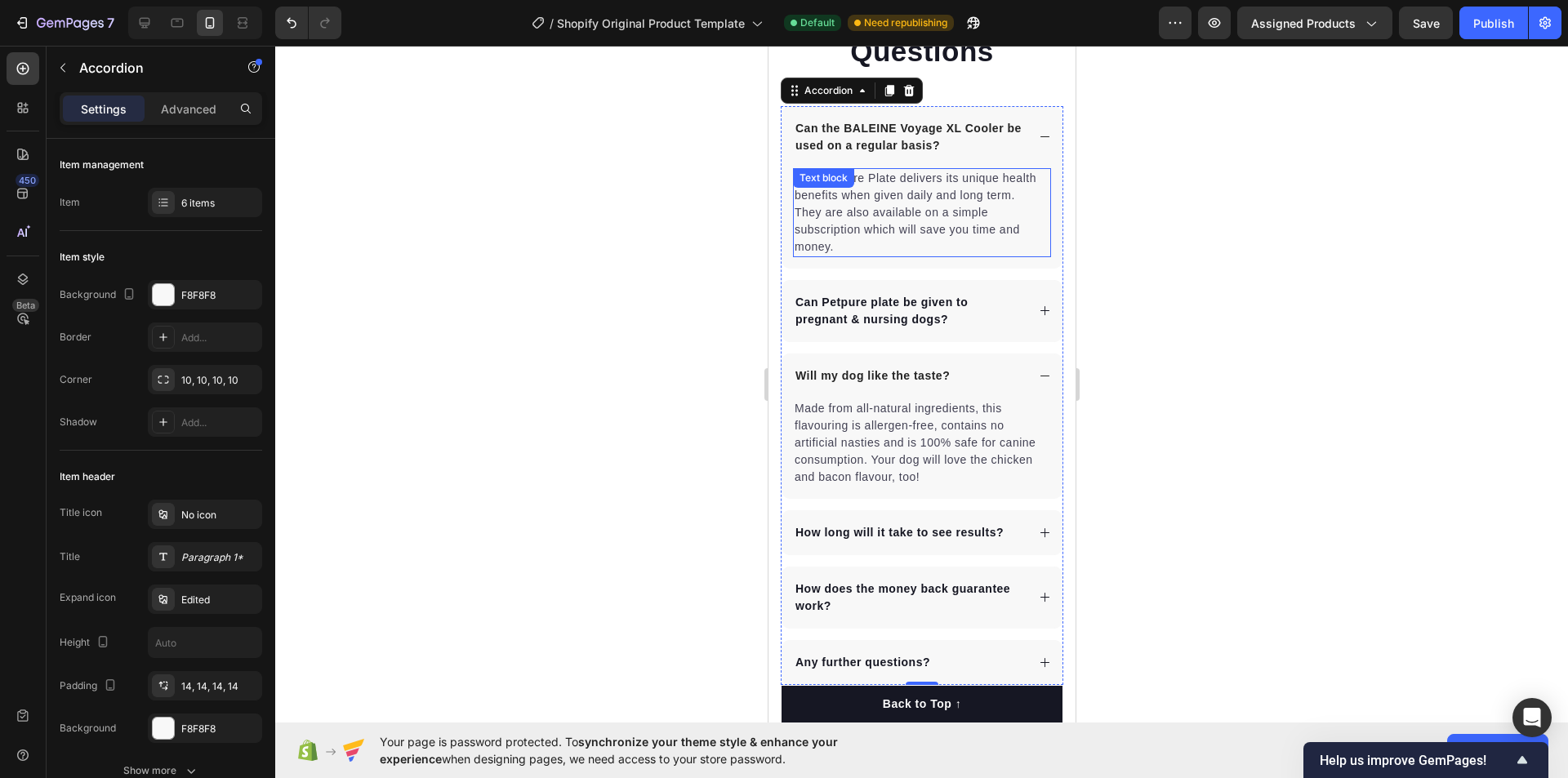
click at [895, 200] on p "Yes, Petpure Plate delivers its unique health benefits when given daily and lon…" at bounding box center [921, 213] width 255 height 86
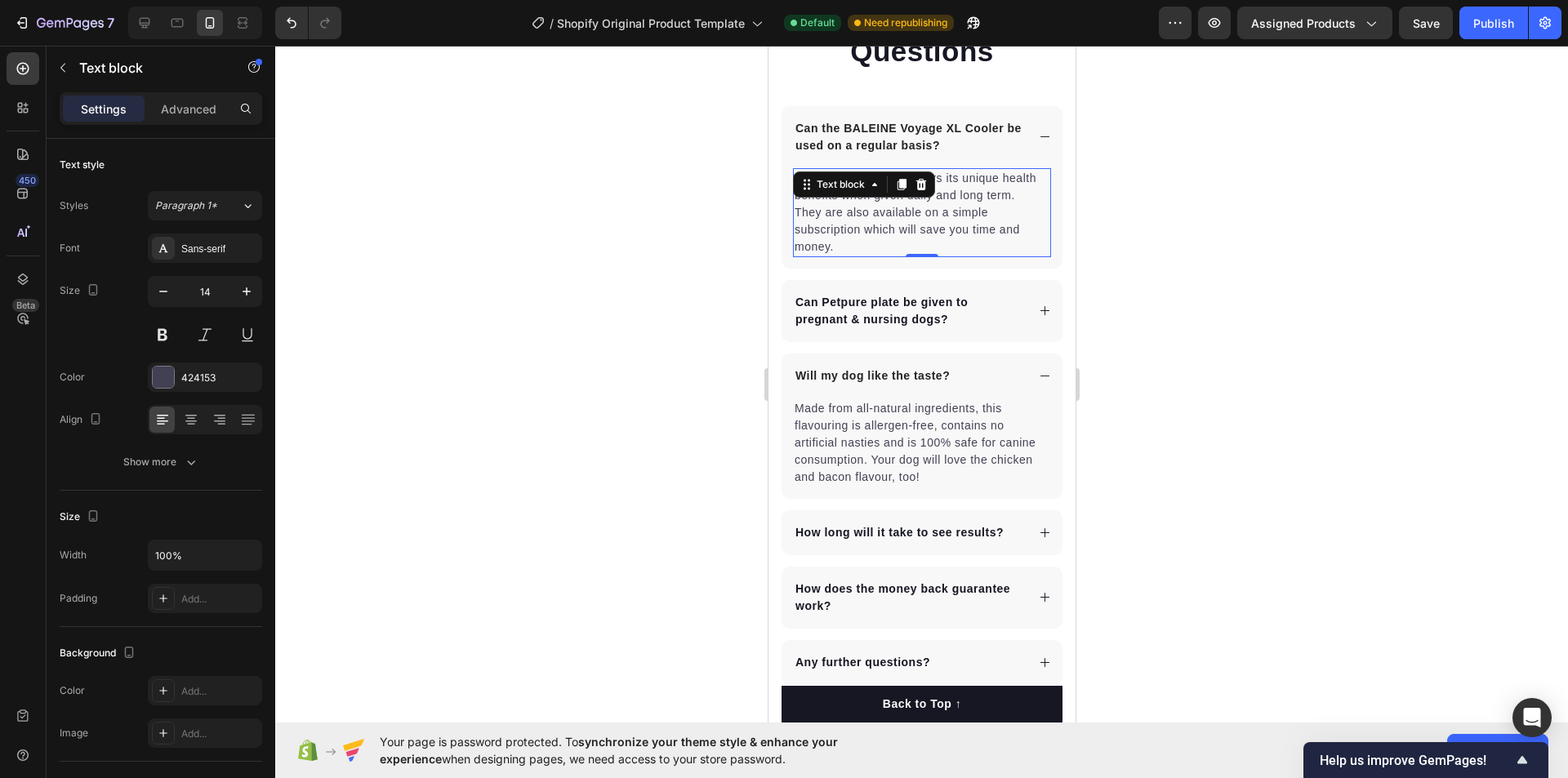
click at [895, 200] on p "Yes, Petpure Plate delivers its unique health benefits when given daily and lon…" at bounding box center [921, 213] width 255 height 86
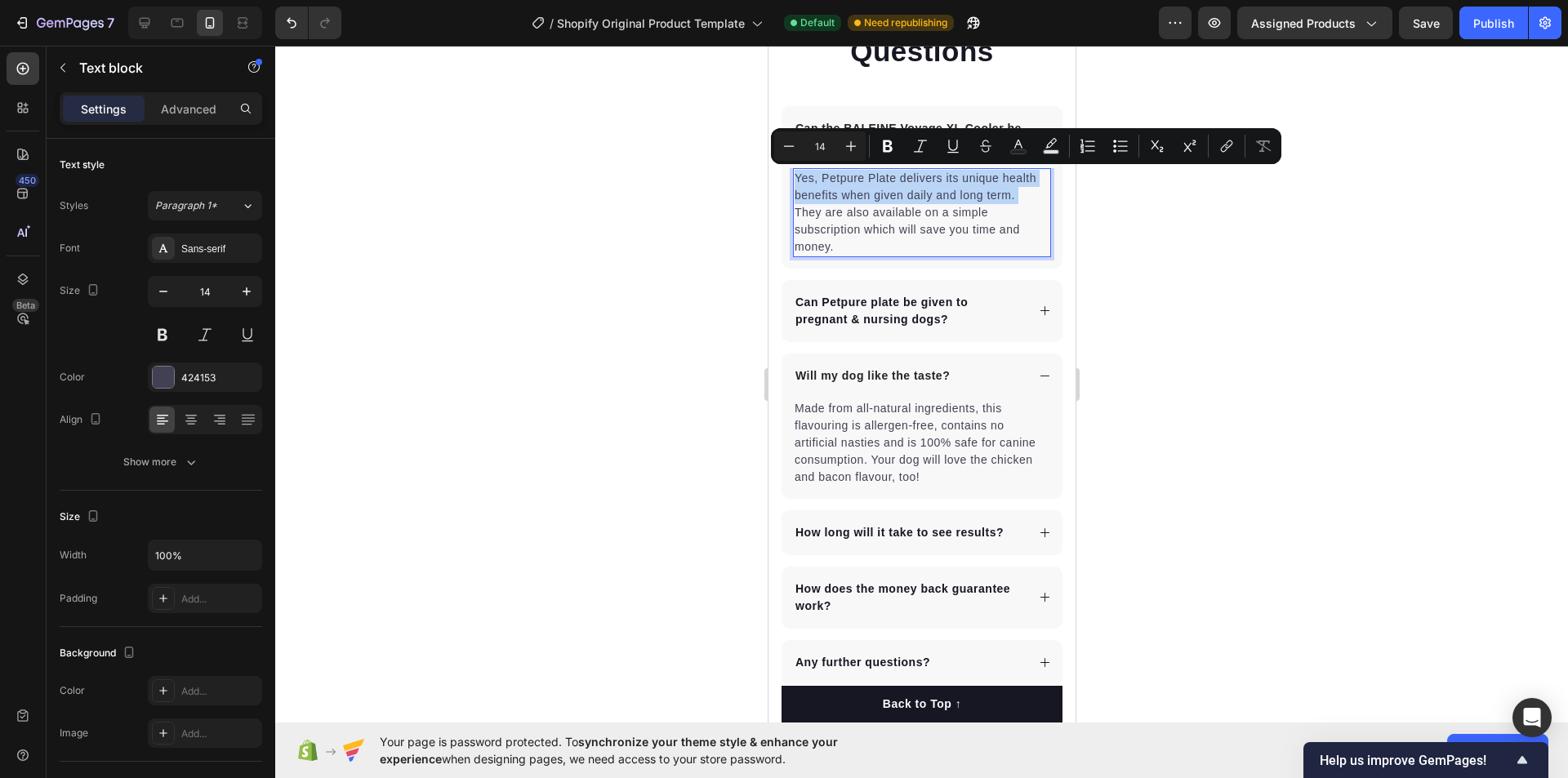
click at [895, 200] on p "Yes, Petpure Plate delivers its unique health benefits when given daily and lon…" at bounding box center [921, 213] width 255 height 86
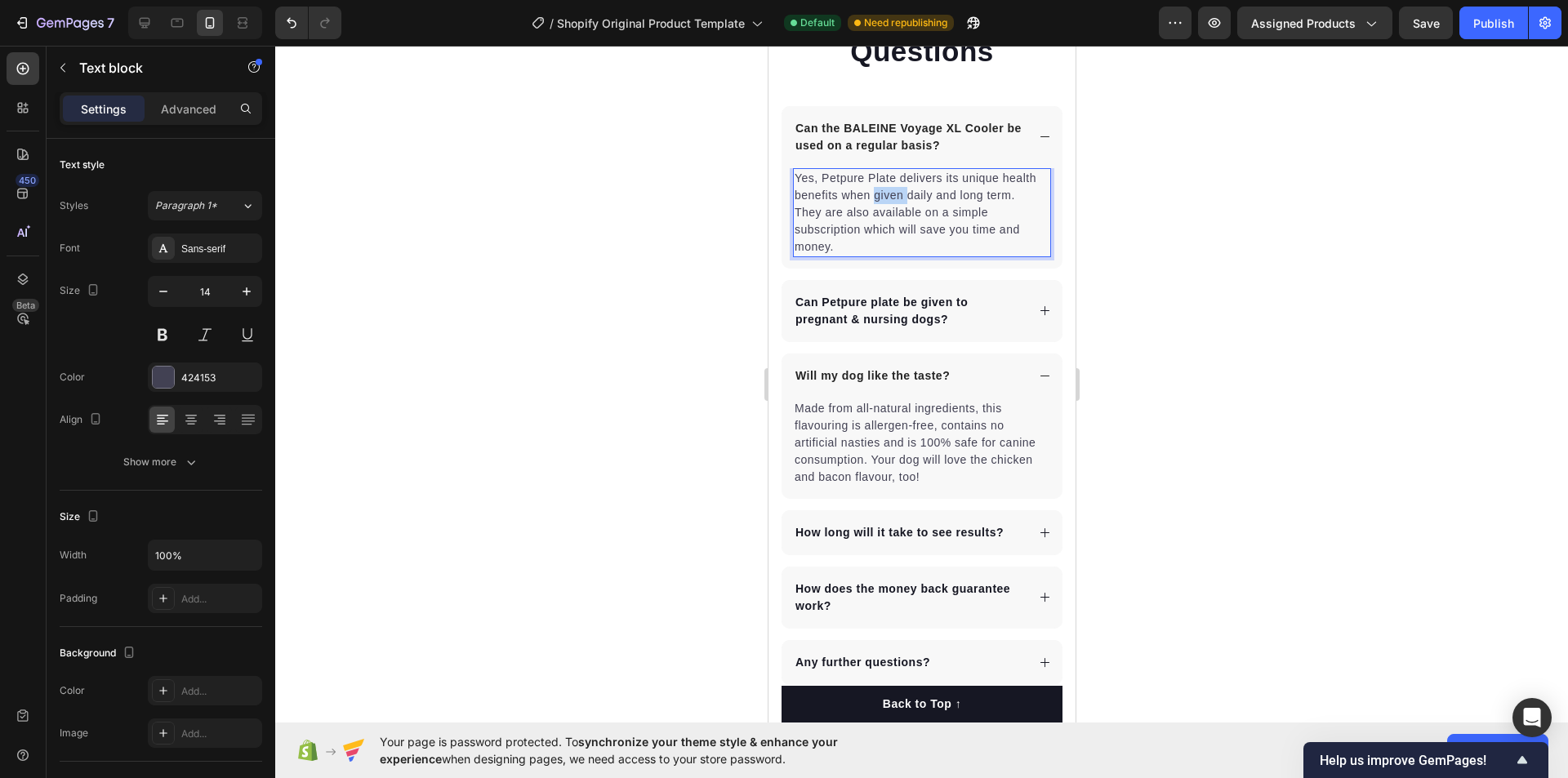
click at [895, 200] on p "Yes, Petpure Plate delivers its unique health benefits when given daily and lon…" at bounding box center [921, 213] width 255 height 86
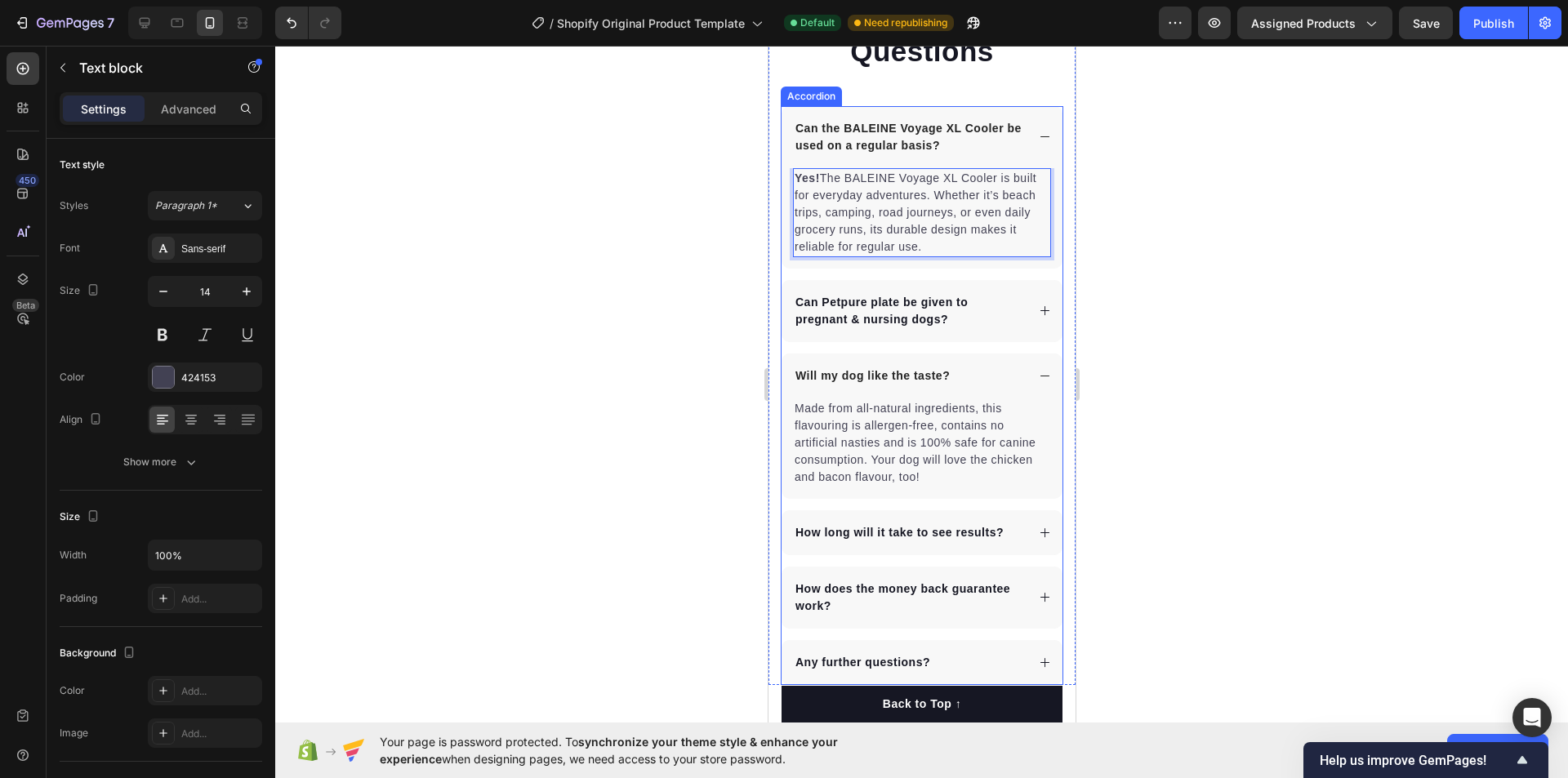
click at [847, 312] on p "Can Petpure plate be given to pregnant & nursing dogs?" at bounding box center [908, 312] width 228 height 35
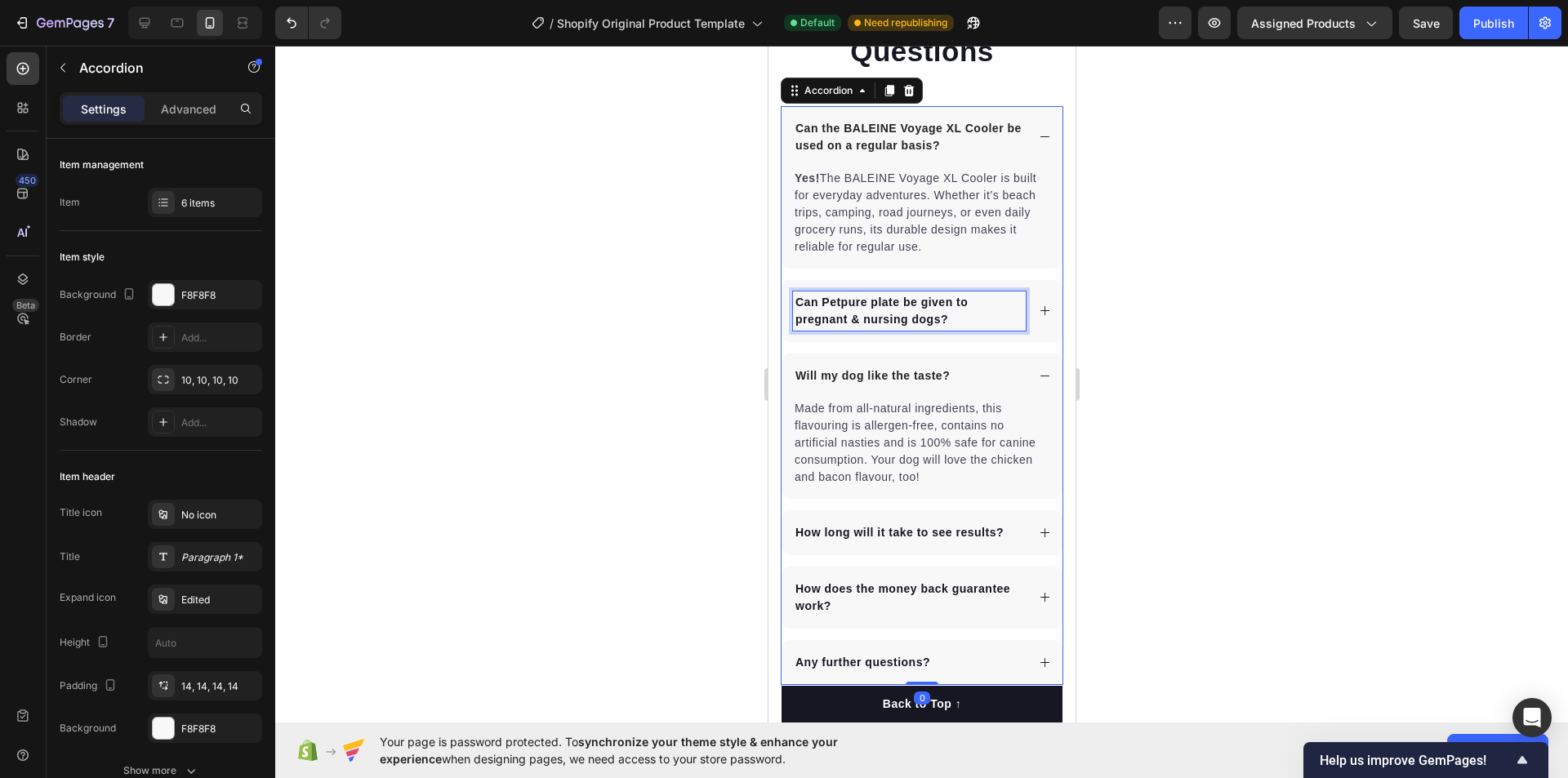
click at [847, 312] on p "Can Petpure plate be given to pregnant & nursing dogs?" at bounding box center [908, 312] width 228 height 35
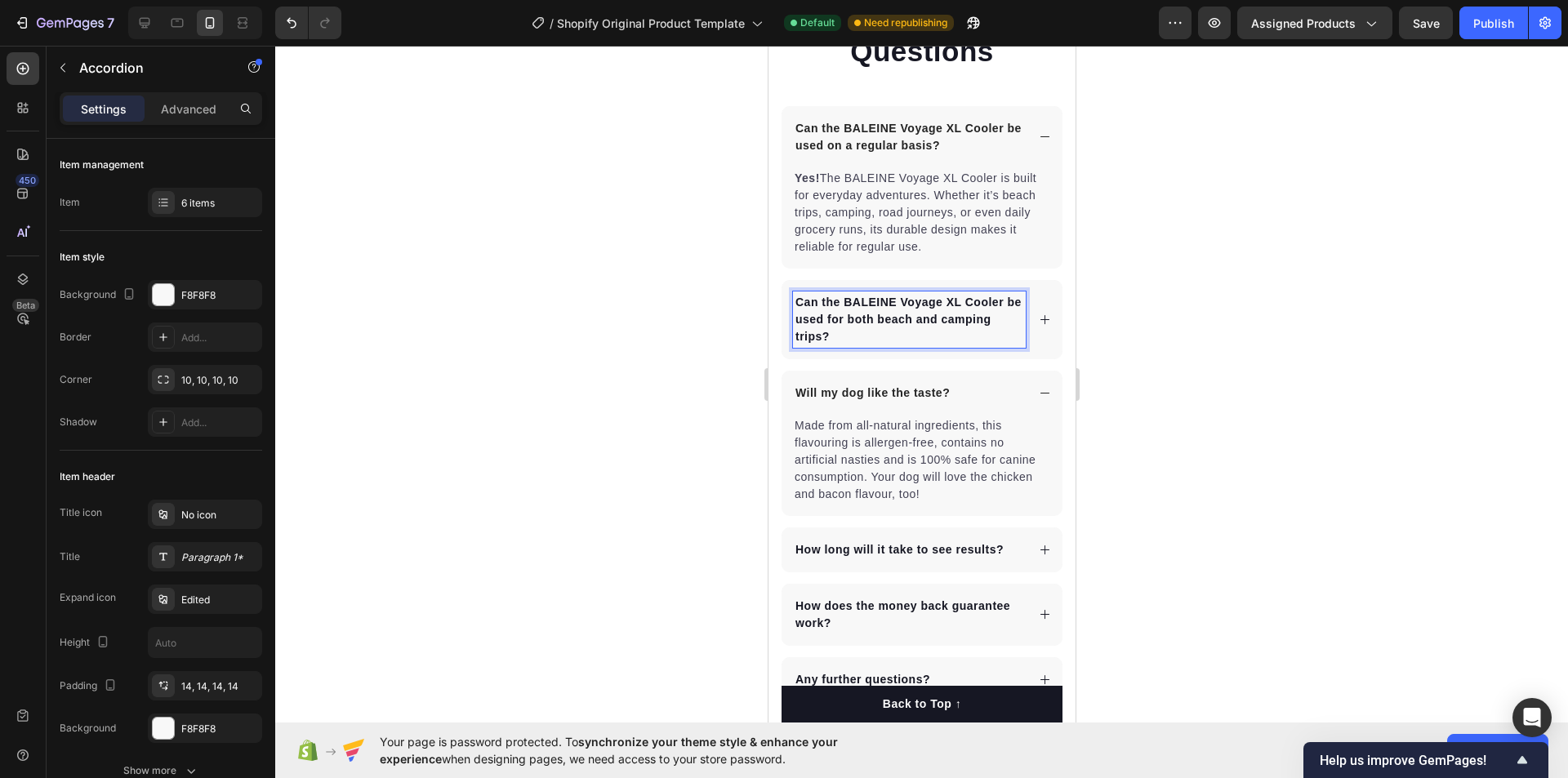
click at [1040, 322] on icon at bounding box center [1044, 319] width 9 height 9
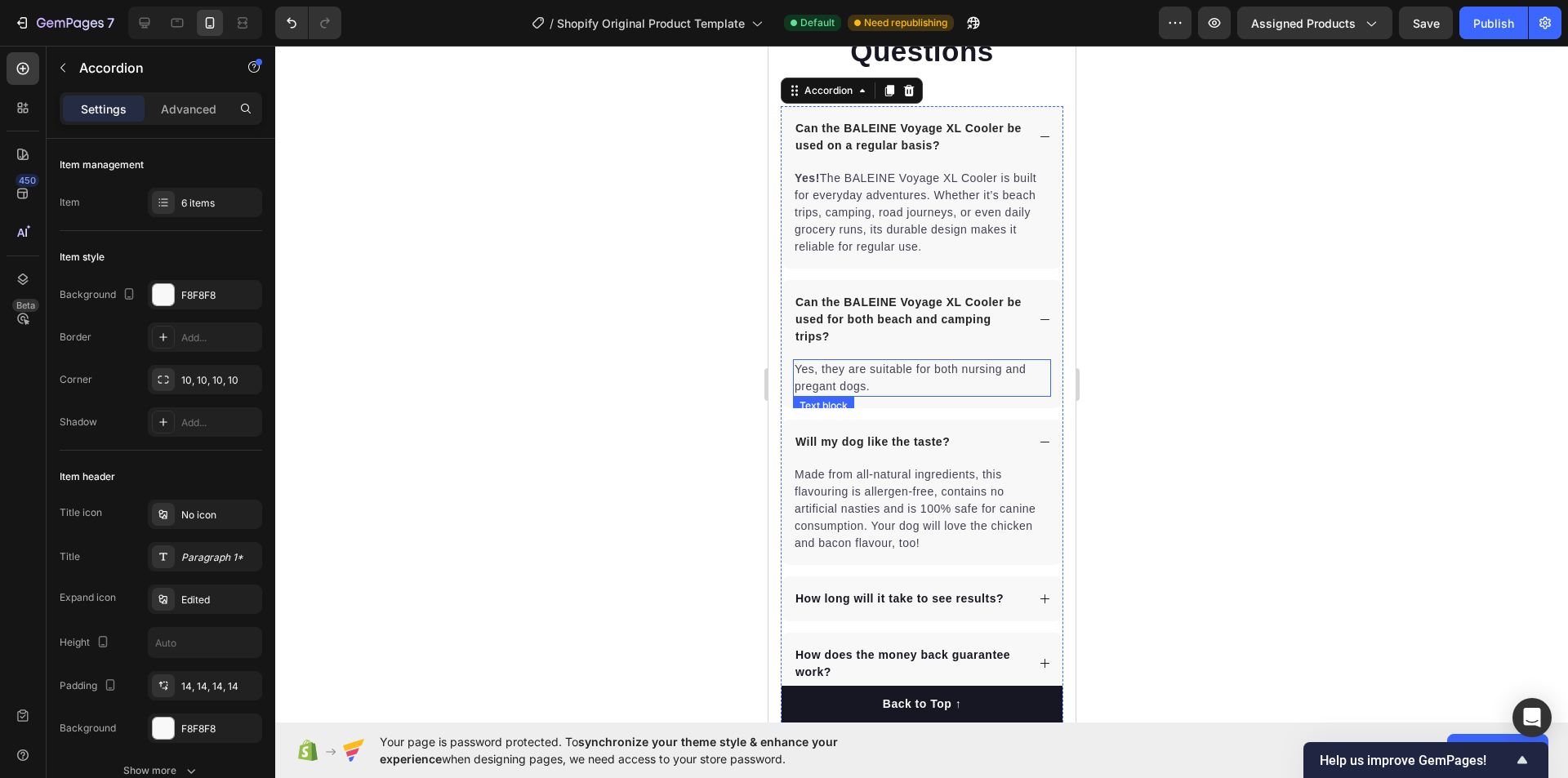
click at [853, 363] on p "Yes, they are suitable for both nursing and pregant dogs." at bounding box center [921, 378] width 255 height 35
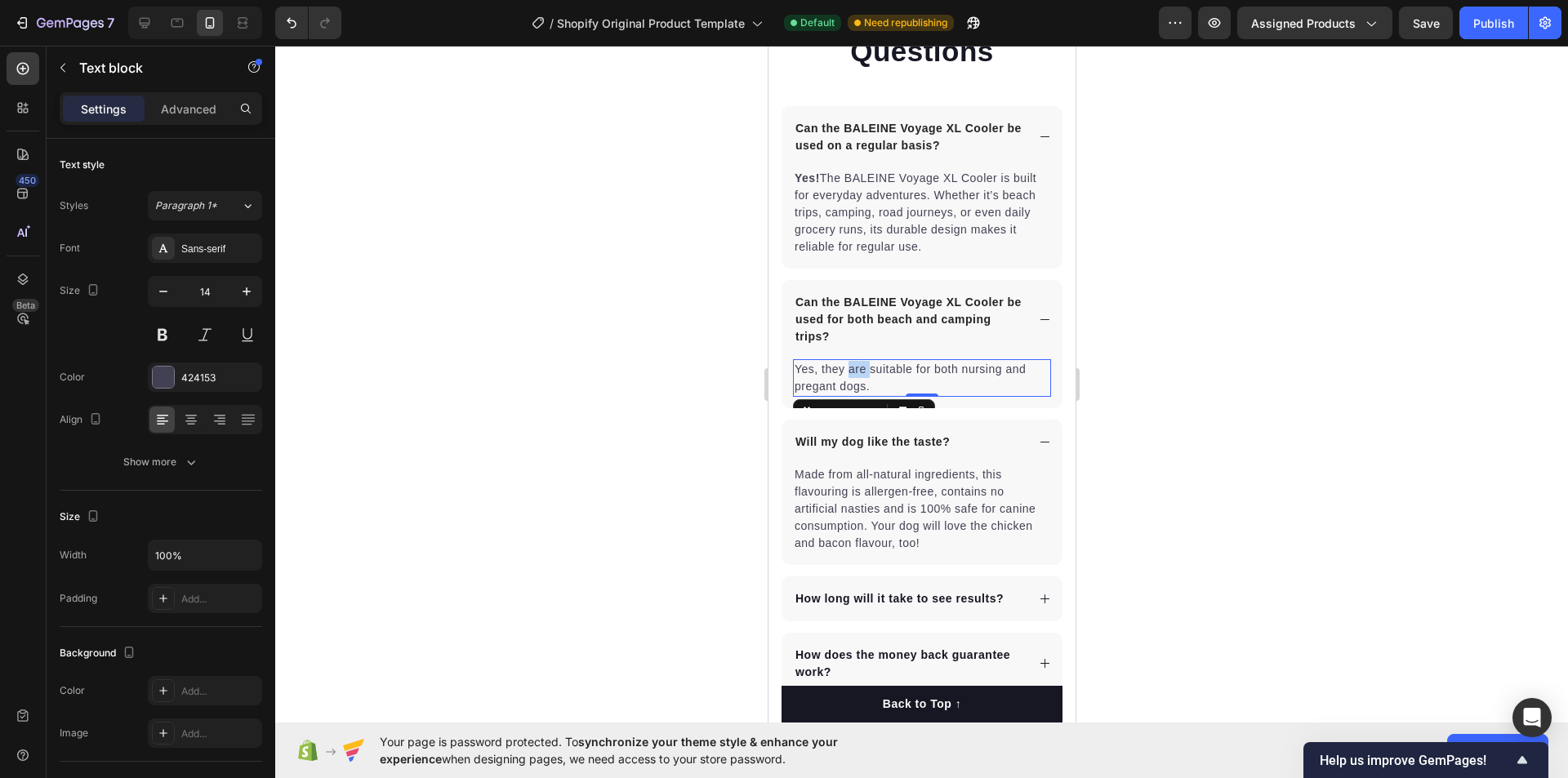
click at [853, 363] on p "Yes, they are suitable for both nursing and pregant dogs." at bounding box center [921, 378] width 255 height 35
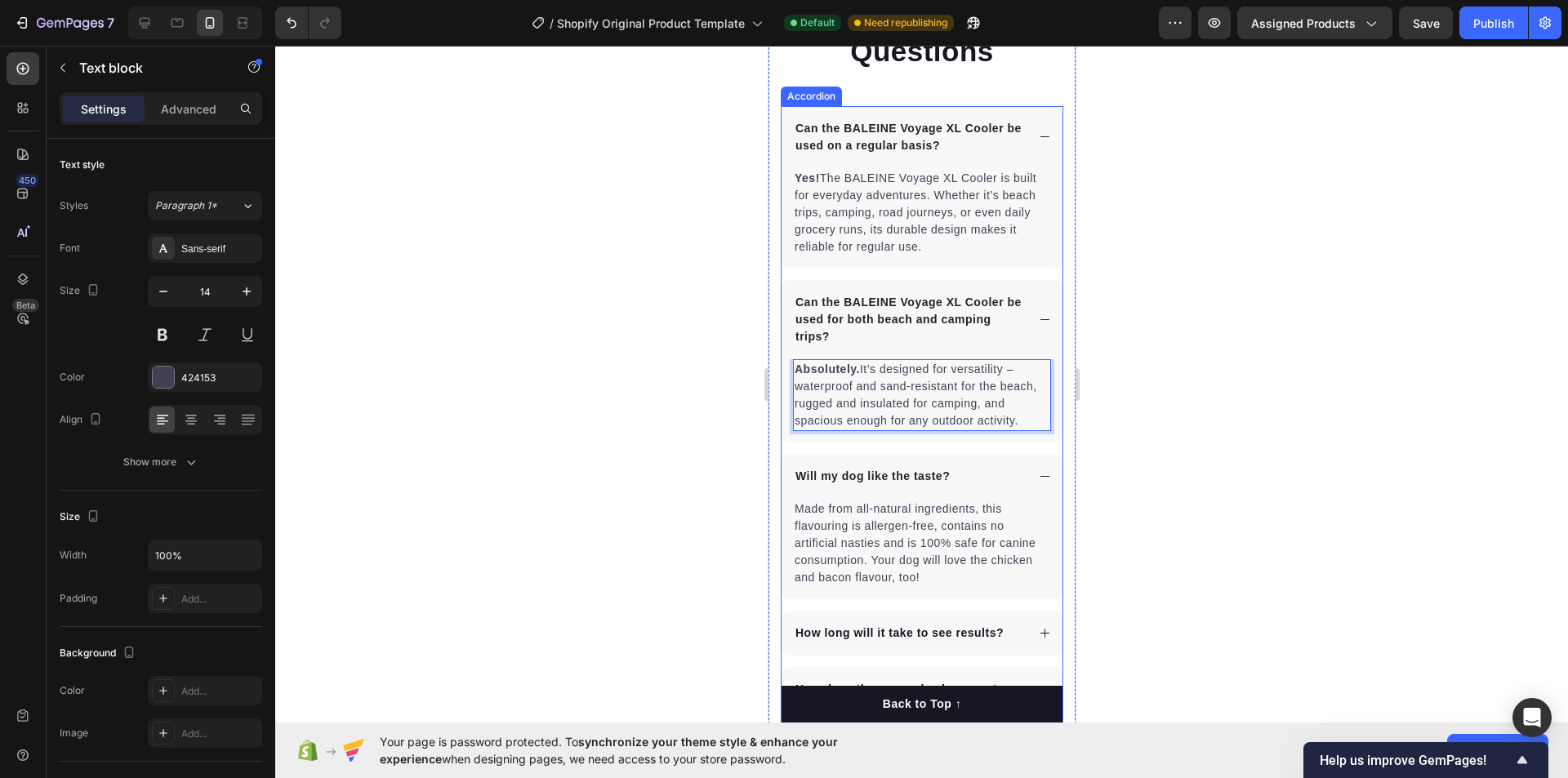
click at [841, 472] on p "Will my dog like the taste?" at bounding box center [871, 476] width 154 height 17
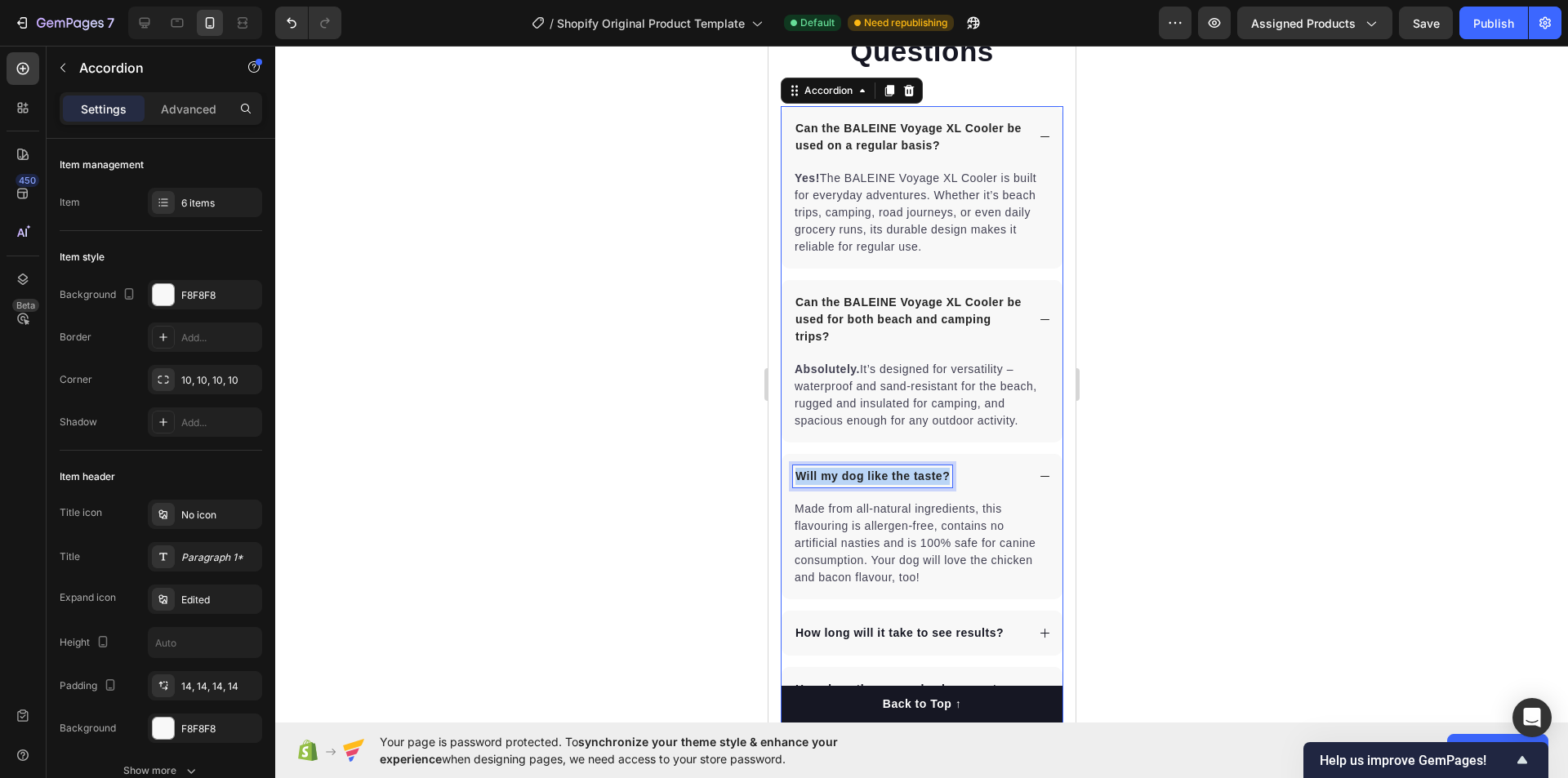
click at [841, 472] on p "Will my dog like the taste?" at bounding box center [871, 476] width 154 height 17
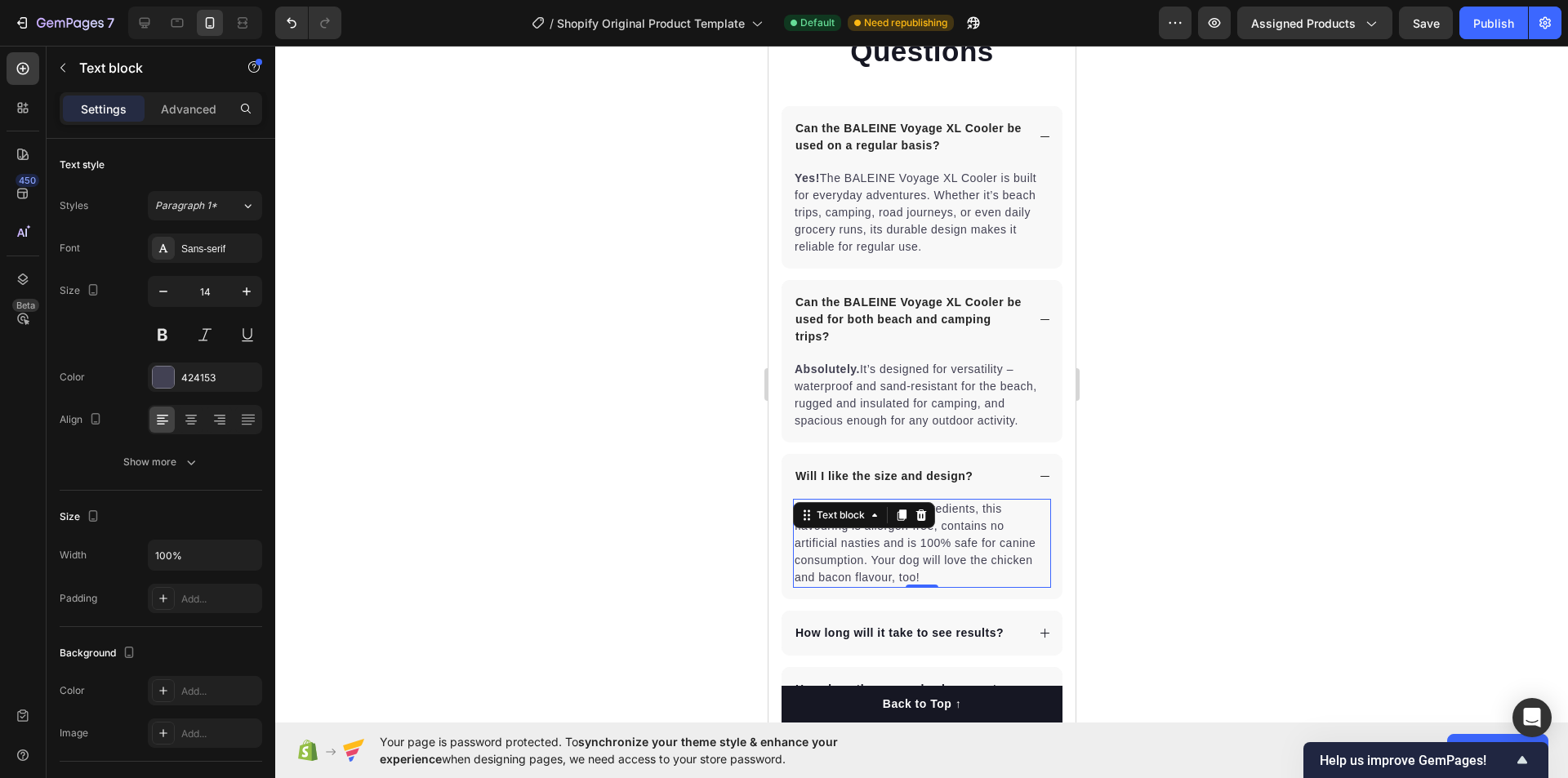
click at [869, 533] on p "Made from all-natural ingredients, this flavouring is allergen-free, contains n…" at bounding box center [921, 543] width 255 height 86
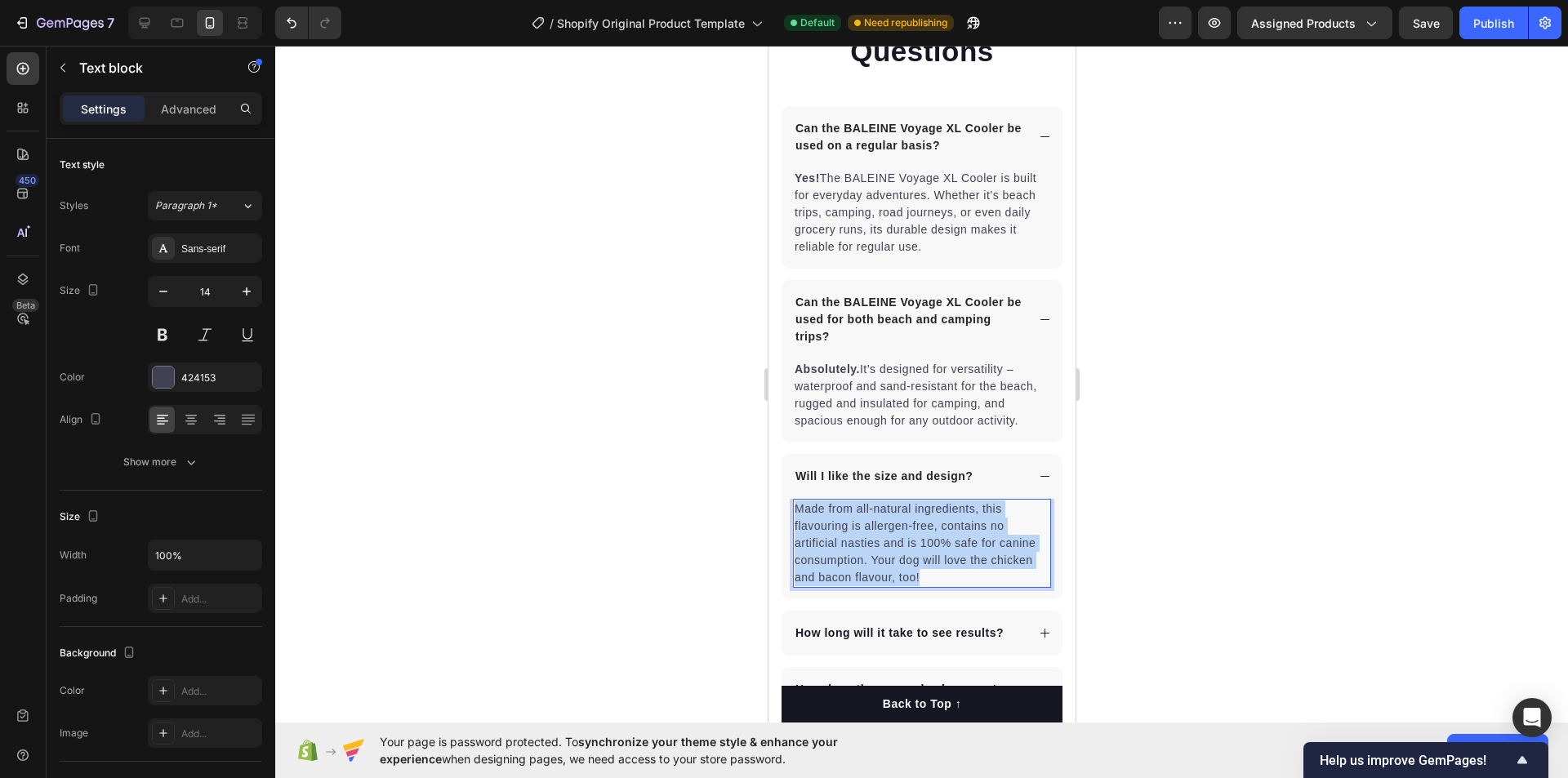
click at [869, 533] on p "Made from all-natural ingredients, this flavouring is allergen-free, contains n…" at bounding box center [921, 543] width 255 height 86
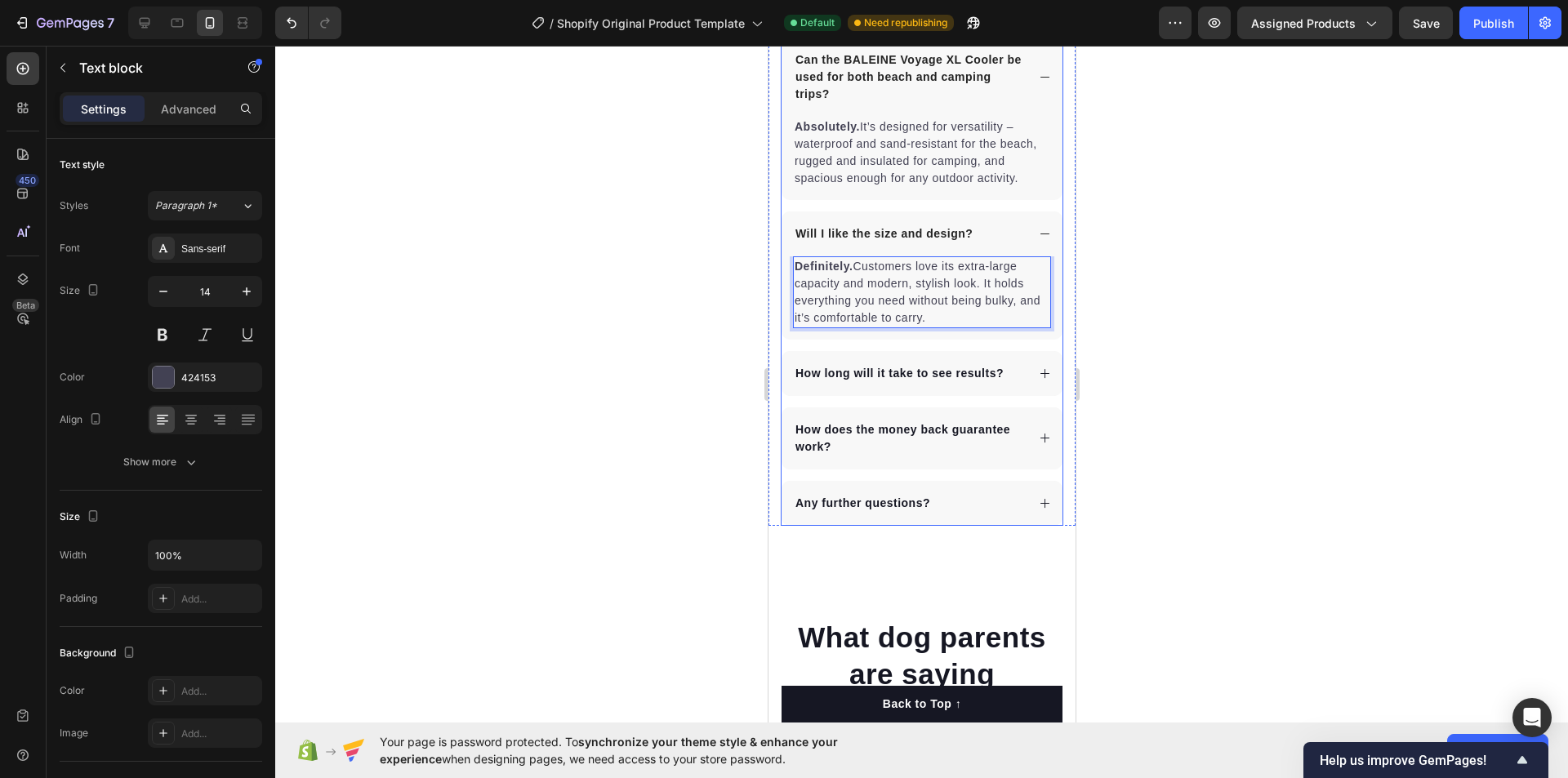
scroll to position [4720, 0]
click at [900, 366] on p "How long will it take to see results?" at bounding box center [899, 371] width 209 height 17
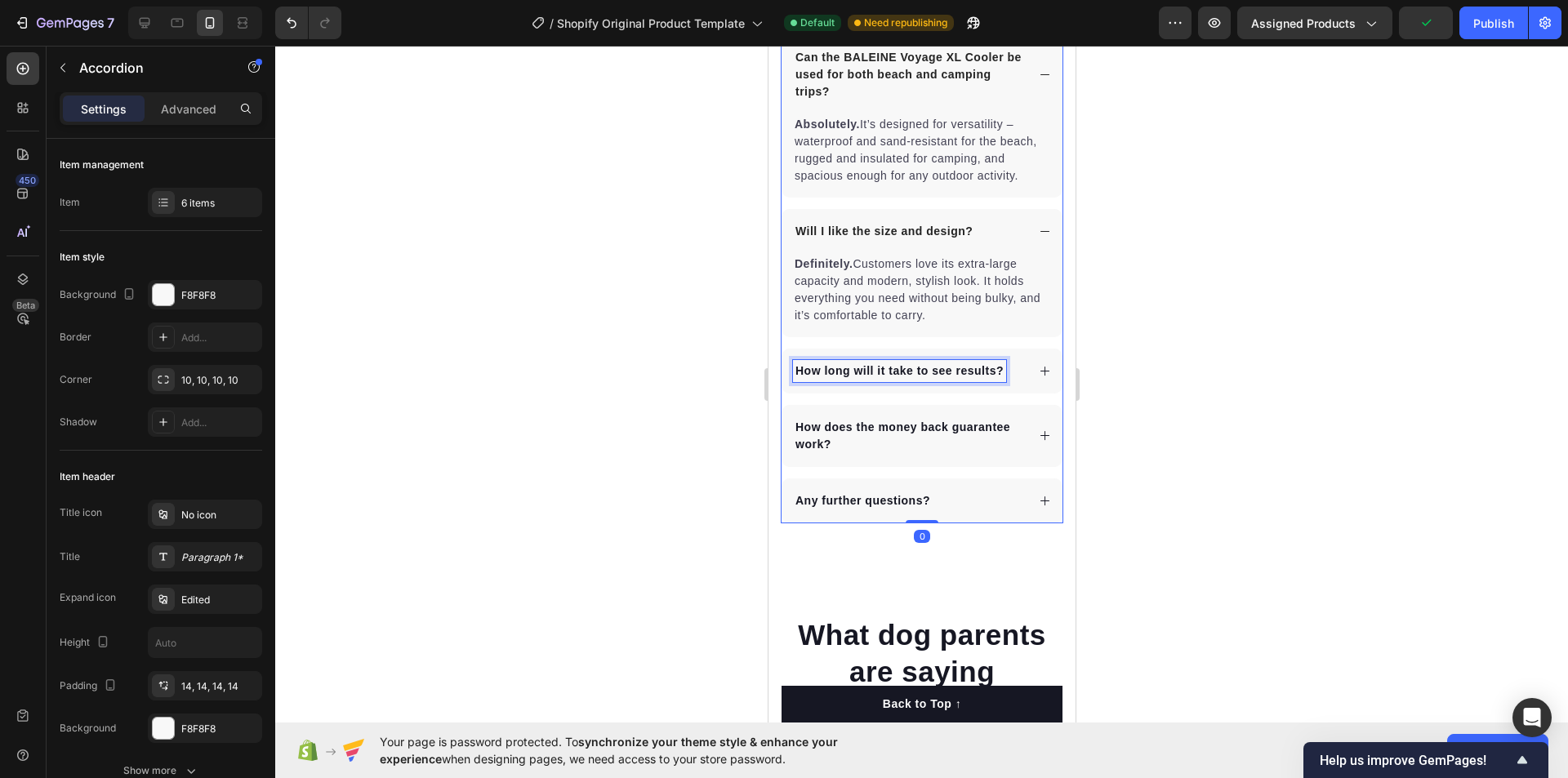
click at [900, 366] on p "How long will it take to see results?" at bounding box center [899, 371] width 209 height 17
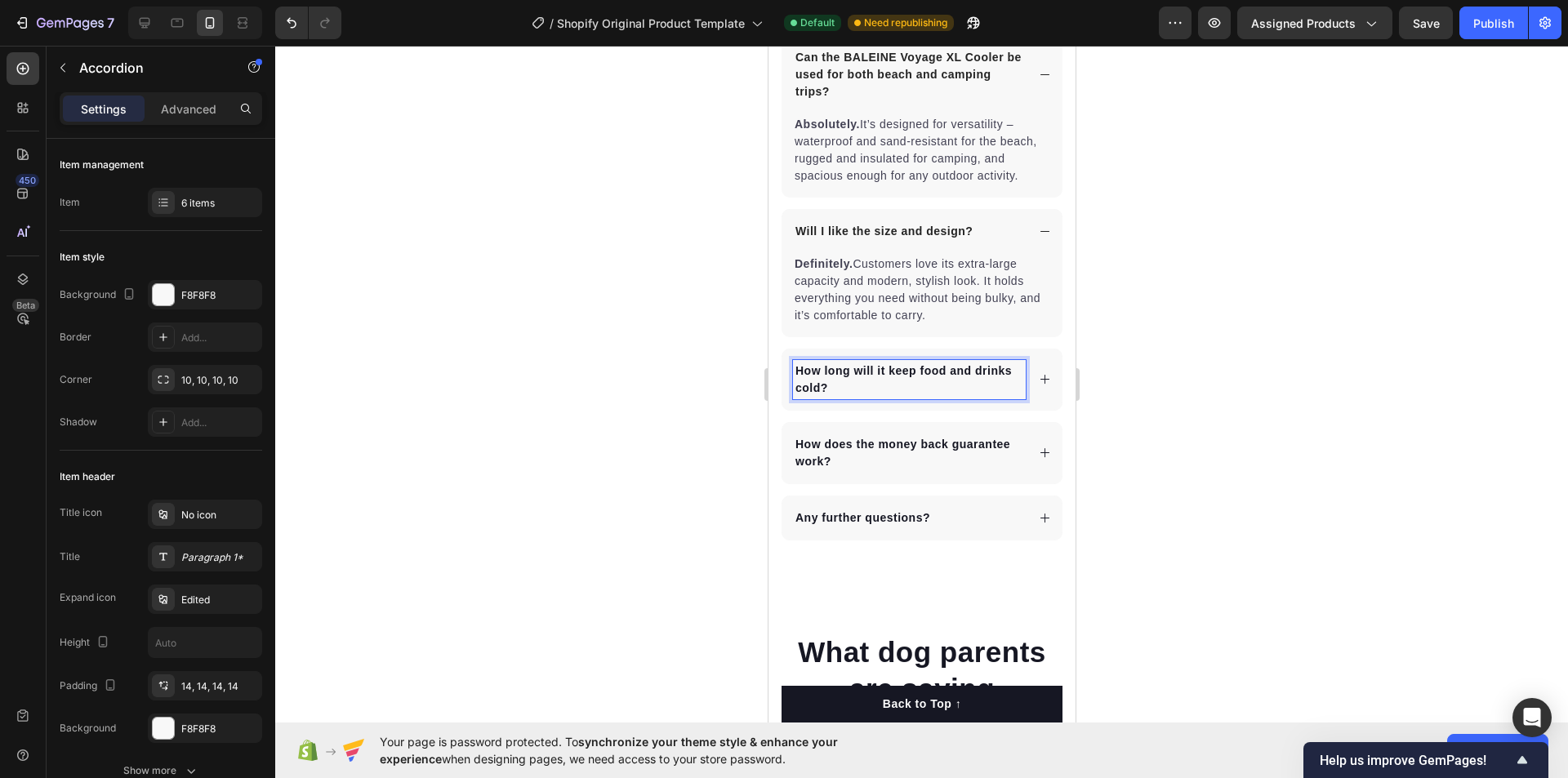
click at [1038, 379] on icon at bounding box center [1044, 379] width 12 height 12
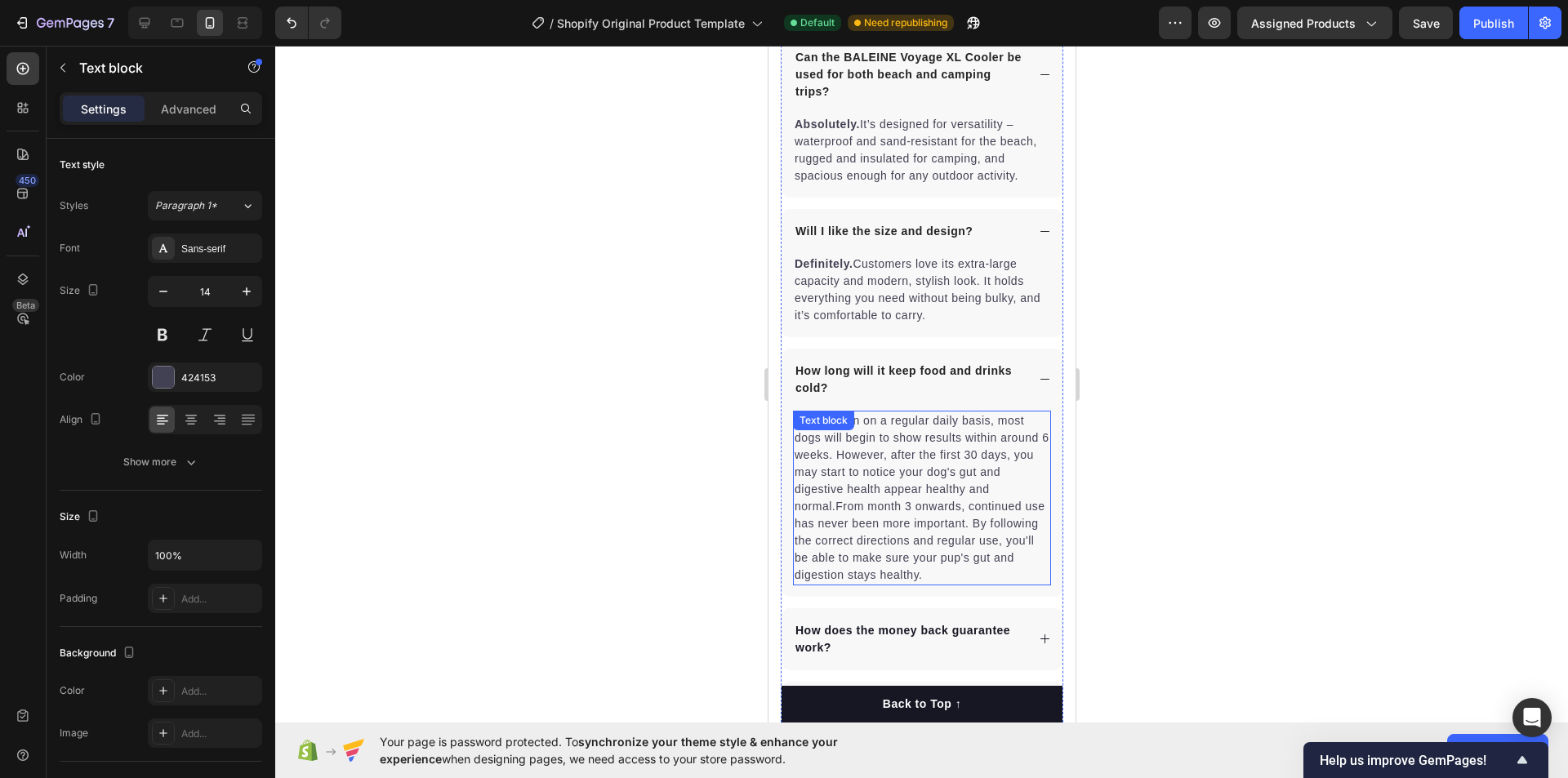
click at [894, 479] on p "When taken on a regular daily basis, most dogs will begin to show results withi…" at bounding box center [921, 498] width 255 height 171
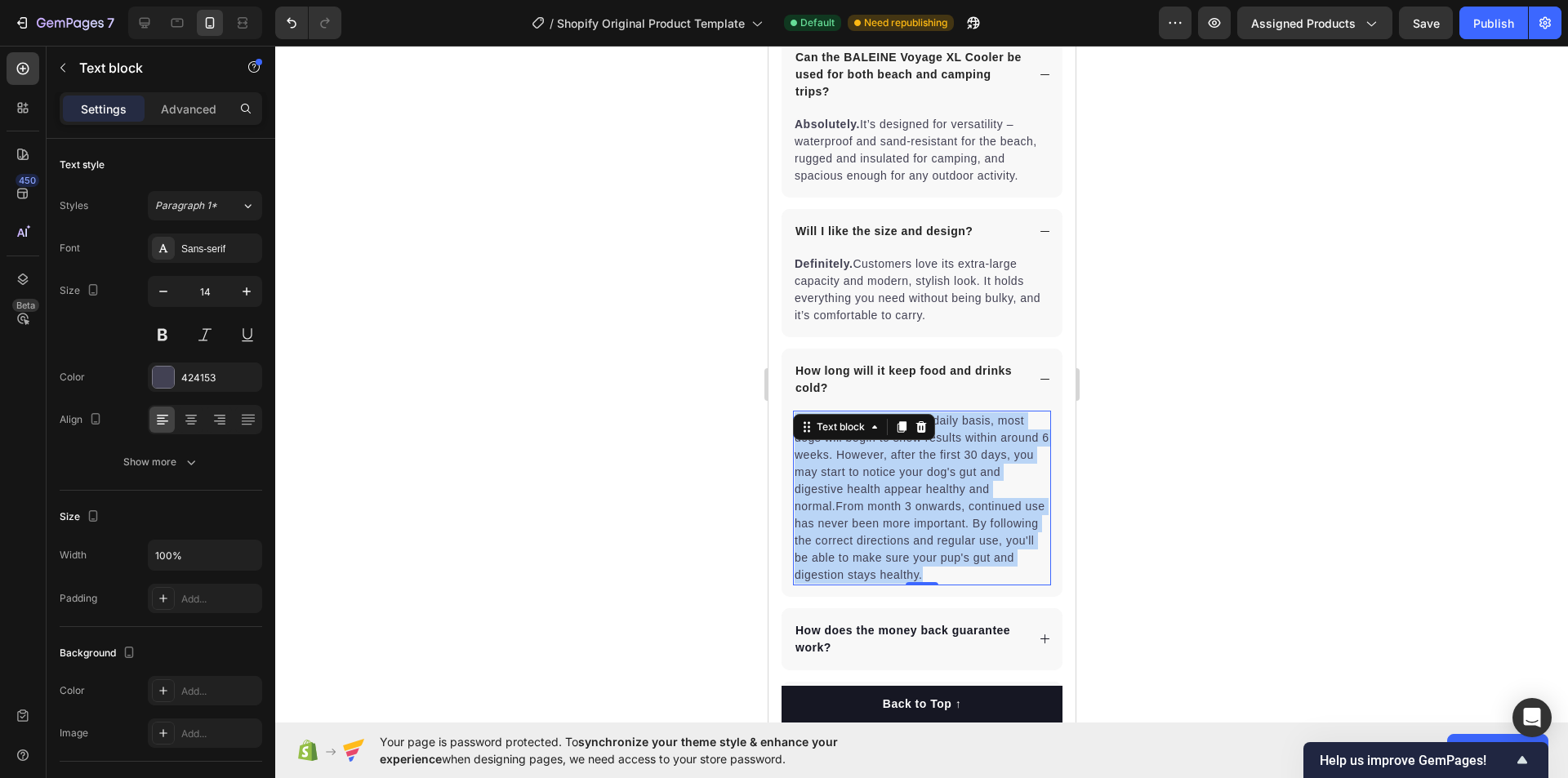
click at [894, 479] on p "When taken on a regular daily basis, most dogs will begin to show results withi…" at bounding box center [921, 498] width 255 height 171
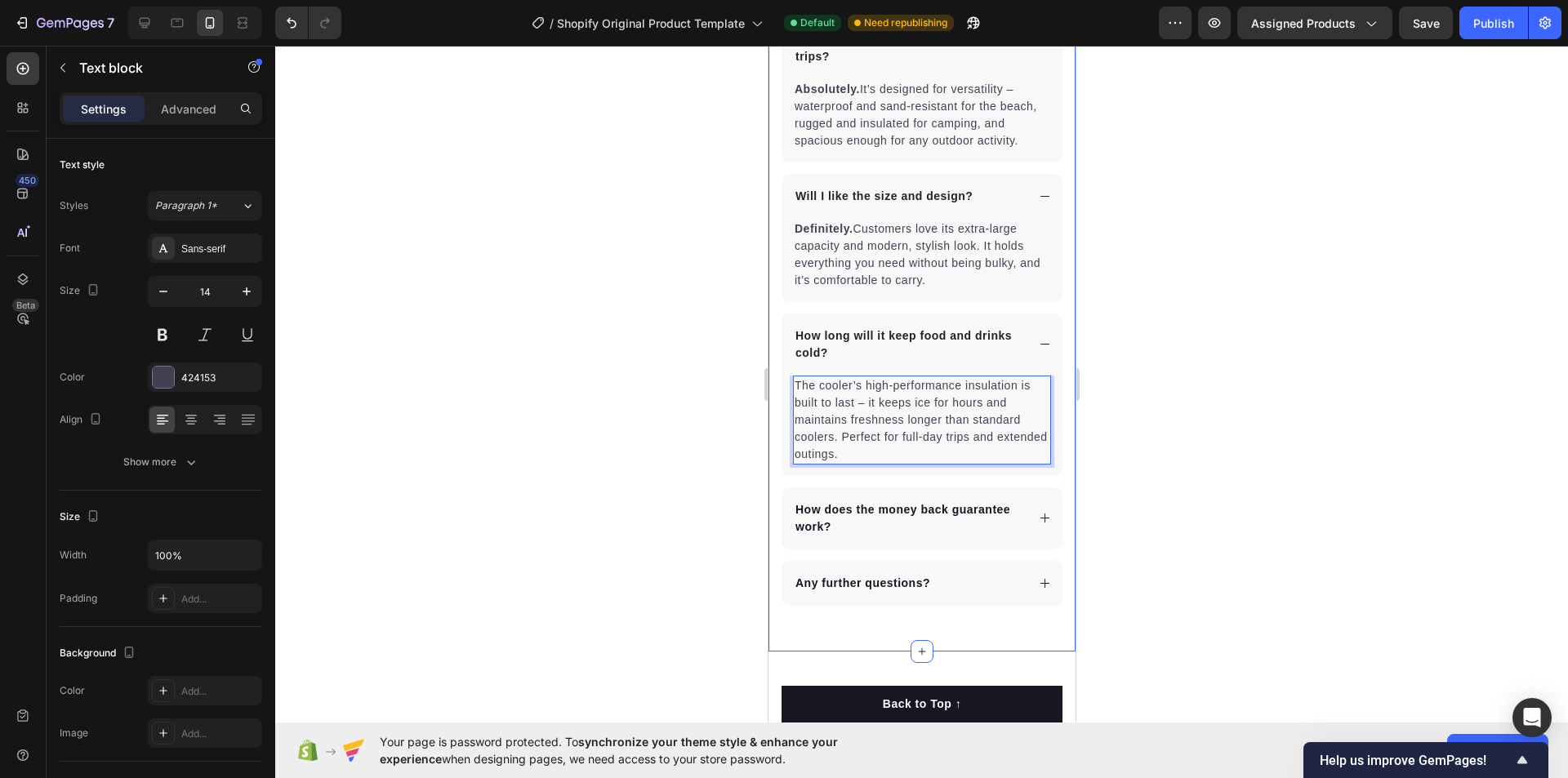
scroll to position [4802, 0]
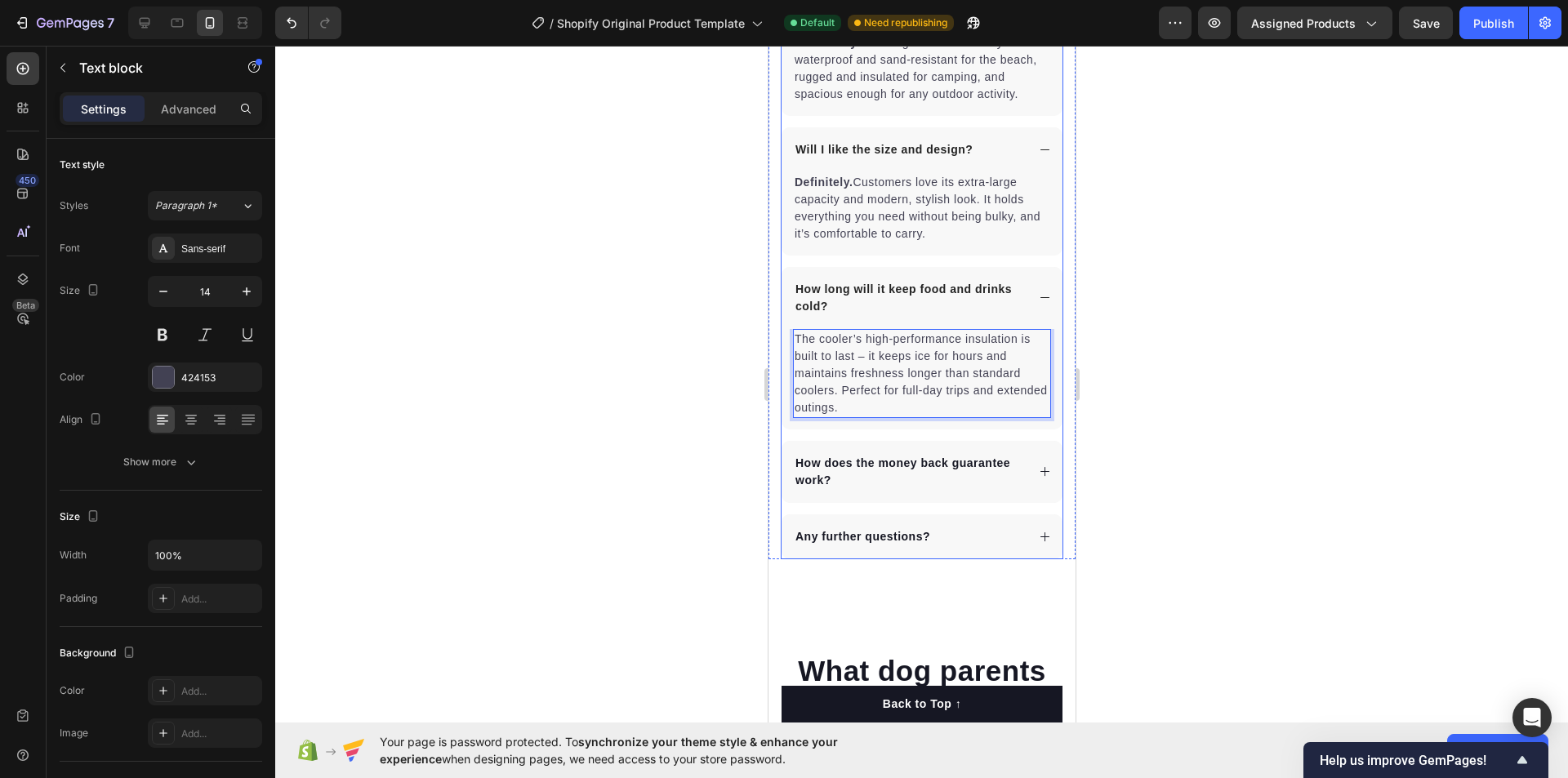
click at [838, 480] on p "How does the money back guarantee work?" at bounding box center [908, 472] width 228 height 35
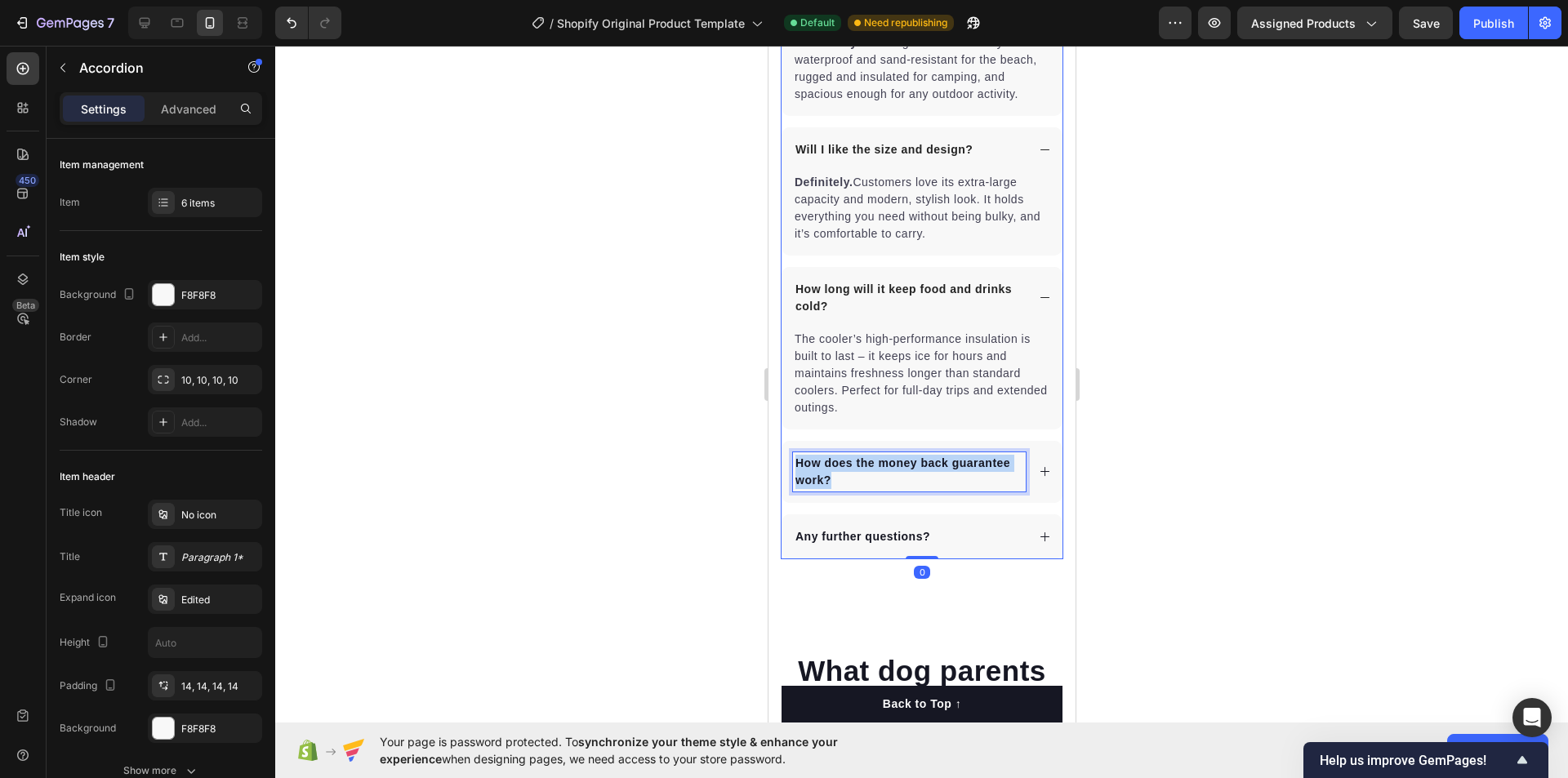
click at [838, 480] on p "How does the money back guarantee work?" at bounding box center [908, 472] width 228 height 35
click at [1038, 477] on icon at bounding box center [1044, 471] width 12 height 12
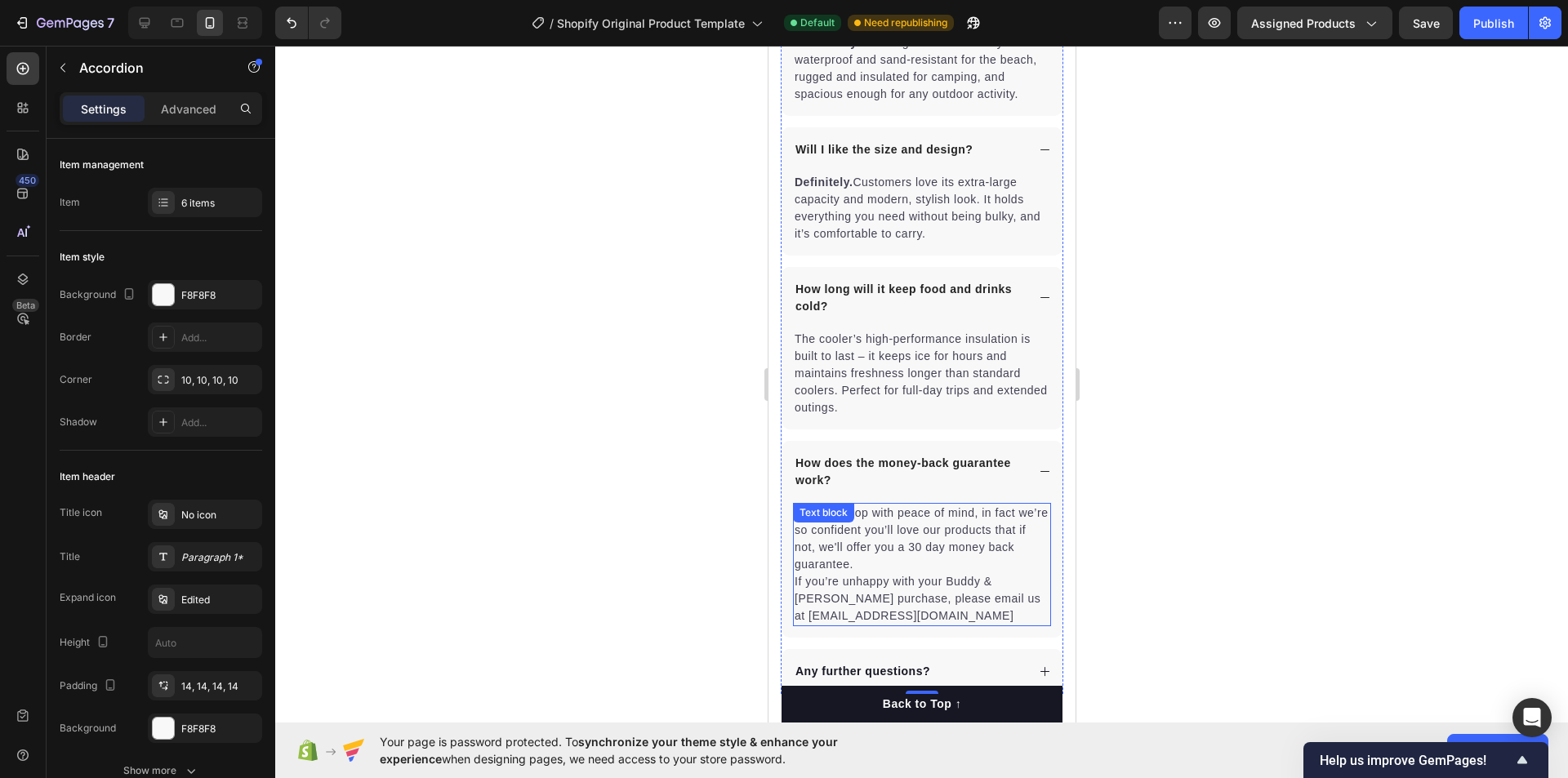
click at [874, 555] on p "You can shop with peace of mind, in fact we’re so confident you’ll love our pro…" at bounding box center [921, 565] width 255 height 120
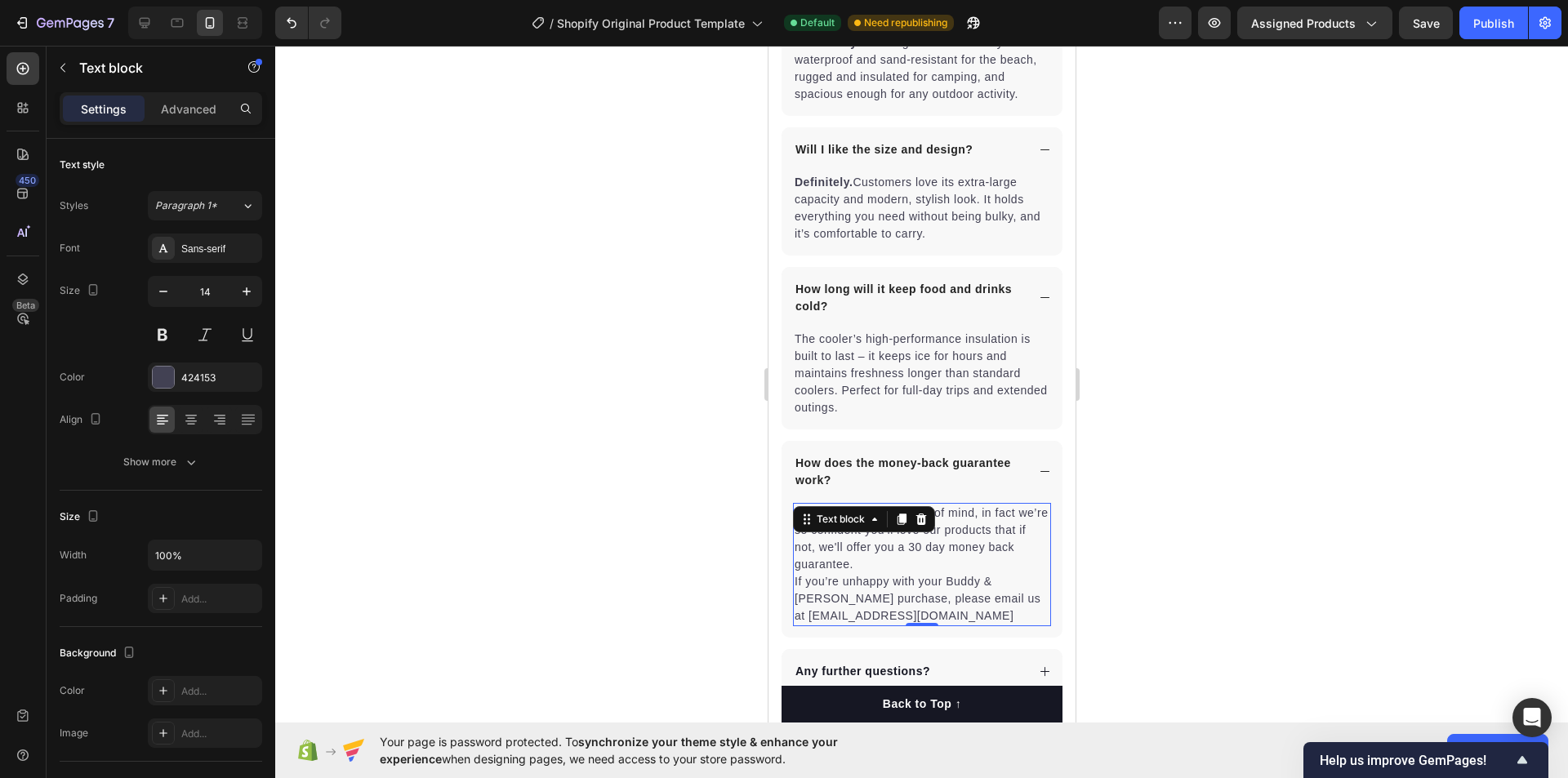
click at [874, 555] on p "You can shop with peace of mind, in fact we’re so confident you’ll love our pro…" at bounding box center [921, 565] width 255 height 120
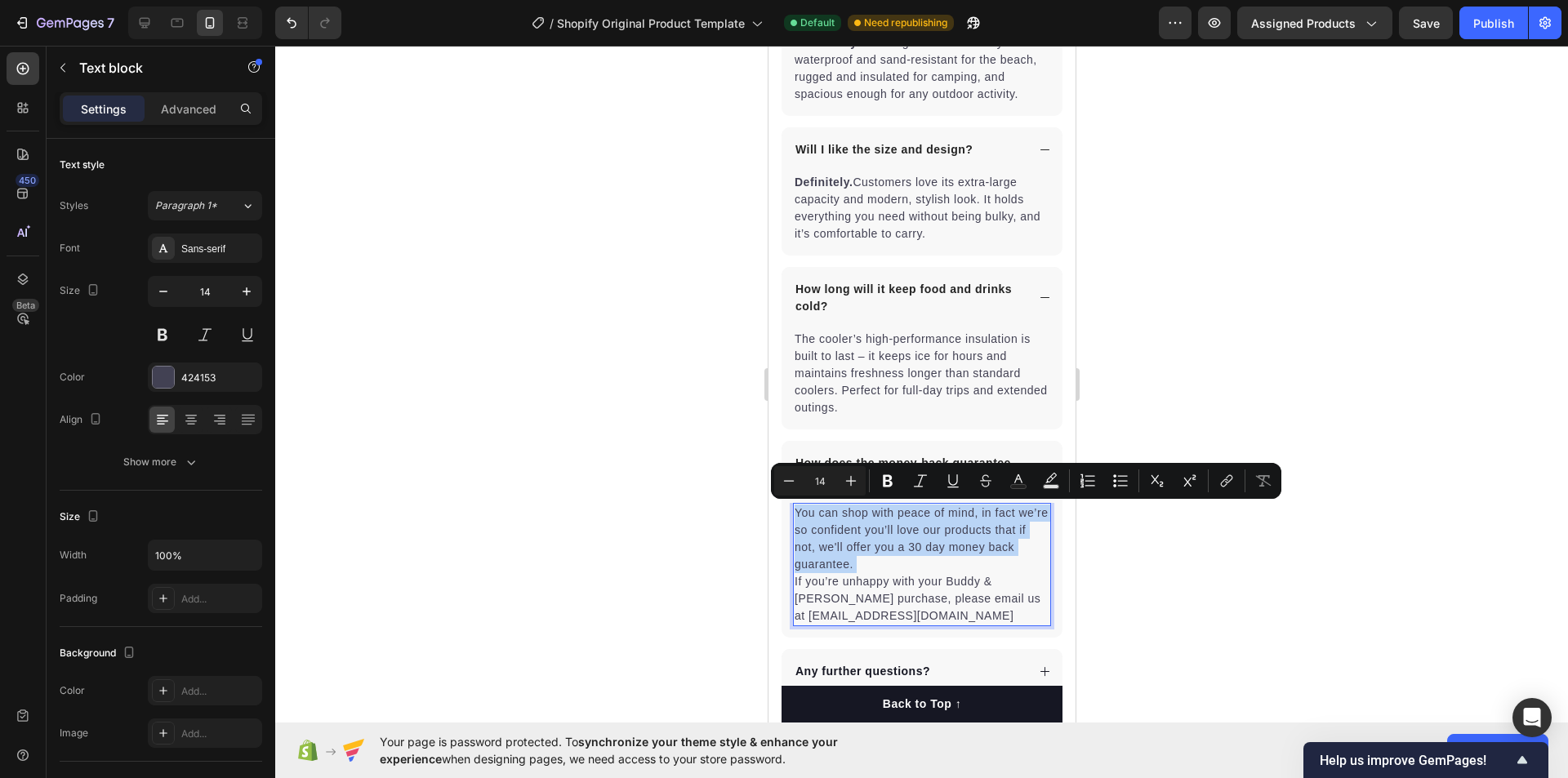
click at [874, 555] on p "You can shop with peace of mind, in fact we’re so confident you’ll love our pro…" at bounding box center [921, 565] width 255 height 120
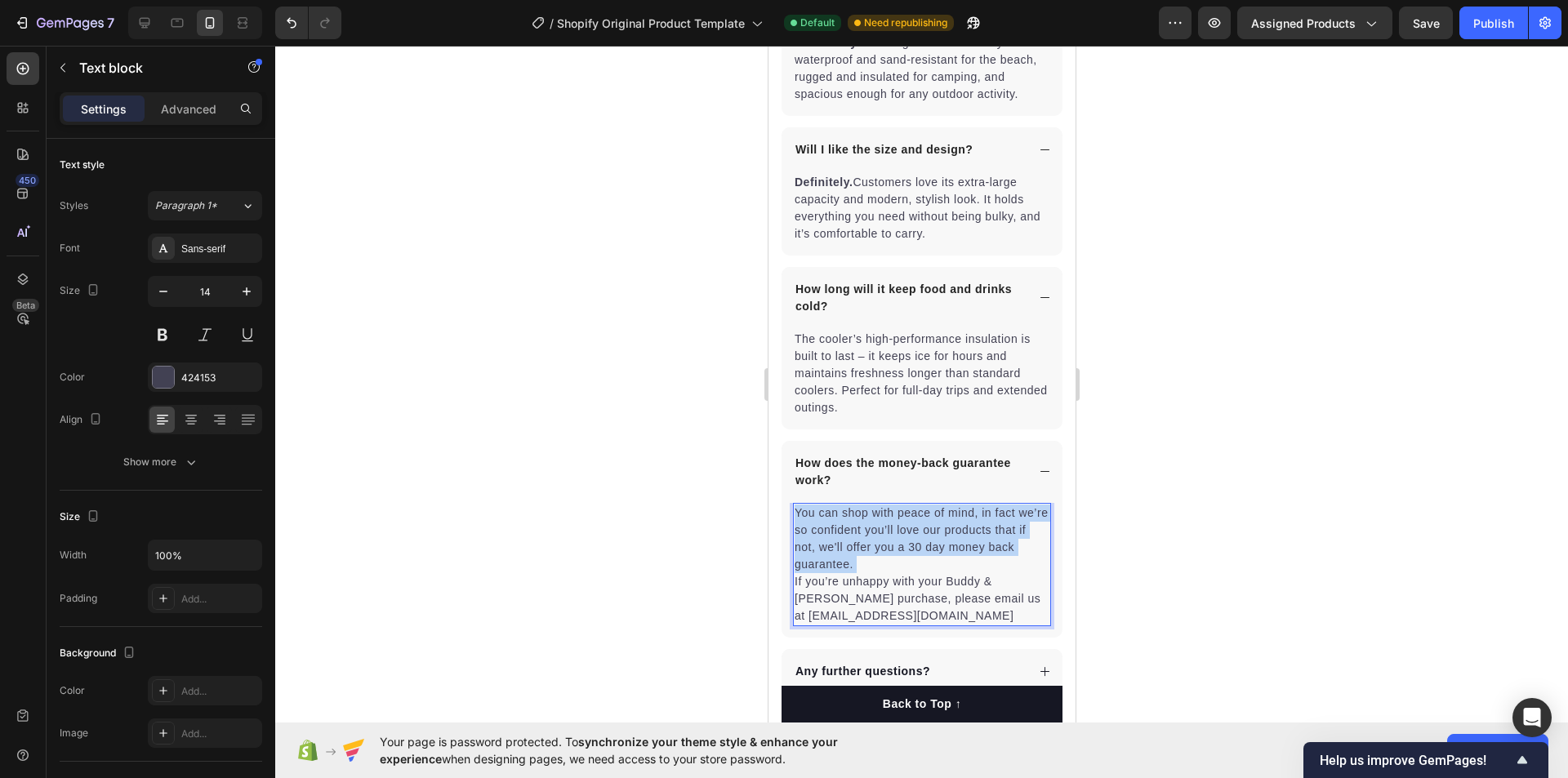
click at [874, 555] on p "You can shop with peace of mind, in fact we’re so confident you’ll love our pro…" at bounding box center [921, 565] width 255 height 120
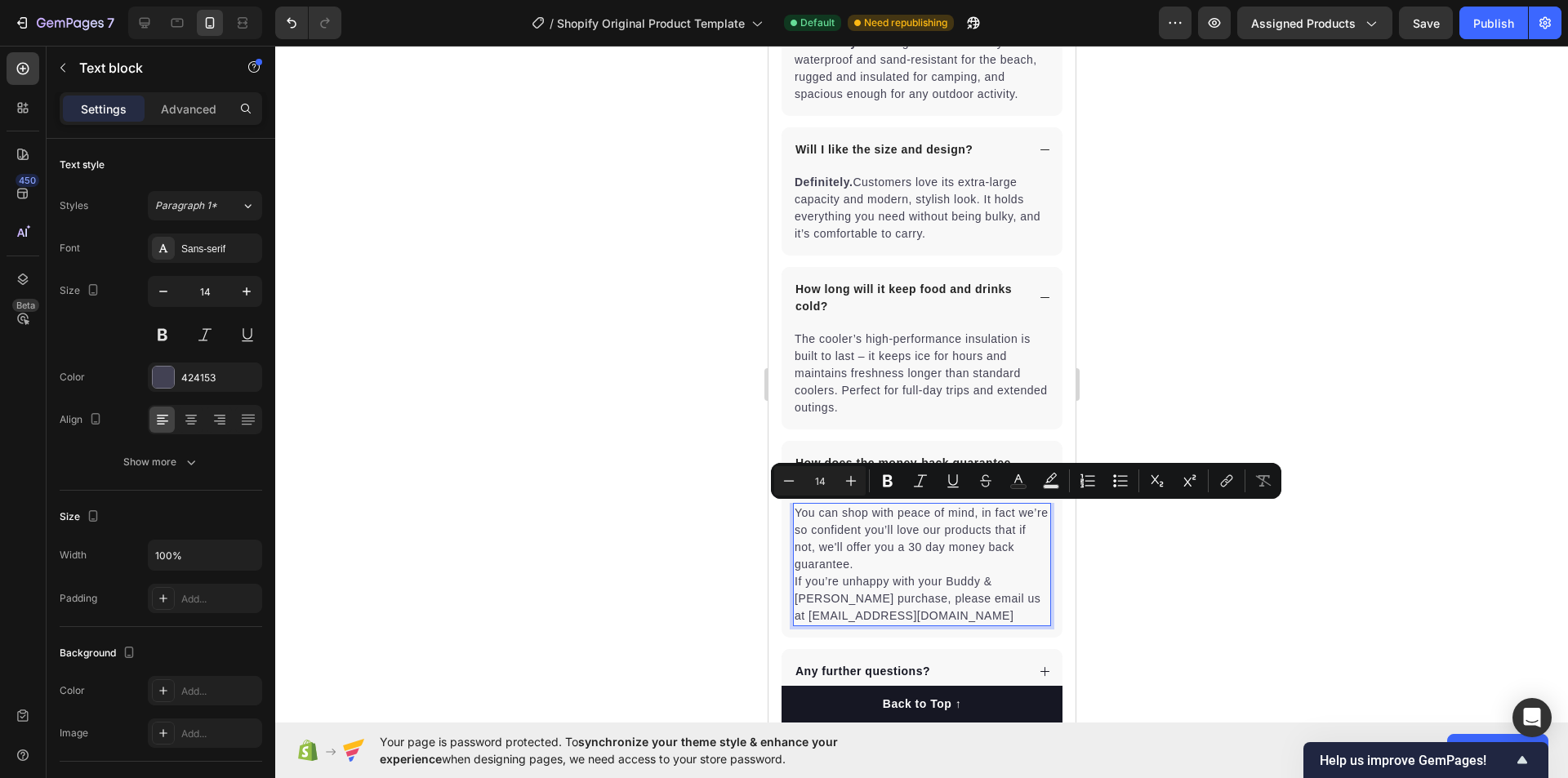
click at [918, 583] on p "You can shop with peace of mind, in fact we’re so confident you’ll love our pro…" at bounding box center [921, 565] width 255 height 120
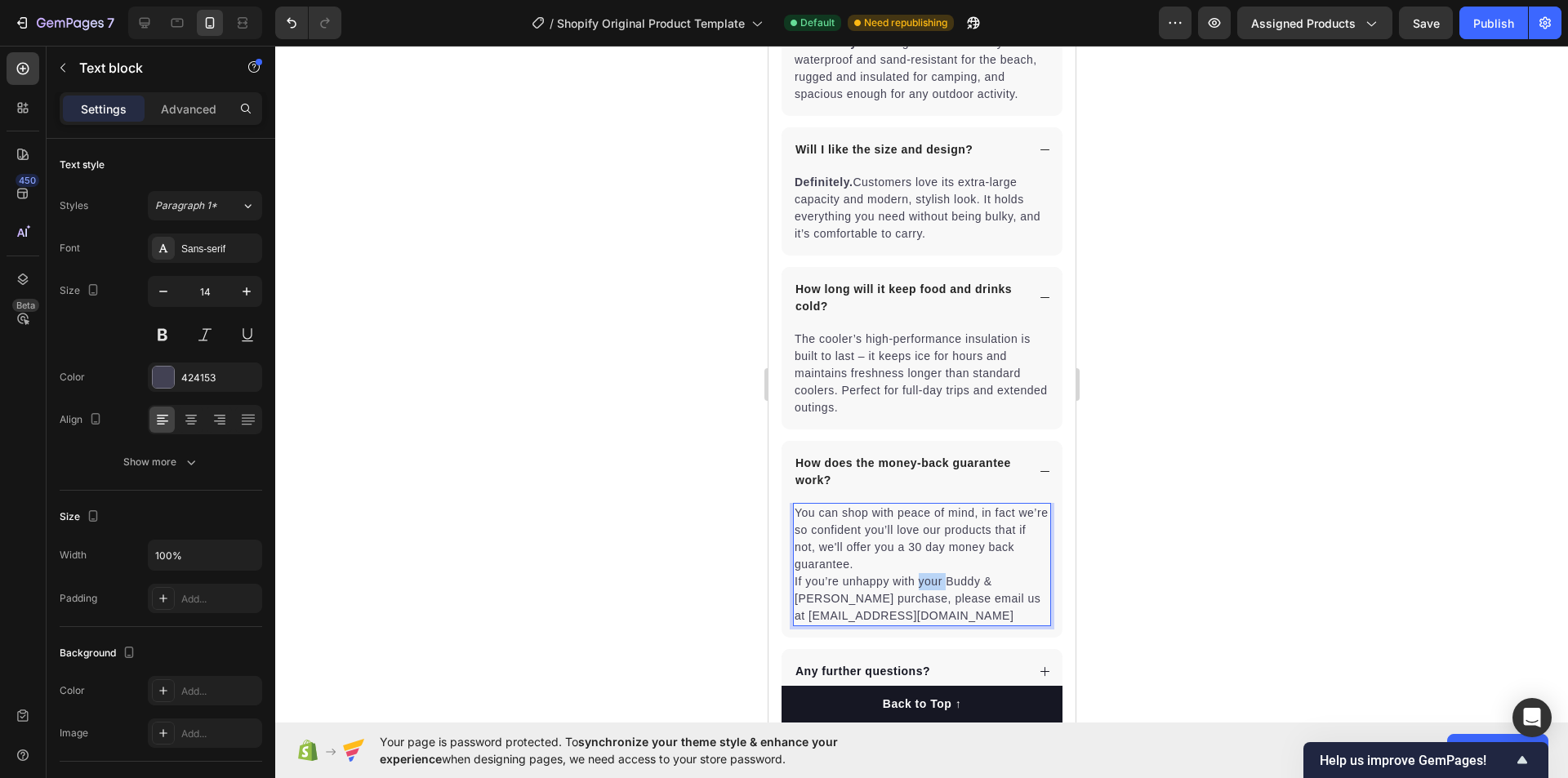
click at [918, 583] on p "You can shop with peace of mind, in fact we’re so confident you’ll love our pro…" at bounding box center [921, 565] width 255 height 120
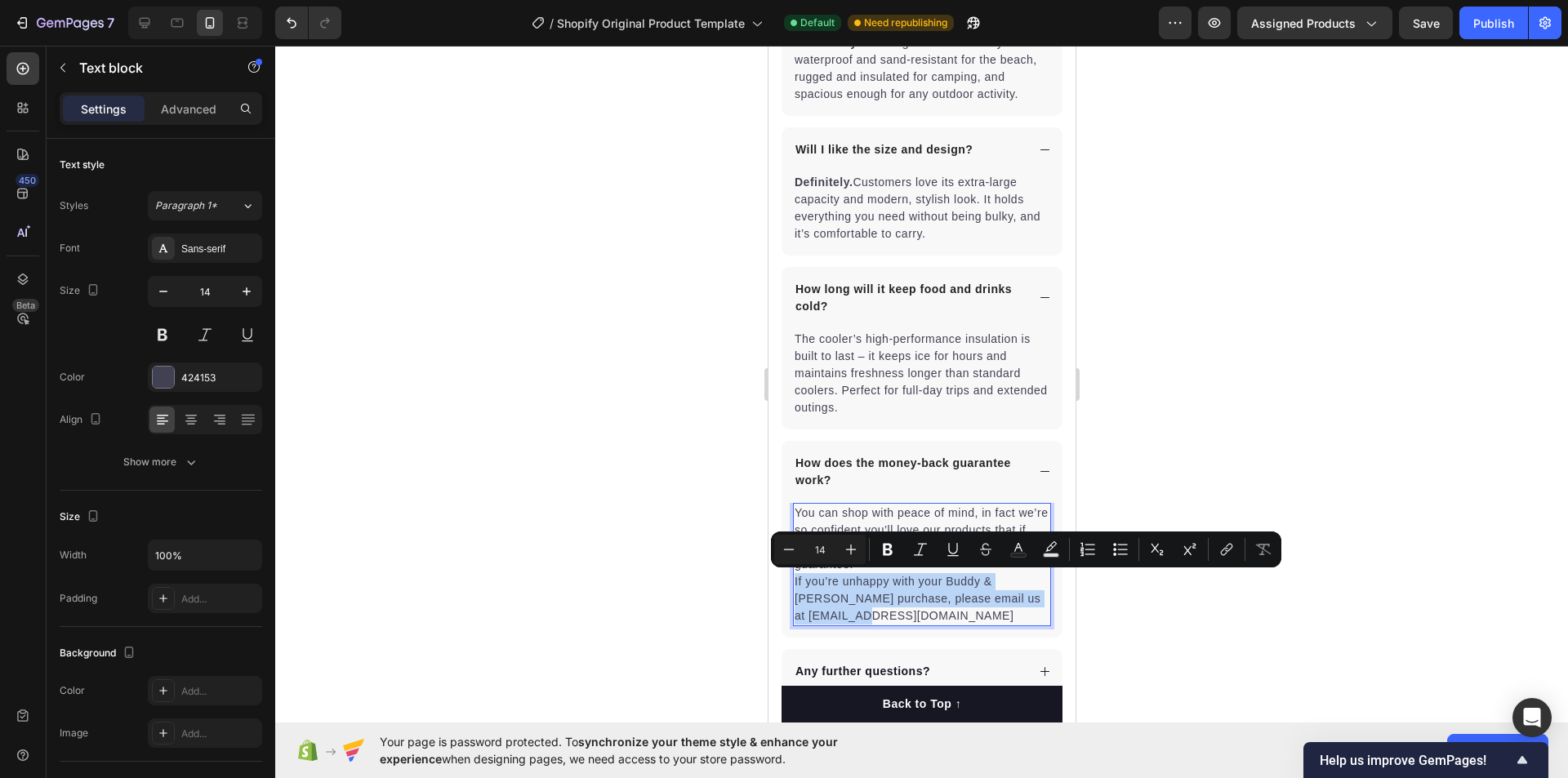
click at [923, 593] on p "You can shop with peace of mind, in fact we’re so confident you’ll love our pro…" at bounding box center [921, 565] width 255 height 120
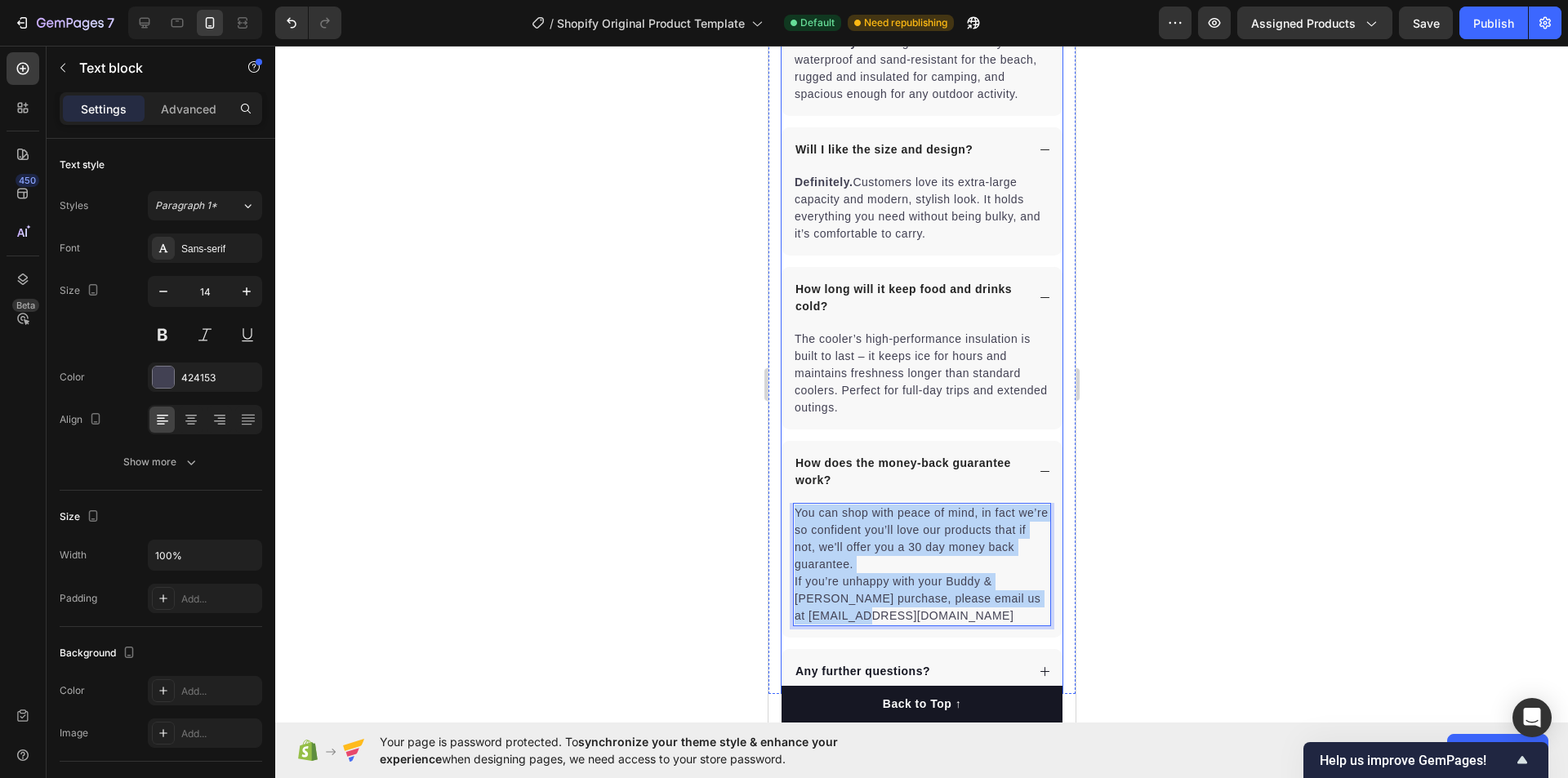
drag, startPoint x: 923, startPoint y: 624, endPoint x: 786, endPoint y: 512, distance: 177.0
click at [786, 512] on div "You can shop with peace of mind, in fact we’re so confident you’ll love our pro…" at bounding box center [921, 569] width 281 height 134
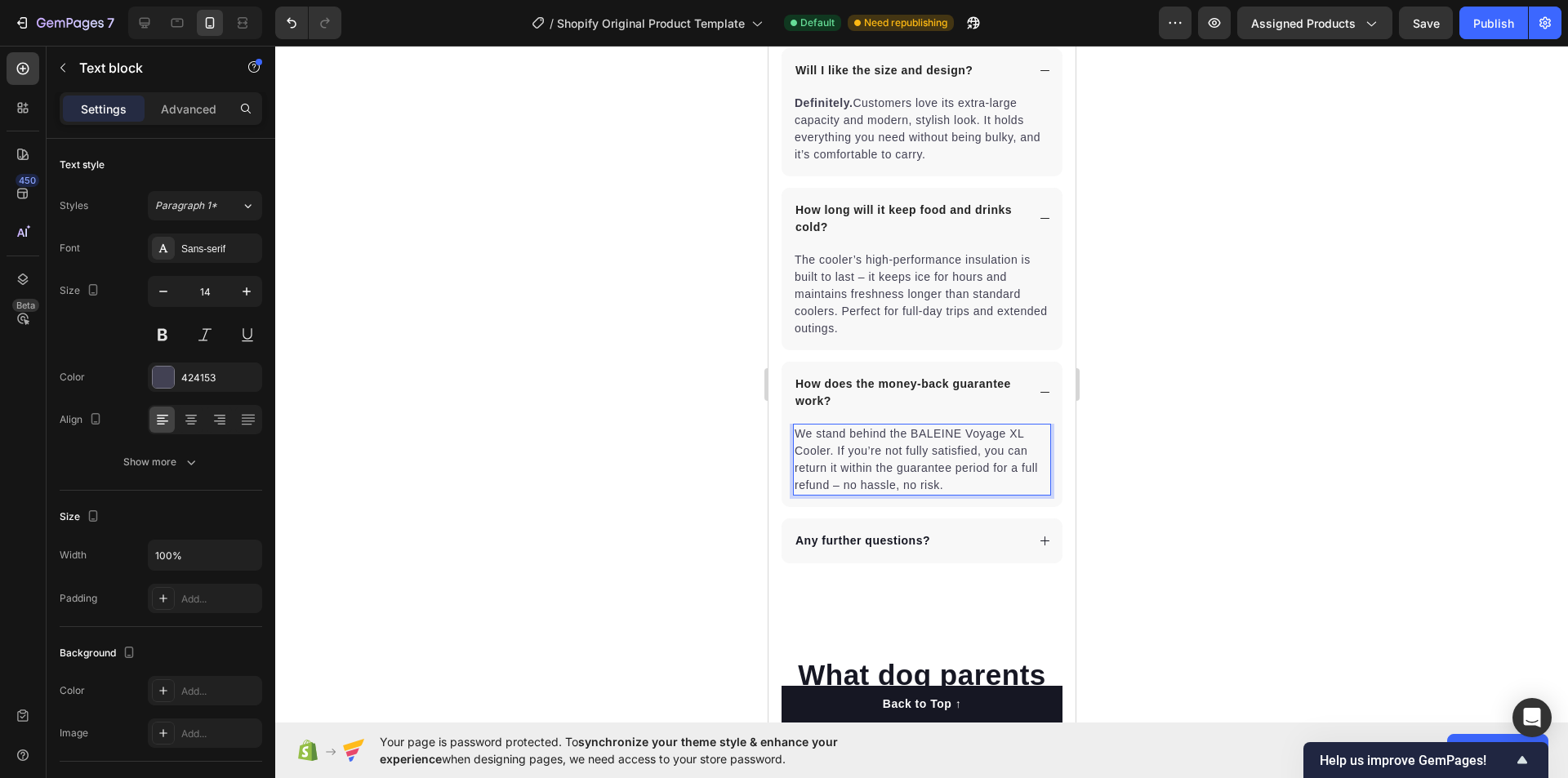
scroll to position [4883, 0]
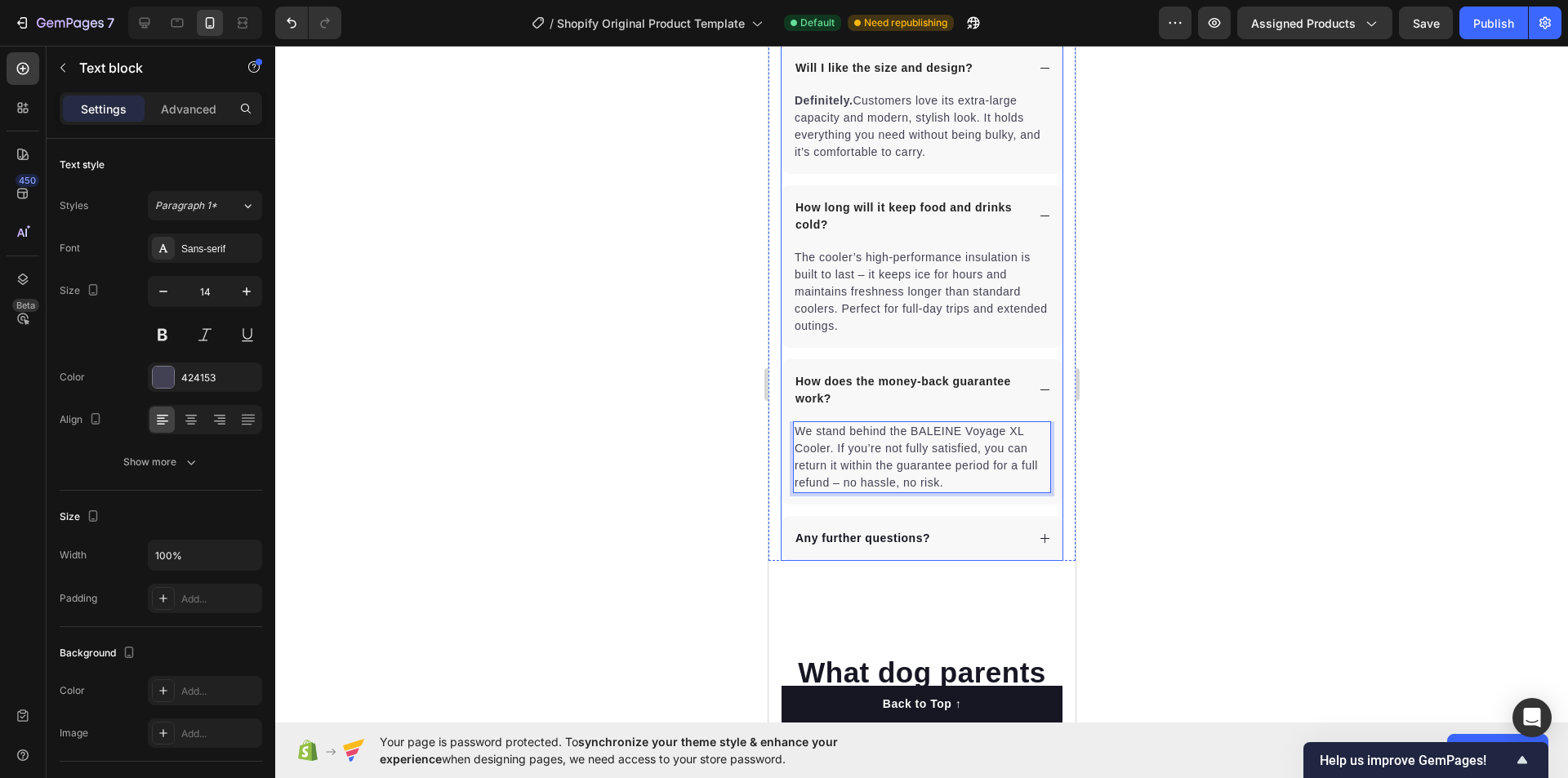
click at [861, 537] on p "Any further questions?" at bounding box center [861, 538] width 134 height 17
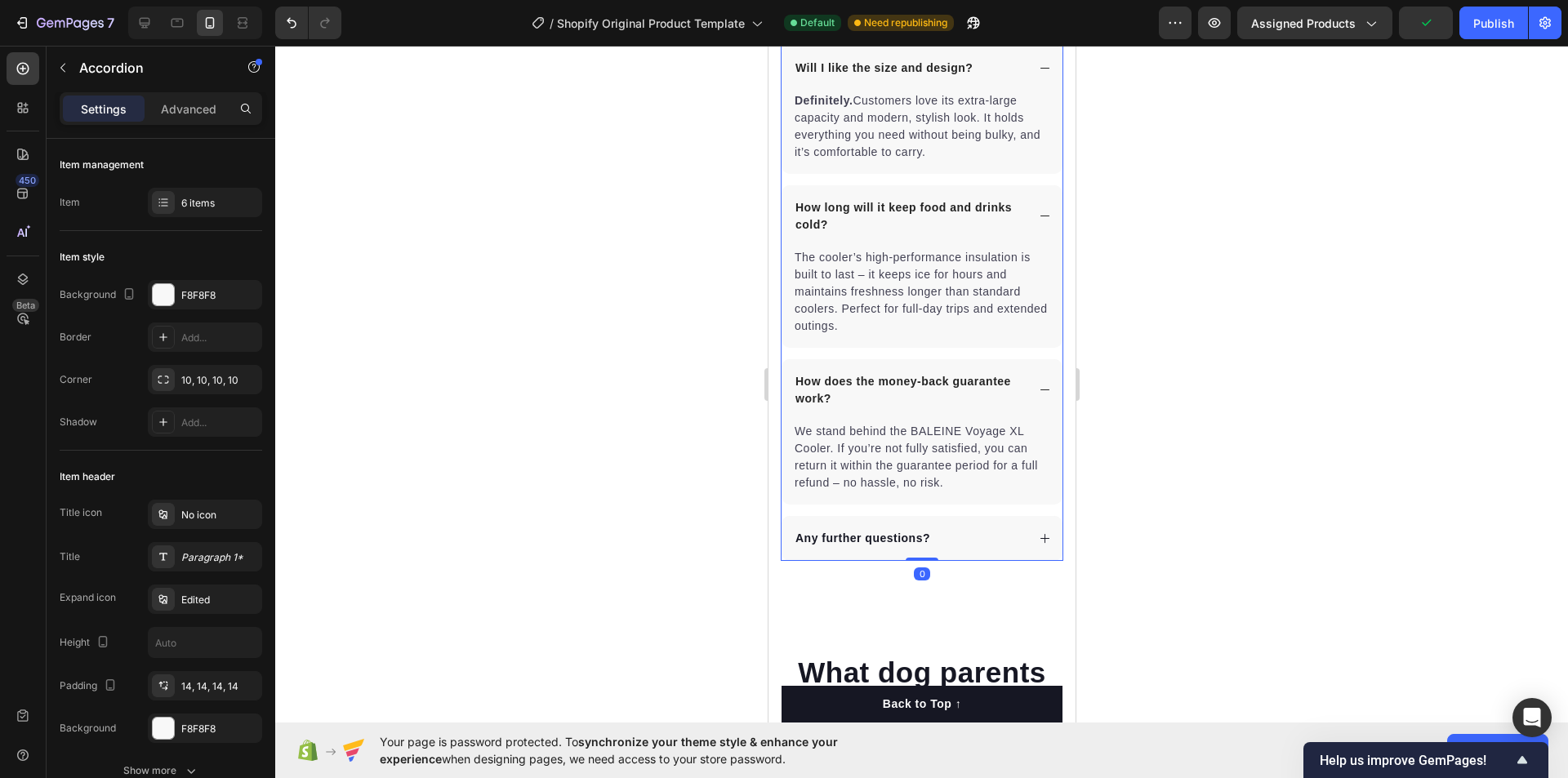
click at [1038, 537] on icon at bounding box center [1044, 538] width 12 height 12
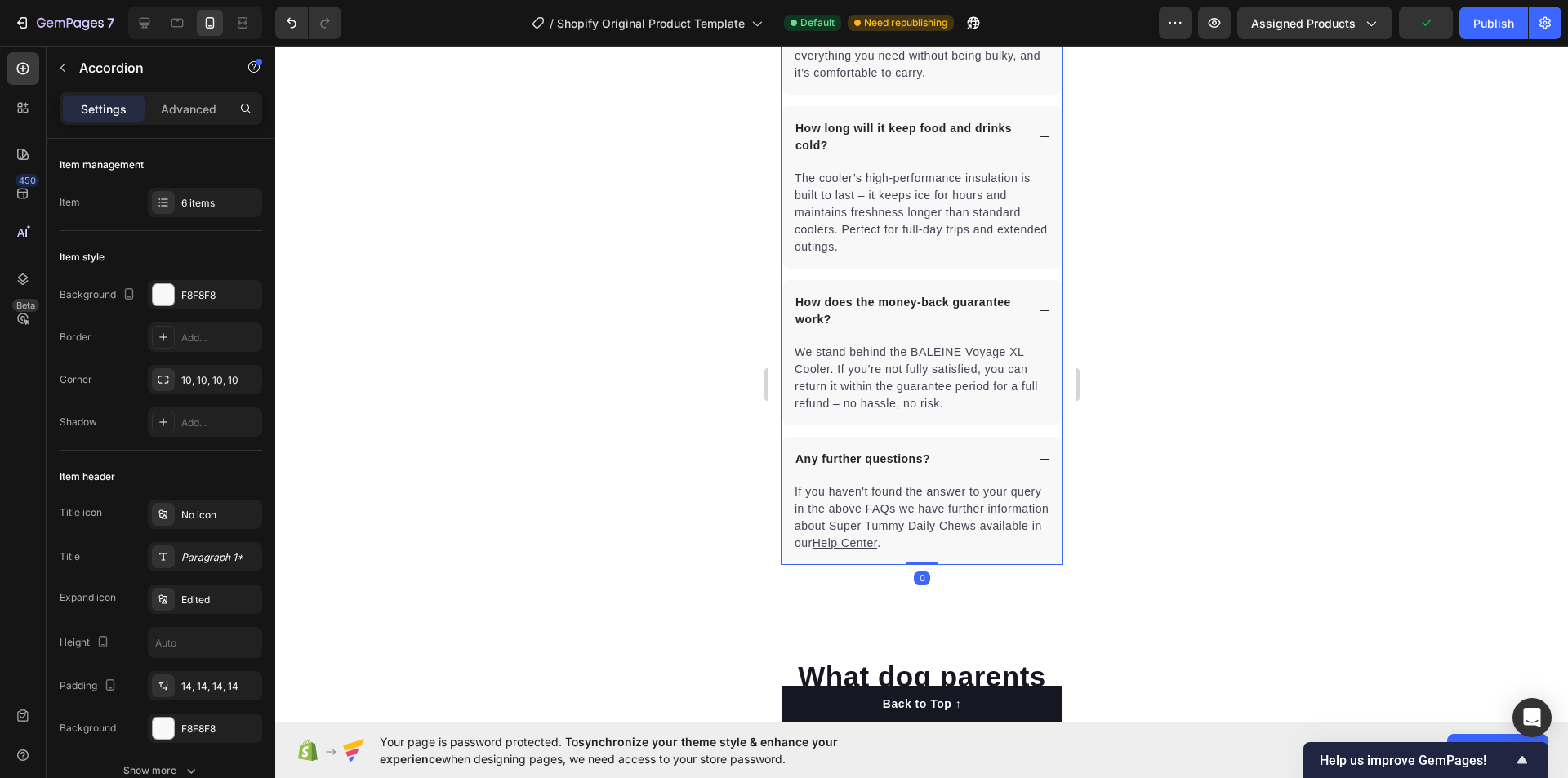
scroll to position [4965, 0]
click at [1168, 480] on div at bounding box center [922, 411] width 1293 height 733
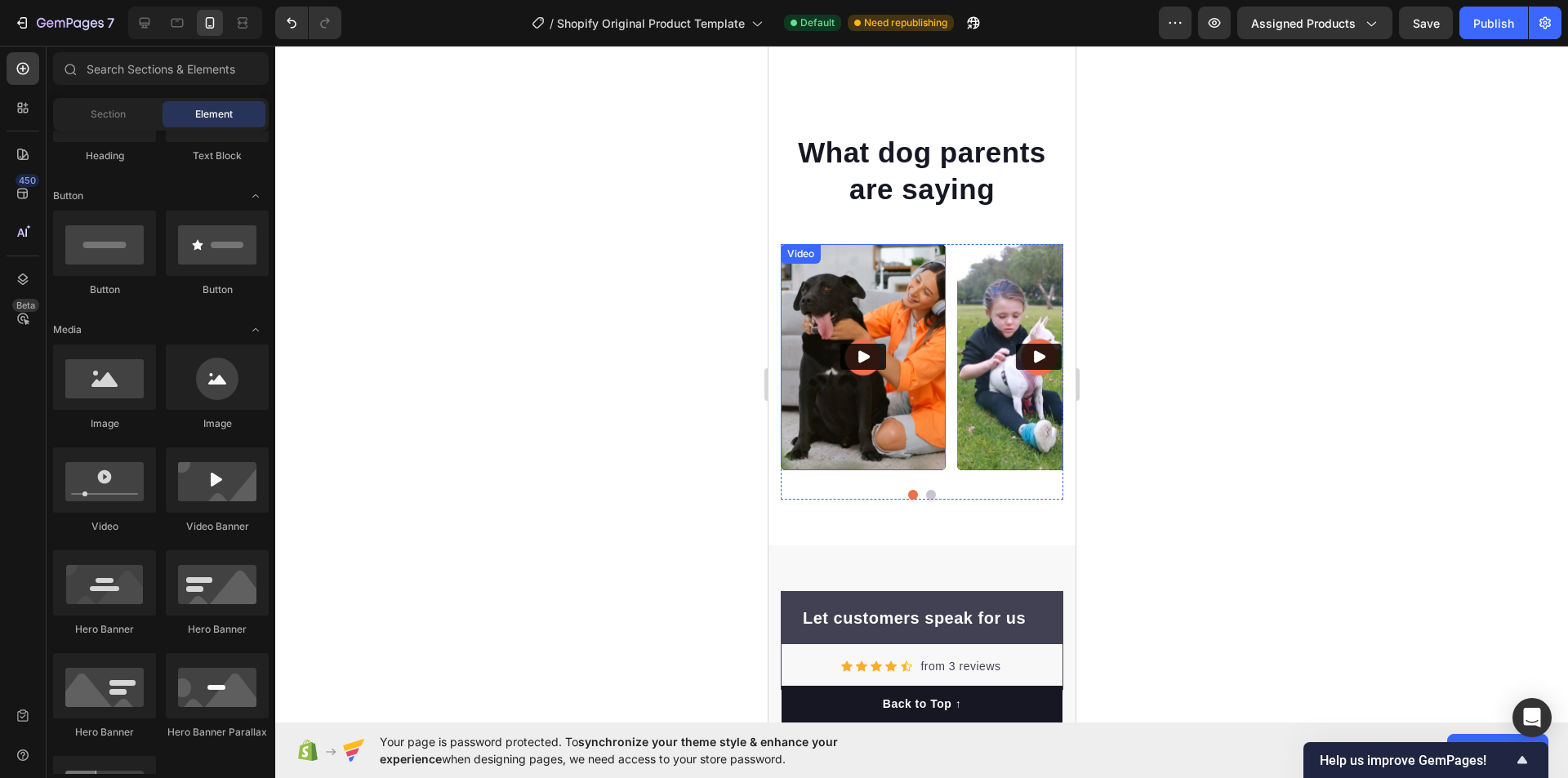
scroll to position [5537, 0]
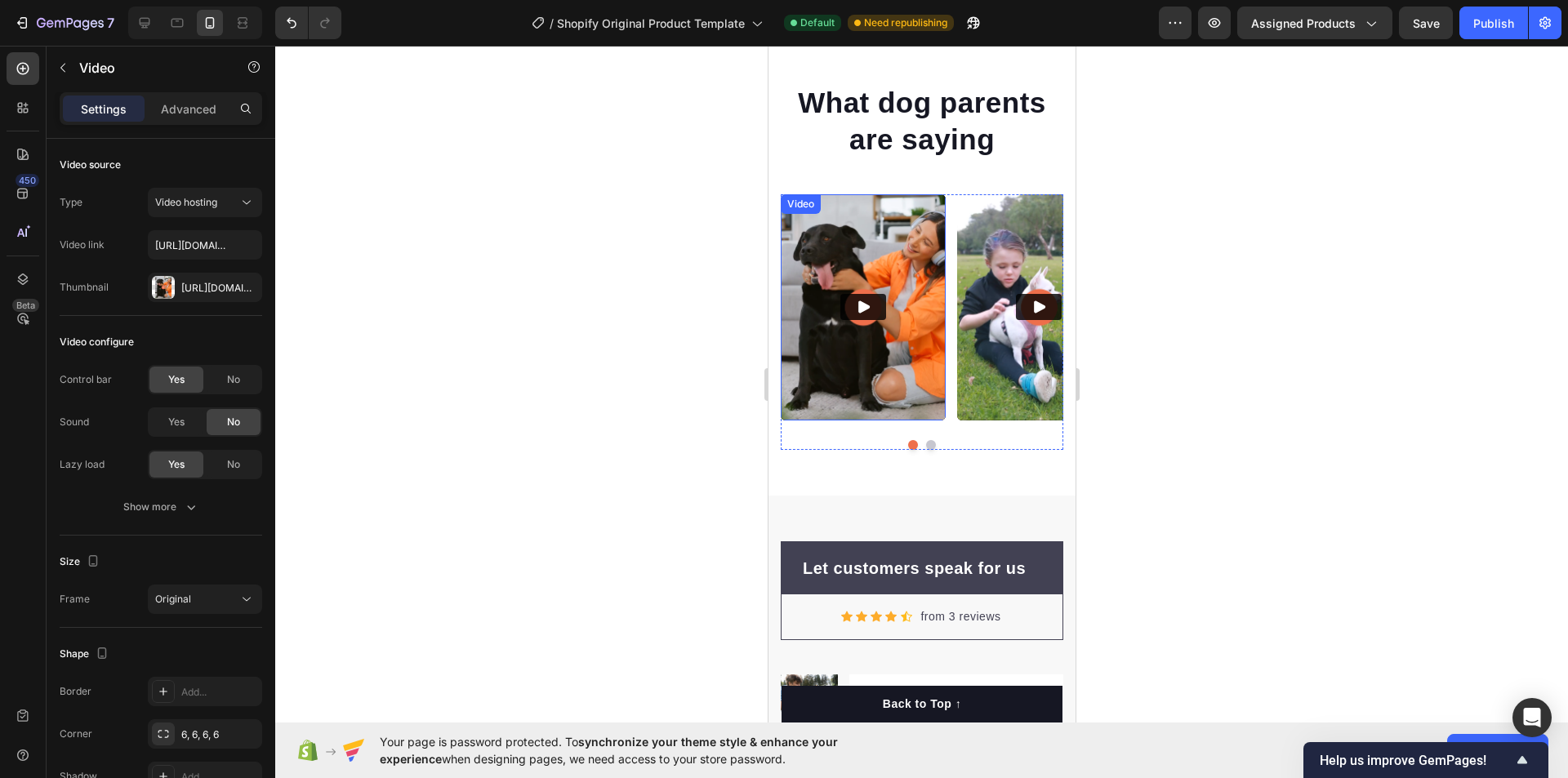
click at [864, 343] on img at bounding box center [862, 307] width 165 height 226
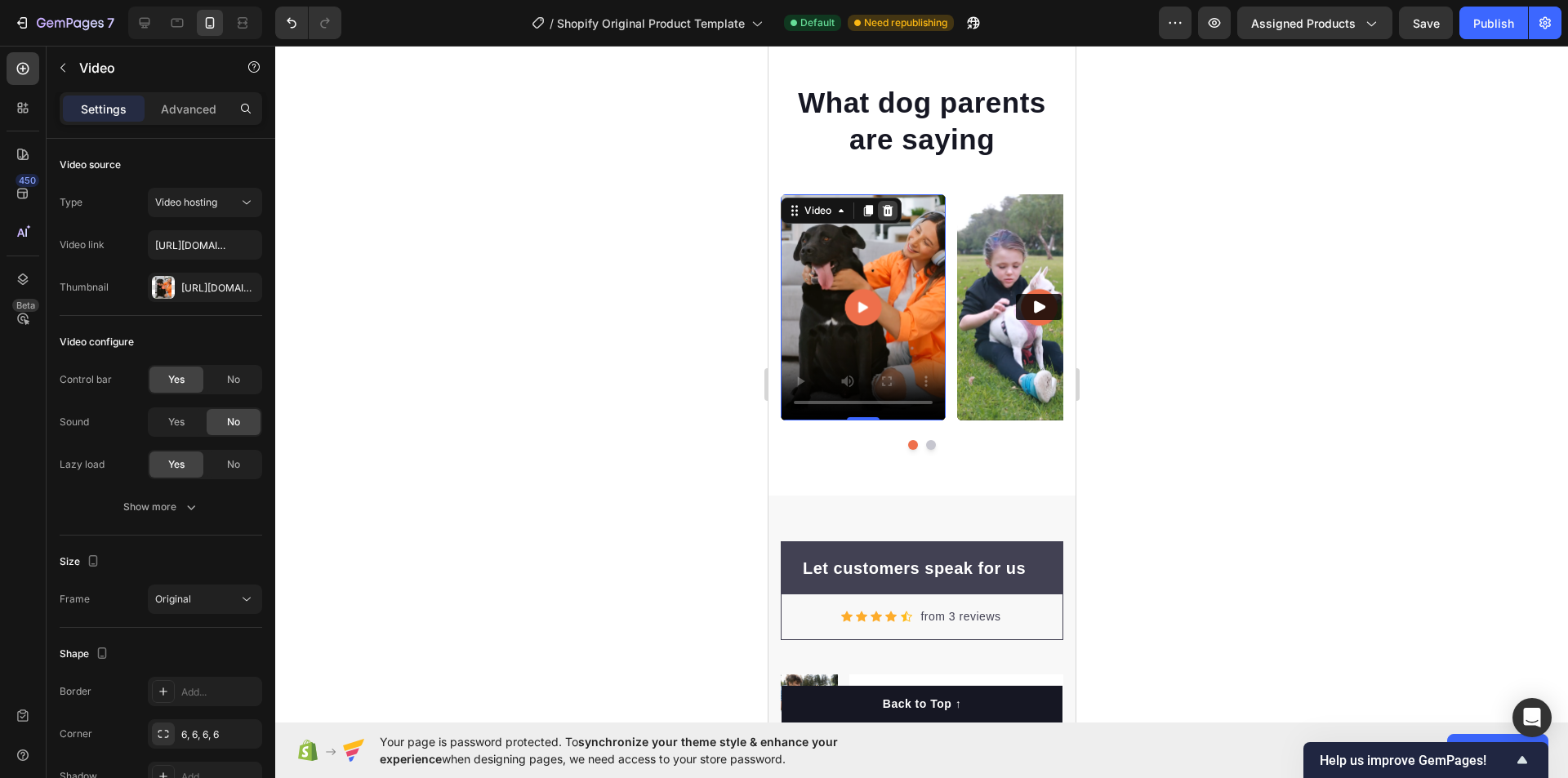
click at [891, 211] on icon at bounding box center [887, 211] width 13 height 13
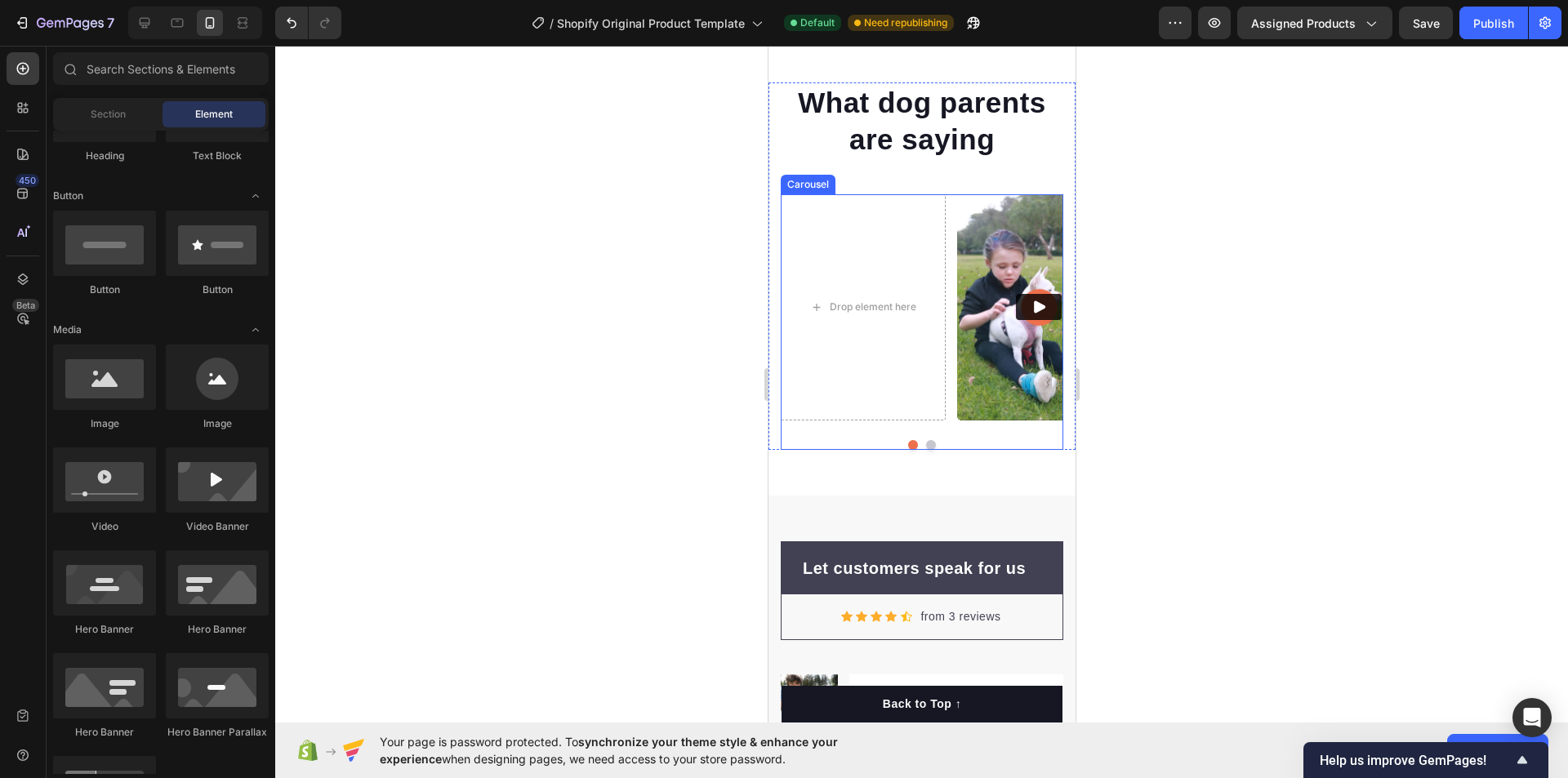
click at [1006, 434] on div "Drop element here Video Video Video Video Carousel" at bounding box center [921, 322] width 283 height 255
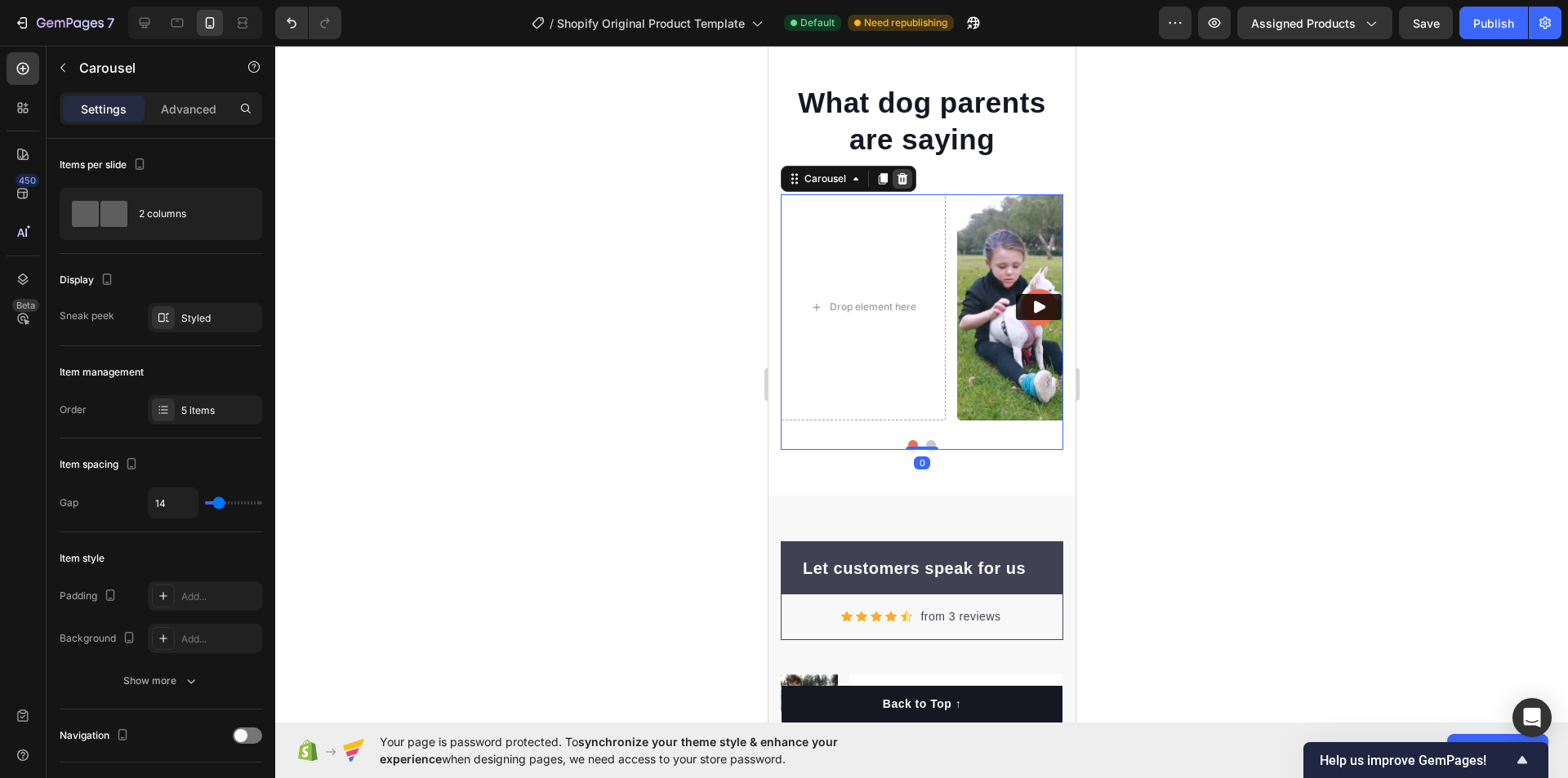
click at [906, 184] on icon at bounding box center [902, 179] width 13 height 13
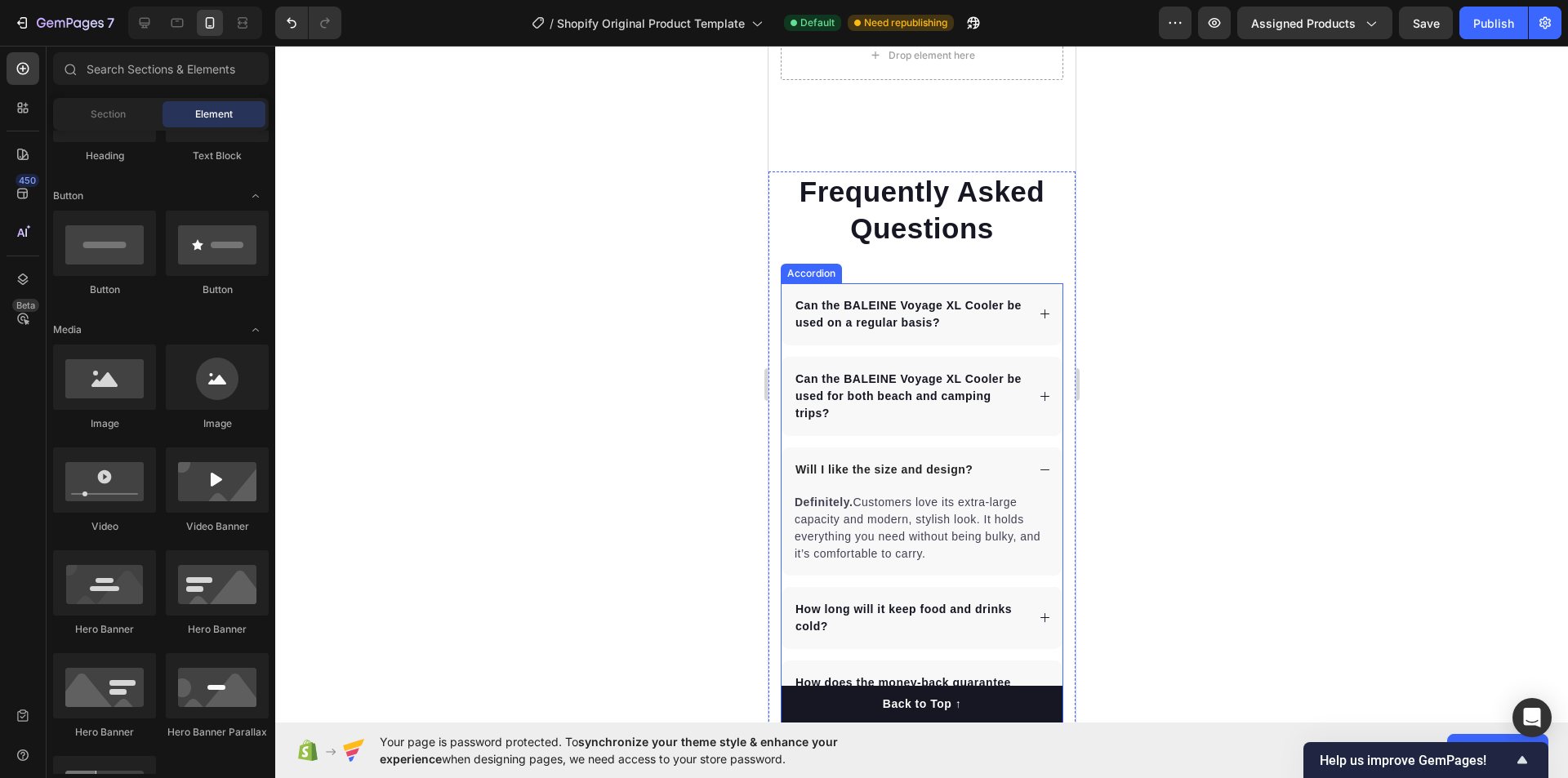
scroll to position [4299, 0]
click at [813, 189] on p "Frequently Asked Questions" at bounding box center [921, 209] width 279 height 74
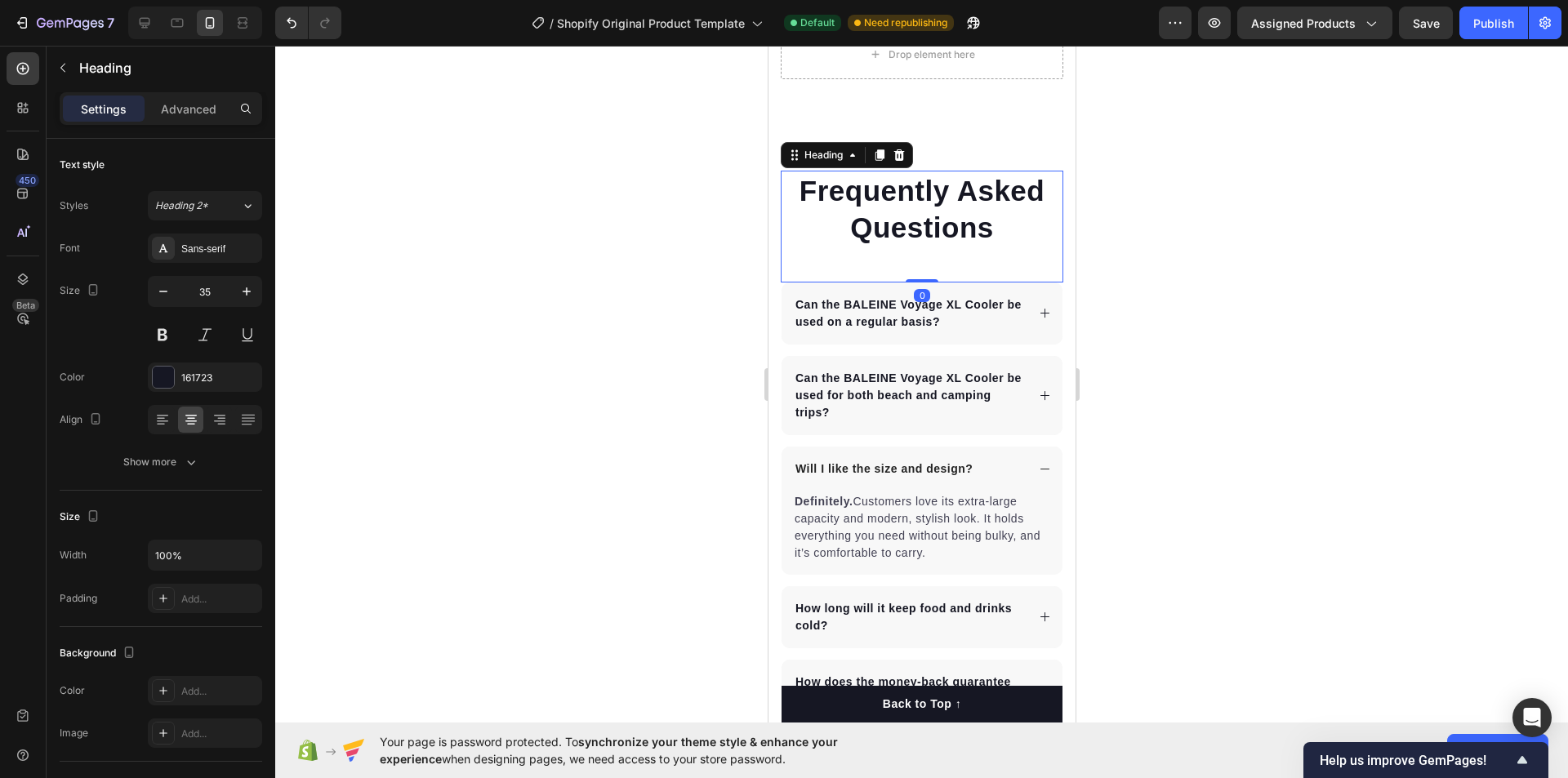
click at [813, 189] on p "Frequently Asked Questions" at bounding box center [921, 209] width 279 height 74
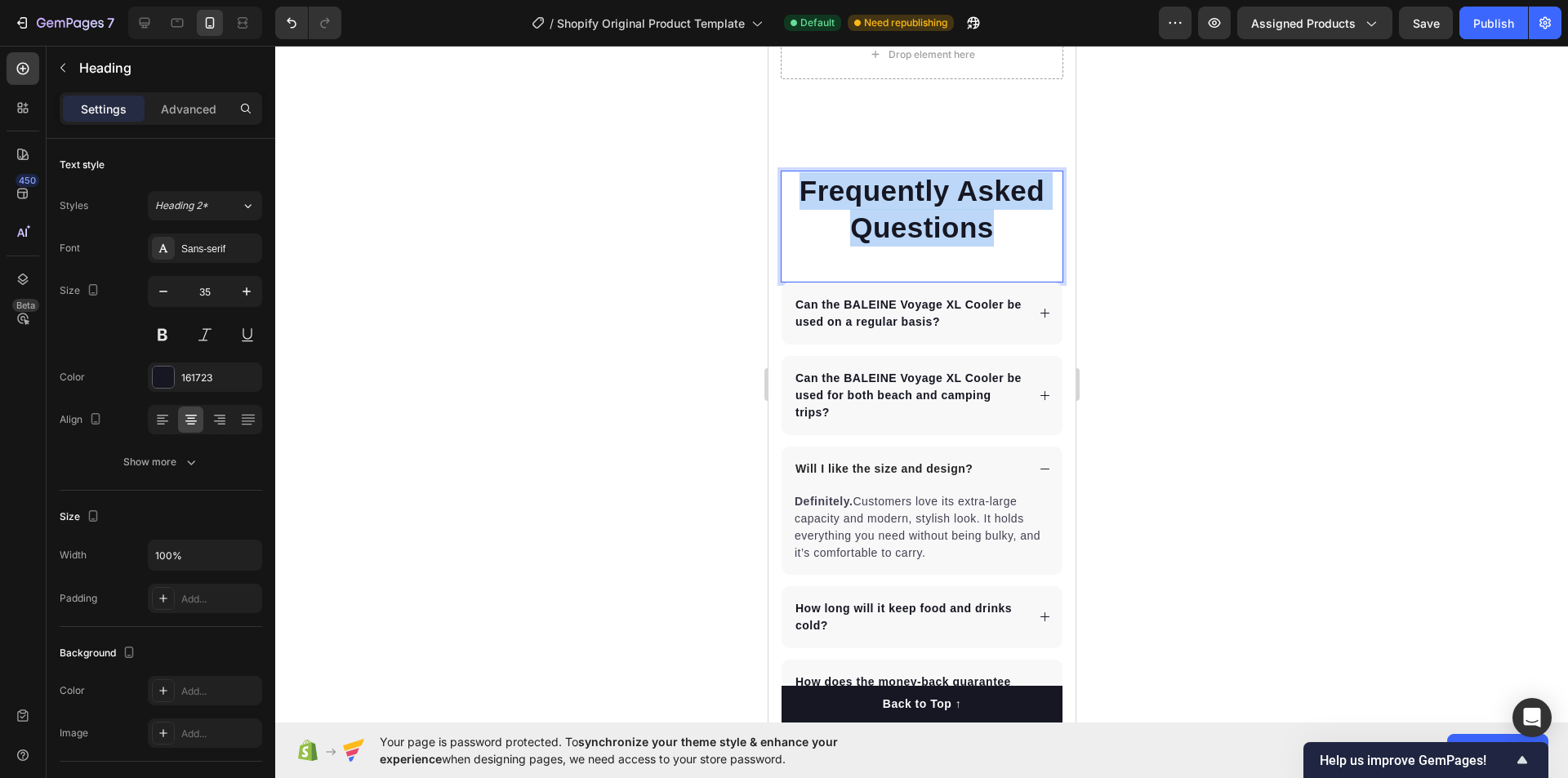
click at [813, 189] on p "Frequently Asked Questions" at bounding box center [921, 209] width 279 height 74
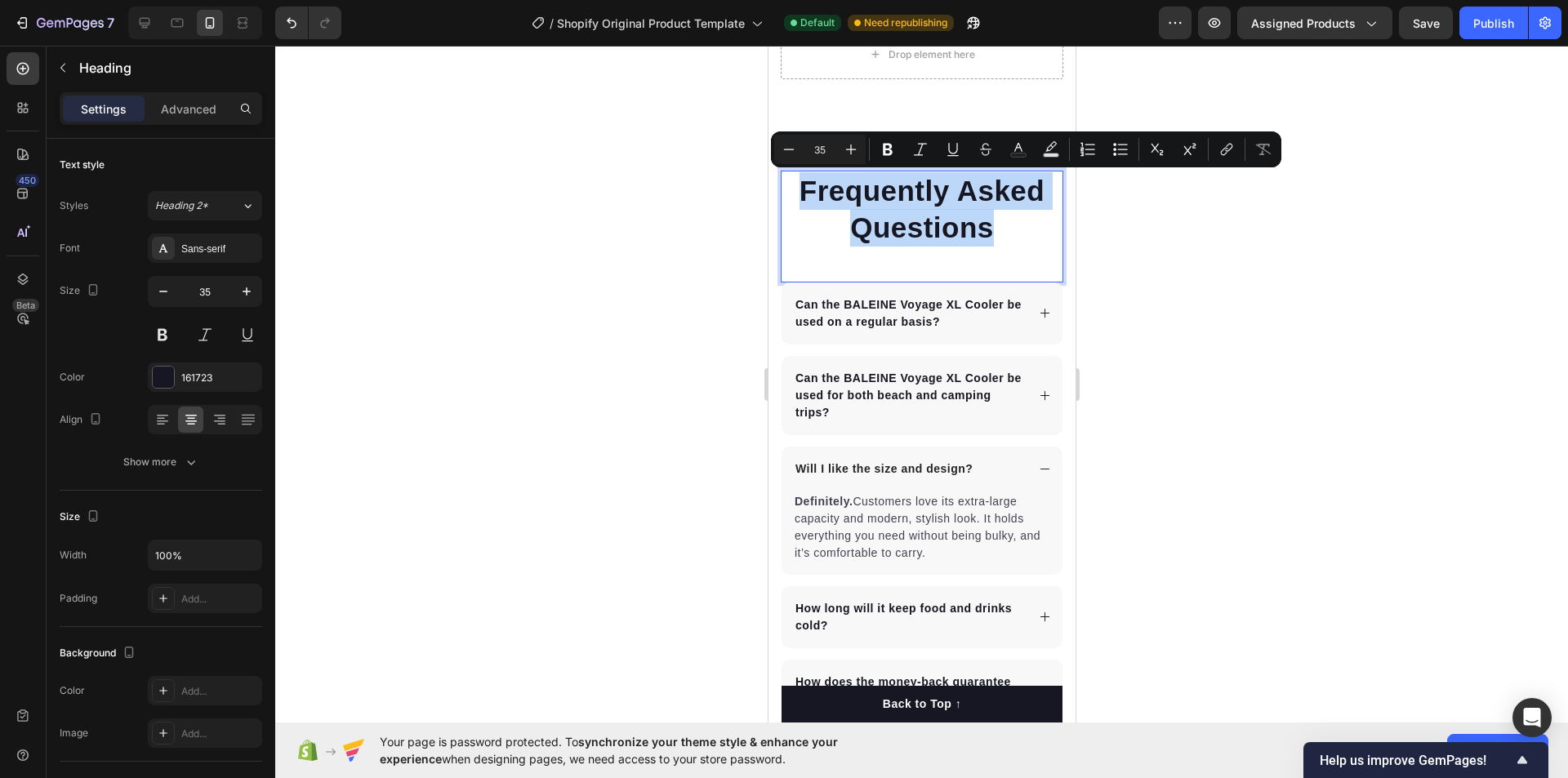
click at [813, 189] on p "Frequently Asked Questions" at bounding box center [921, 209] width 279 height 74
copy p "Frequently Asked Questions"
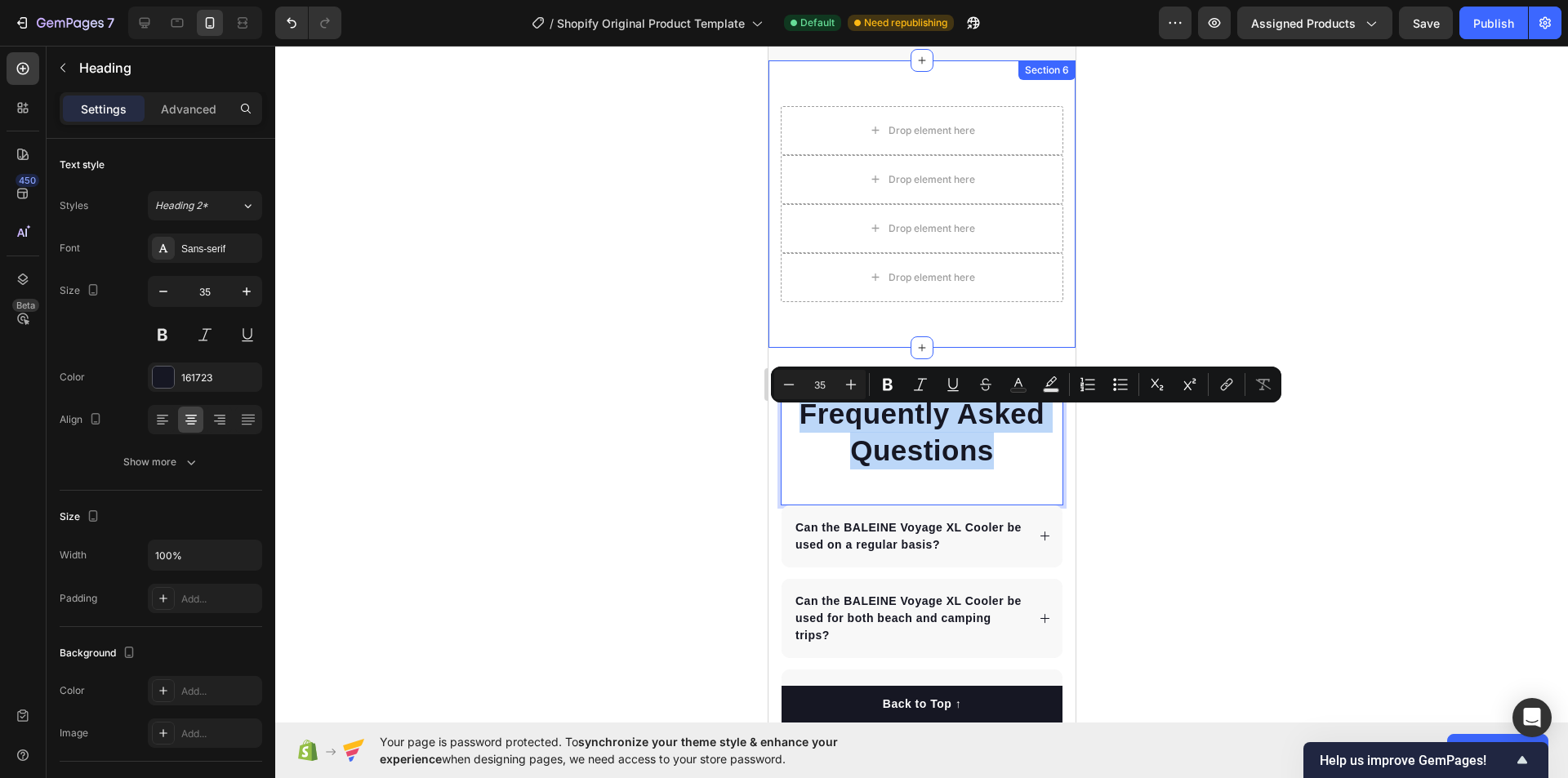
scroll to position [4053, 0]
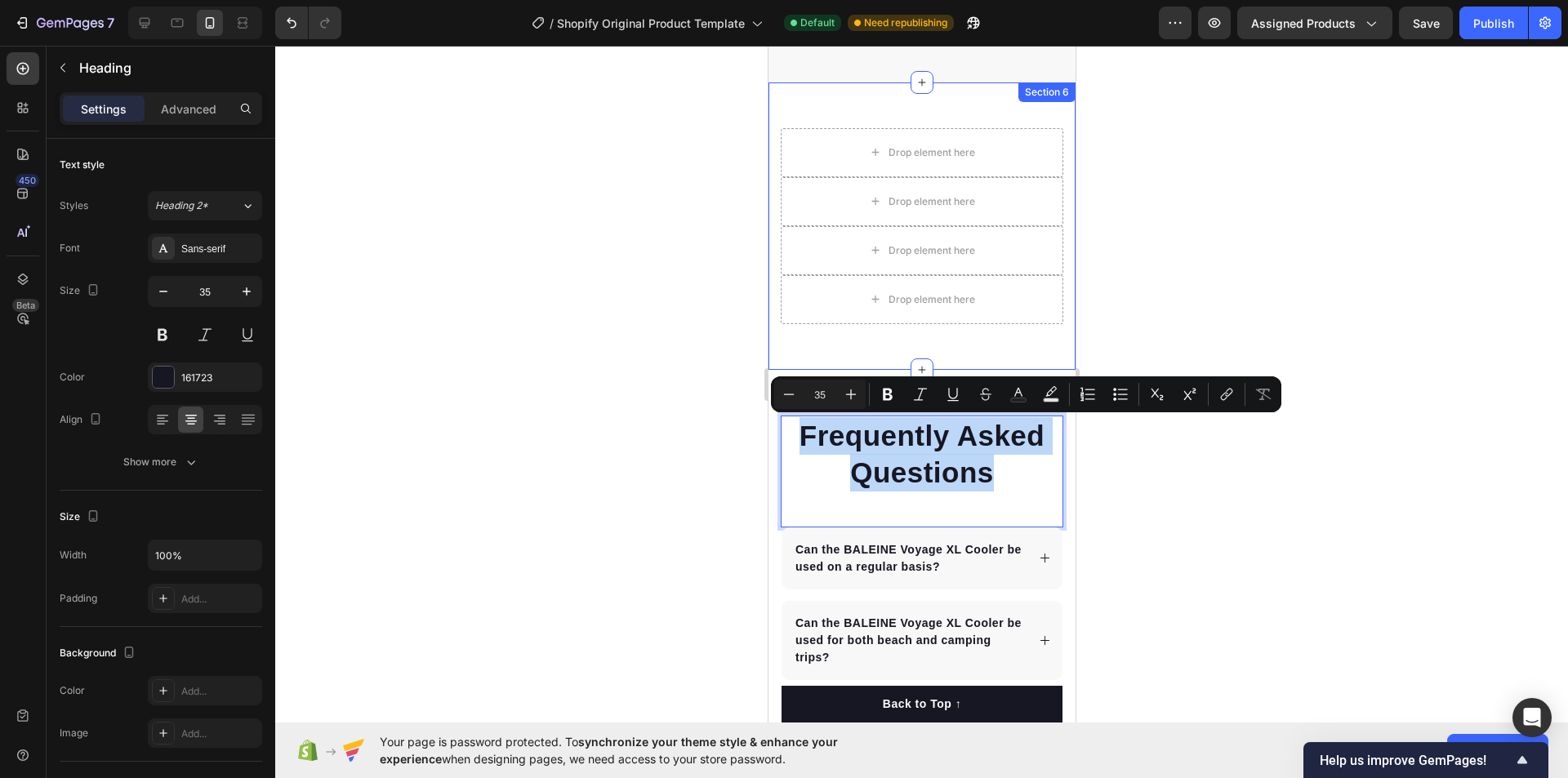
click at [792, 344] on div "Drop element here Row Drop element here Drop element here Drop element here Row…" at bounding box center [921, 226] width 307 height 288
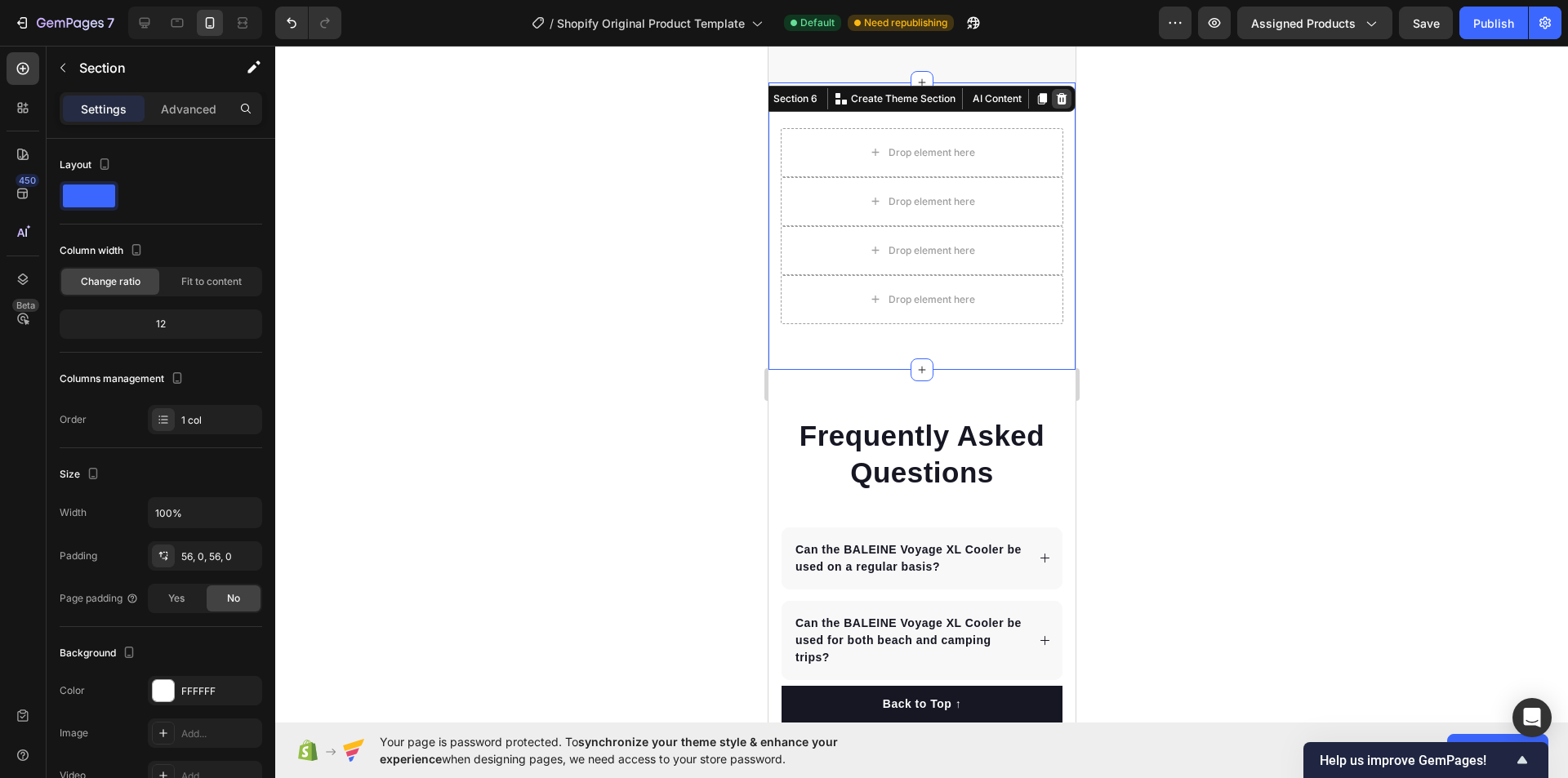
click at [1054, 102] on icon at bounding box center [1061, 99] width 13 height 13
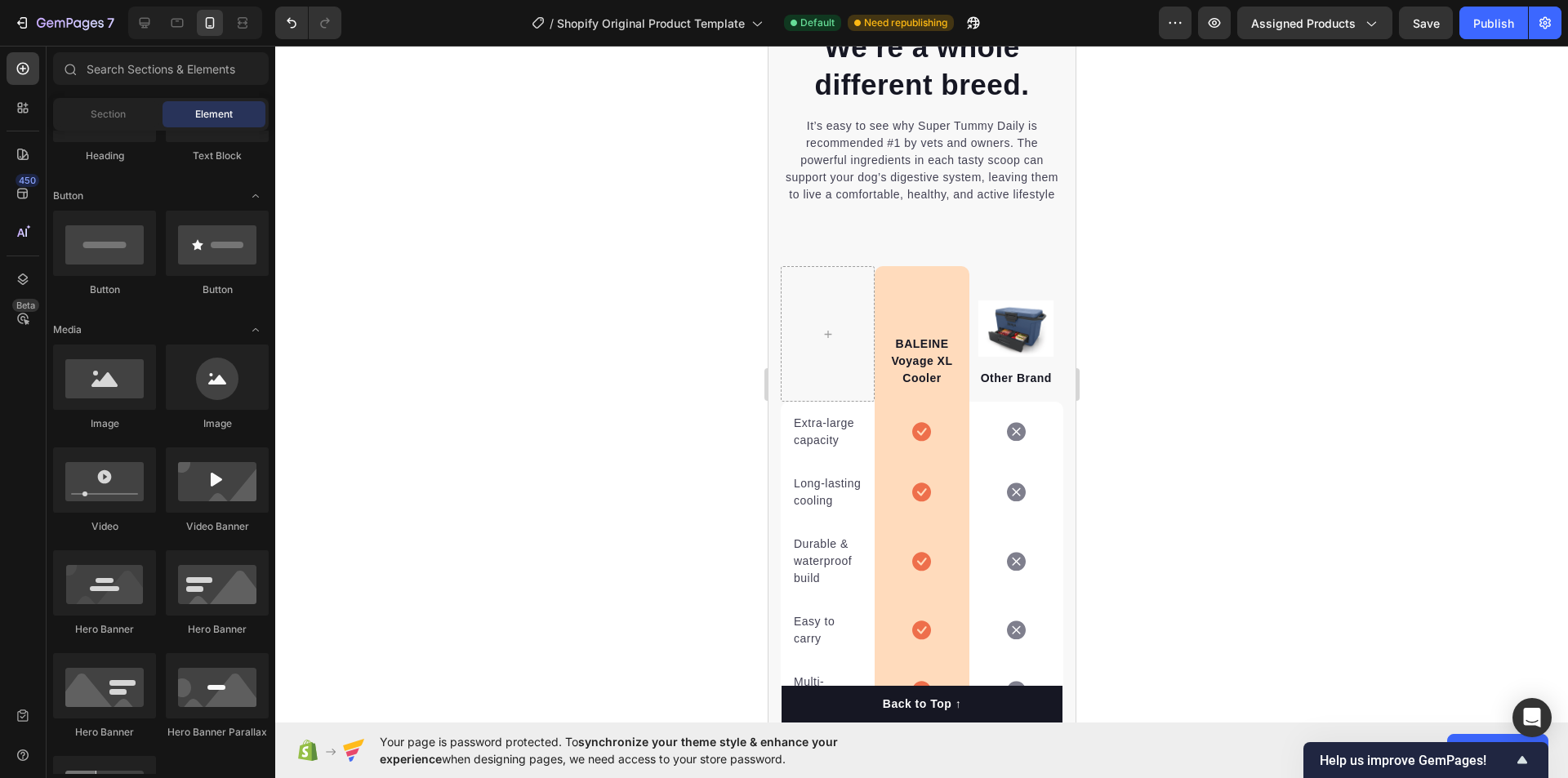
scroll to position [3155, 0]
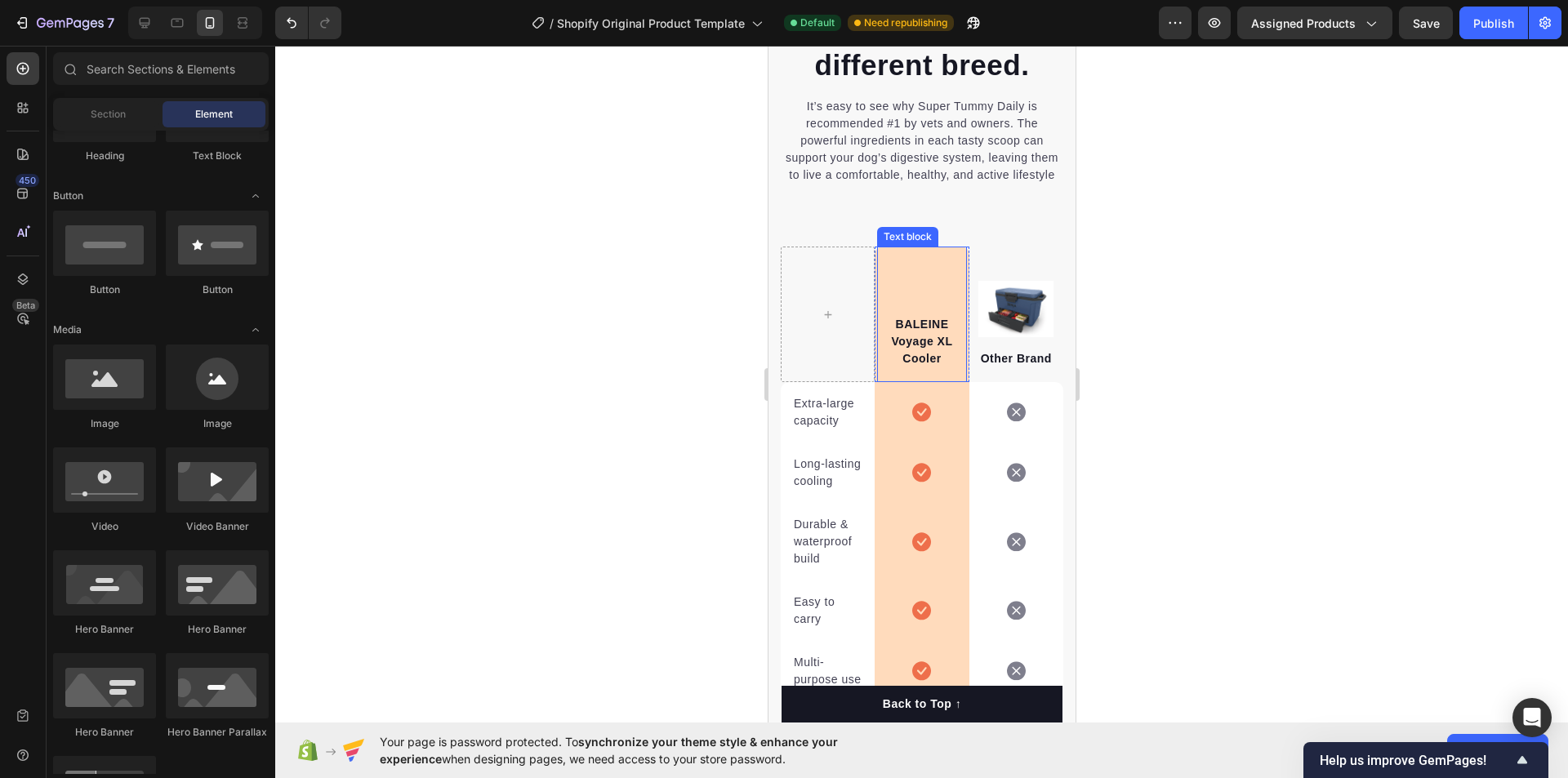
click at [905, 317] on div "BALEINE Voyage XL Cooler Text block" at bounding box center [921, 314] width 89 height 135
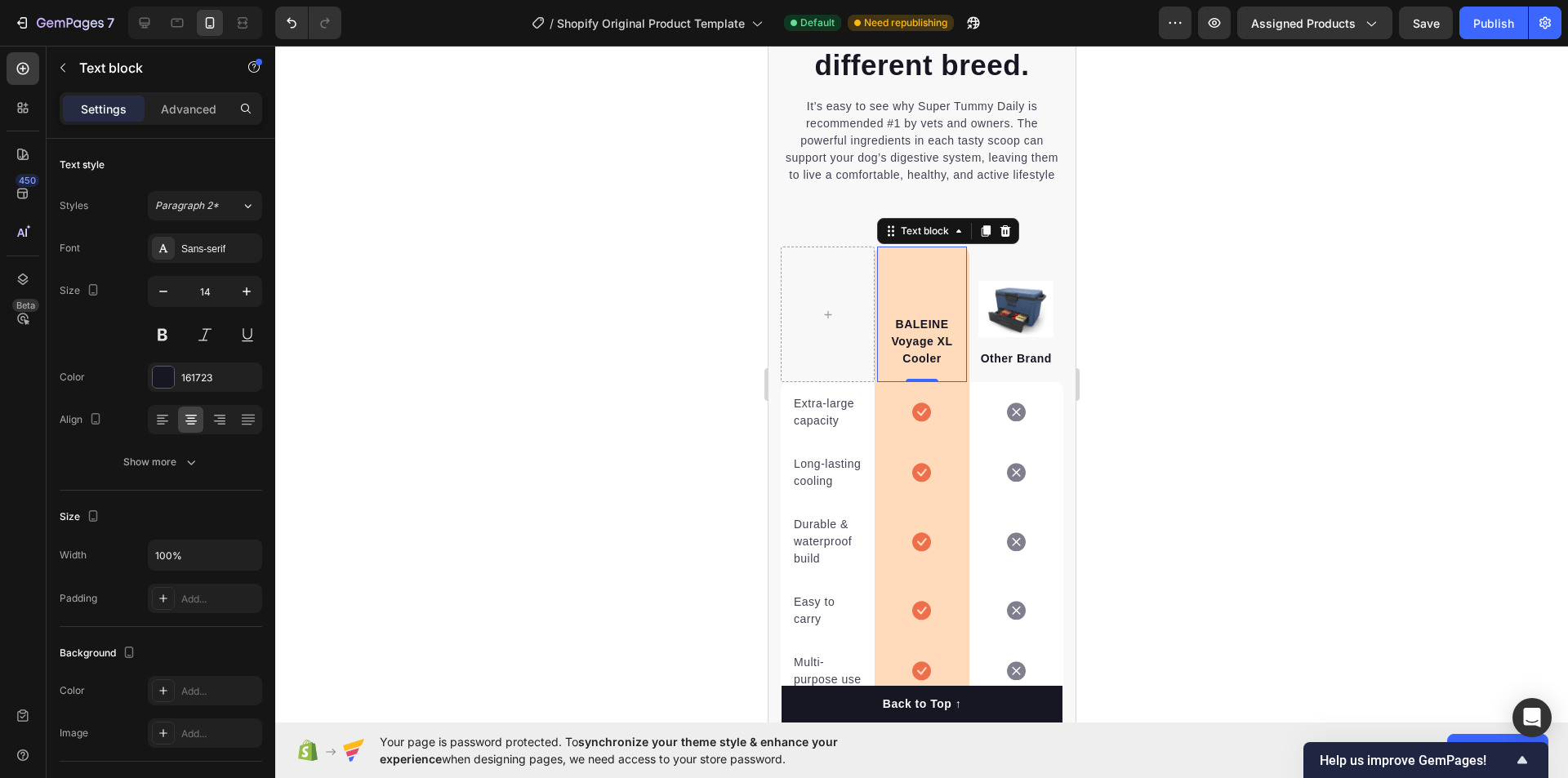
click at [1178, 305] on div at bounding box center [922, 411] width 1293 height 733
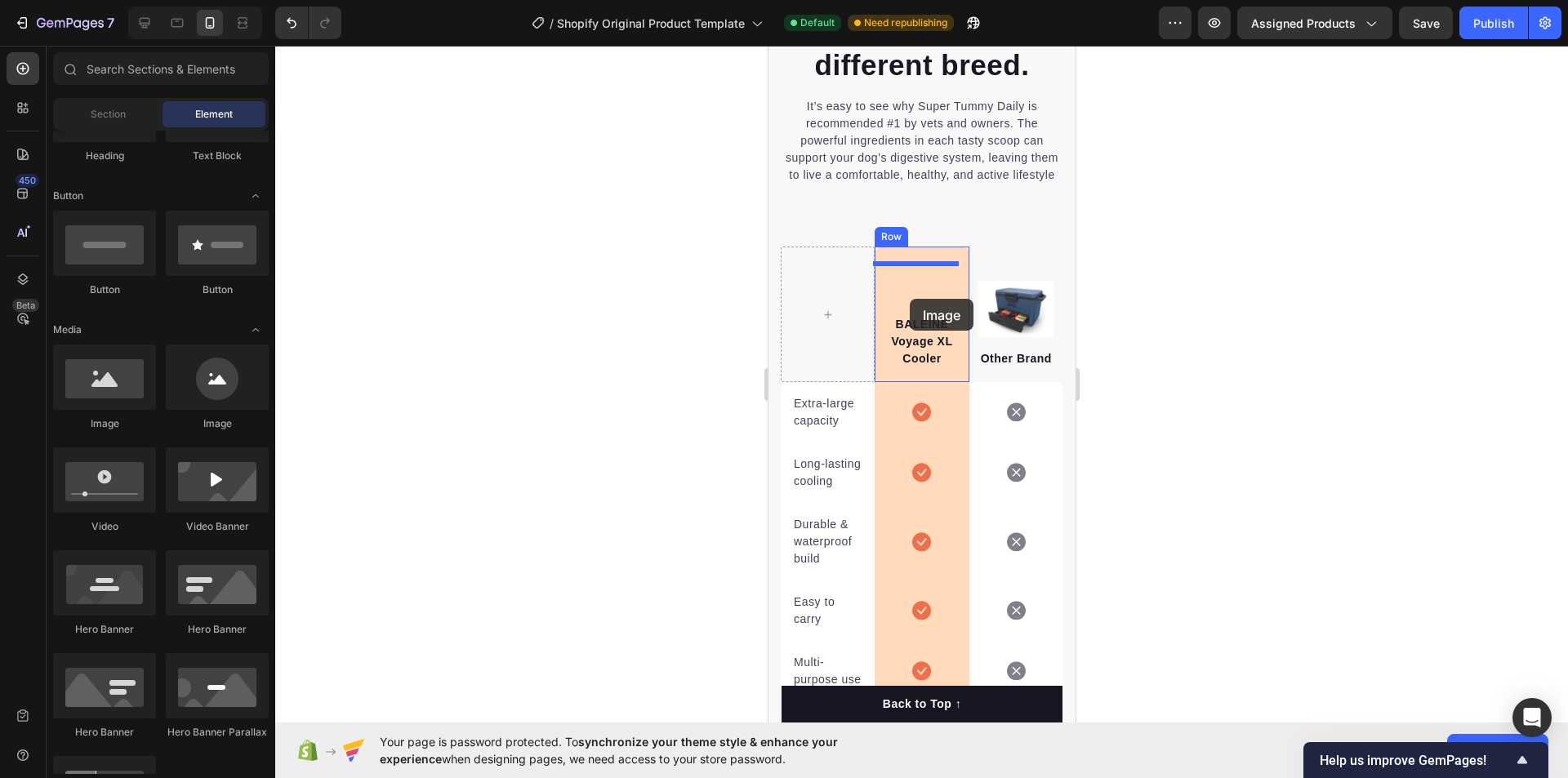
drag, startPoint x: 876, startPoint y: 434, endPoint x: 908, endPoint y: 298, distance: 139.7
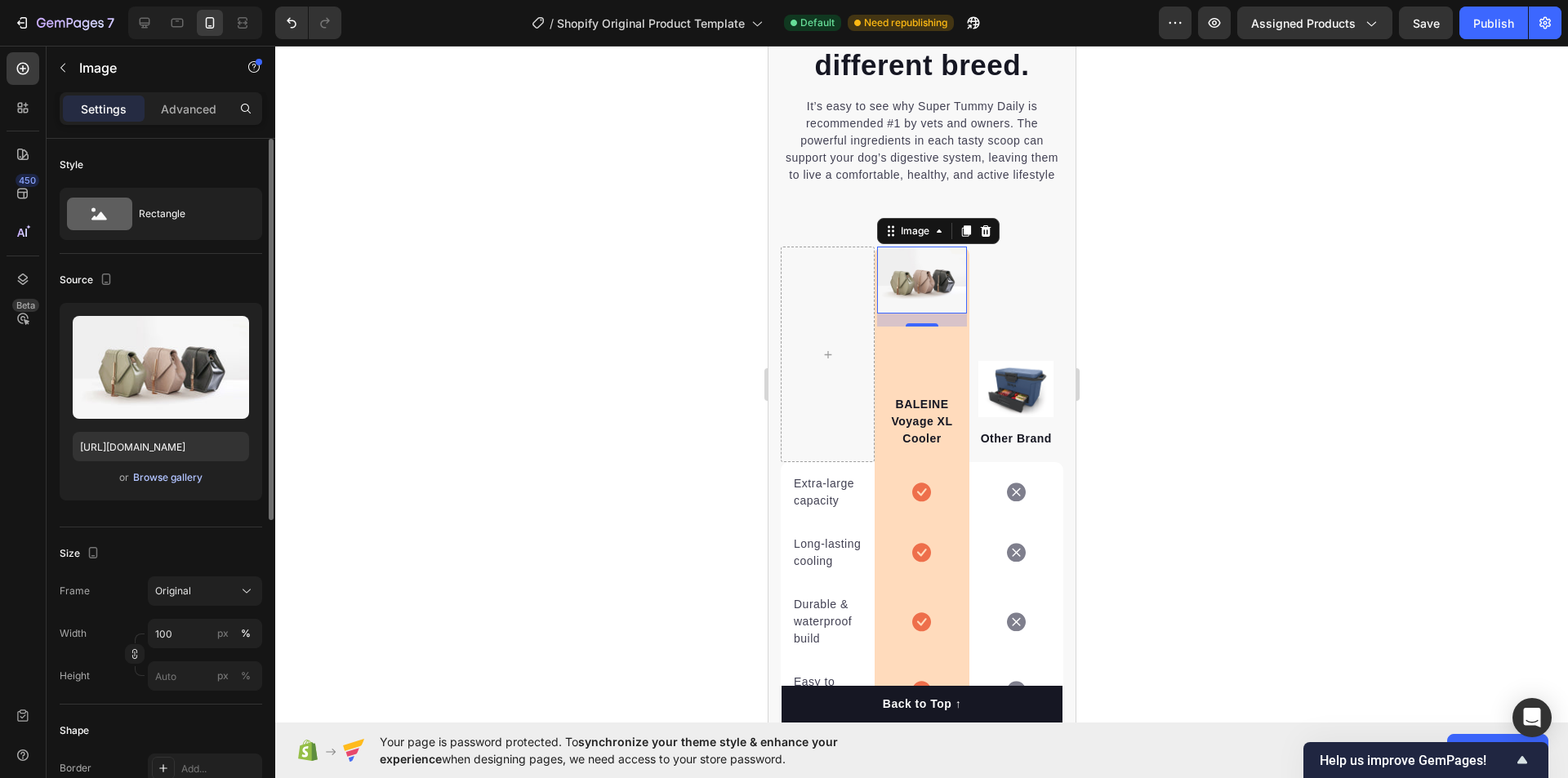
click at [173, 477] on div "Browse gallery" at bounding box center [167, 478] width 69 height 15
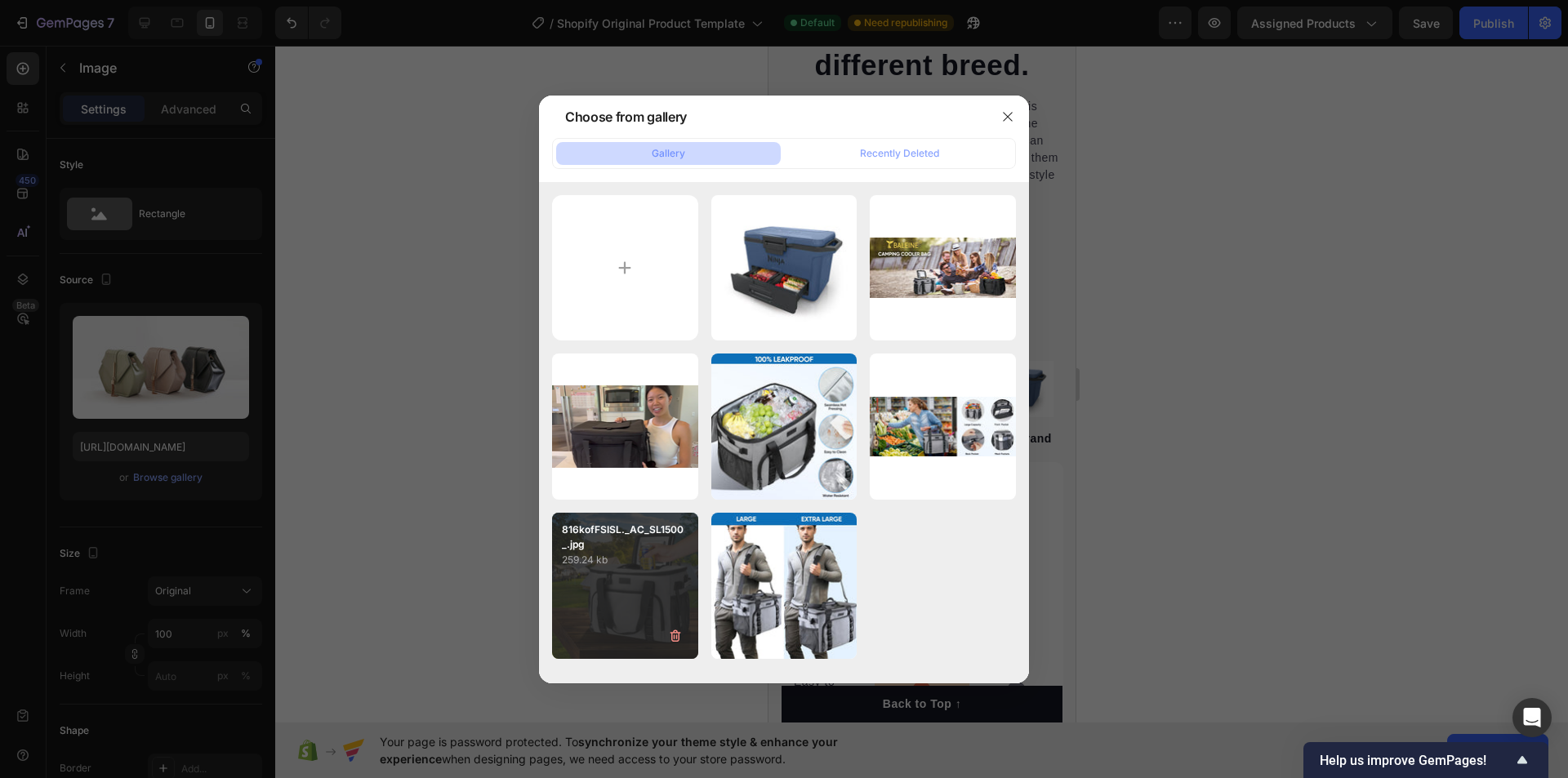
click at [596, 595] on div "816kofFSISL._AC_SL1500_.jpg 259.24 kb" at bounding box center [625, 585] width 146 height 146
type input "[URL][DOMAIN_NAME]"
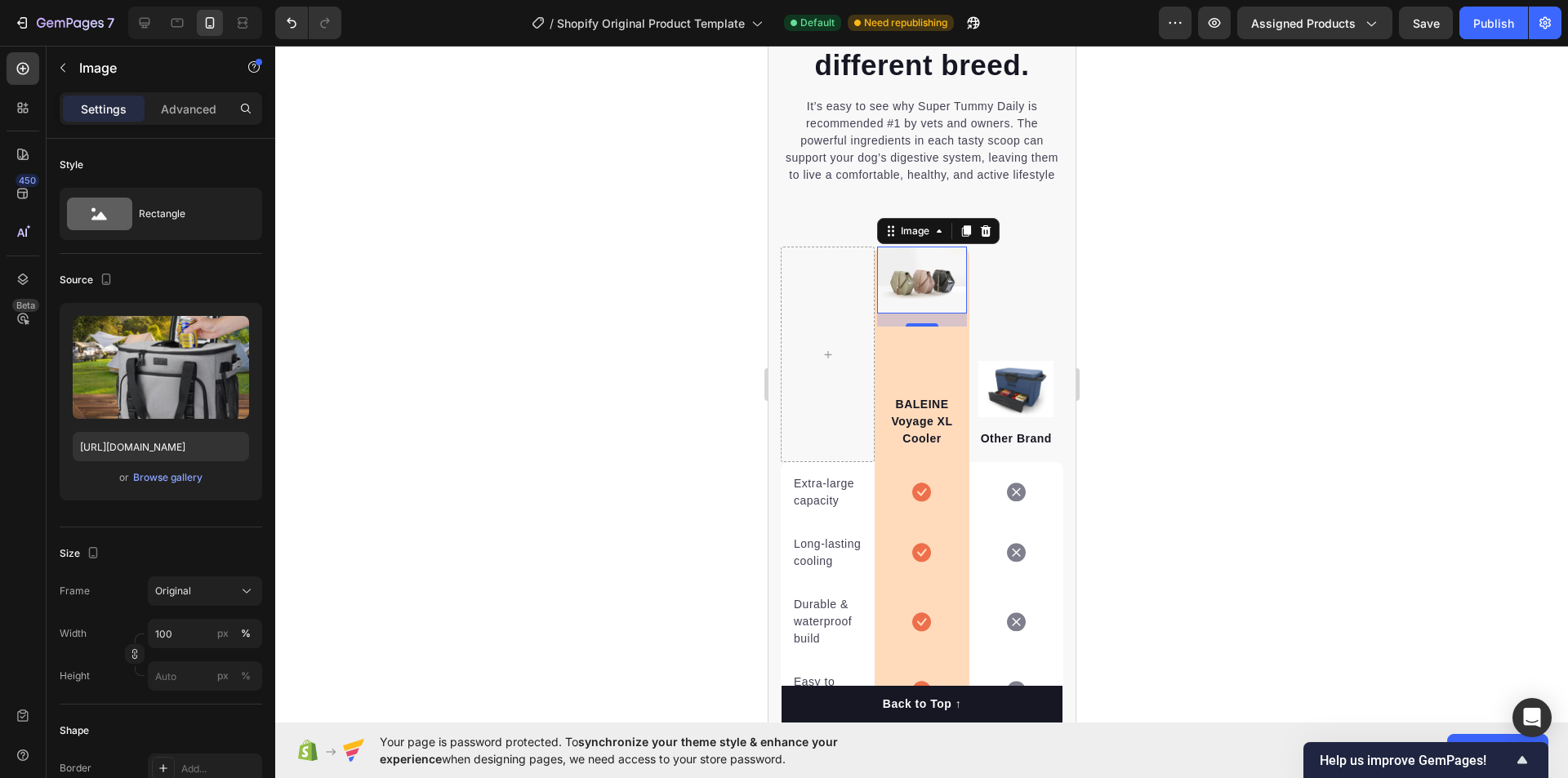
click at [949, 349] on div "16" at bounding box center [921, 343] width 89 height 13
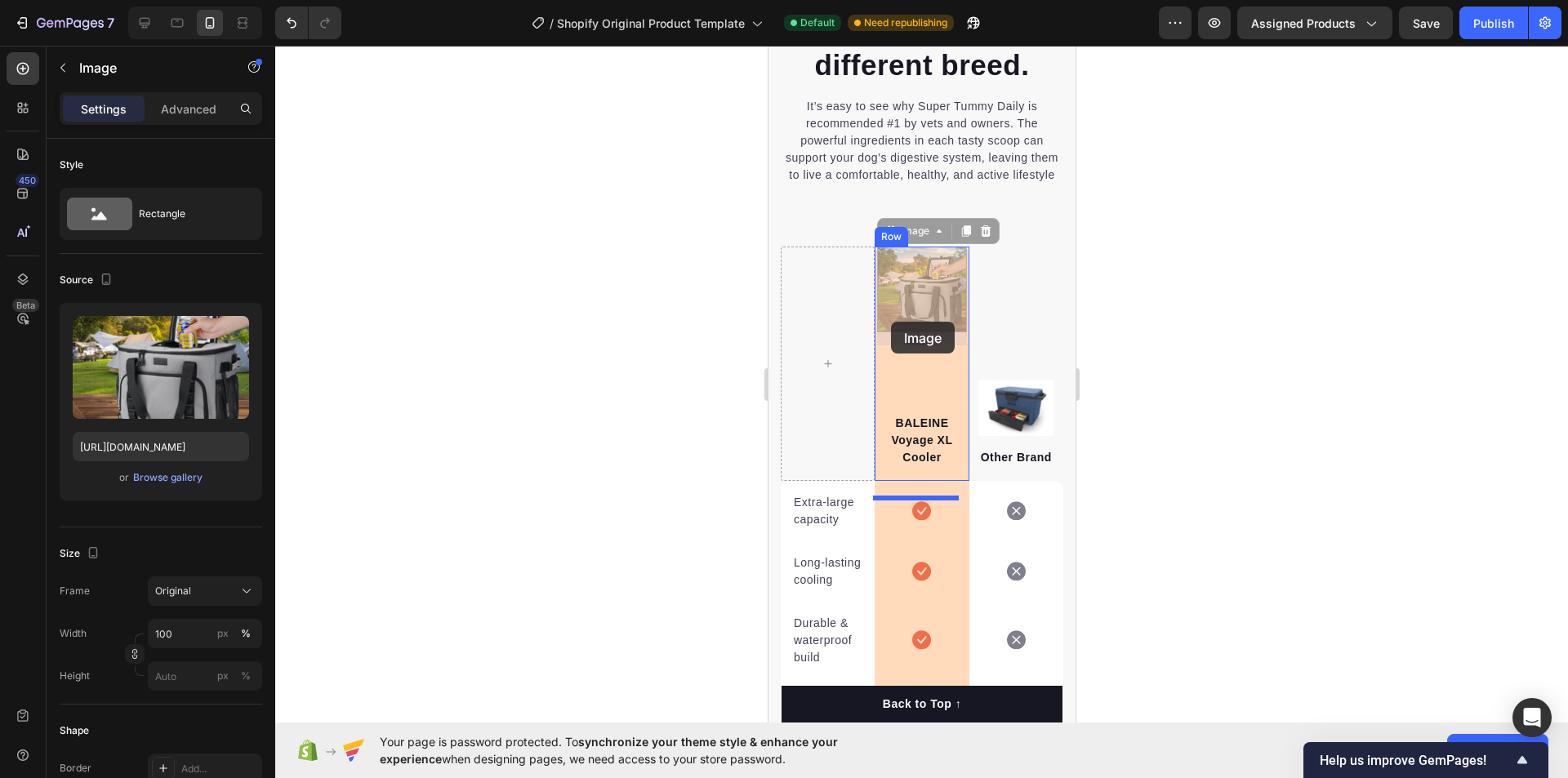
drag, startPoint x: 933, startPoint y: 326, endPoint x: 890, endPoint y: 321, distance: 43.3
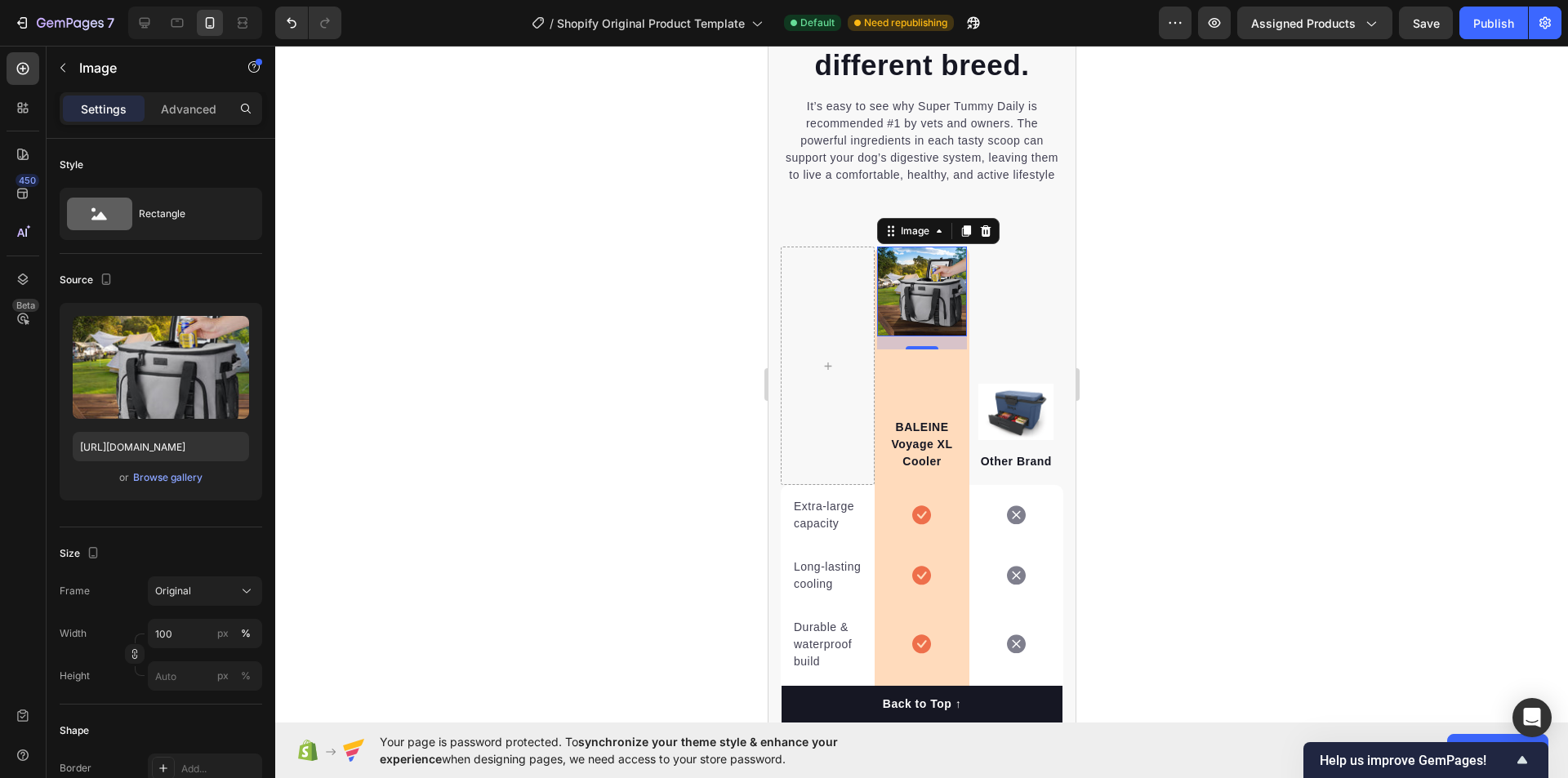
click at [1245, 310] on div at bounding box center [922, 411] width 1293 height 733
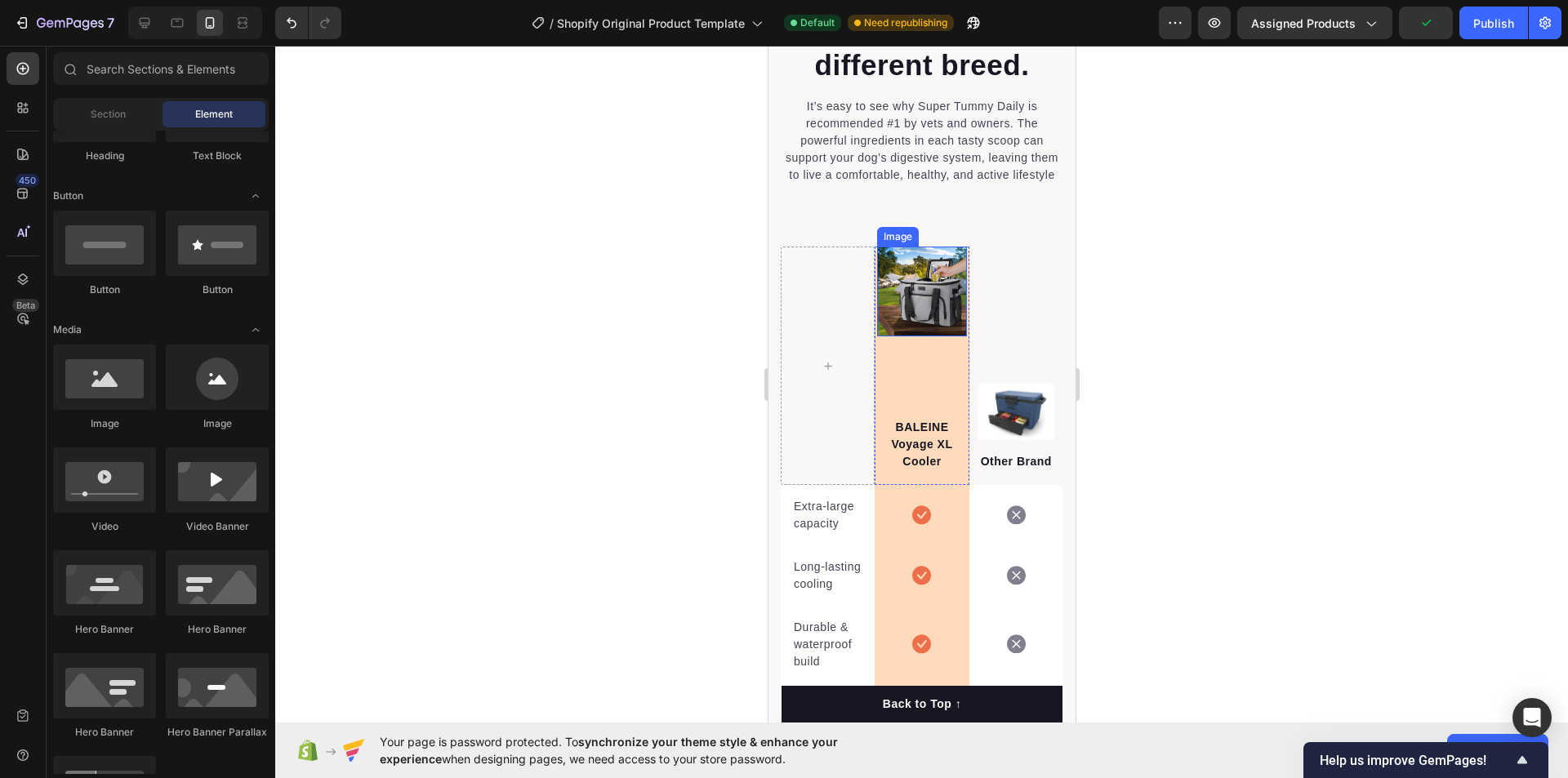
click at [919, 303] on img at bounding box center [921, 291] width 89 height 89
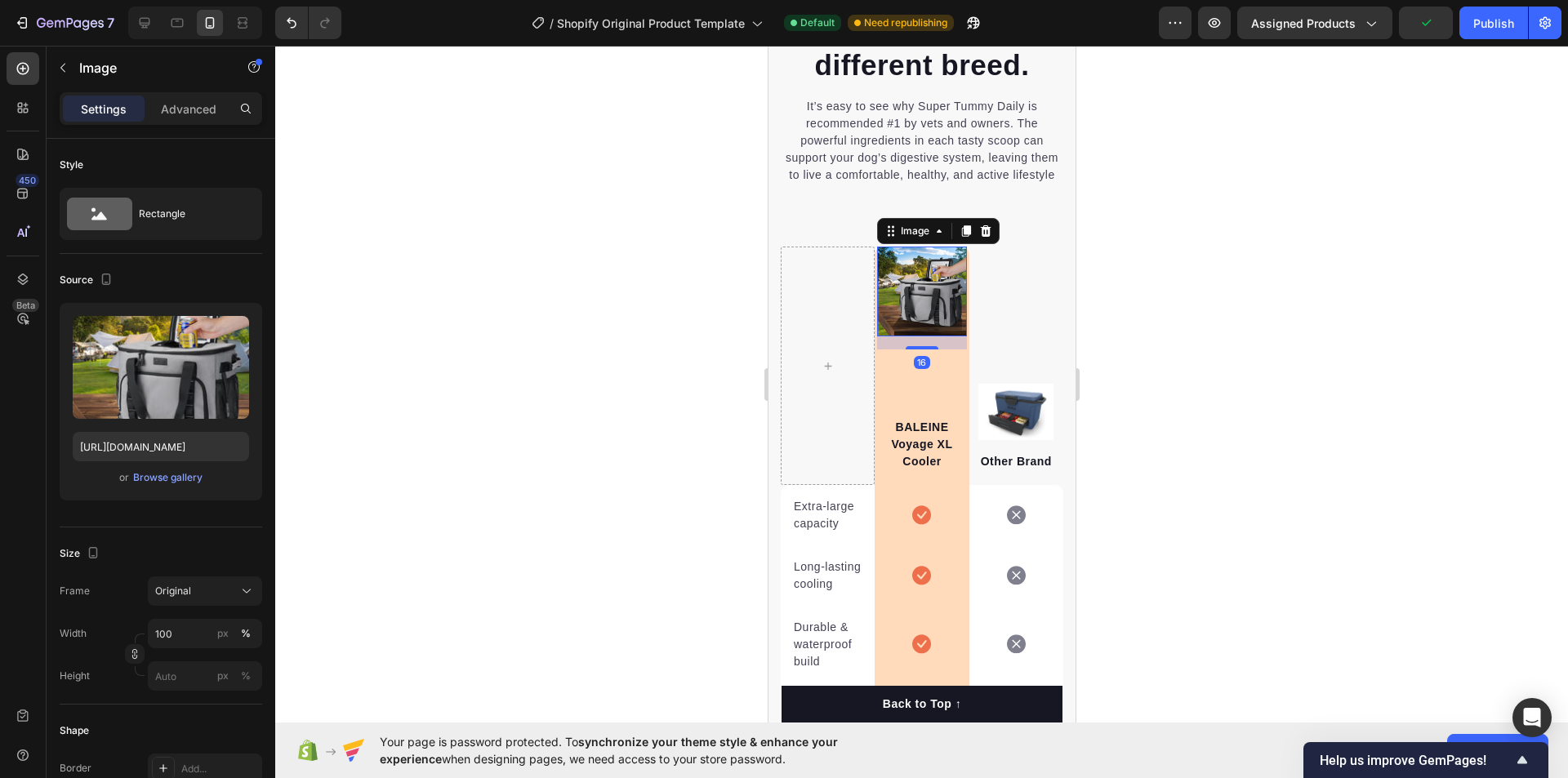
click at [1172, 295] on div at bounding box center [922, 411] width 1293 height 733
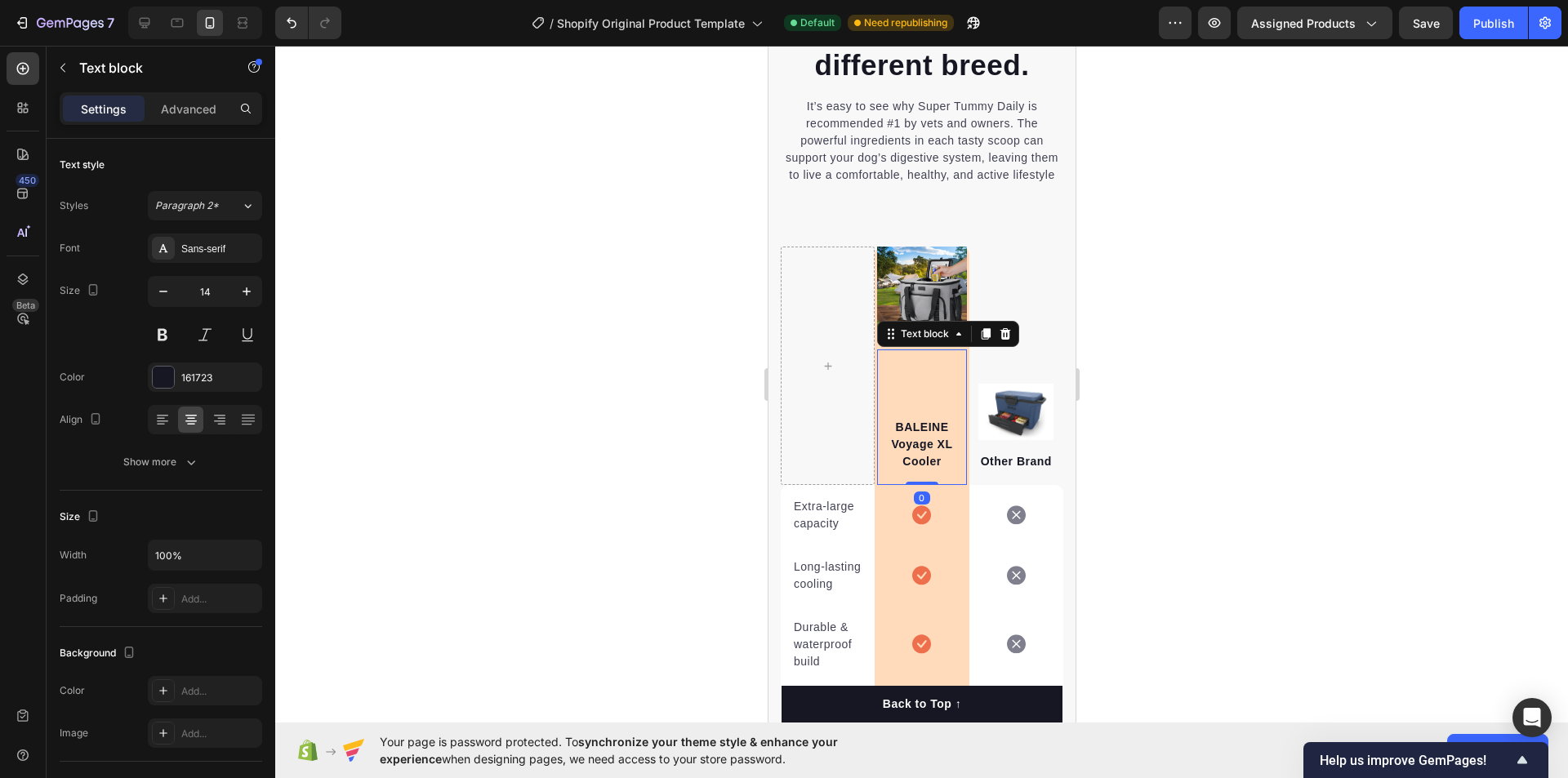
click at [920, 401] on div "BALEINE Voyage XL Cooler Text block 0" at bounding box center [921, 417] width 89 height 135
click at [908, 309] on img at bounding box center [921, 291] width 89 height 89
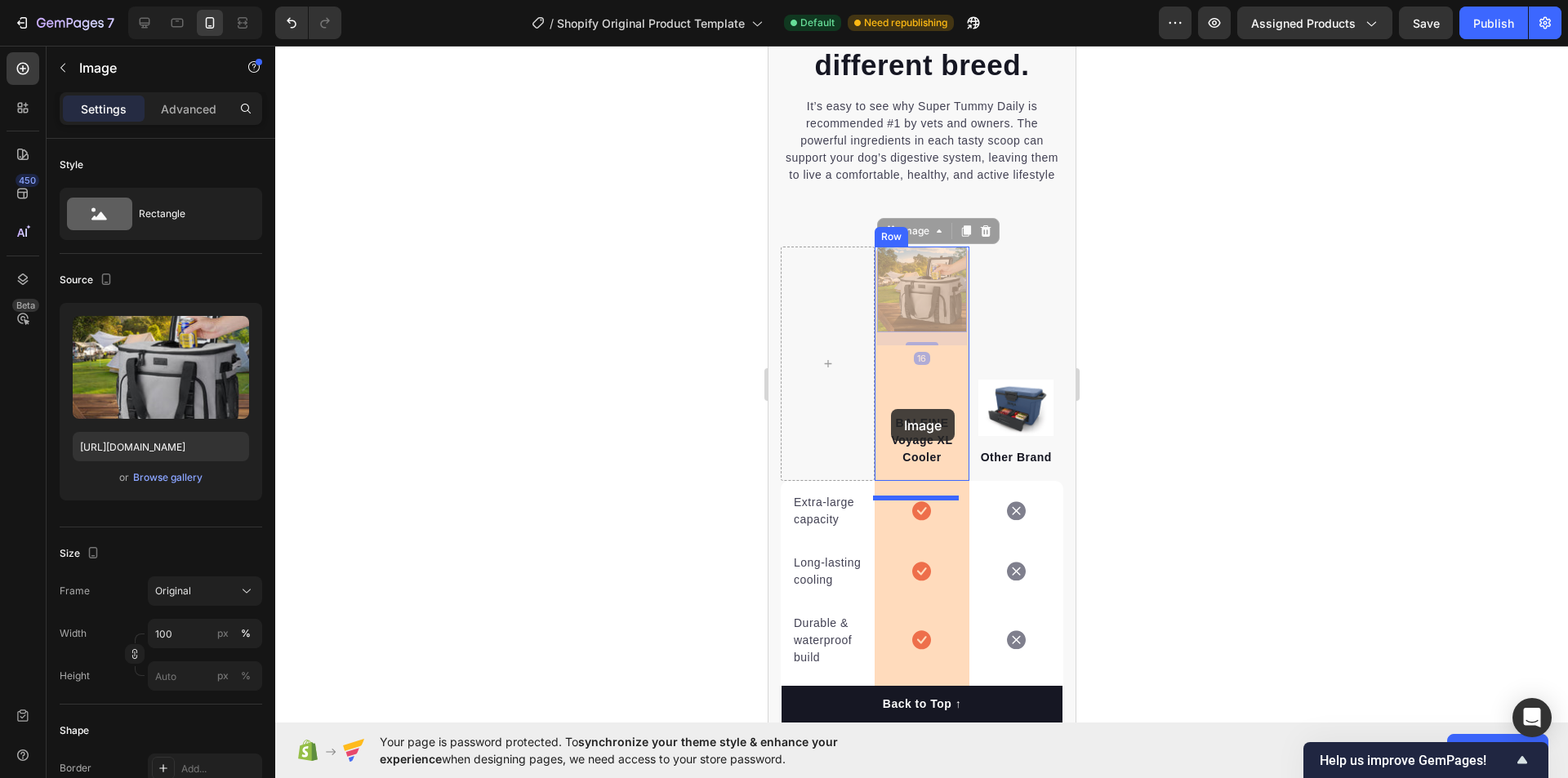
drag, startPoint x: 908, startPoint y: 309, endPoint x: 909, endPoint y: 399, distance: 90.0
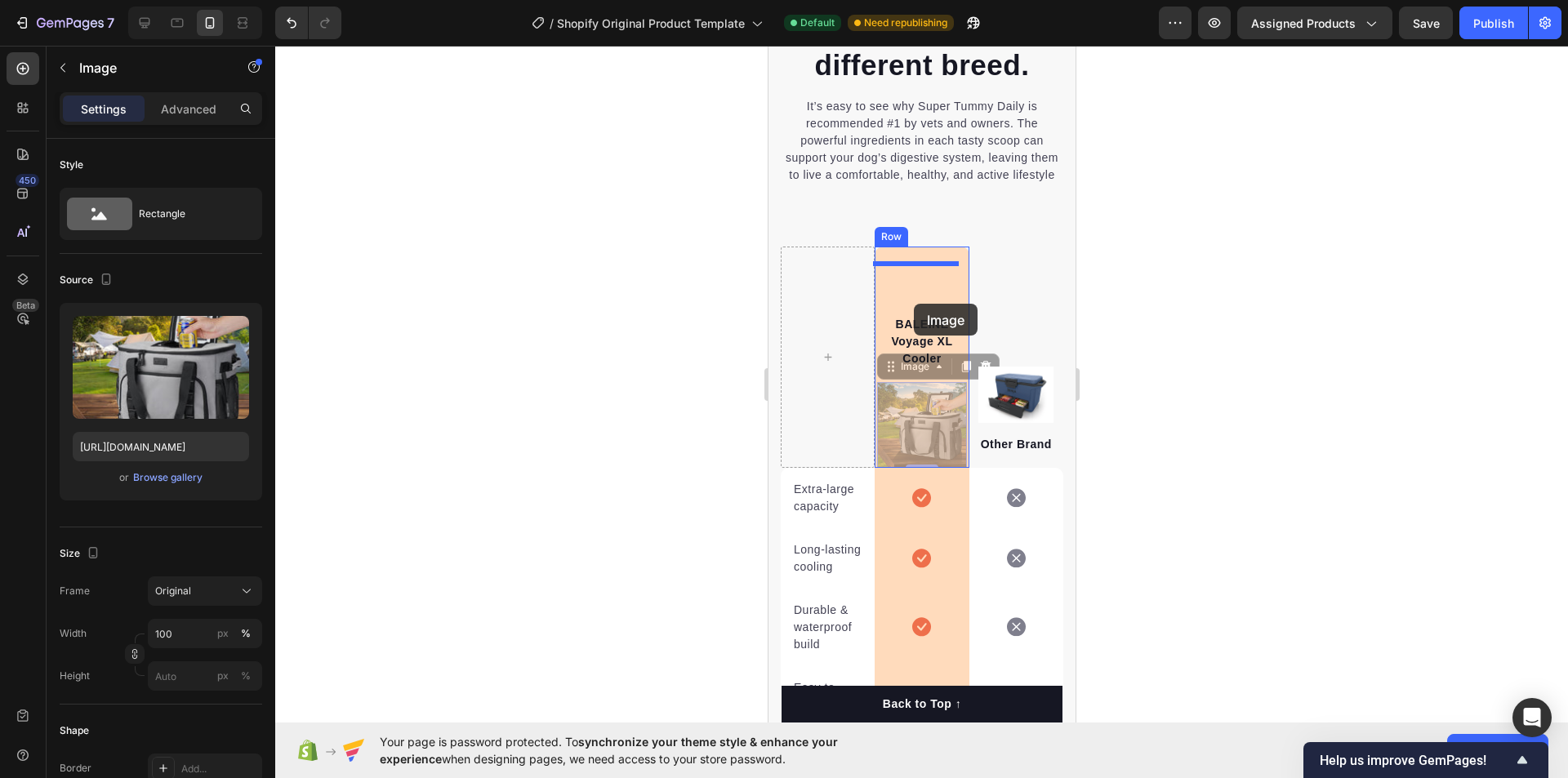
drag, startPoint x: 920, startPoint y: 449, endPoint x: 913, endPoint y: 304, distance: 145.2
click at [913, 304] on div "Mobile ( 376 px) iPhone 13 Mini iPhone 13 Pro iPhone 11 Pro Max iPhone 15 Pro M…" at bounding box center [921, 703] width 307 height 7625
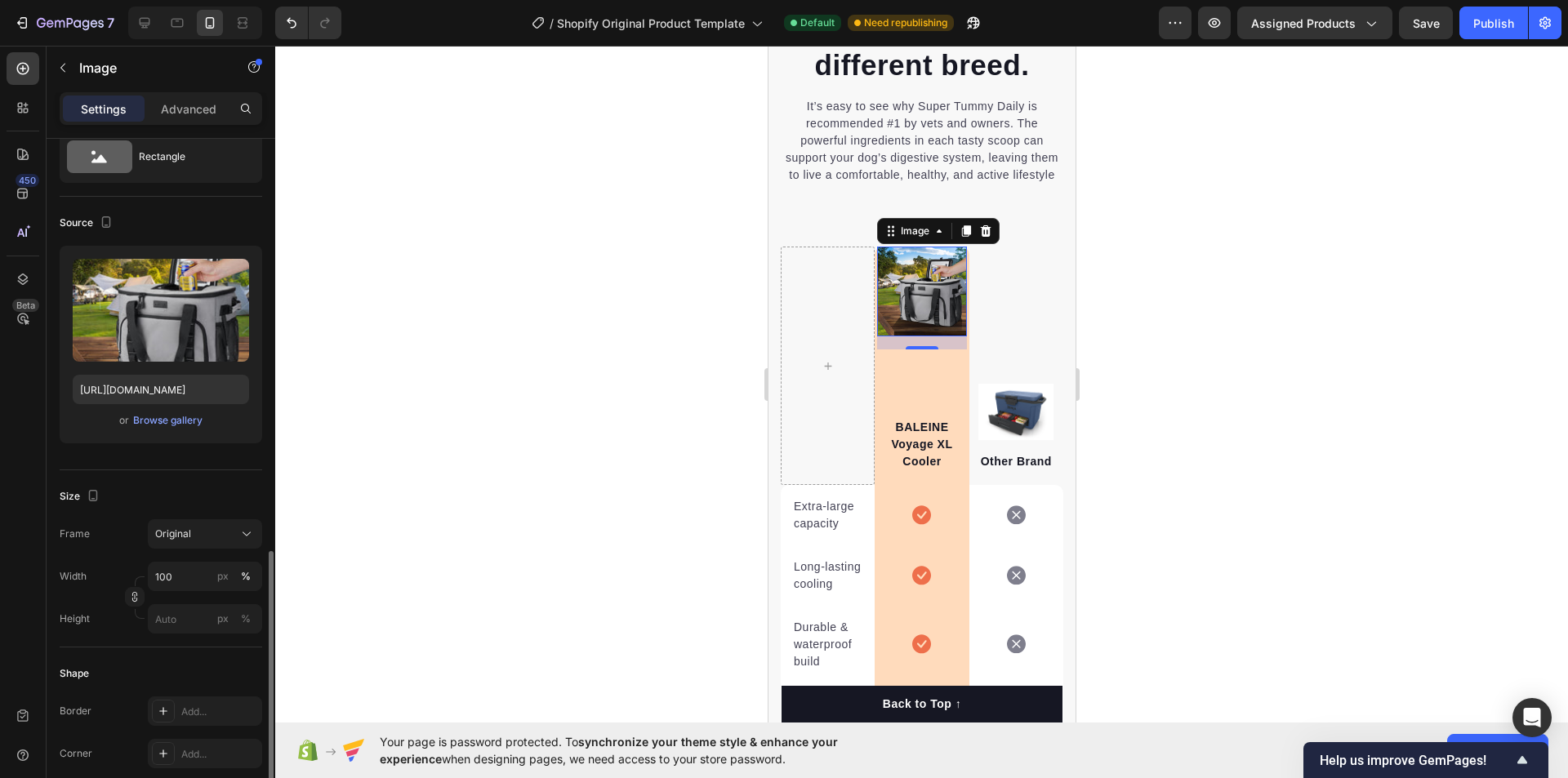
scroll to position [0, 0]
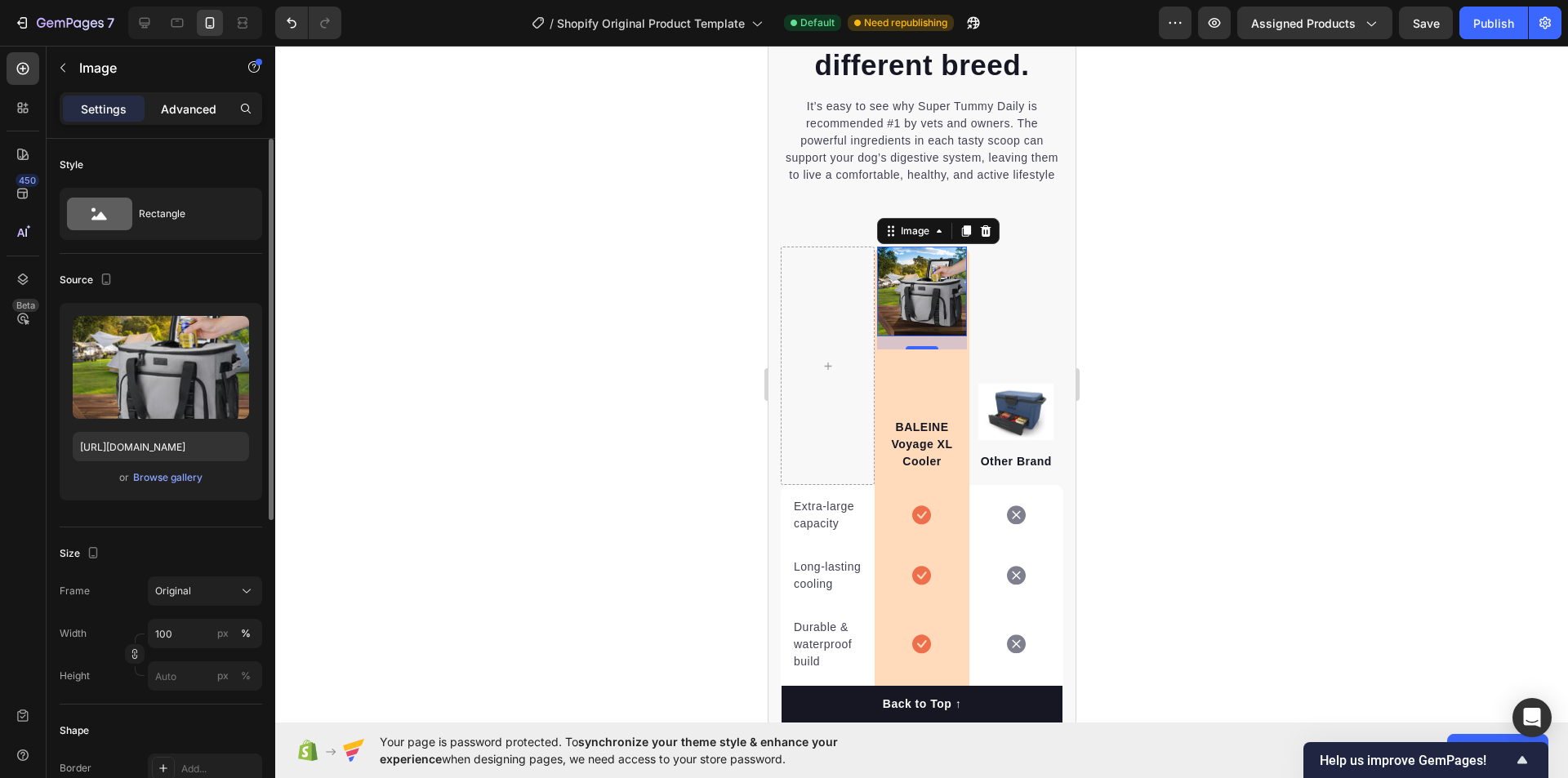
click at [168, 101] on p "Advanced" at bounding box center [188, 109] width 55 height 17
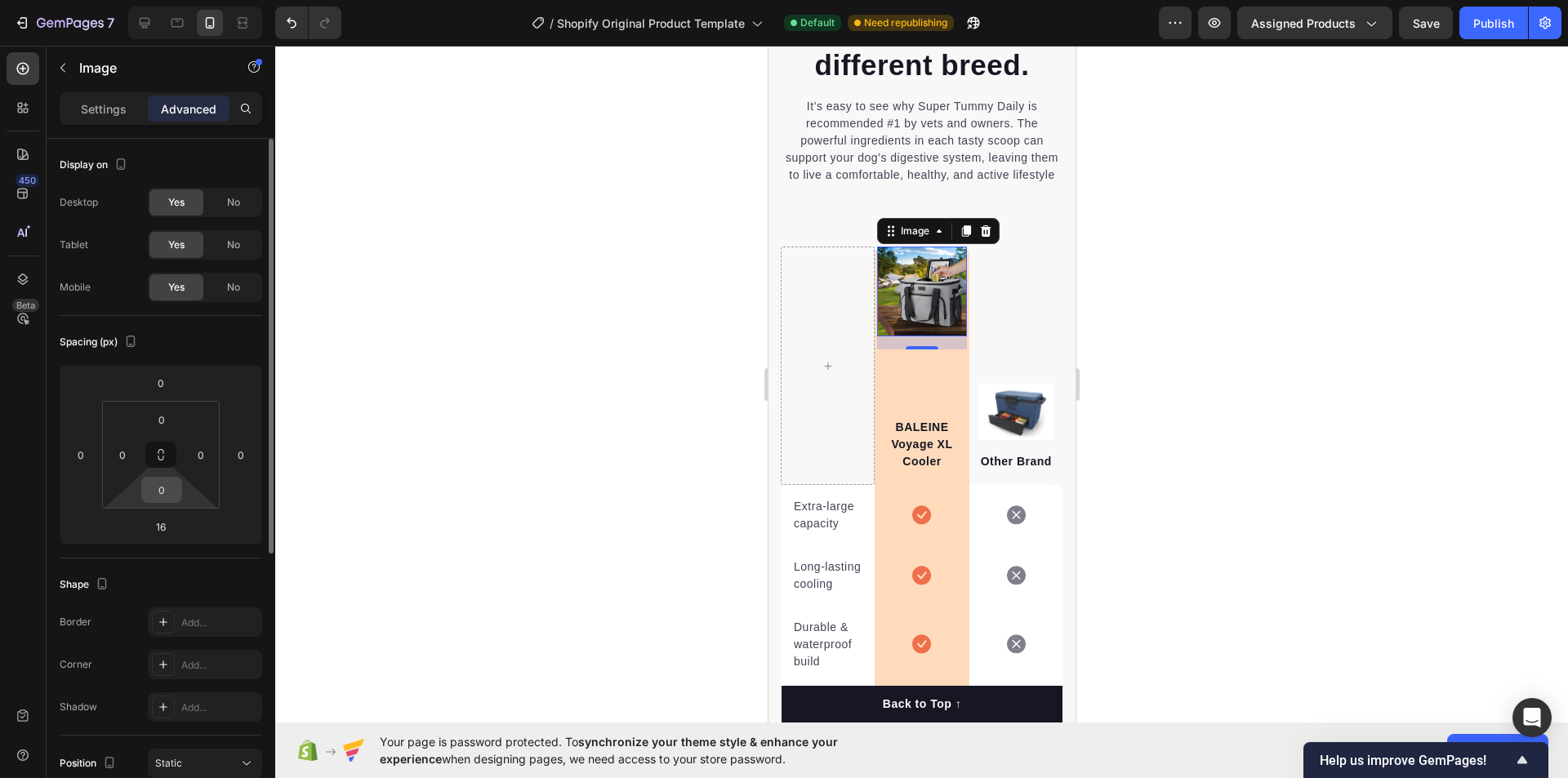
click at [167, 482] on input "0" at bounding box center [162, 490] width 33 height 25
click at [157, 446] on button at bounding box center [161, 455] width 31 height 26
click at [233, 204] on span "No" at bounding box center [233, 203] width 13 height 15
click at [227, 241] on span "No" at bounding box center [233, 245] width 13 height 15
drag, startPoint x: 224, startPoint y: 284, endPoint x: 154, endPoint y: 48, distance: 246.2
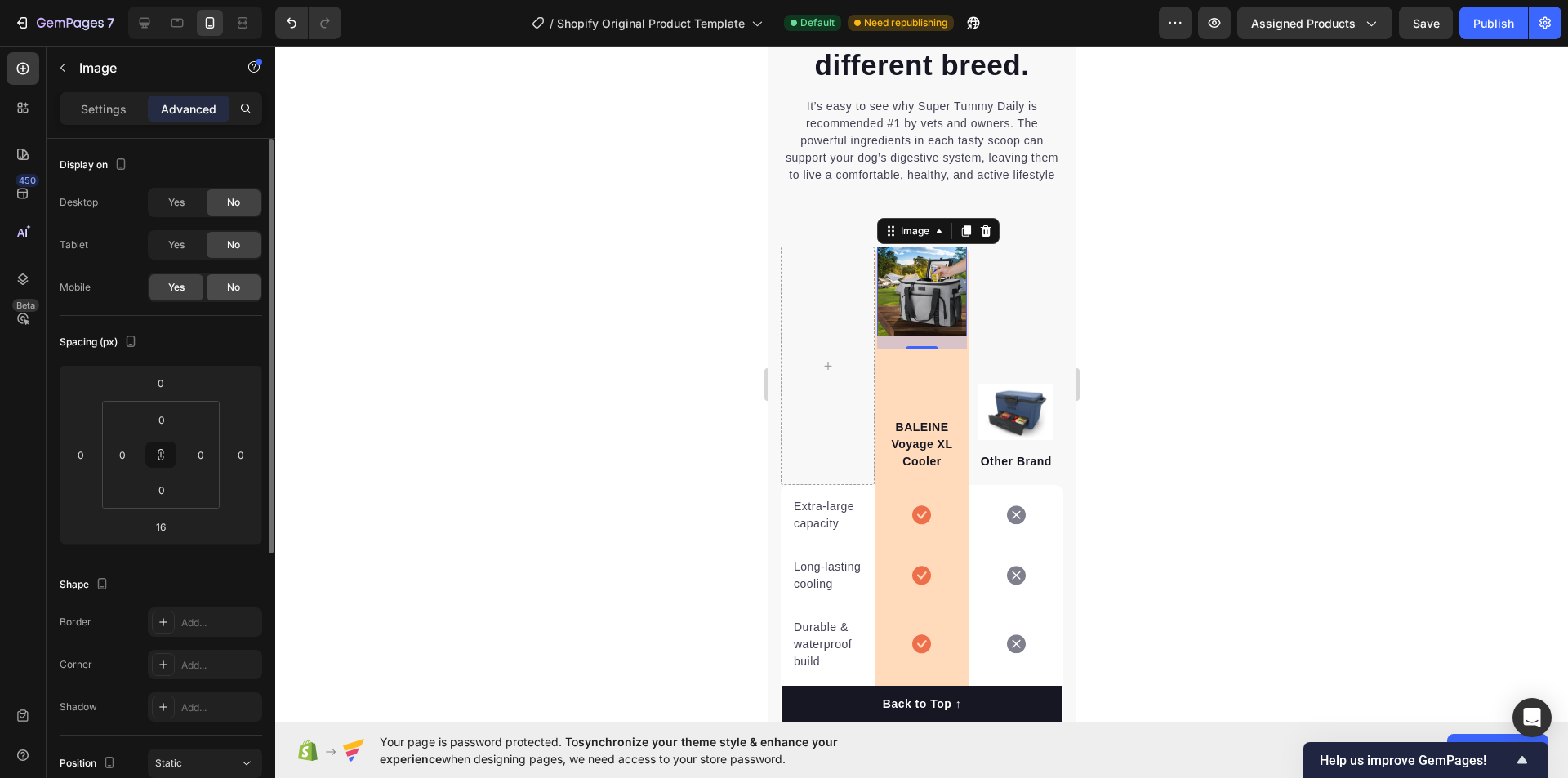
click at [224, 284] on div "No" at bounding box center [233, 288] width 54 height 26
drag, startPoint x: 174, startPoint y: 217, endPoint x: 175, endPoint y: 233, distance: 16.0
click at [174, 219] on div "Desktop Yes No Tablet Yes No Mobile Yes No" at bounding box center [161, 245] width 203 height 115
click at [175, 234] on div "Yes" at bounding box center [176, 245] width 54 height 26
click at [173, 196] on span "Yes" at bounding box center [176, 203] width 16 height 15
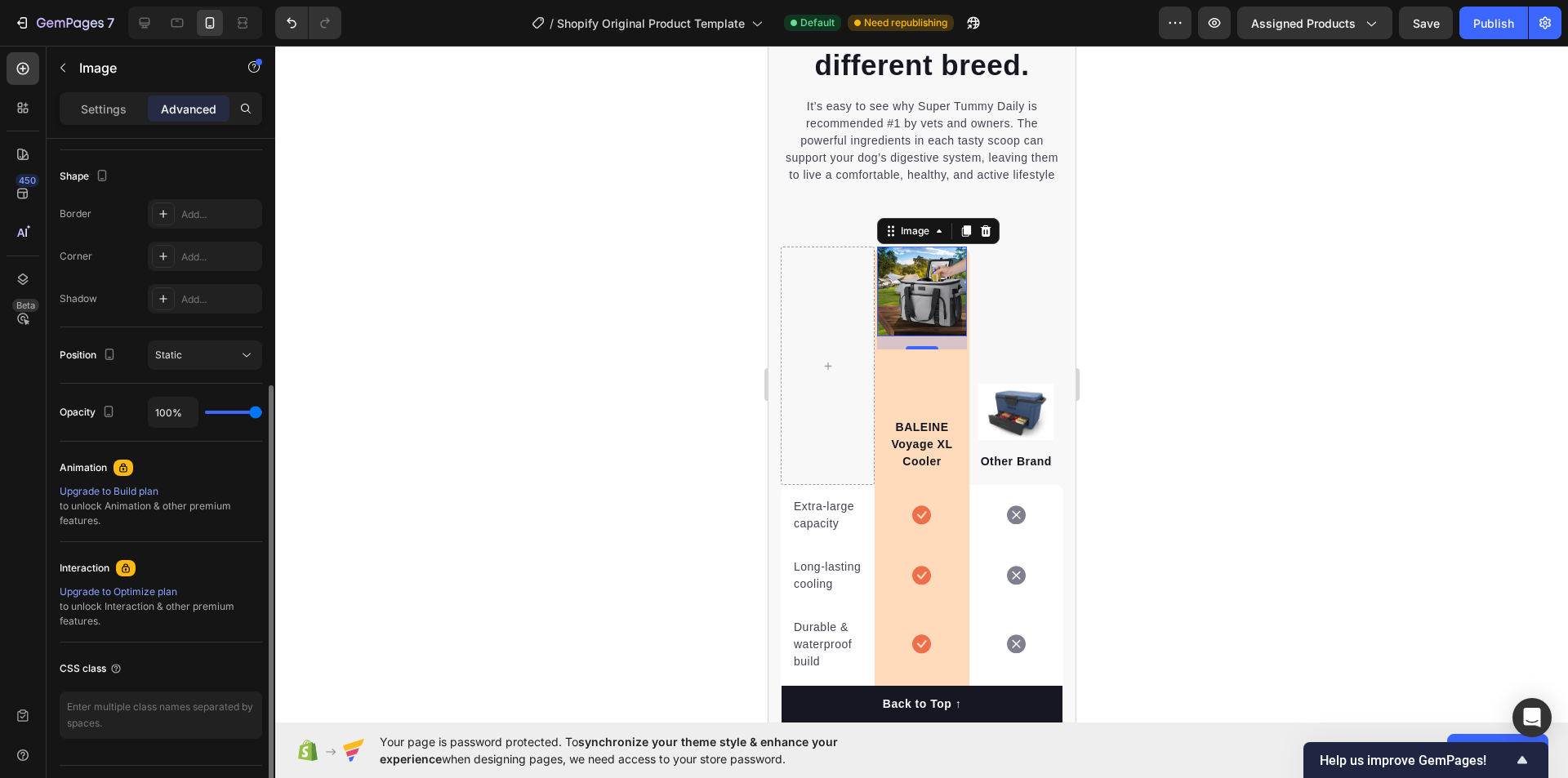
scroll to position [448, 0]
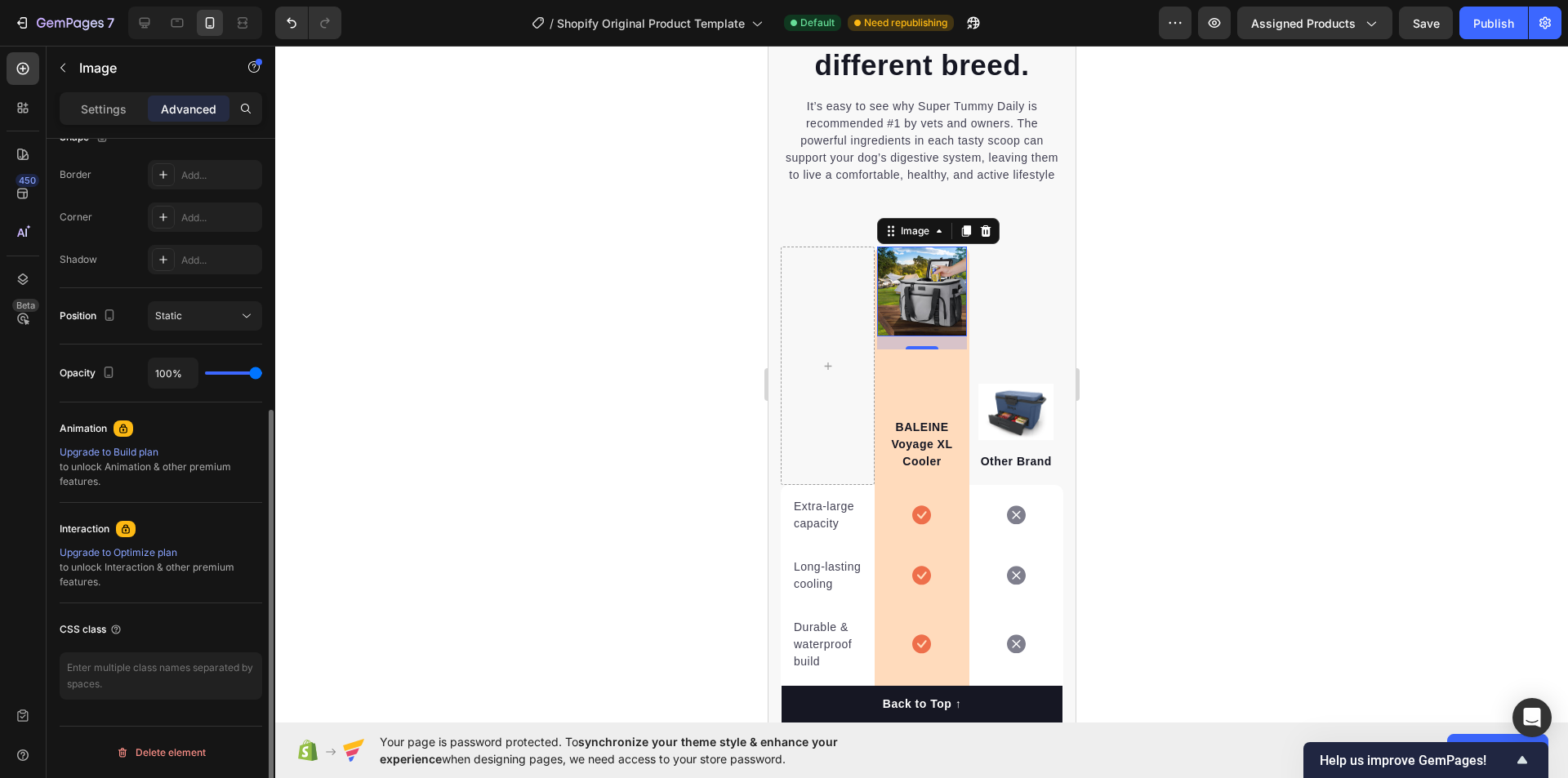
click at [541, 431] on div at bounding box center [922, 411] width 1293 height 733
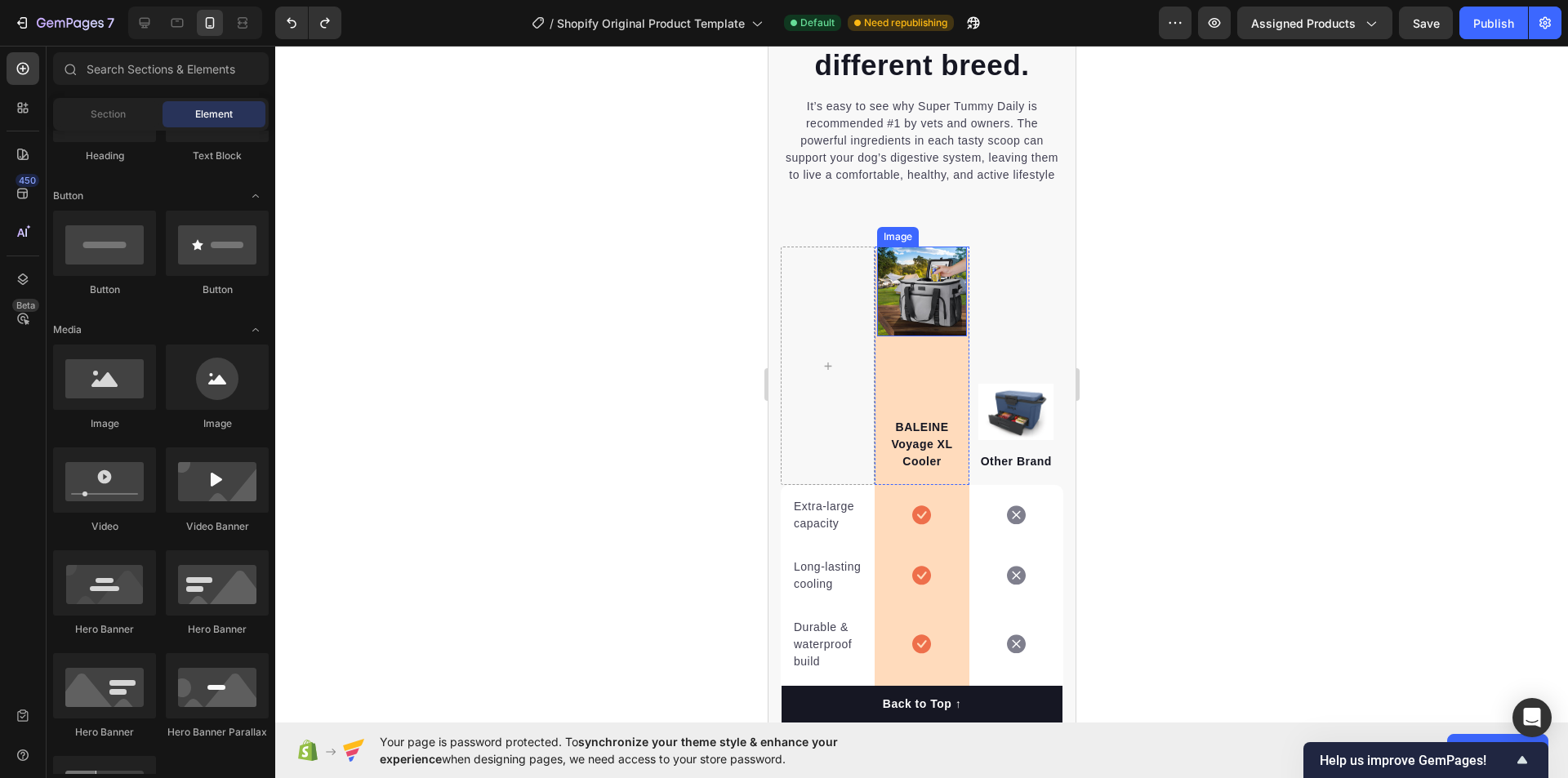
click at [917, 319] on img at bounding box center [921, 291] width 89 height 89
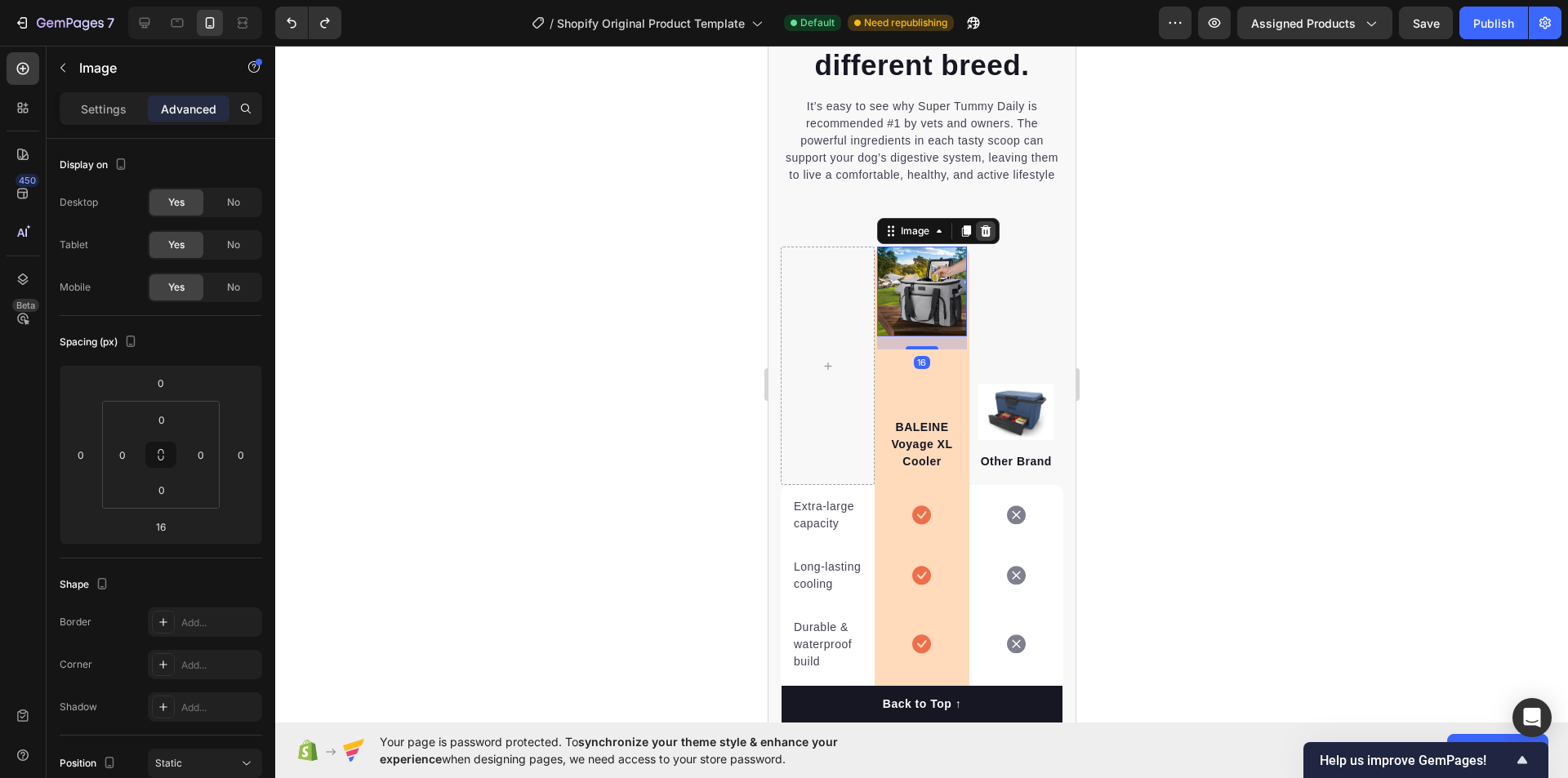
click at [985, 237] on icon at bounding box center [985, 231] width 13 height 13
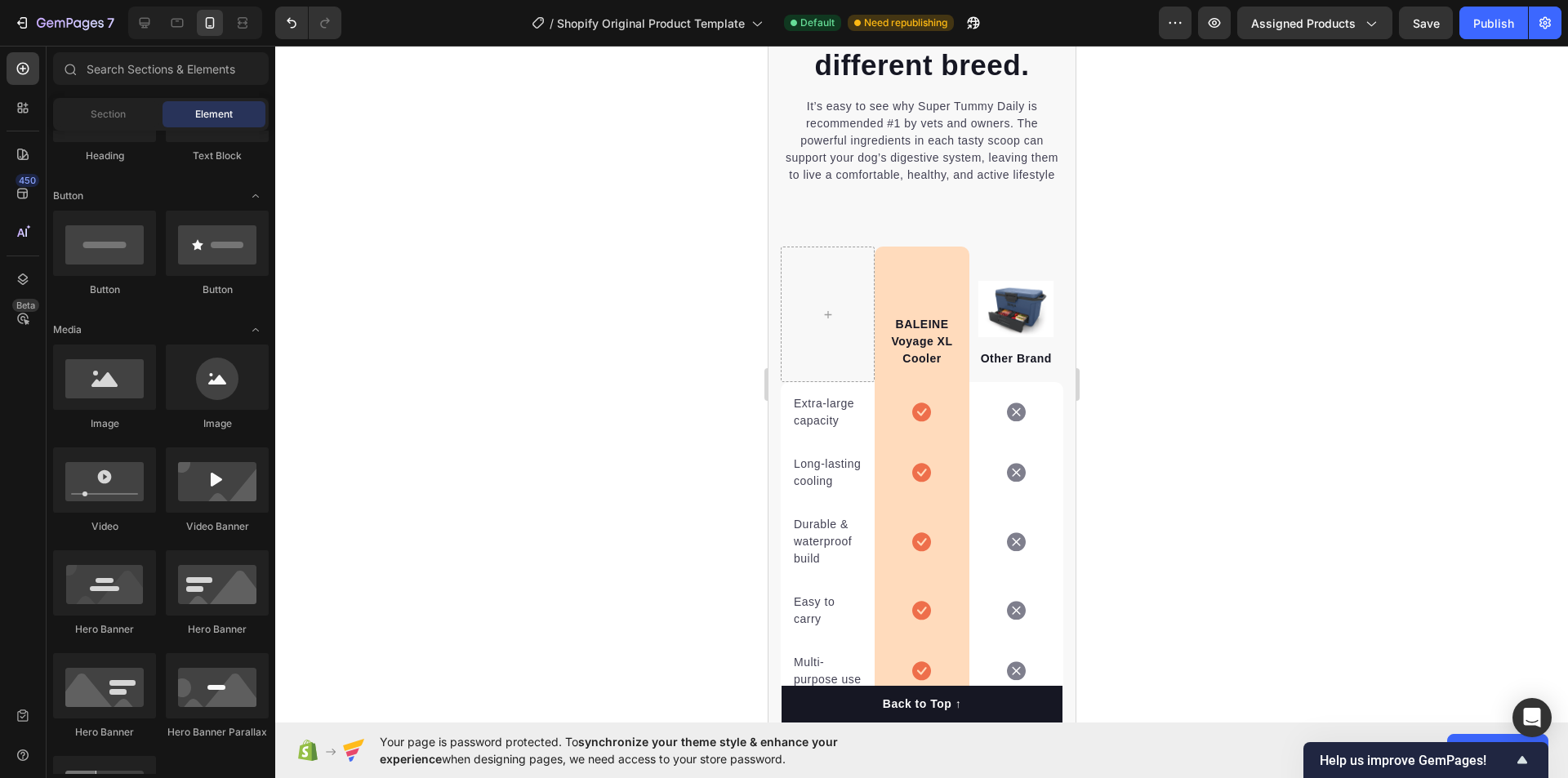
click at [1284, 269] on div at bounding box center [922, 411] width 1293 height 733
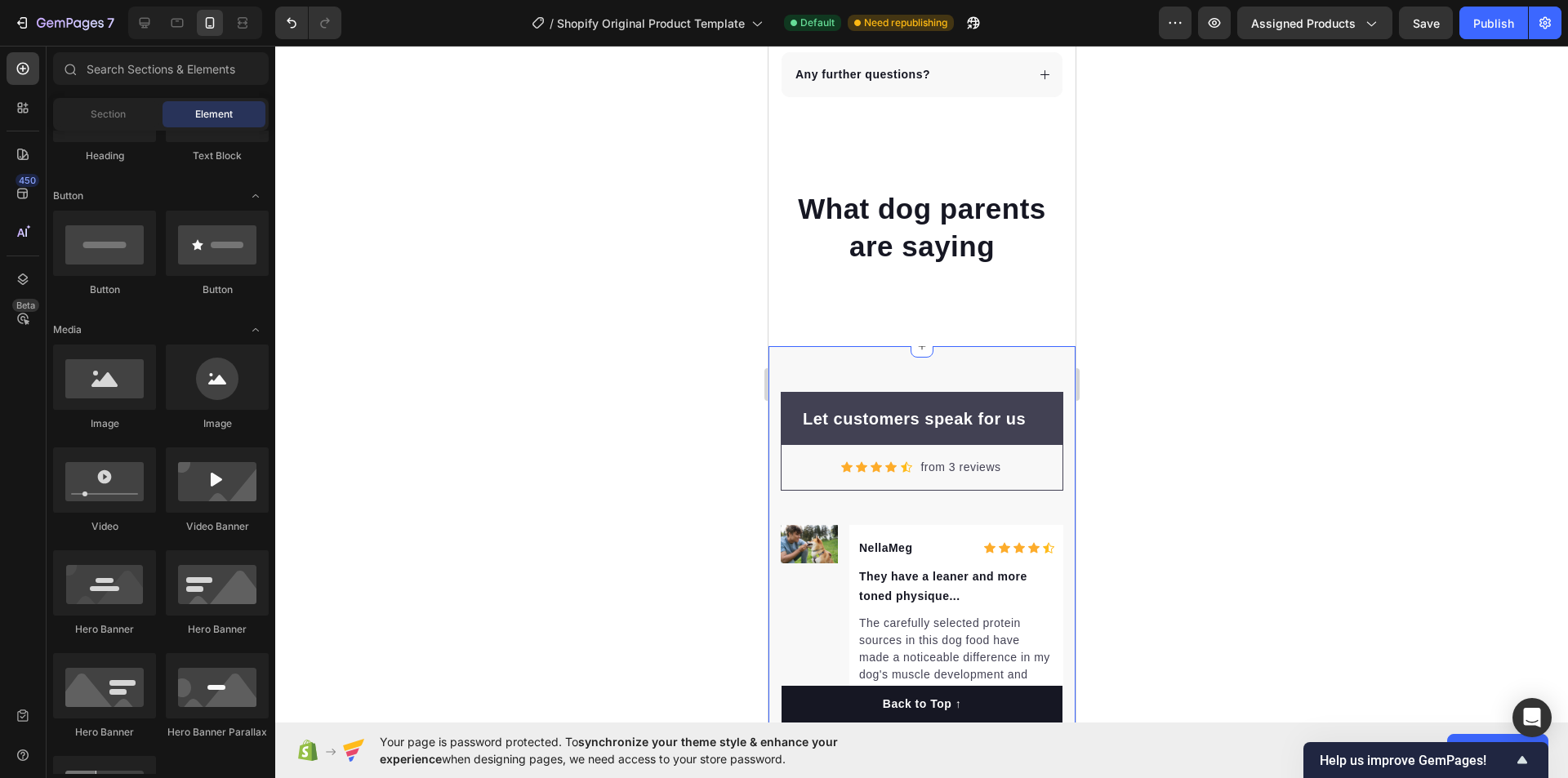
scroll to position [4697, 0]
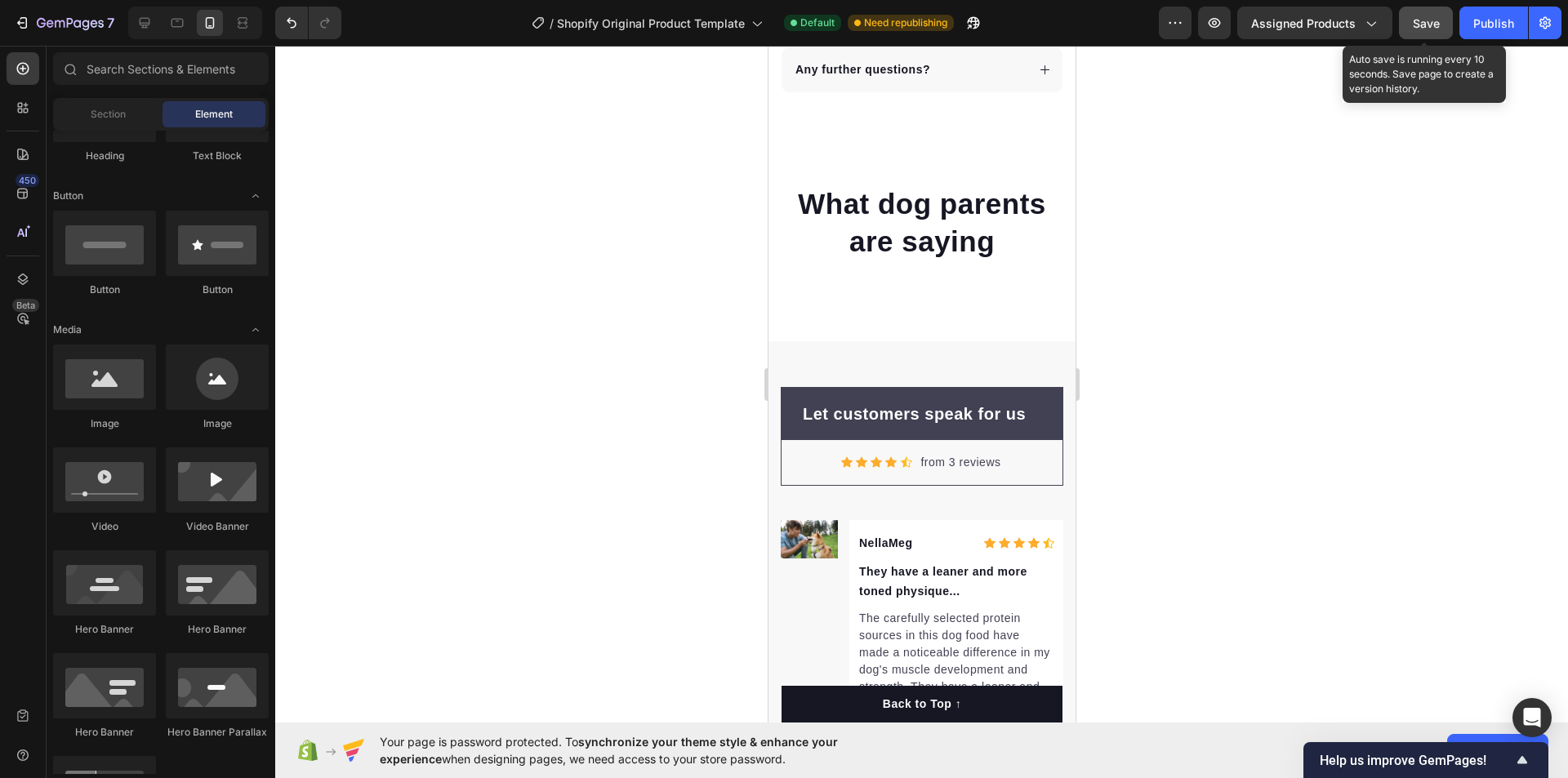
click at [1432, 32] on button "Save" at bounding box center [1425, 23] width 54 height 33
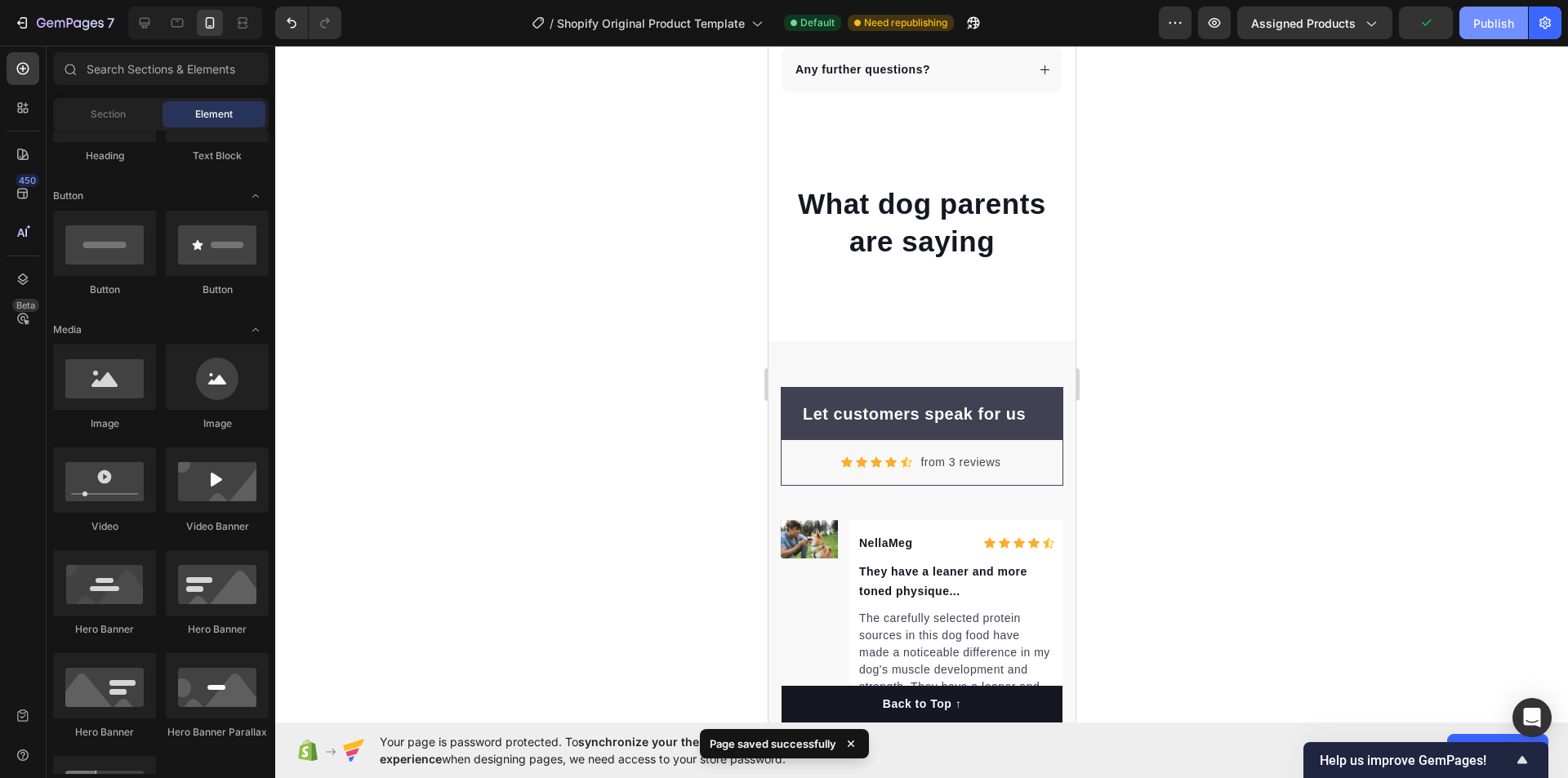
click at [1482, 13] on button "Publish" at bounding box center [1494, 23] width 68 height 33
